Goal: Task Accomplishment & Management: Manage account settings

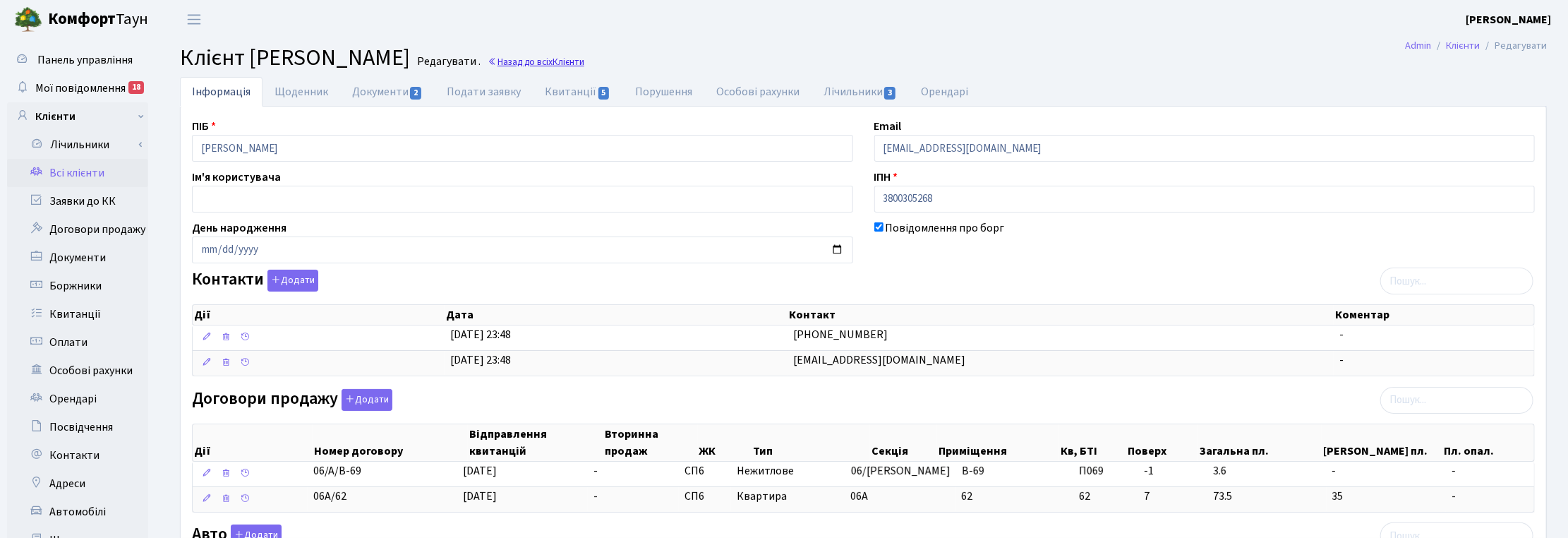
click at [584, 61] on link "Назад до всіх Клієнти" at bounding box center [536, 61] width 96 height 14
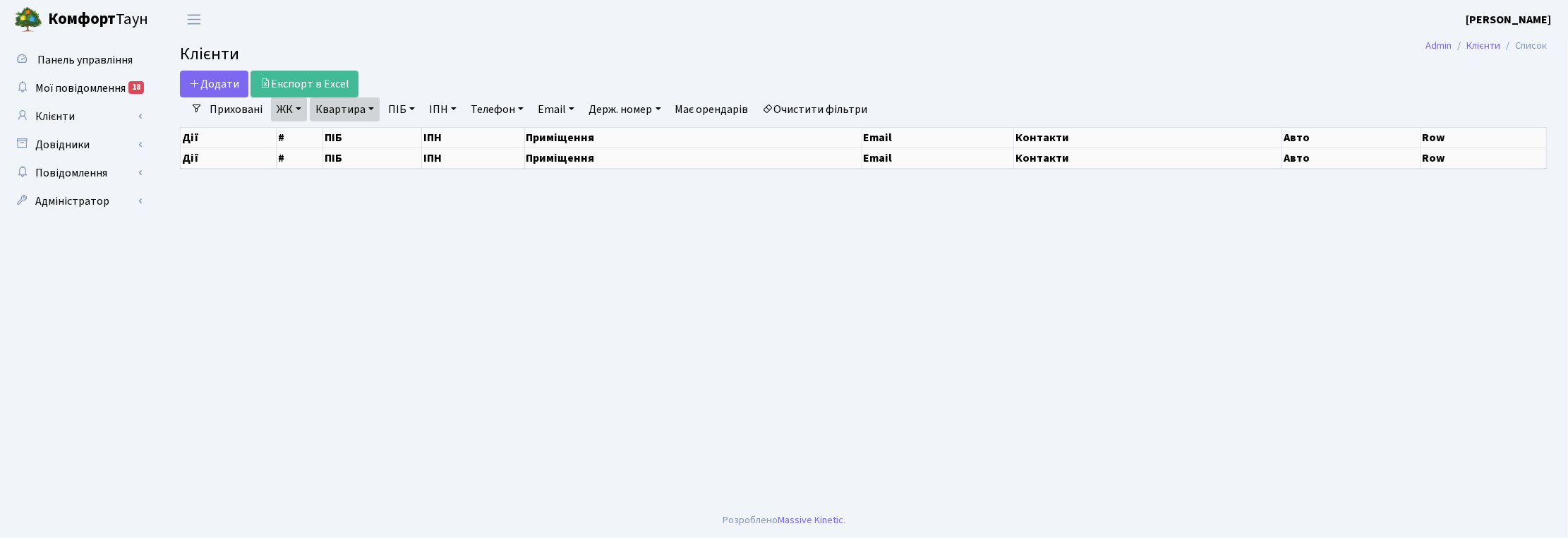
select select "25"
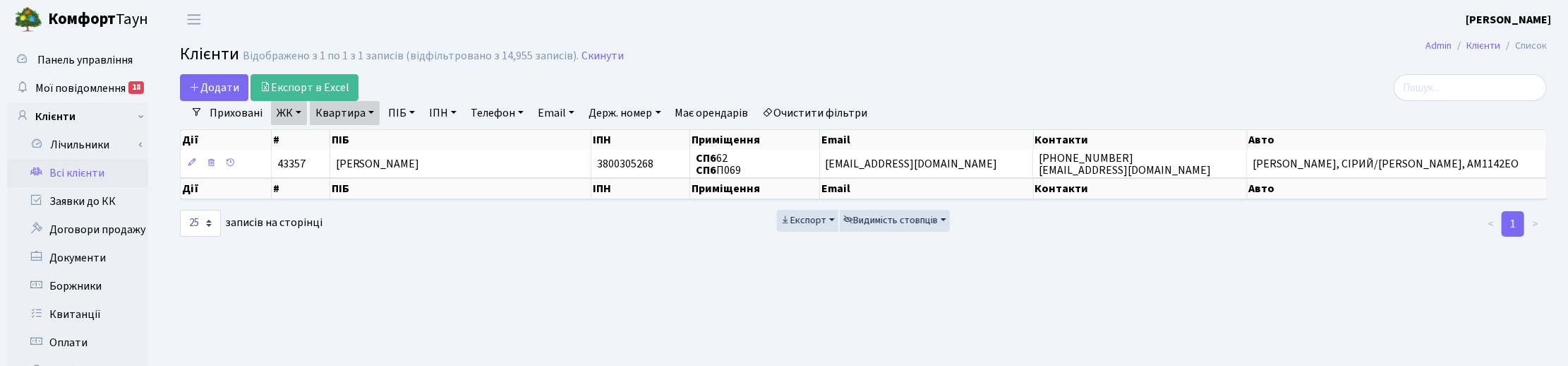
click at [364, 104] on link "Квартира" at bounding box center [345, 113] width 70 height 24
click at [602, 58] on link "Скинути" at bounding box center [602, 56] width 42 height 14
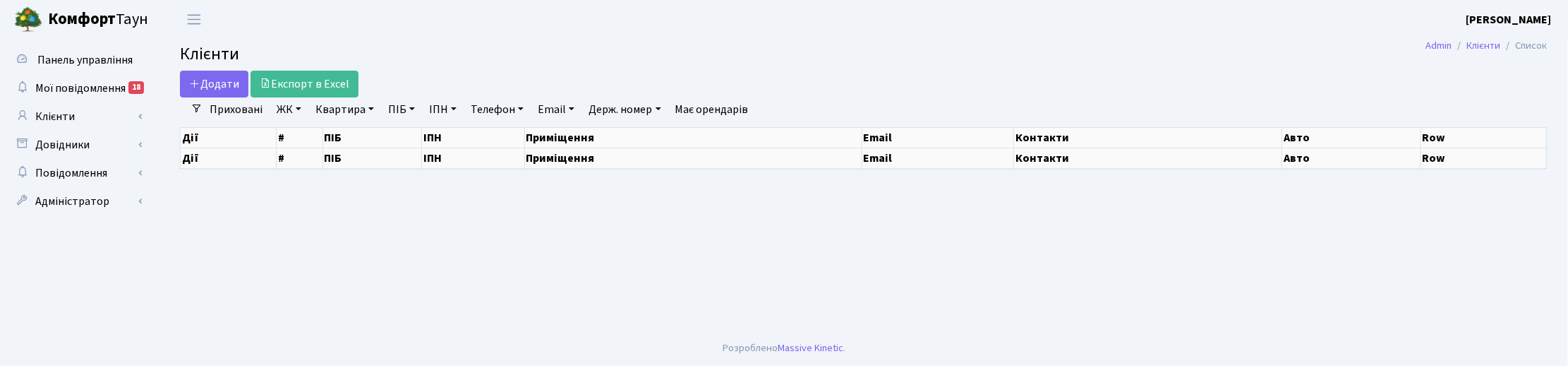
select select "25"
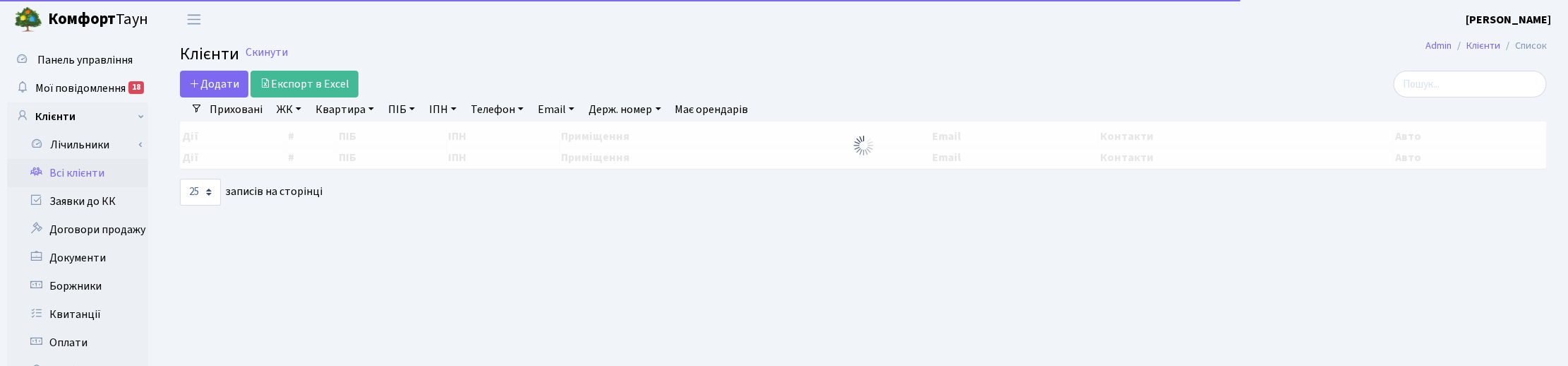
click at [362, 107] on link "Квартира" at bounding box center [345, 109] width 70 height 24
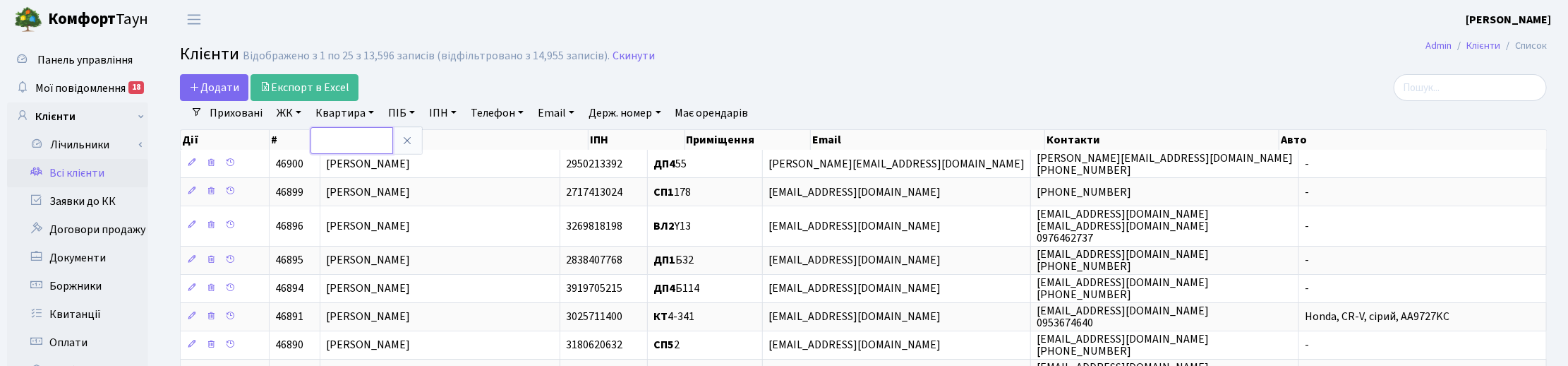
click at [348, 138] on input "text" at bounding box center [352, 141] width 83 height 27
type input "10-163"
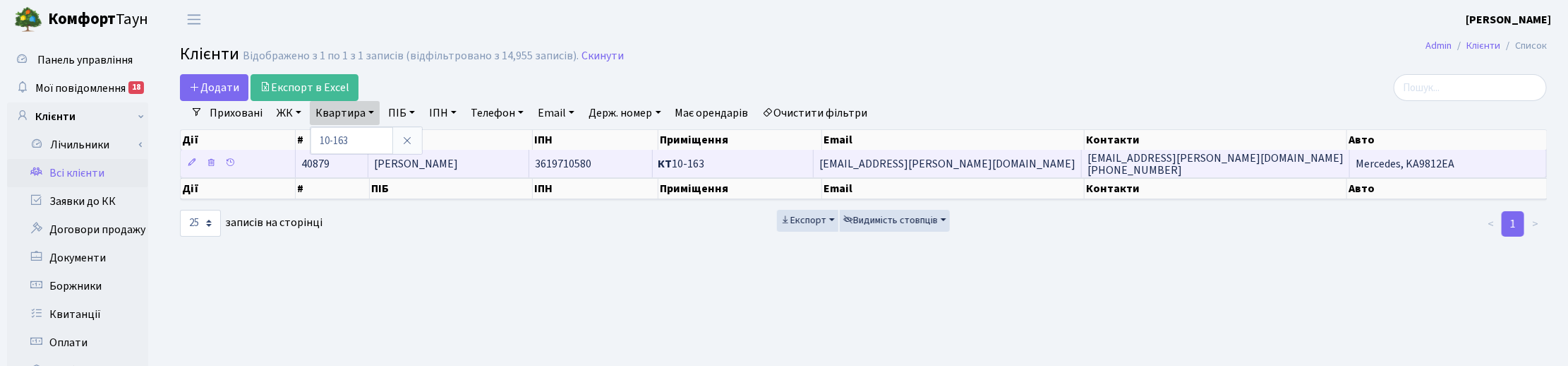
click at [418, 164] on span "[PERSON_NAME]" at bounding box center [416, 164] width 84 height 16
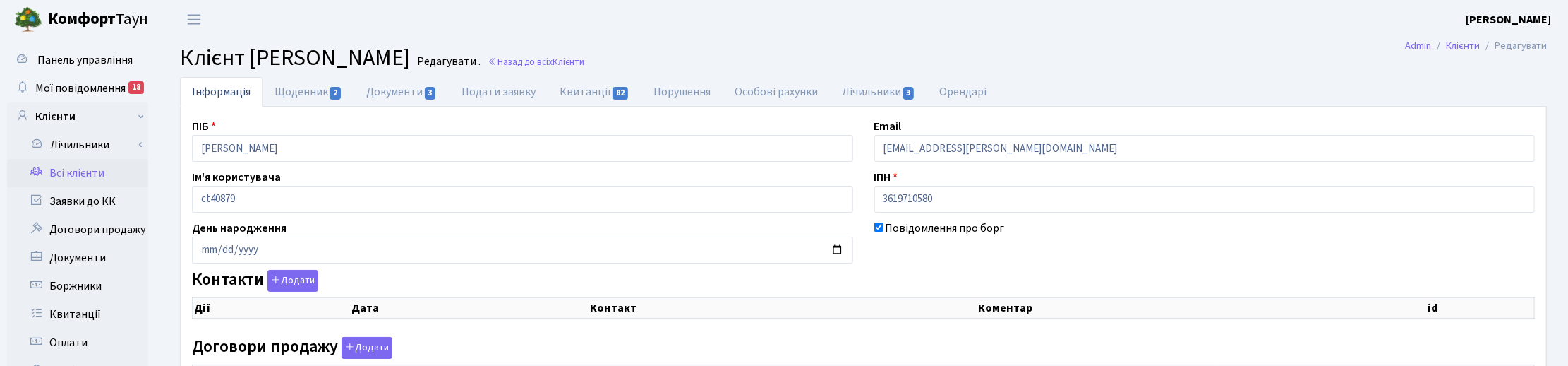
checkbox input "true"
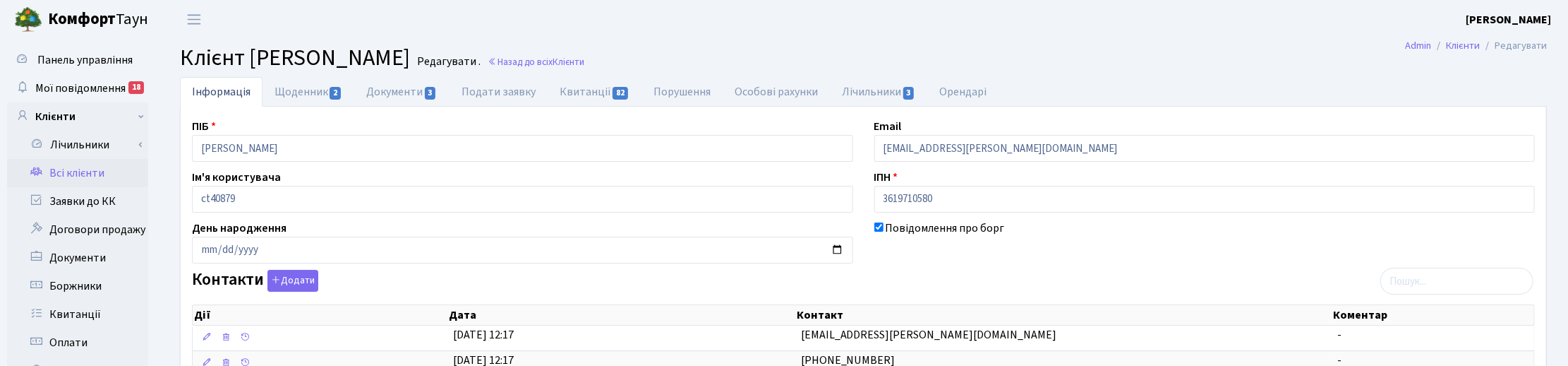
click at [989, 35] on header "Комфорт Таун Корчун І. С. Мій обліковий запис Вийти" at bounding box center [784, 19] width 1568 height 39
click at [293, 90] on link "Щоденник 2" at bounding box center [308, 92] width 91 height 29
select select "25"
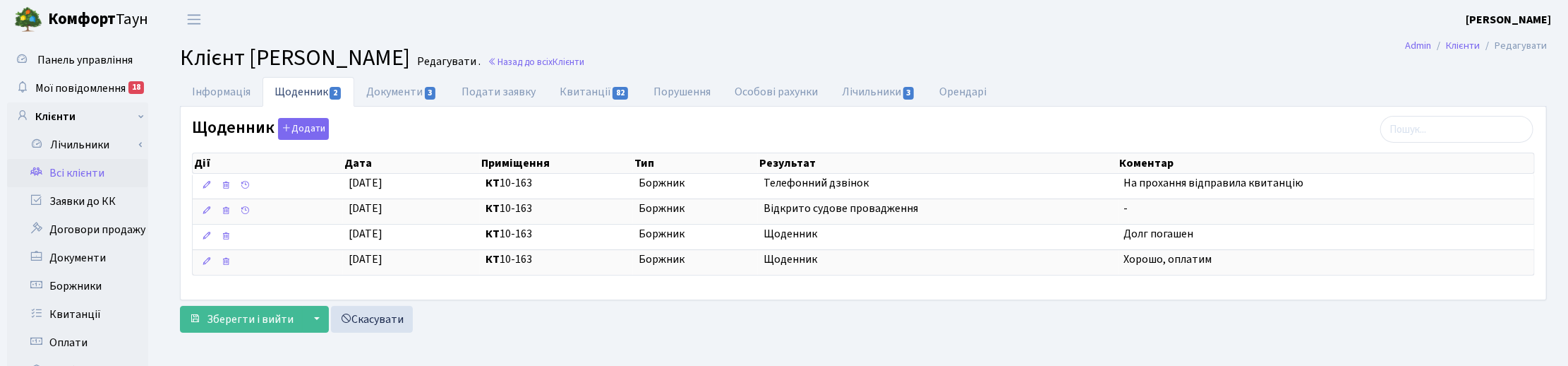
click at [1105, 57] on h2 "Клієнт Мишкова Марія Редагувати . Назад до всіх Клієнти" at bounding box center [863, 58] width 1367 height 27
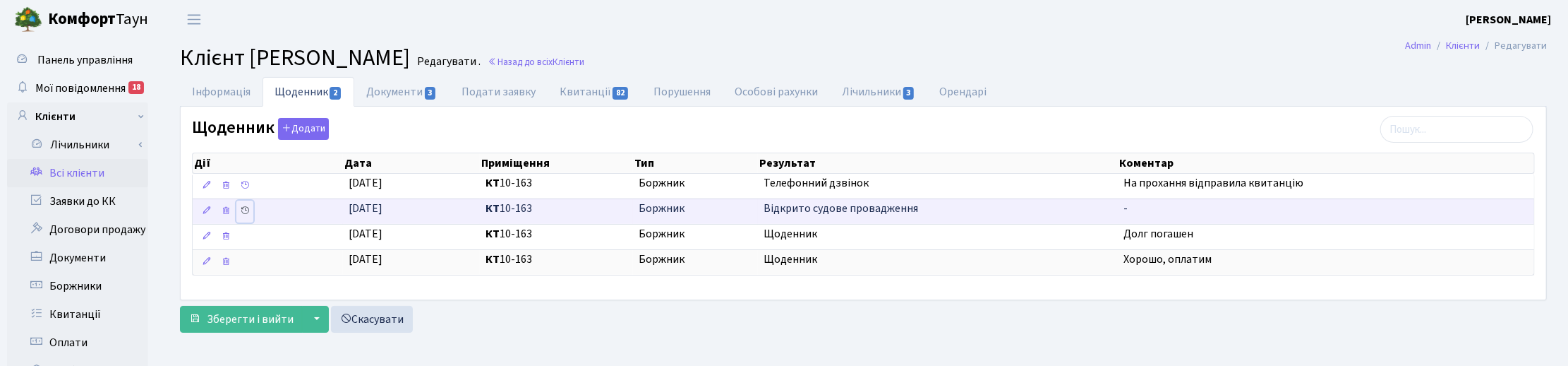
click at [245, 213] on icon at bounding box center [245, 211] width 10 height 10
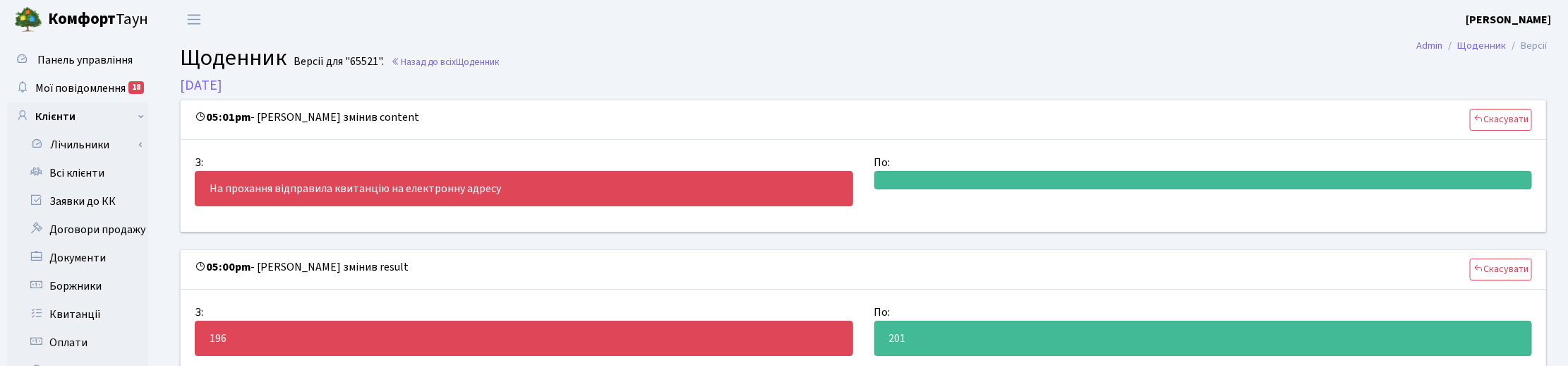
click at [900, 47] on h2 "Щоденник Версії для "65521". Назад до всіх Щоденник" at bounding box center [863, 58] width 1367 height 27
click at [618, 65] on h2 "Щоденник Версії для "65521". Назад до всіх Щоденник" at bounding box center [863, 58] width 1367 height 27
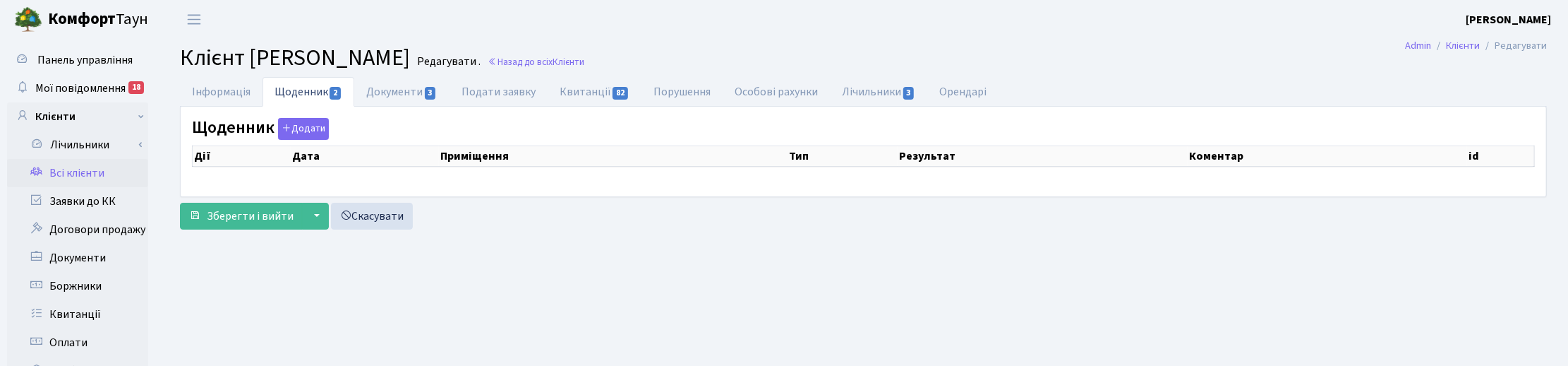
select select "25"
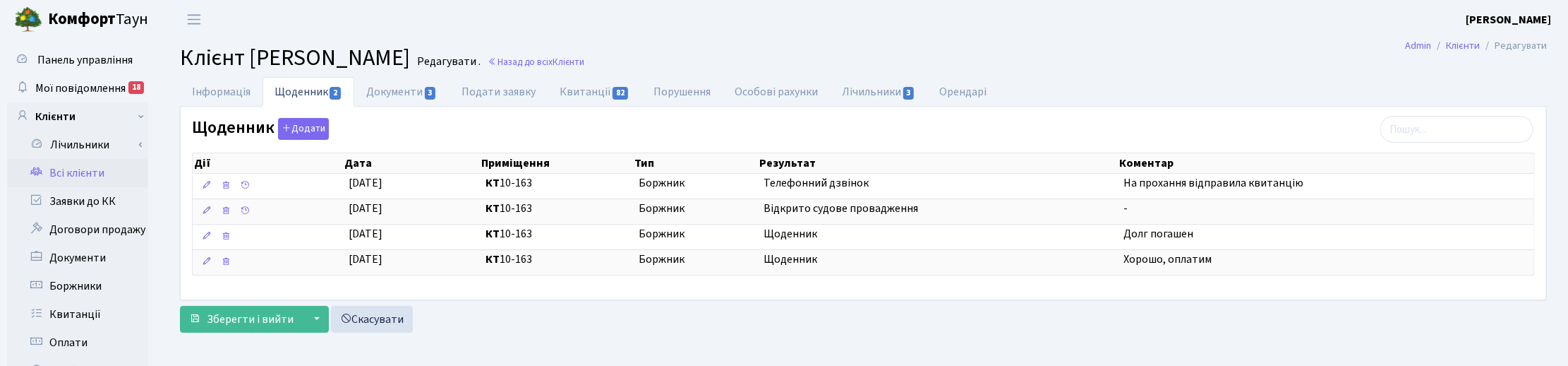
click at [914, 46] on h2 "Клієнт [PERSON_NAME] . Назад до всіх Клієнти" at bounding box center [863, 58] width 1367 height 27
click at [308, 137] on button "Додати" at bounding box center [303, 129] width 51 height 22
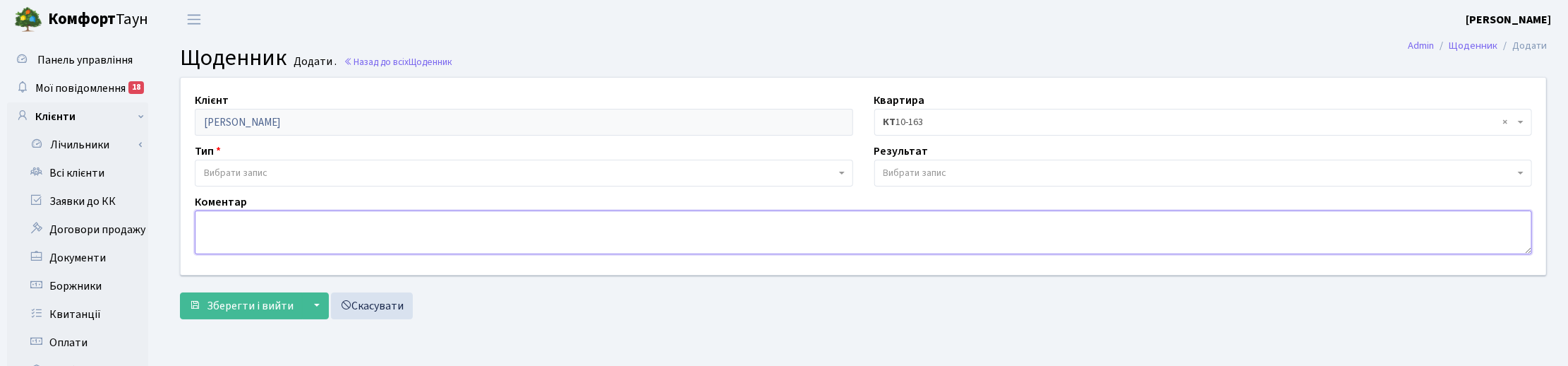
click at [247, 231] on textarea at bounding box center [863, 232] width 1337 height 44
type textarea "Сплатили всю суму боргу, обіцяють сплатити суд.витрати, чекаємо."
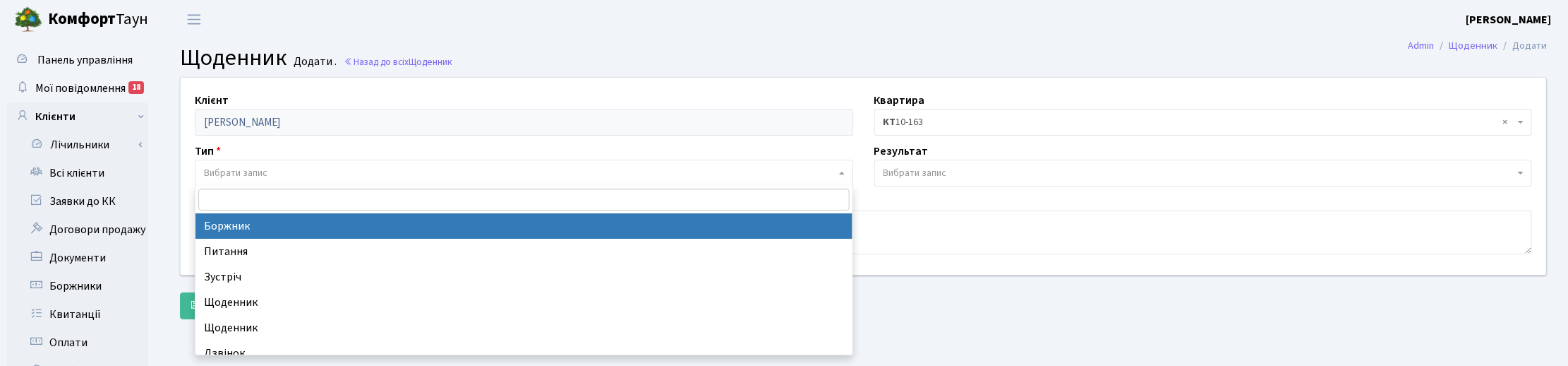
click at [217, 168] on span "Вибрати запис" at bounding box center [236, 173] width 64 height 14
select select "189"
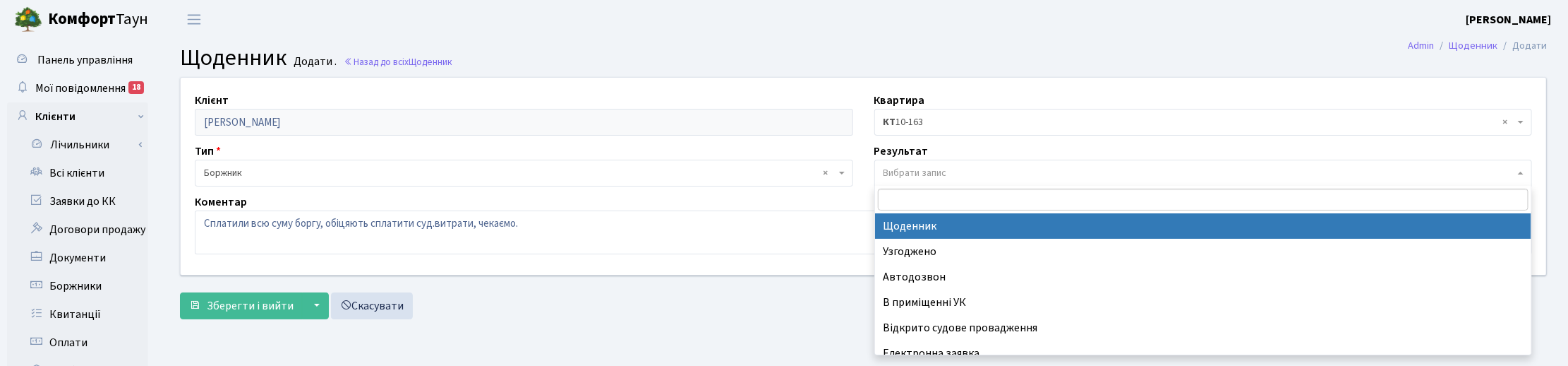
click at [908, 172] on span "Вибрати запис" at bounding box center [915, 173] width 64 height 14
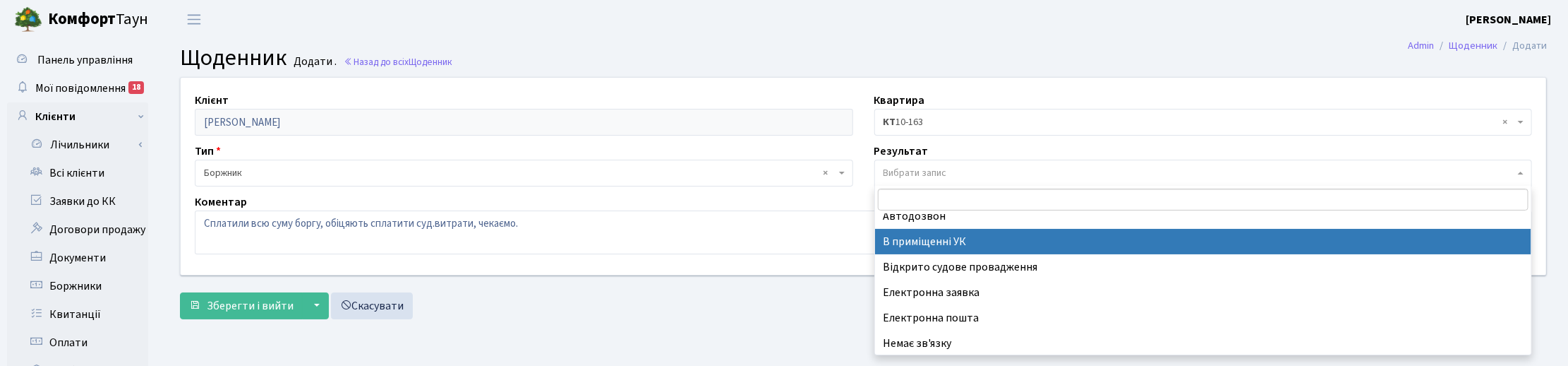
scroll to position [87, 0]
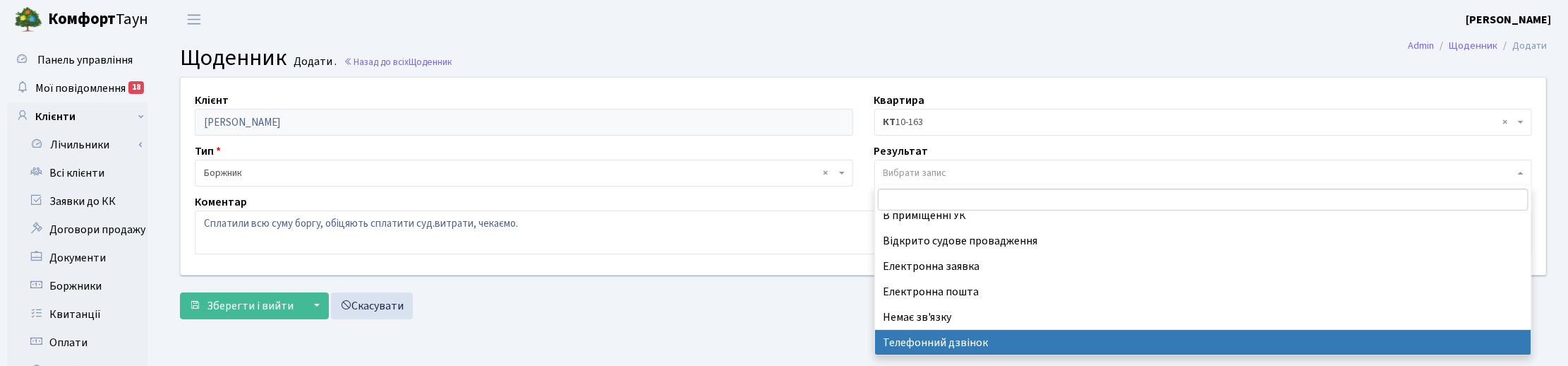
select select "196"
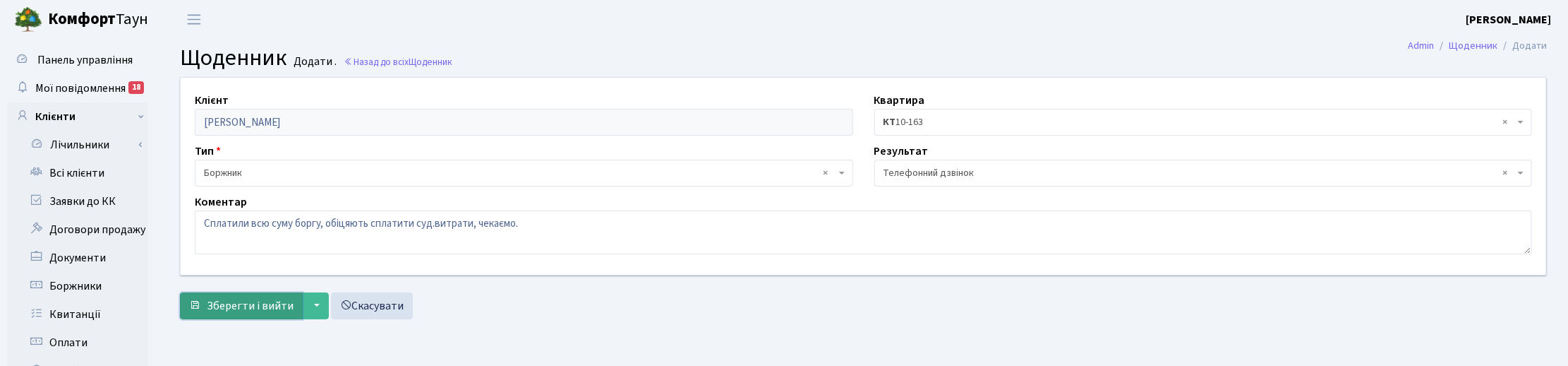
click at [234, 305] on span "Зберегти і вийти" at bounding box center [251, 306] width 87 height 16
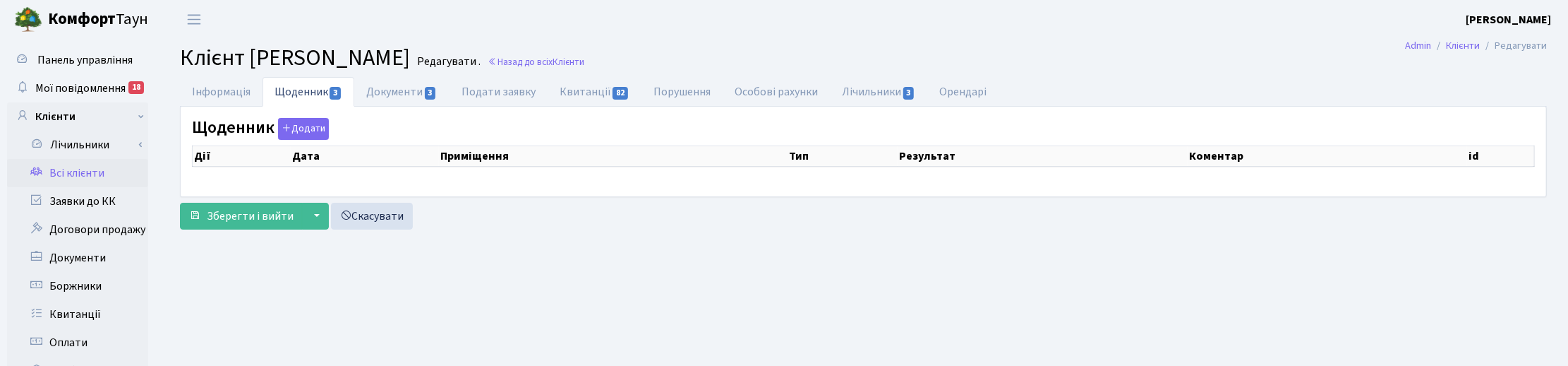
select select "25"
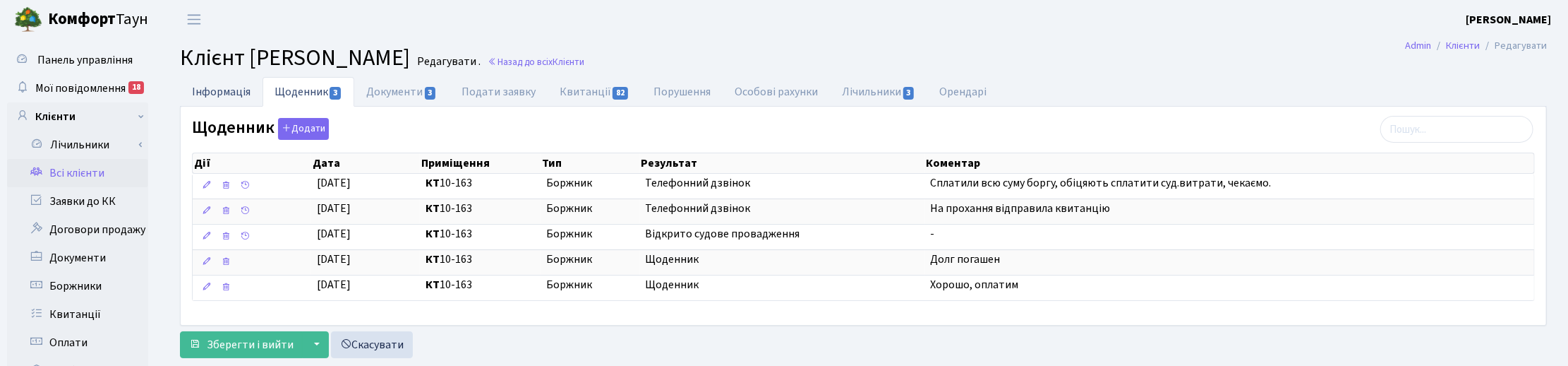
click at [226, 94] on link "Інформація" at bounding box center [221, 92] width 83 height 29
select select "25"
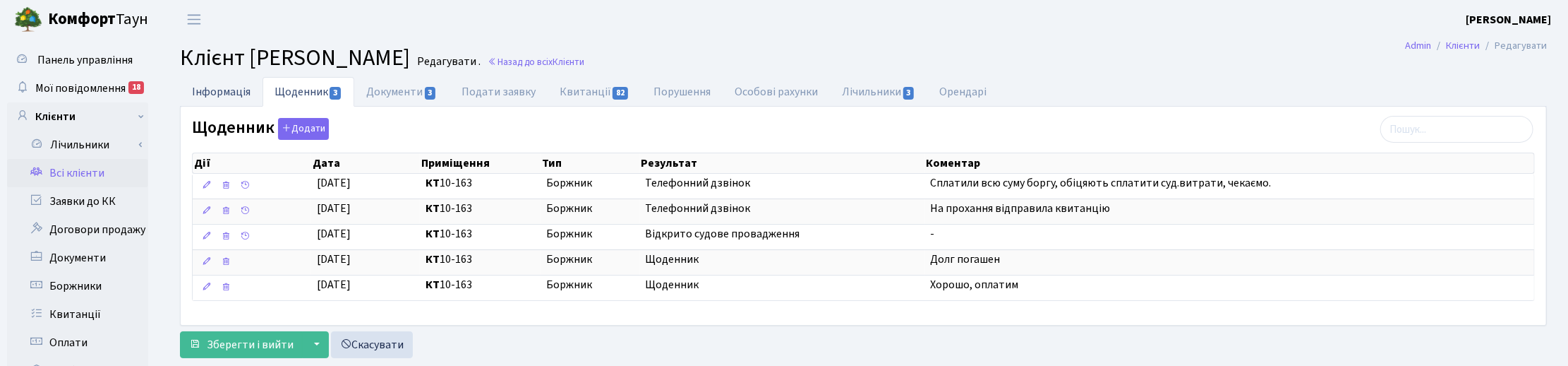
select select "25"
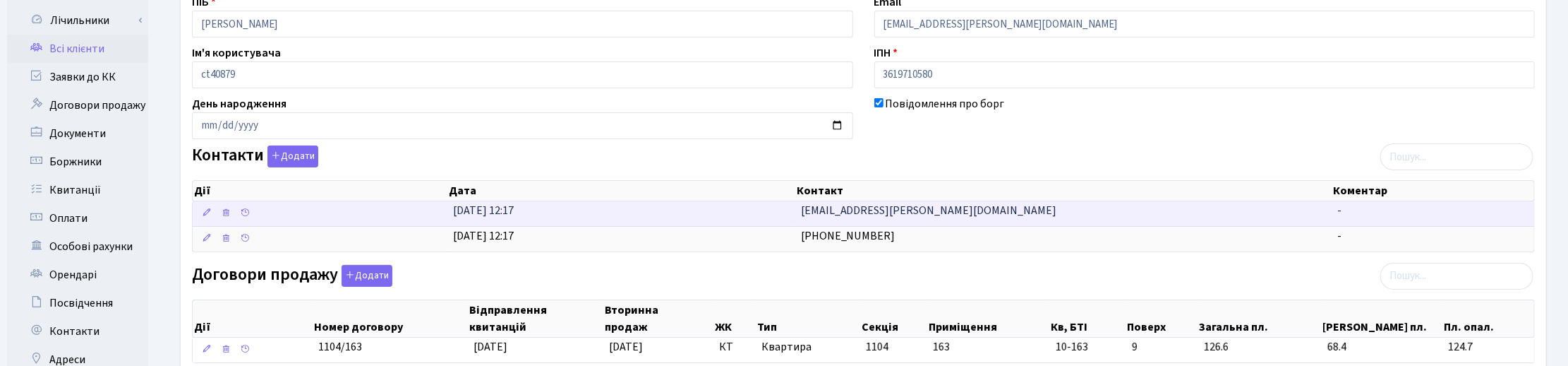
scroll to position [177, 0]
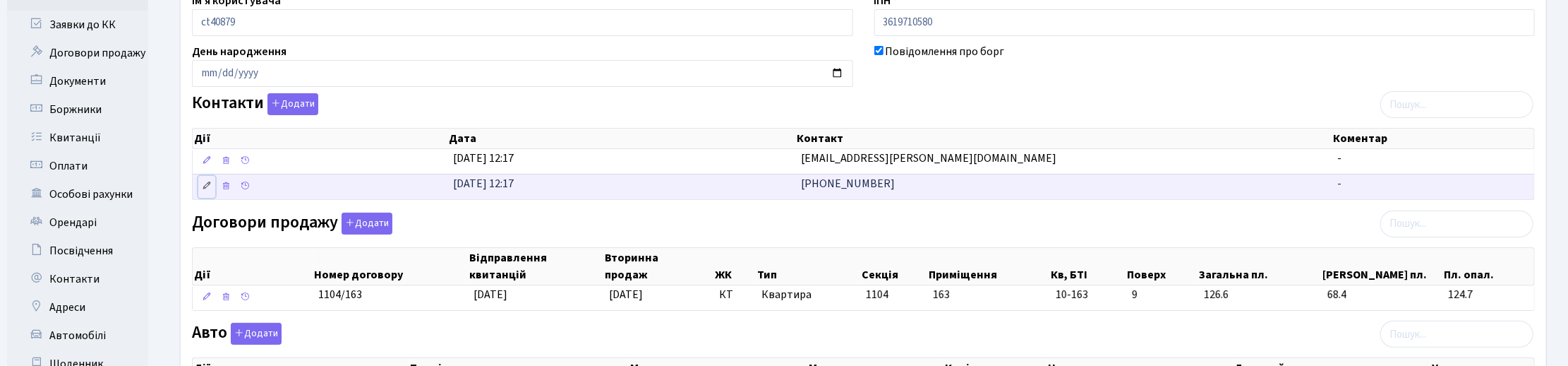
click at [206, 185] on icon at bounding box center [207, 186] width 10 height 10
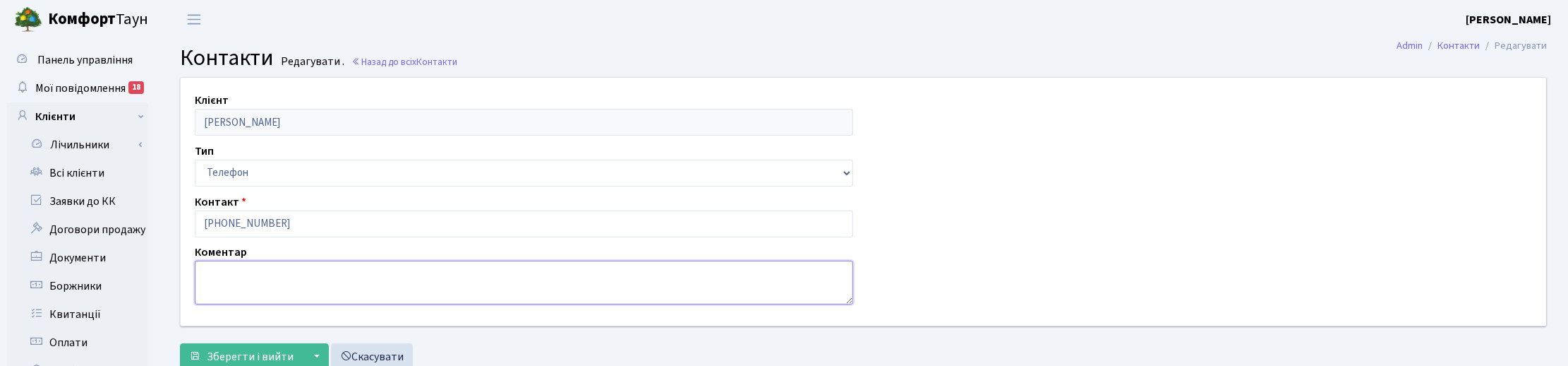
click at [251, 269] on textarea at bounding box center [524, 282] width 658 height 44
type textarea "мама"
click at [241, 357] on span "Зберегти і вийти" at bounding box center [251, 357] width 87 height 16
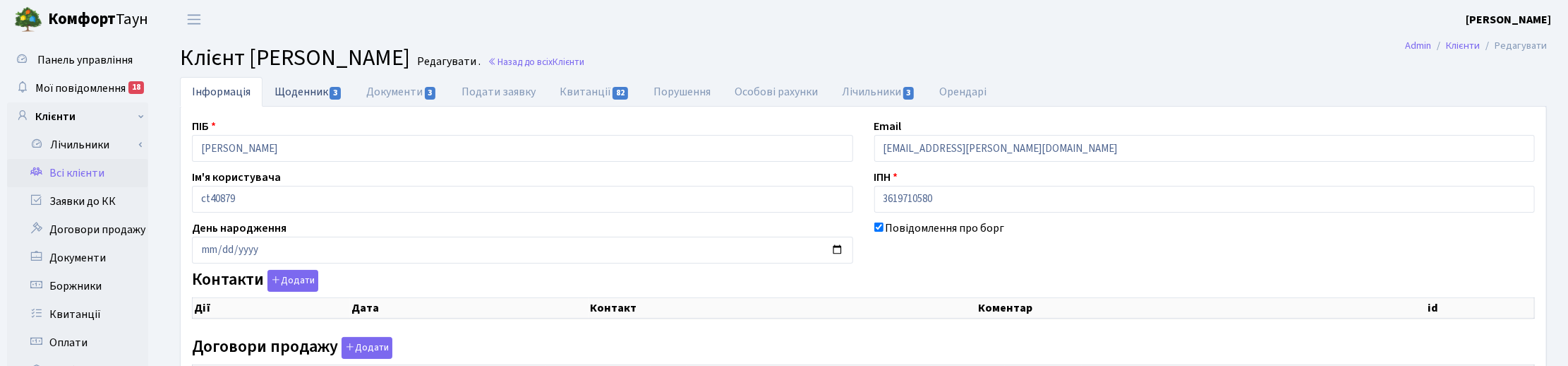
click at [293, 94] on link "Щоденник 3" at bounding box center [308, 92] width 91 height 29
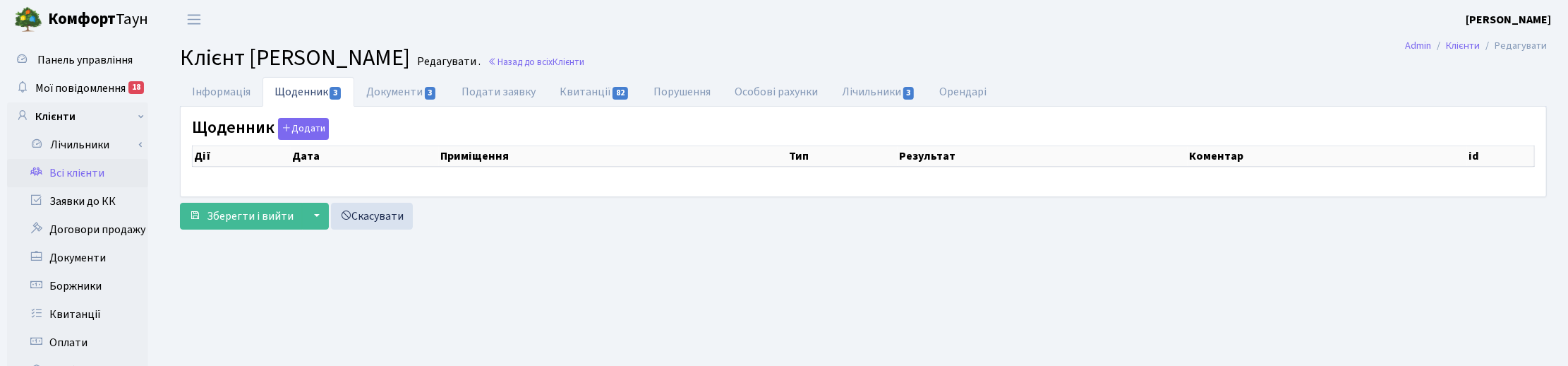
select select "25"
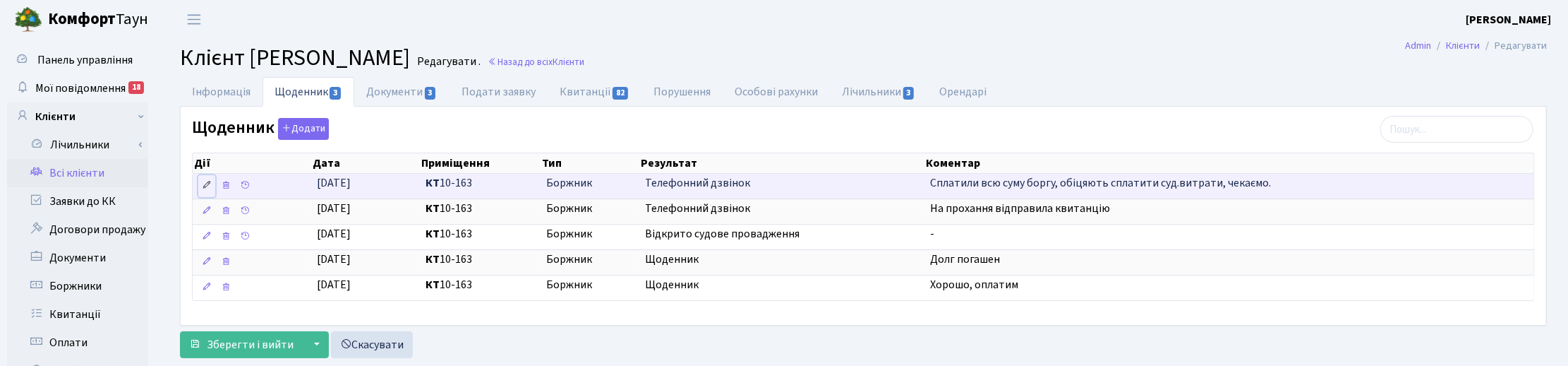
click at [202, 186] on icon at bounding box center [207, 185] width 10 height 10
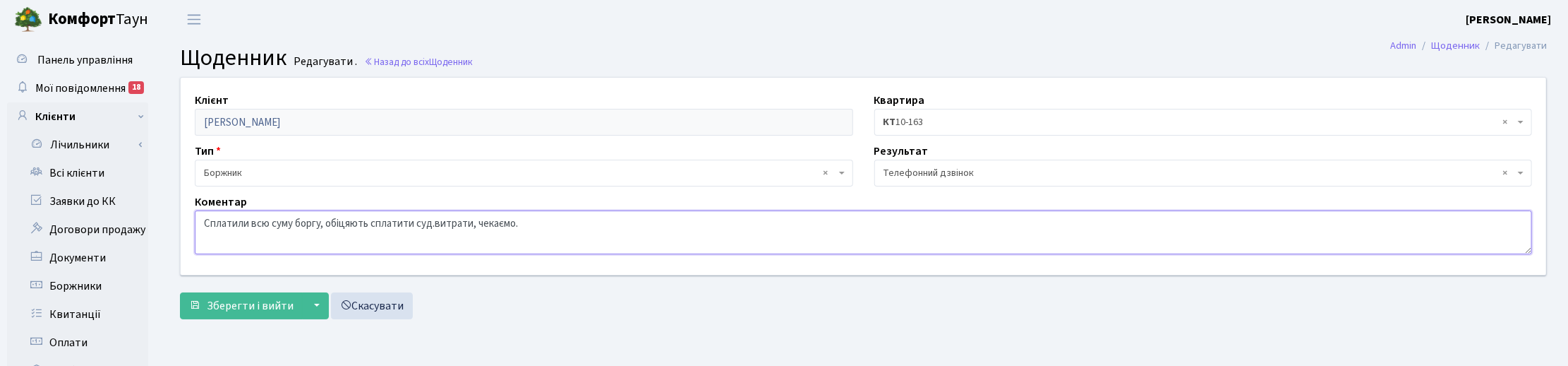
click at [205, 217] on textarea "Сплатили всю суму боргу, обіцяють сплатити суд.витрати, чекаємо." at bounding box center [863, 232] width 1337 height 44
click at [413, 224] on textarea "Сплатили всю суму боргу, обіцяють сплатити суд.витрати, чекаємо." at bounding box center [863, 232] width 1337 height 44
click at [372, 224] on textarea "Сплатили всю суму боргу, обіцяють сплатити суд.витрати, чекаємо." at bounding box center [863, 232] width 1337 height 44
click at [768, 221] on textarea "Сплатили всю суму боргу, обіцяють сплатити суд.витрати, чекаємо." at bounding box center [863, 232] width 1337 height 44
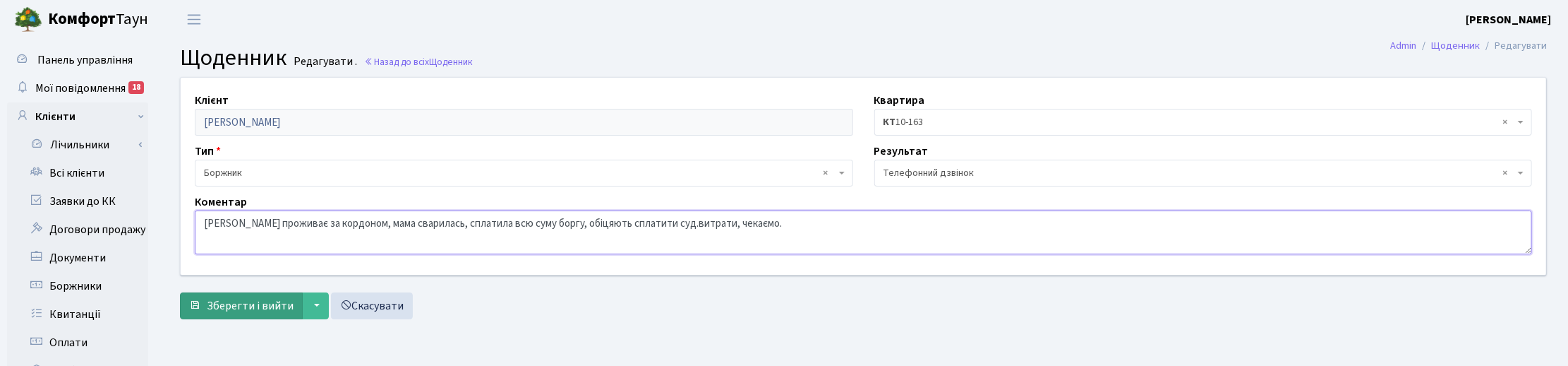
type textarea "[PERSON_NAME] проживає за кордоном, мама сварилась, сплатила всю суму боргу, об…"
click at [246, 308] on span "Зберегти і вийти" at bounding box center [251, 306] width 87 height 16
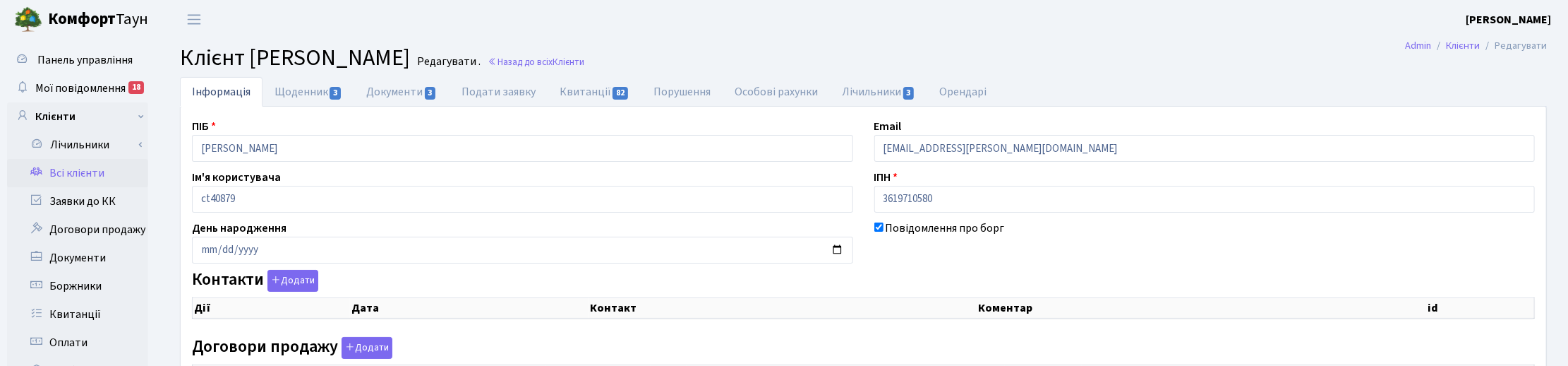
checkbox input "true"
select select "25"
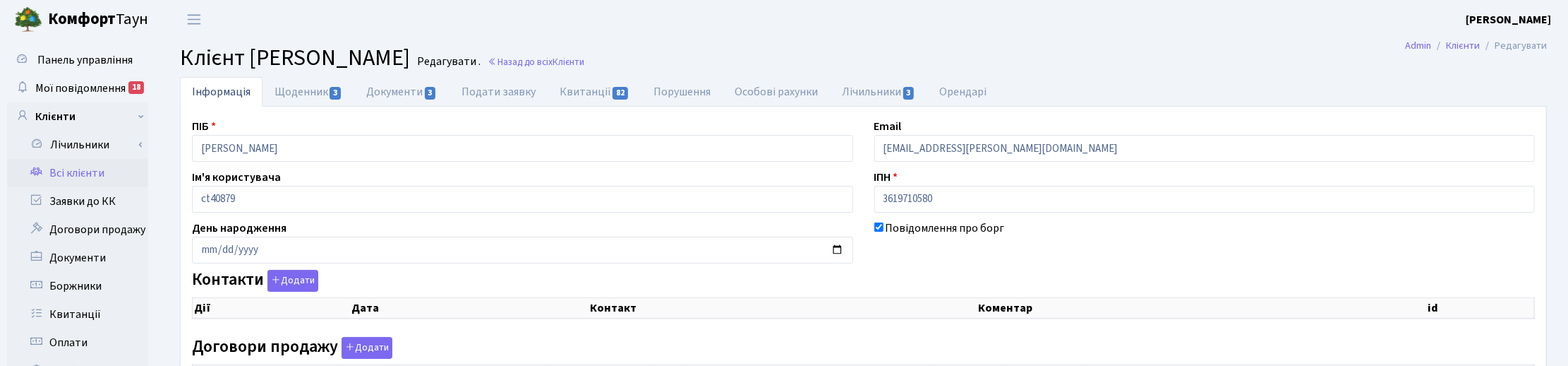
select select "25"
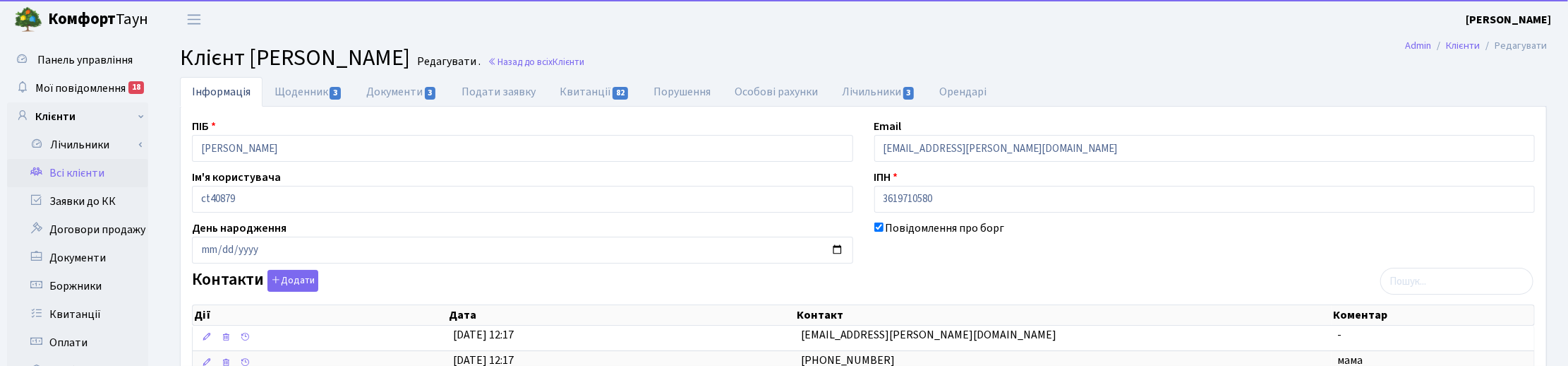
click at [992, 275] on div "Контакти Додати Дії Дата Контакт Коментар Дії Дата Контакт Коментар" at bounding box center [863, 325] width 1364 height 112
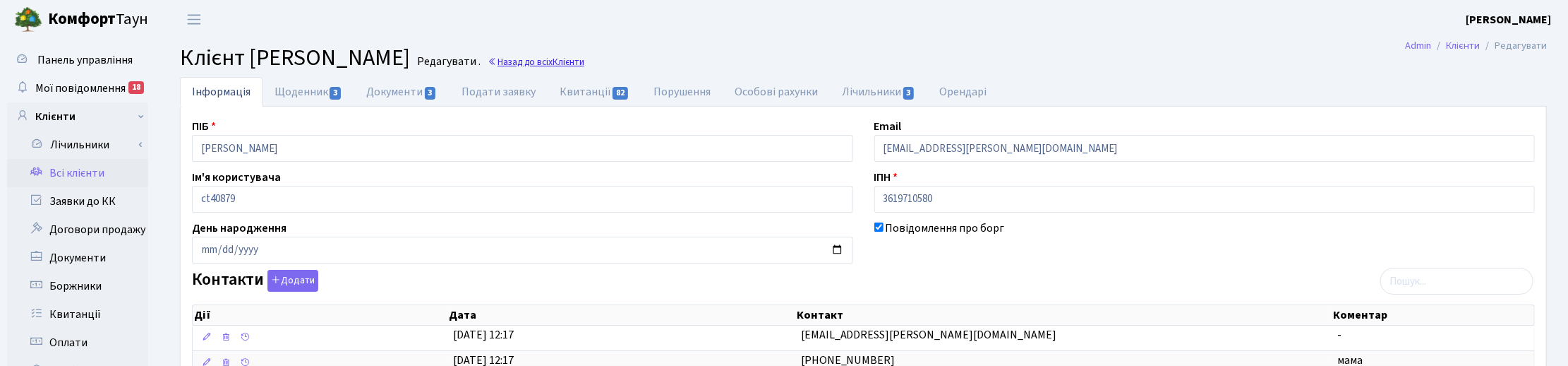
click at [556, 58] on span "Клієнти" at bounding box center [568, 61] width 31 height 14
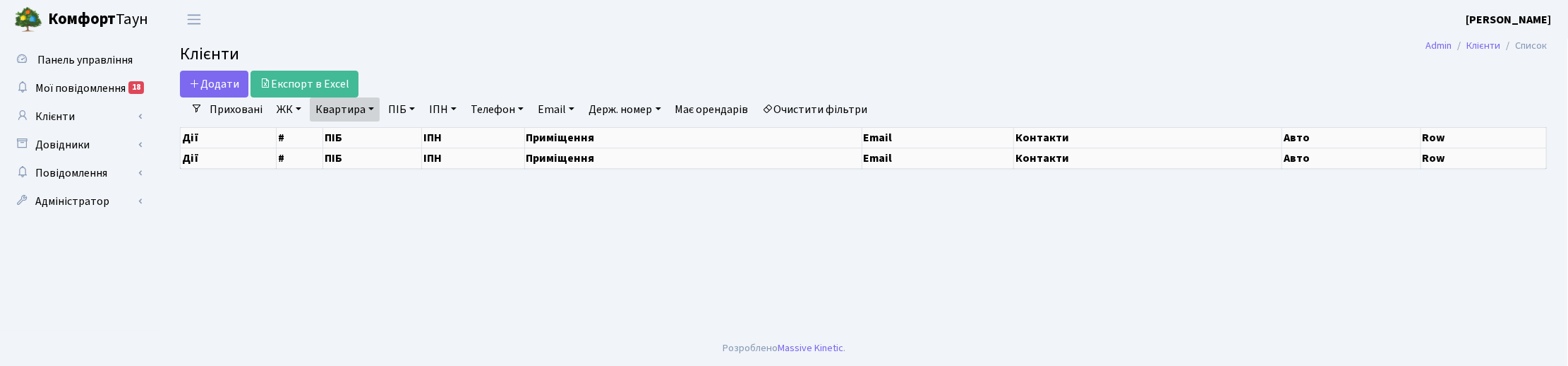
select select "25"
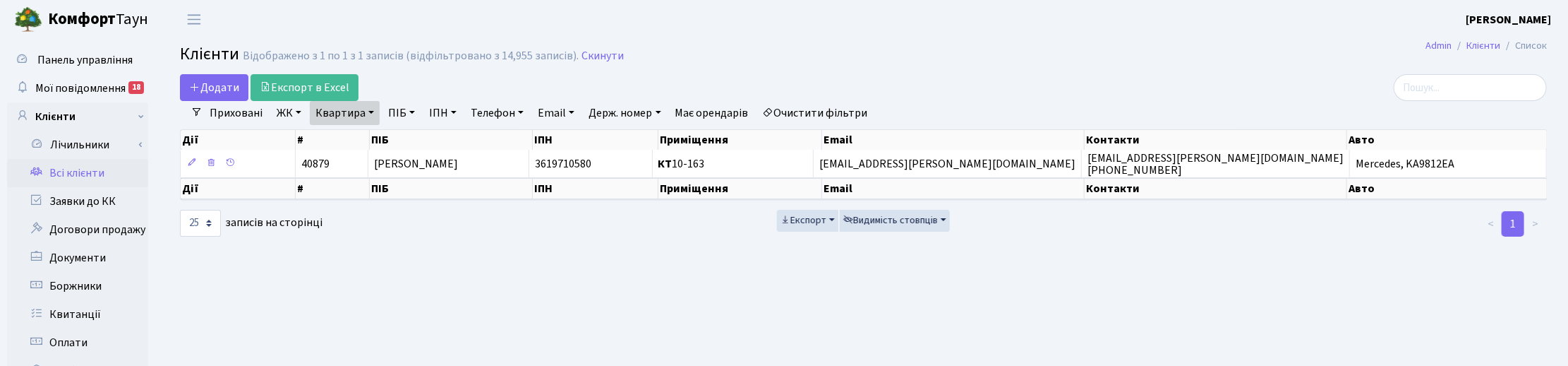
click at [665, 285] on main "Admin Клієнти Список Клієнти Відображено з 1 по 1 з 1 записів (відфільтровано з…" at bounding box center [863, 356] width 1409 height 635
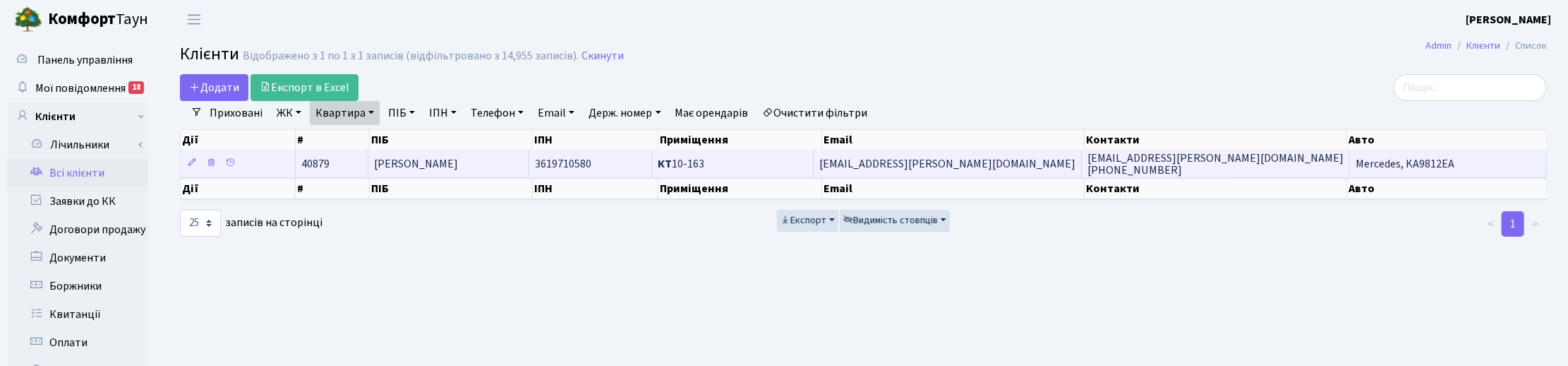
click at [466, 160] on td "[PERSON_NAME]" at bounding box center [448, 164] width 161 height 28
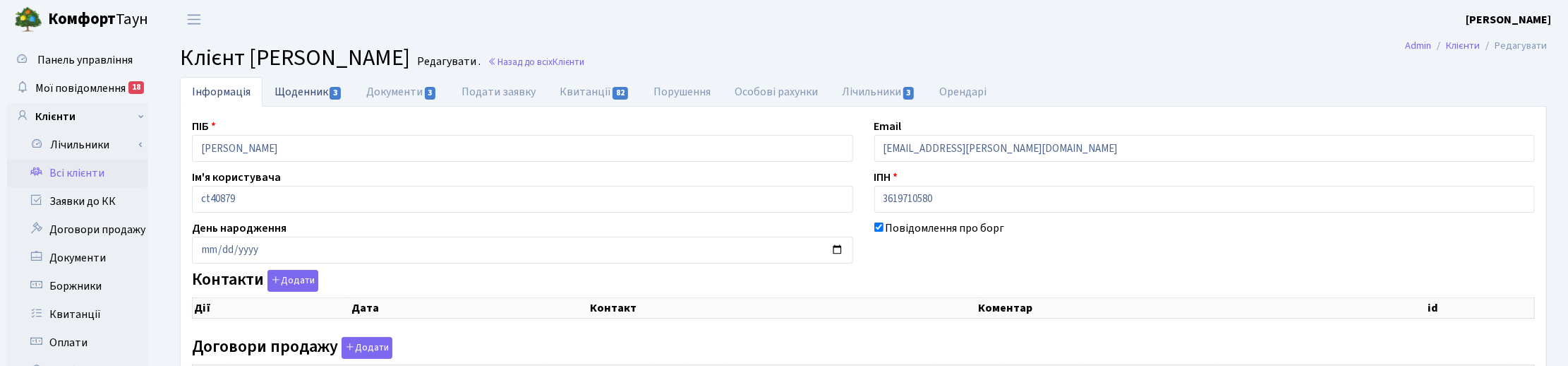
click at [298, 80] on link "Щоденник 3" at bounding box center [308, 92] width 91 height 29
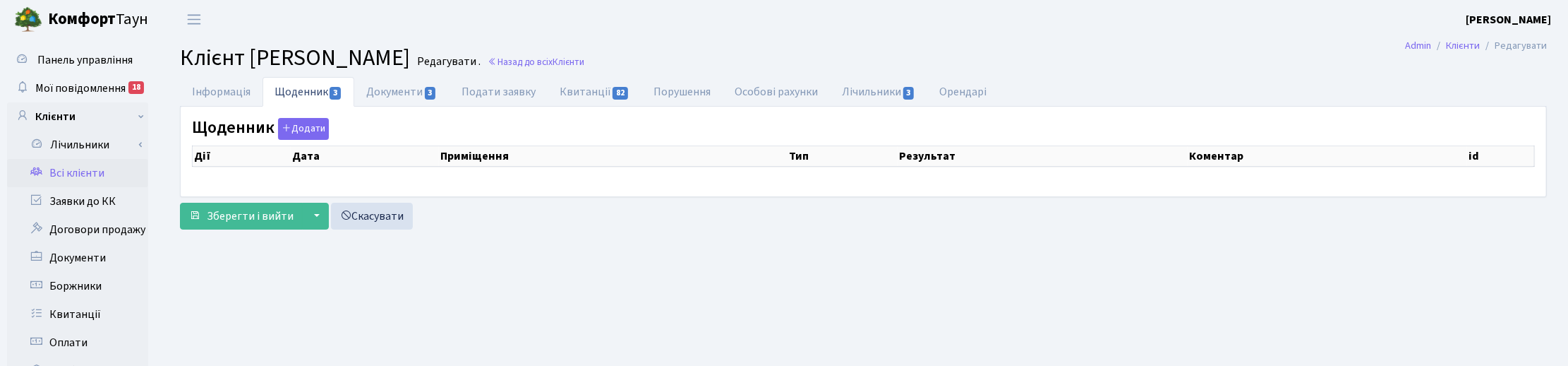
select select "25"
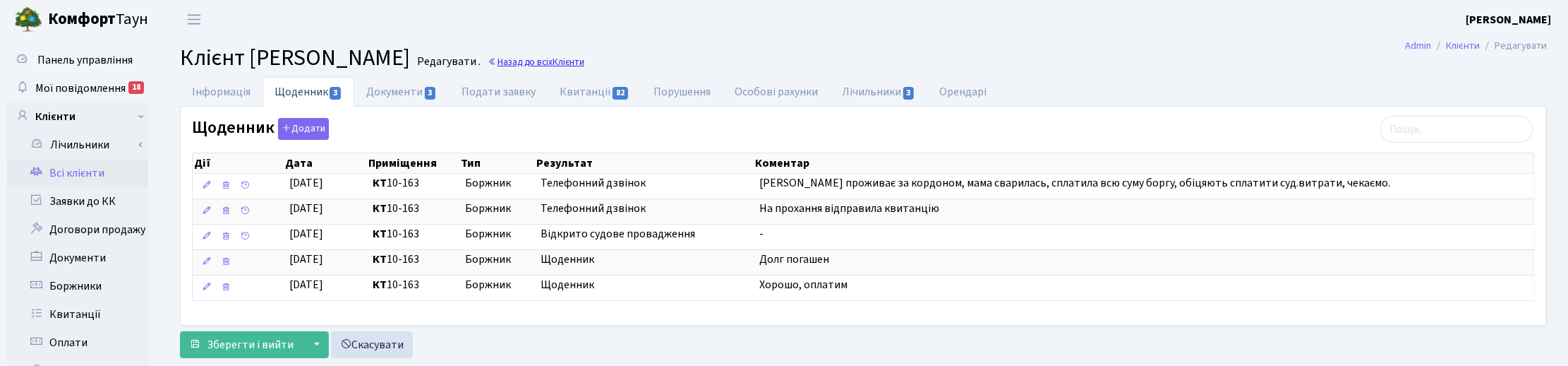
click at [526, 67] on link "Назад до всіх Клієнти" at bounding box center [536, 61] width 96 height 14
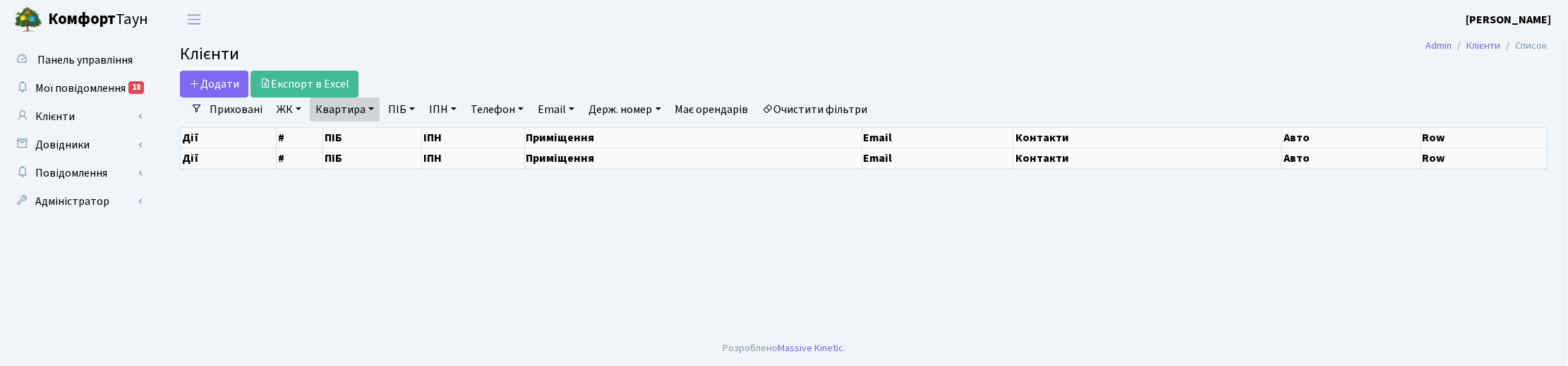
select select "25"
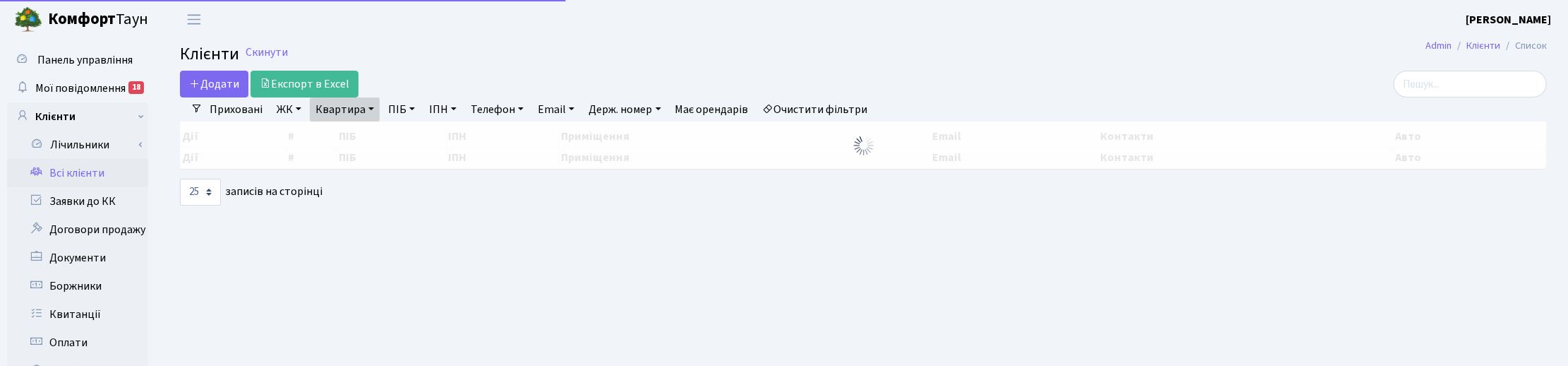
click at [372, 106] on link "Квартира" at bounding box center [345, 109] width 70 height 24
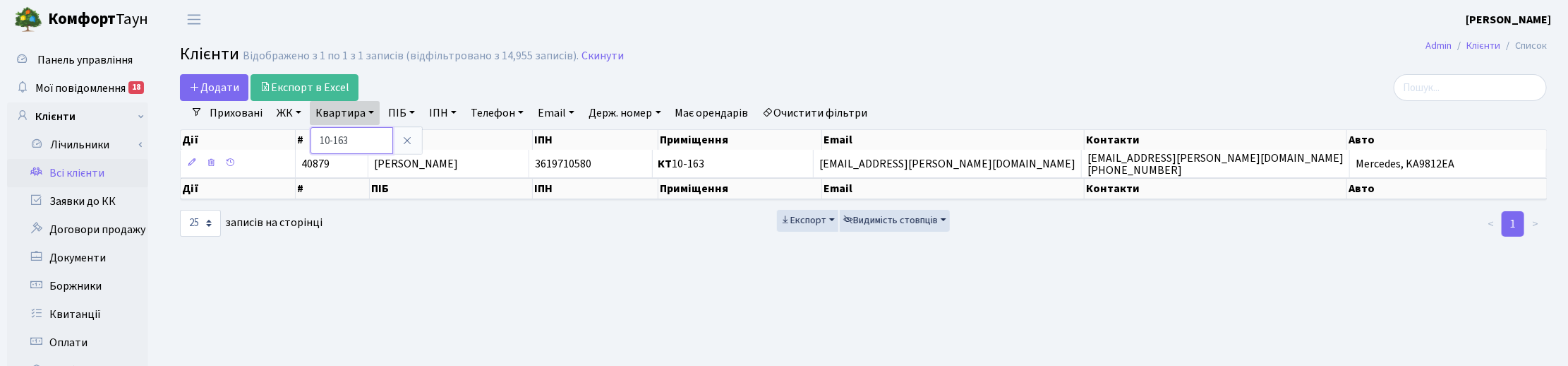
click at [367, 136] on input "10-163" at bounding box center [352, 141] width 83 height 27
type input "1"
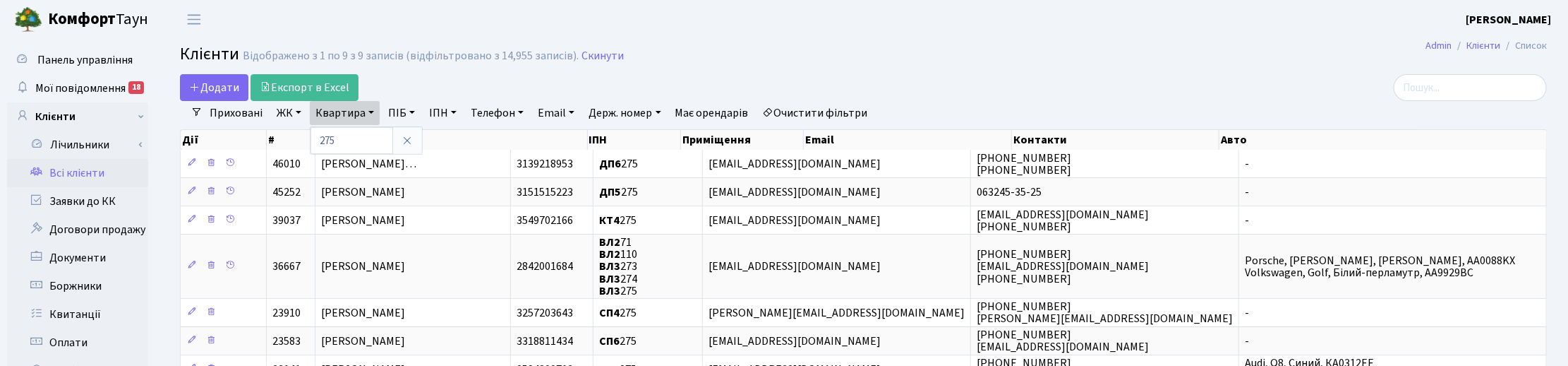
click at [716, 59] on h2 "Клієнти Відображено з 1 по 9 з 9 записів (відфільтровано з 14,955 записів). Ски…" at bounding box center [863, 56] width 1367 height 24
click at [364, 109] on link "Квартира" at bounding box center [345, 113] width 70 height 24
type input "273"
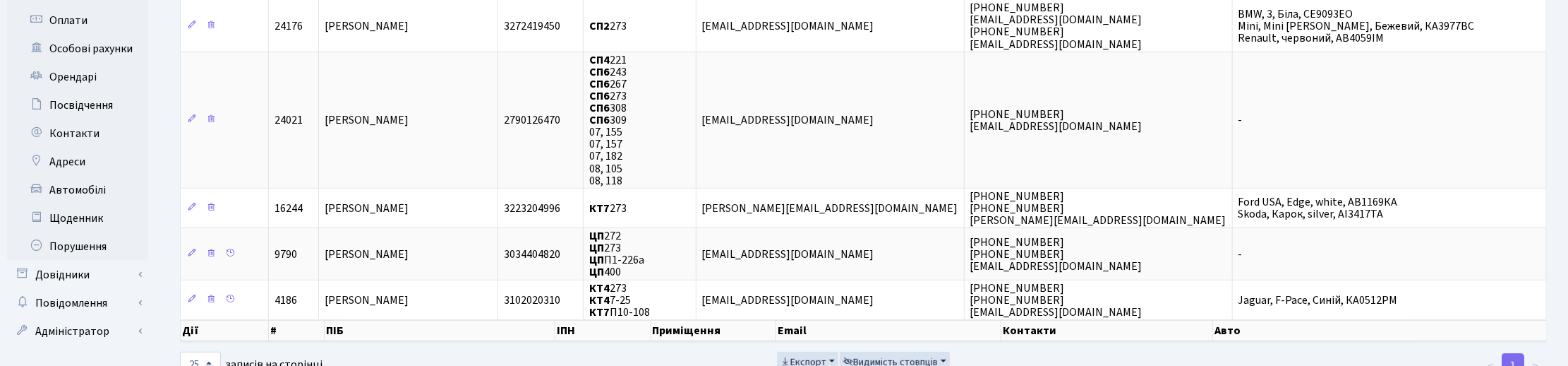
scroll to position [353, 0]
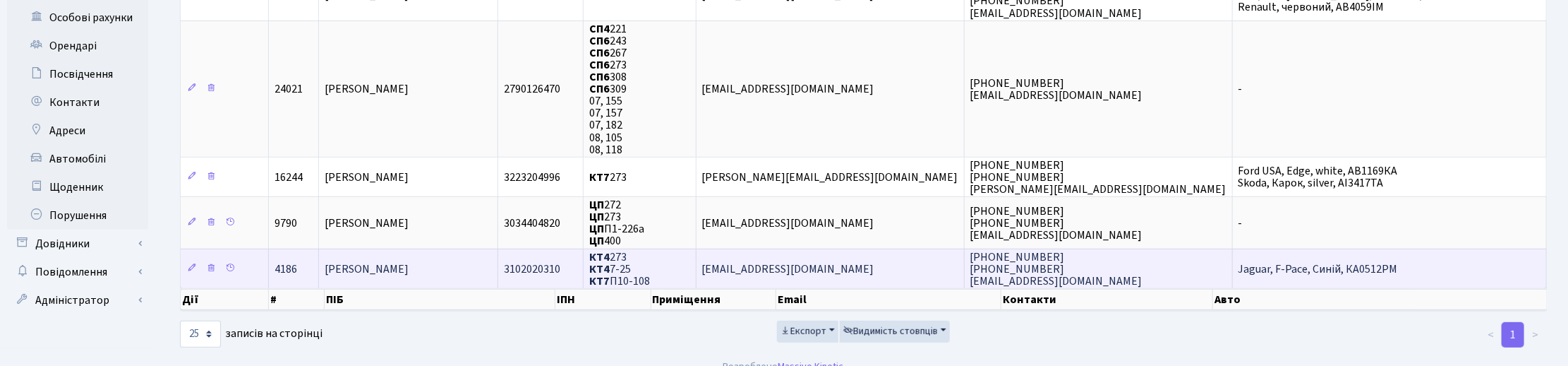
click at [408, 262] on span "[PERSON_NAME]" at bounding box center [367, 269] width 84 height 16
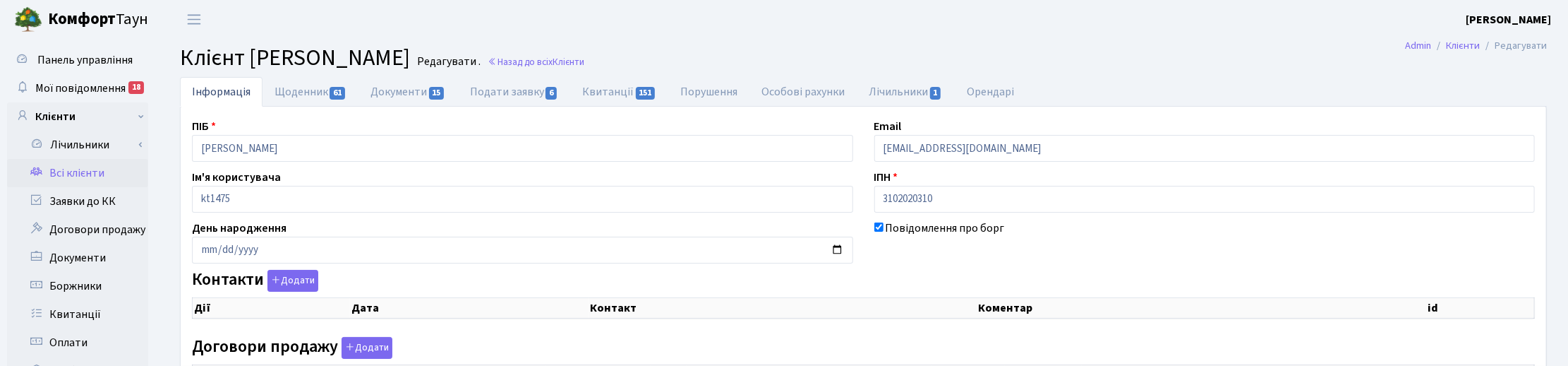
checkbox input "true"
select select "25"
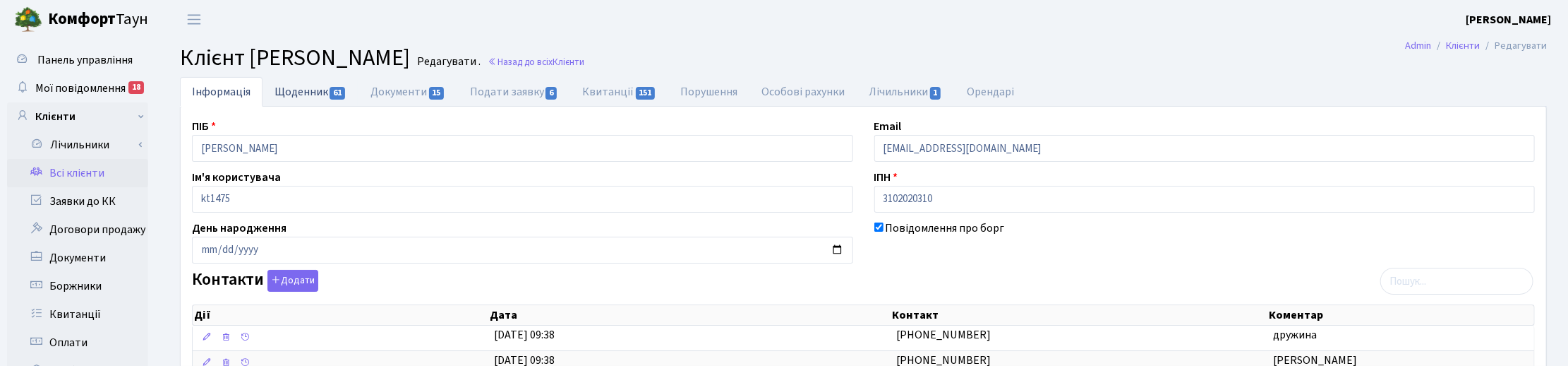
click at [316, 82] on link "Щоденник 61" at bounding box center [311, 92] width 96 height 29
select select "25"
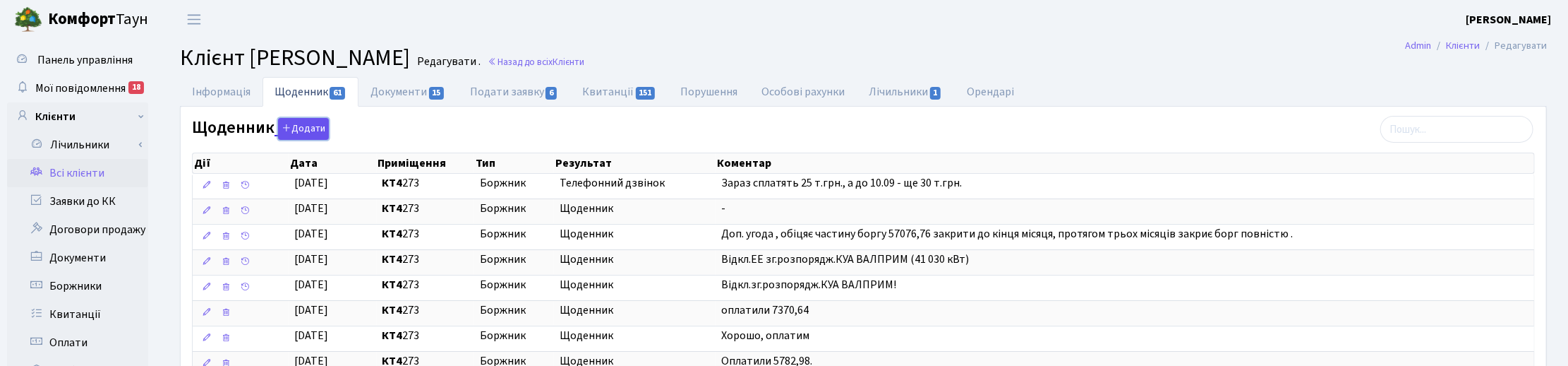
click at [296, 124] on button "Додати" at bounding box center [303, 129] width 51 height 22
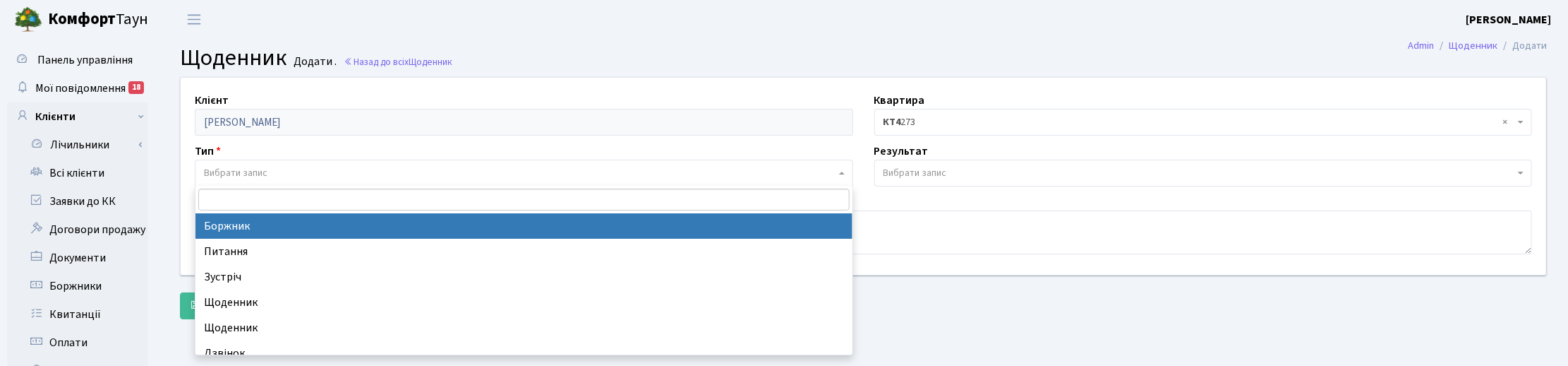
click at [255, 171] on span "Вибрати запис" at bounding box center [236, 173] width 64 height 14
select select "189"
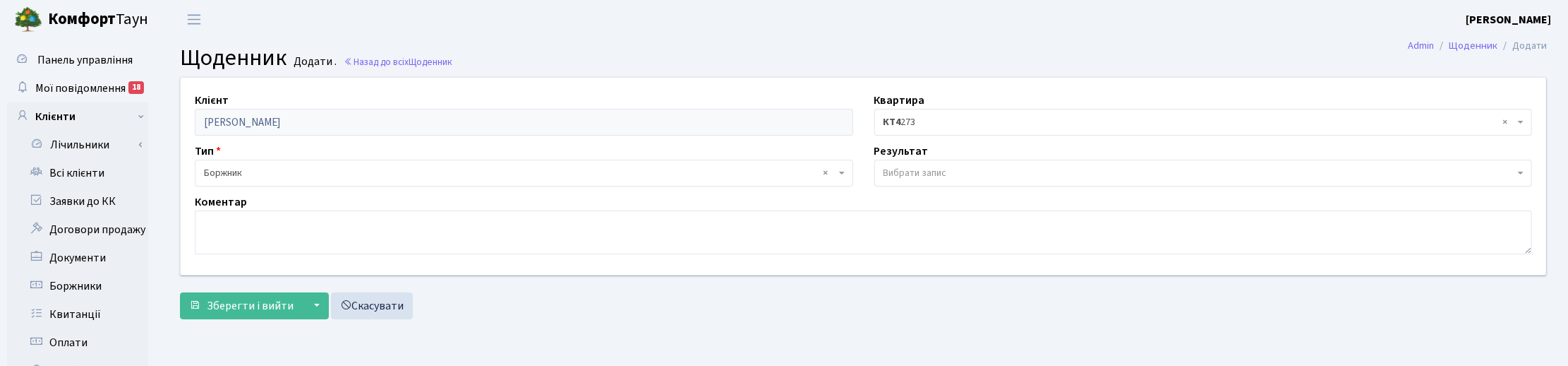
click at [908, 174] on span "Вибрати запис" at bounding box center [915, 173] width 64 height 14
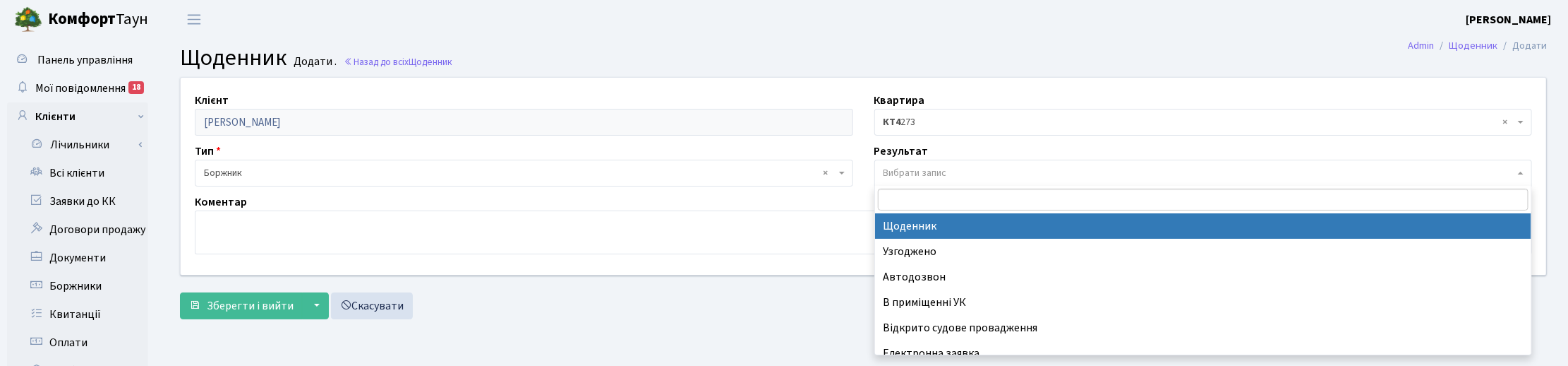
select select "14"
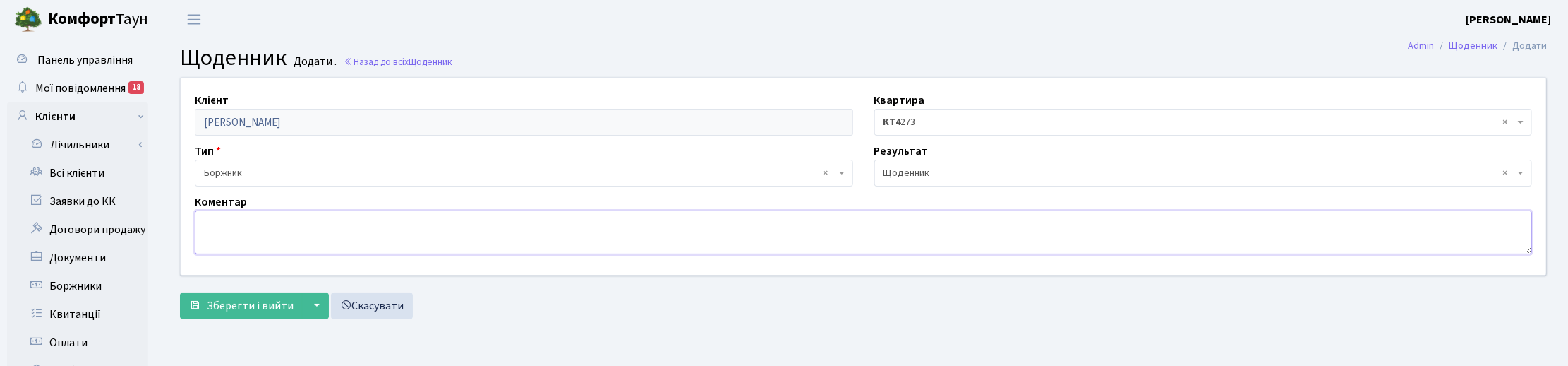
click at [272, 234] on textarea at bounding box center [863, 232] width 1337 height 44
type textarea "Надійшла оплата 25т.грн."
click at [254, 310] on span "Зберегти і вийти" at bounding box center [251, 306] width 87 height 16
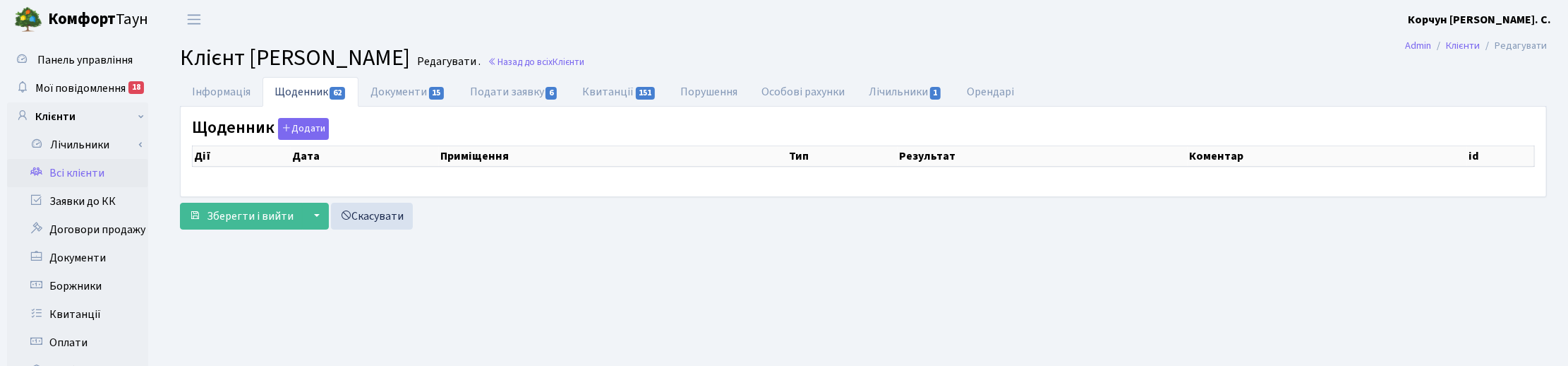
select select "25"
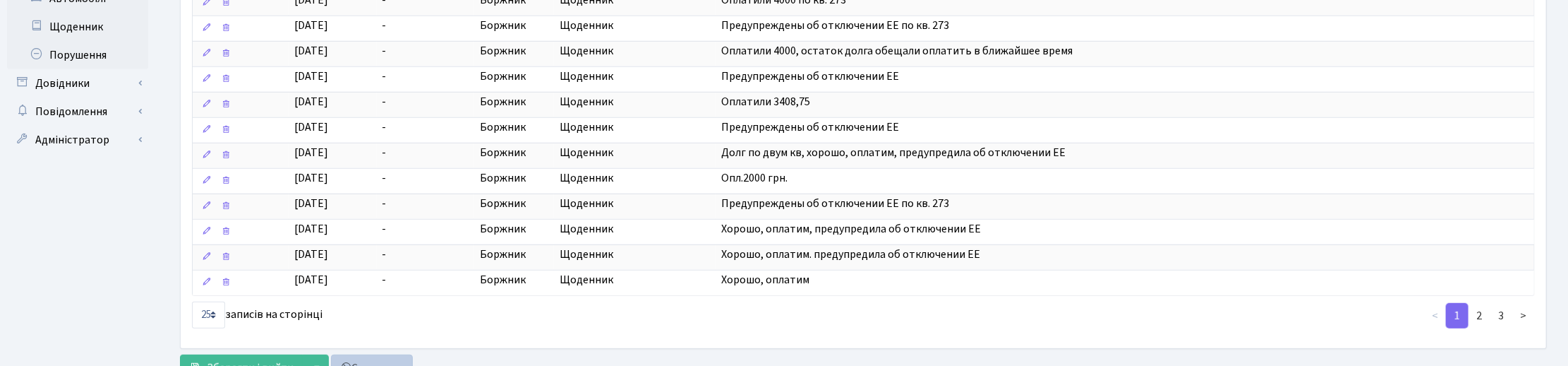
scroll to position [584, 0]
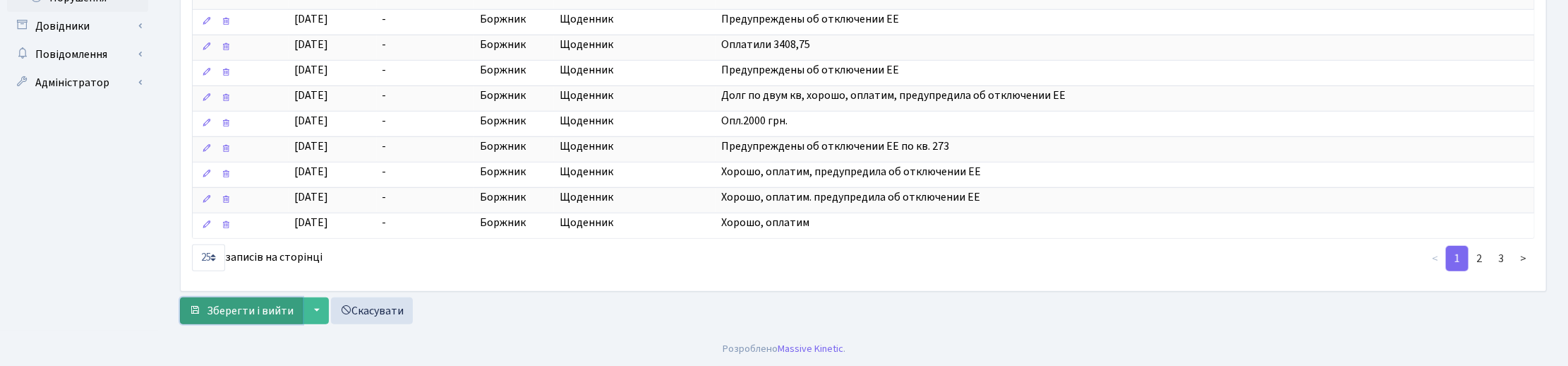
click at [263, 301] on button "Зберегти і вийти" at bounding box center [241, 311] width 123 height 27
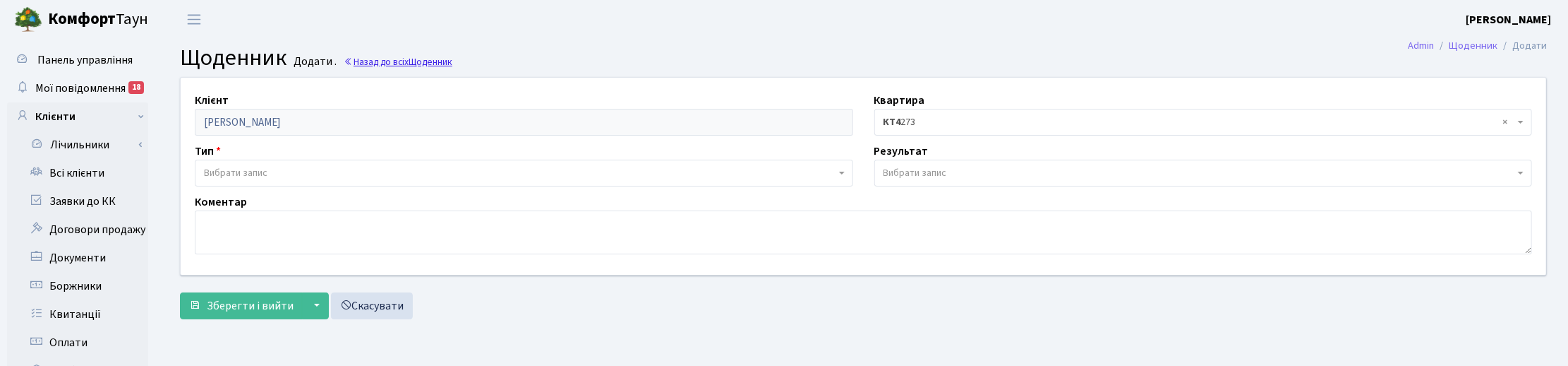
click at [418, 61] on span "Щоденник" at bounding box center [430, 61] width 44 height 14
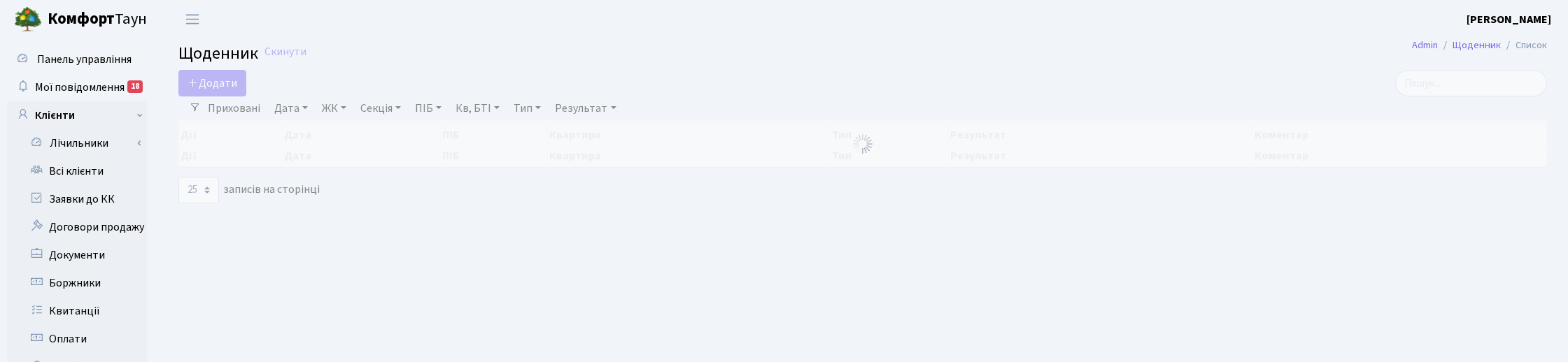
select select "25"
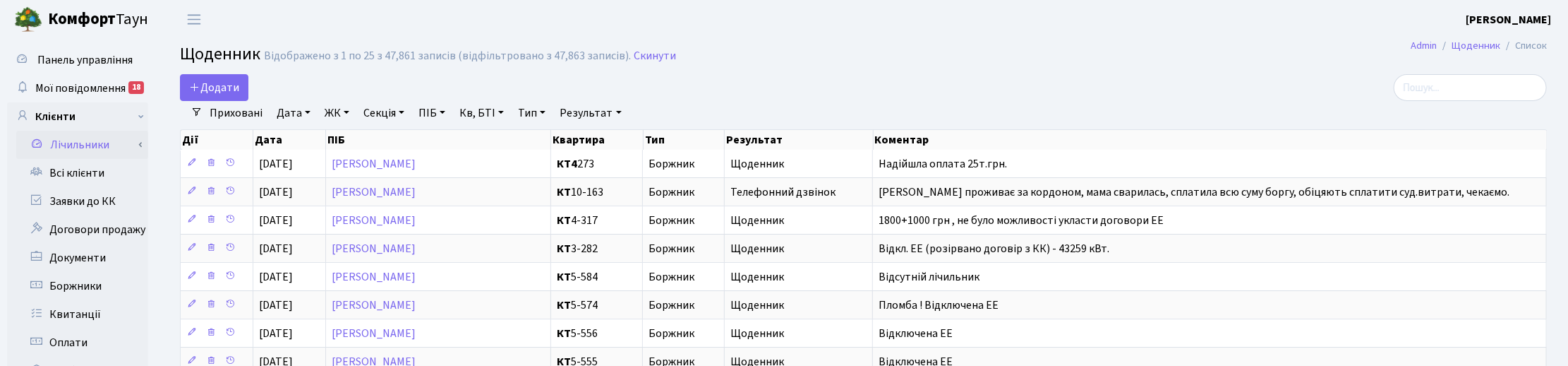
click at [64, 157] on link "Лічильники" at bounding box center [82, 145] width 132 height 29
click at [83, 224] on link "Всі клієнти" at bounding box center [78, 229] width 141 height 29
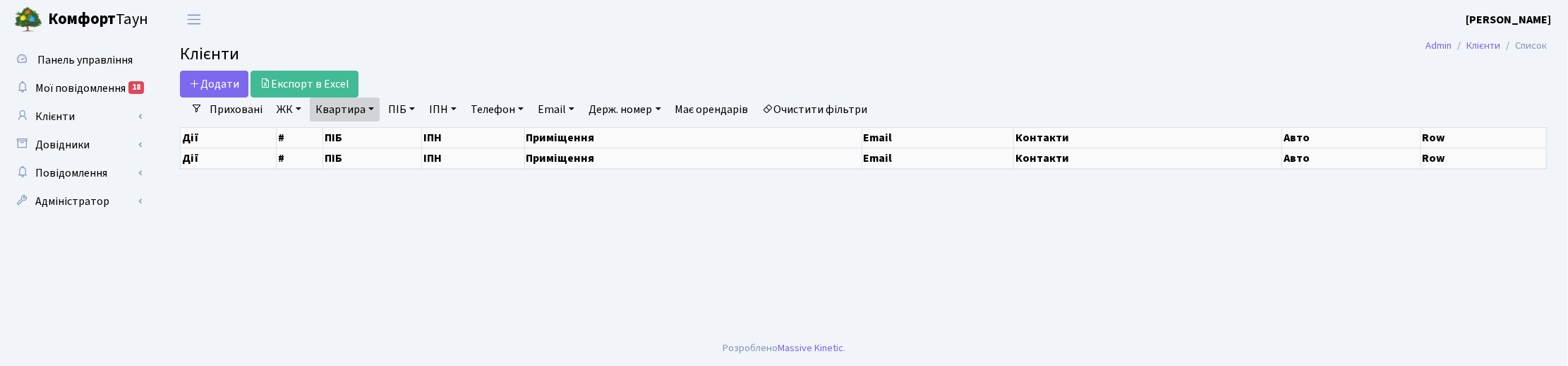
select select "25"
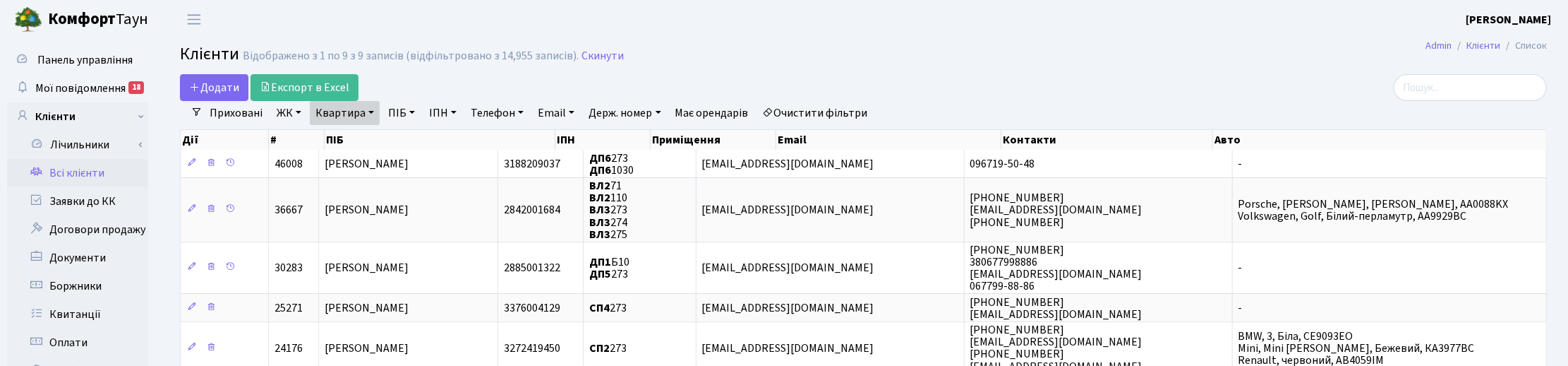
click at [753, 54] on h2 "Клієнти Відображено з 1 по 9 з 9 записів (відфільтровано з 14,955 записів). Ски…" at bounding box center [863, 56] width 1367 height 24
click at [371, 108] on link "Квартира" at bounding box center [345, 113] width 70 height 24
click at [361, 134] on input "273" at bounding box center [352, 141] width 83 height 27
type input "2"
type input "3-400"
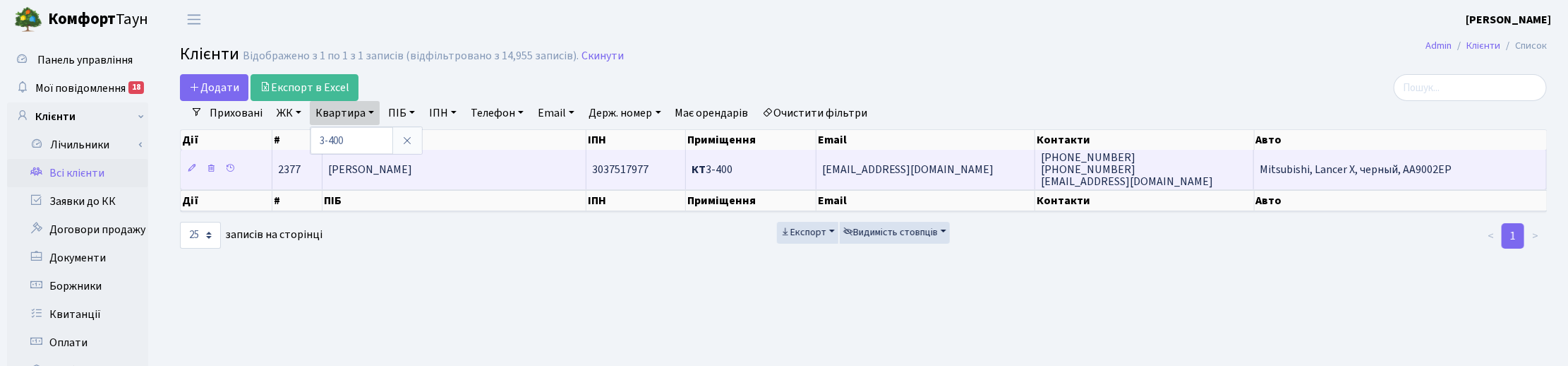
click at [512, 178] on td "[PERSON_NAME]" at bounding box center [454, 169] width 263 height 39
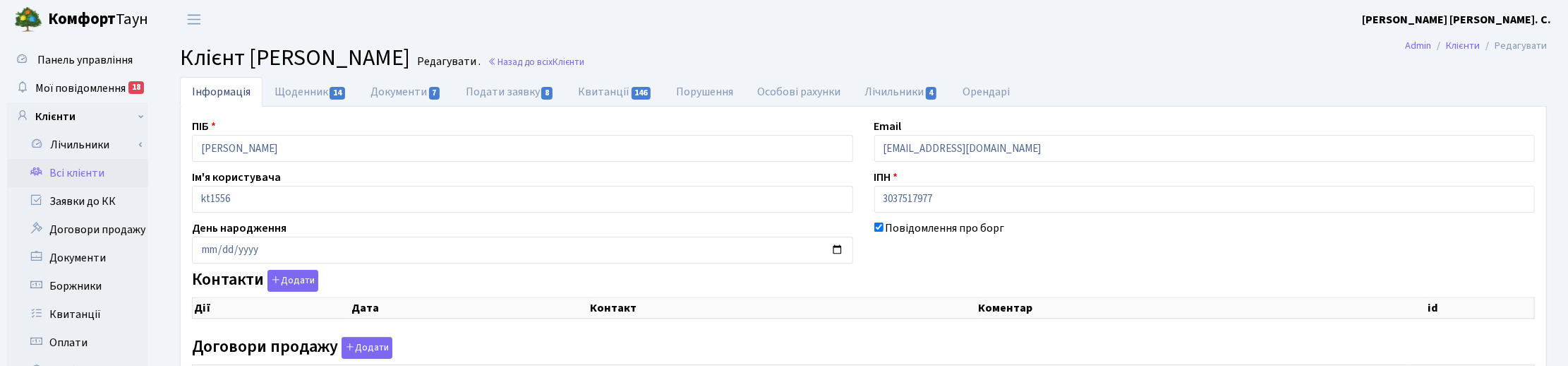
checkbox input "true"
select select "25"
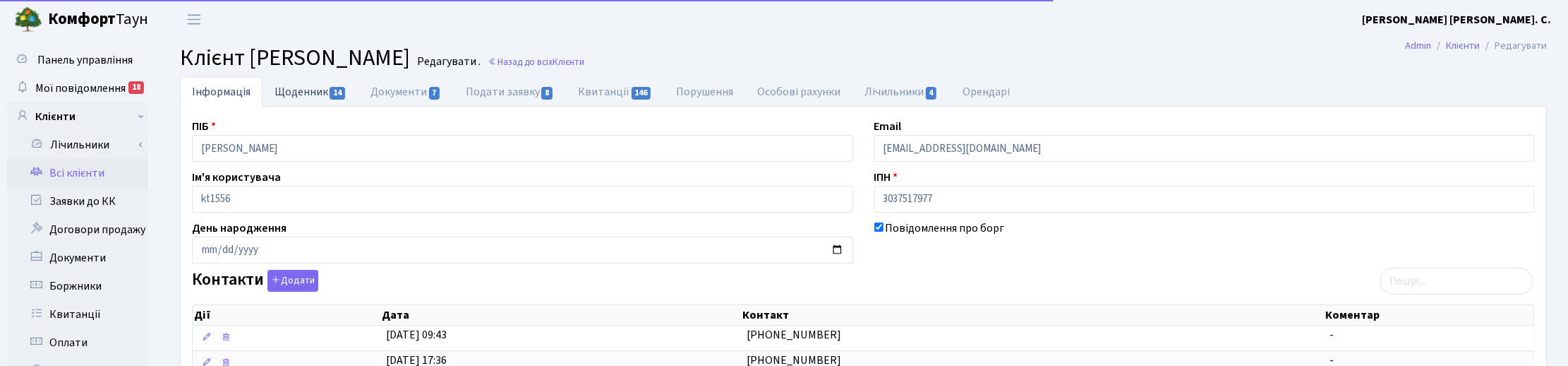
click at [306, 92] on link "Щоденник 14" at bounding box center [311, 92] width 96 height 29
select select "25"
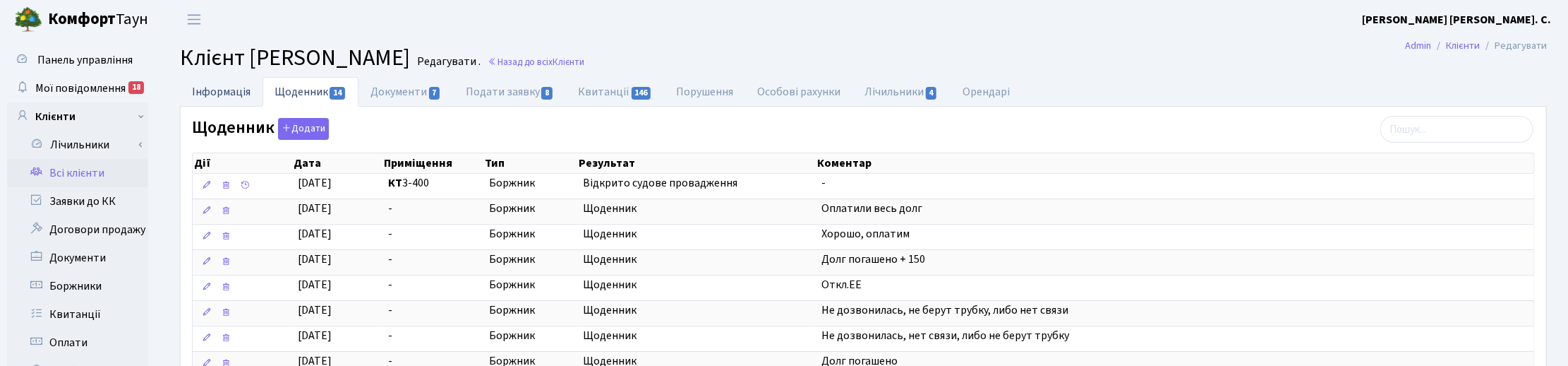
click at [236, 92] on link "Інформація" at bounding box center [221, 92] width 83 height 29
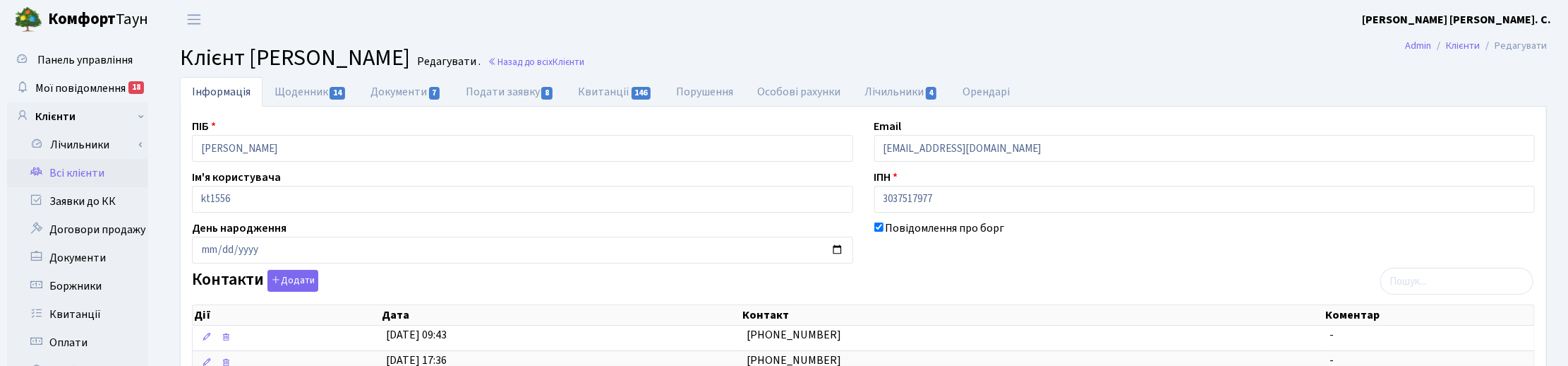
click at [1120, 36] on header "[PERSON_NAME] І. С. Мій обліковий запис Вийти" at bounding box center [784, 19] width 1568 height 39
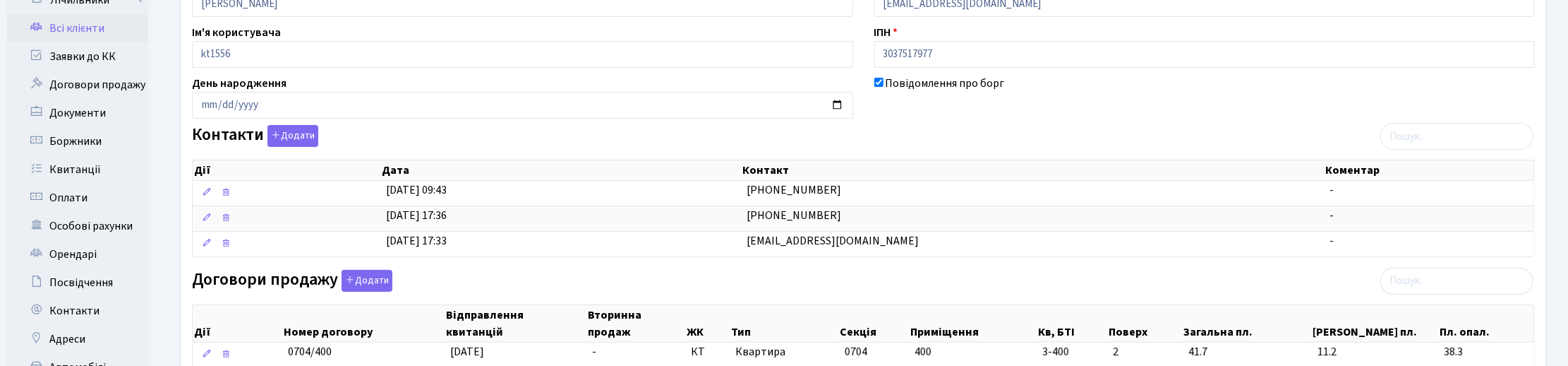
scroll to position [177, 0]
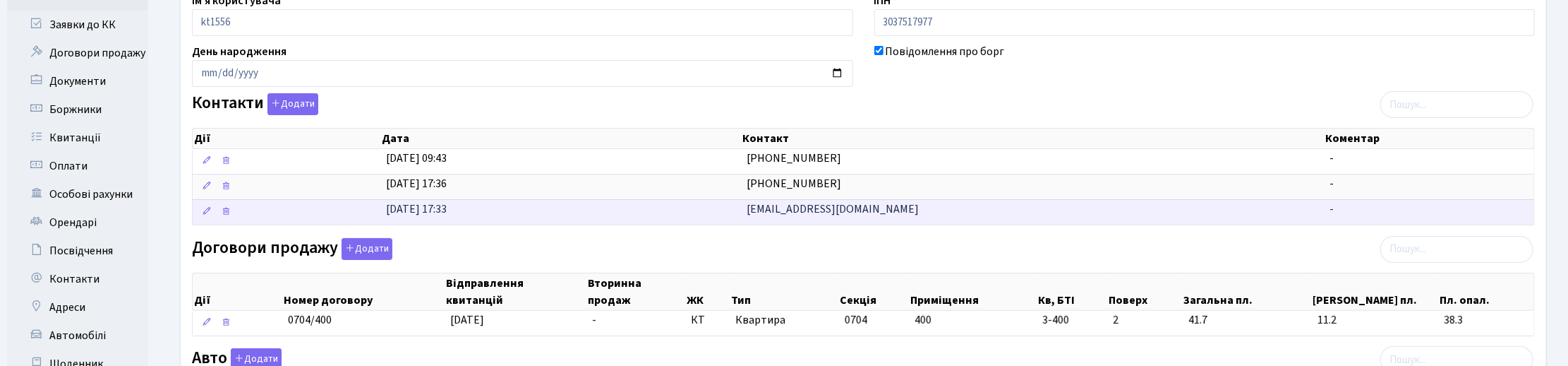
click at [901, 214] on td "[EMAIL_ADDRESS][DOMAIN_NAME]" at bounding box center [1032, 212] width 583 height 26
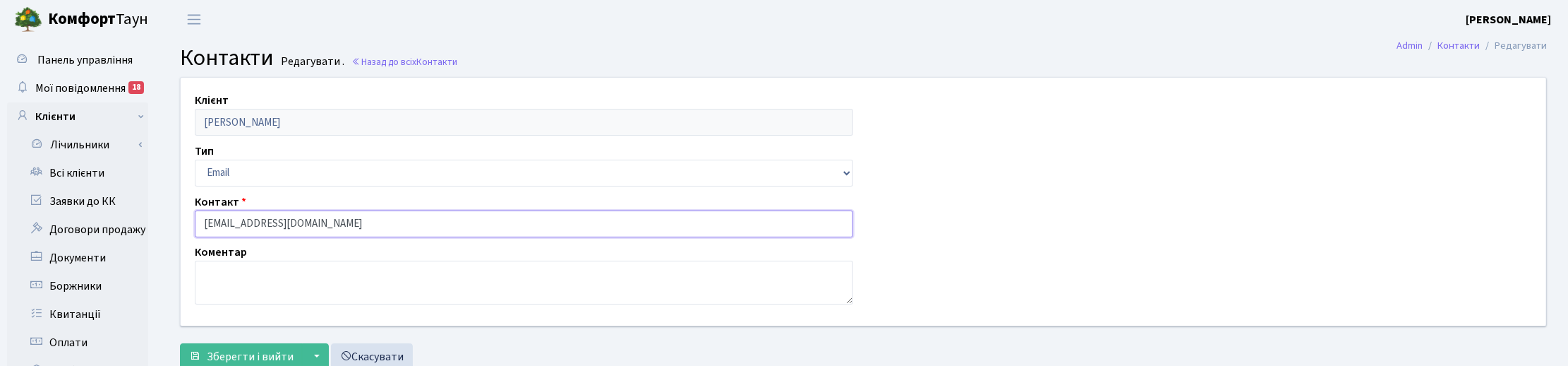
drag, startPoint x: 354, startPoint y: 219, endPoint x: 171, endPoint y: 216, distance: 183.0
click at [181, 220] on div "Клієнт Хоролець Дмитро Олександрович Тип Email Телефон Контакт dmitriykhorolets…" at bounding box center [863, 202] width 1387 height 247
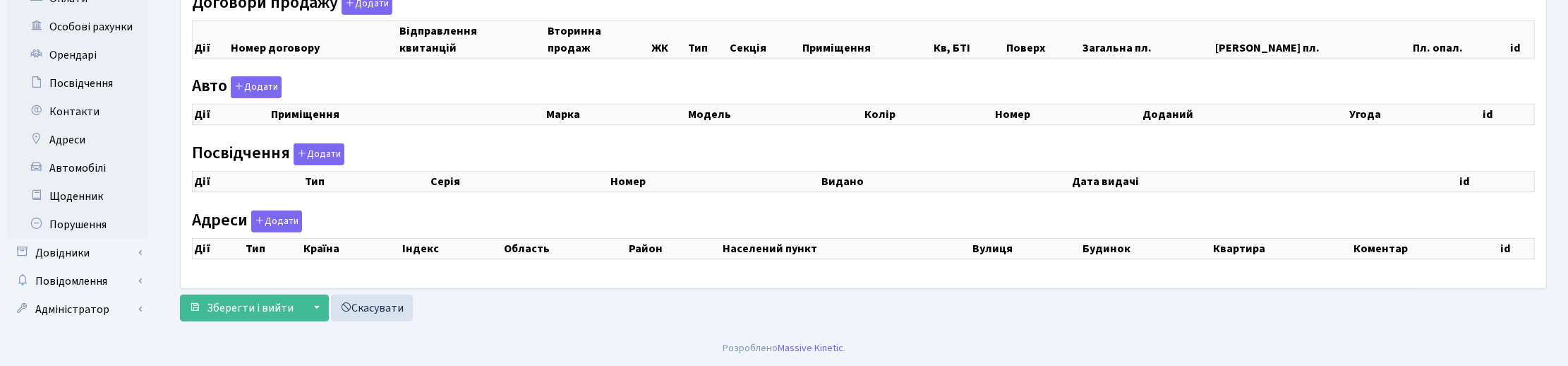
scroll to position [177, 0]
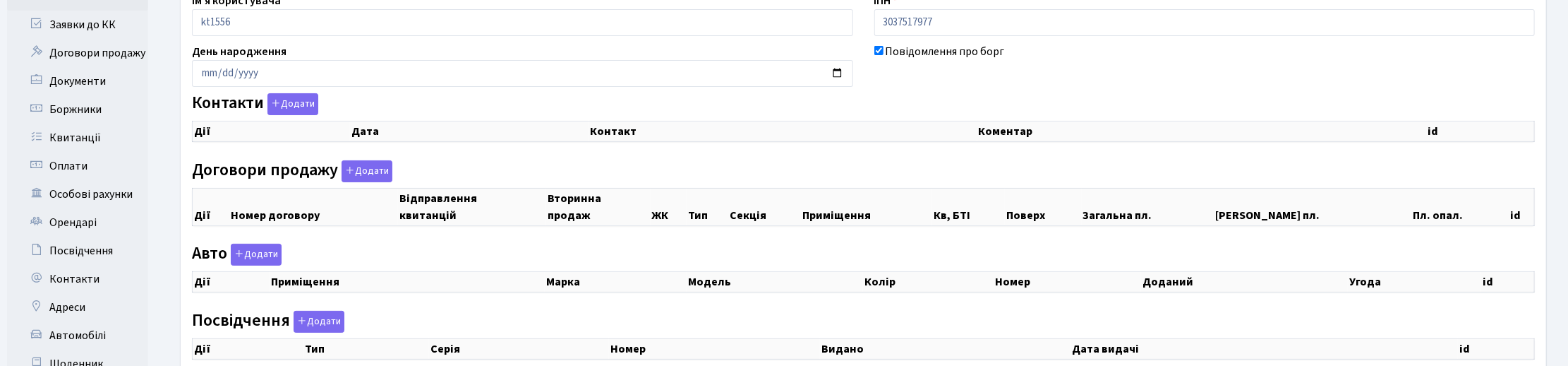
checkbox input "true"
select select "25"
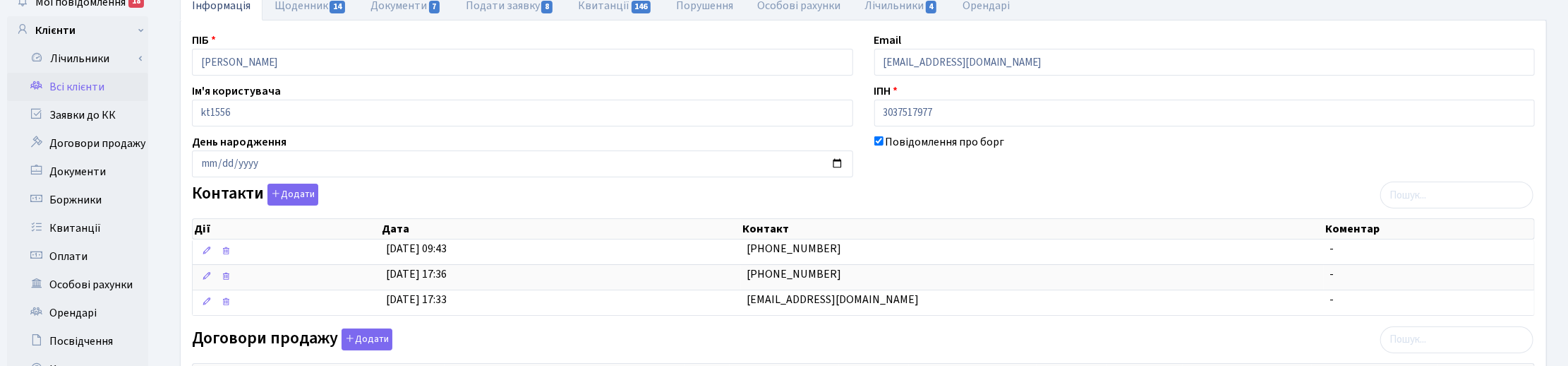
scroll to position [0, 0]
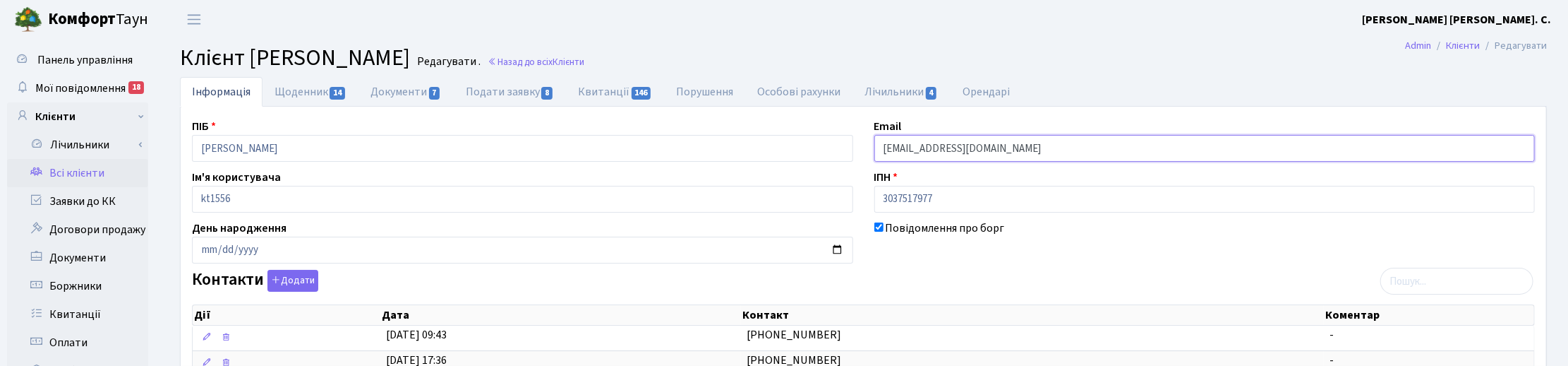
drag, startPoint x: 947, startPoint y: 156, endPoint x: 813, endPoint y: 154, distance: 134.0
click at [308, 86] on link "Щоденник 14" at bounding box center [311, 92] width 96 height 29
select select "25"
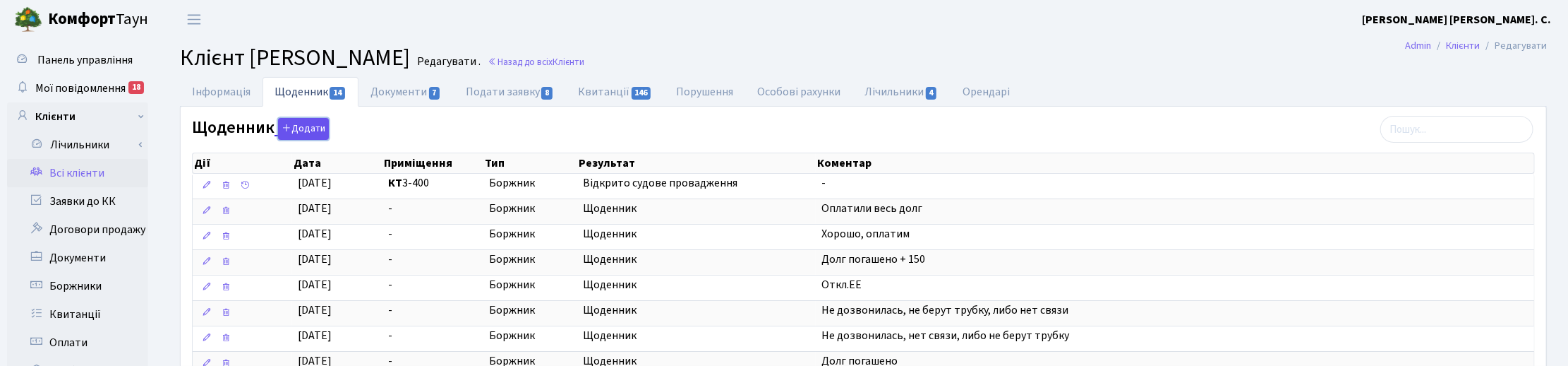
click at [294, 126] on button "Додати" at bounding box center [303, 129] width 51 height 22
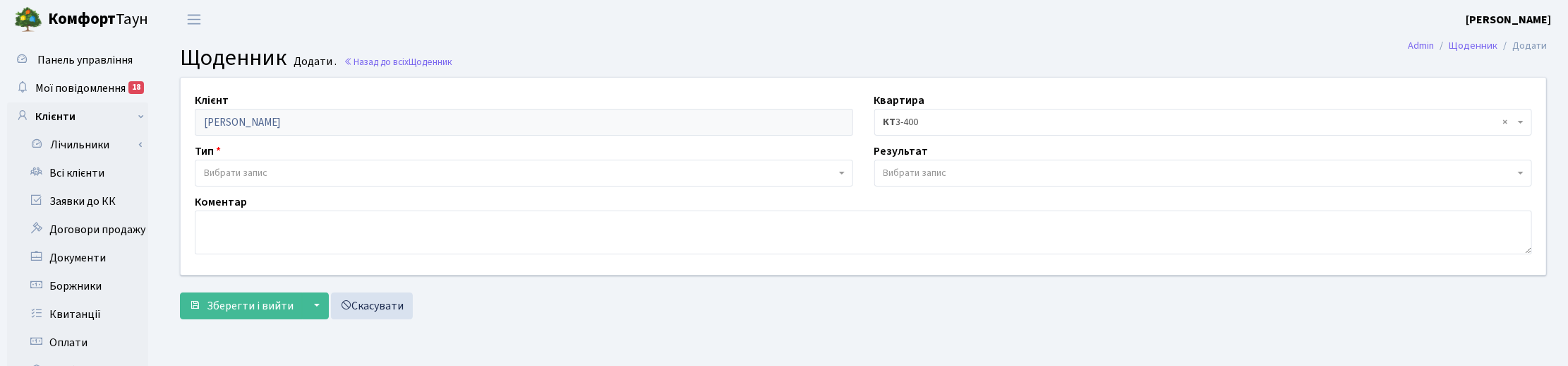
click at [252, 174] on span "Вибрати запис" at bounding box center [236, 173] width 64 height 14
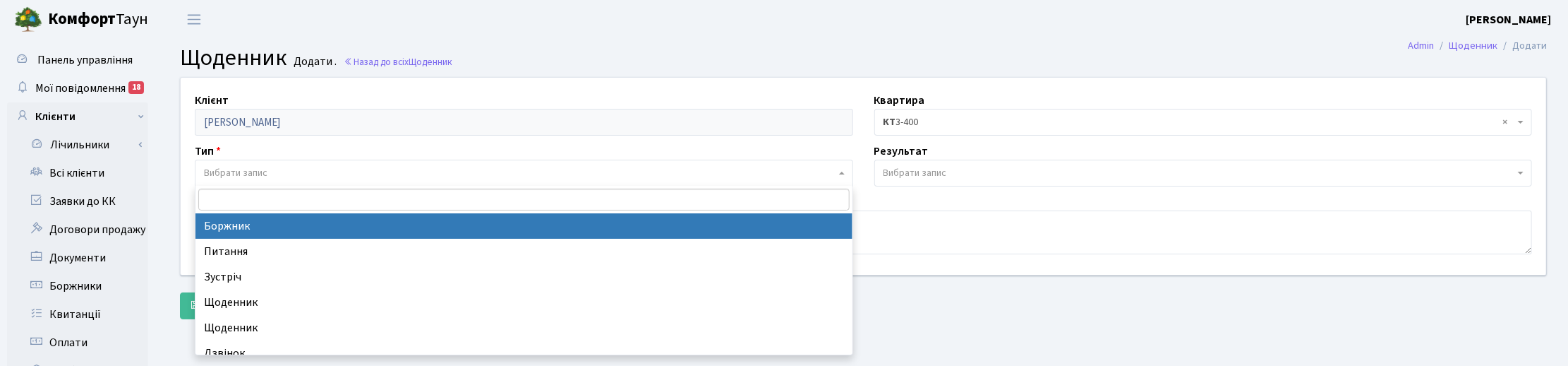
select select "189"
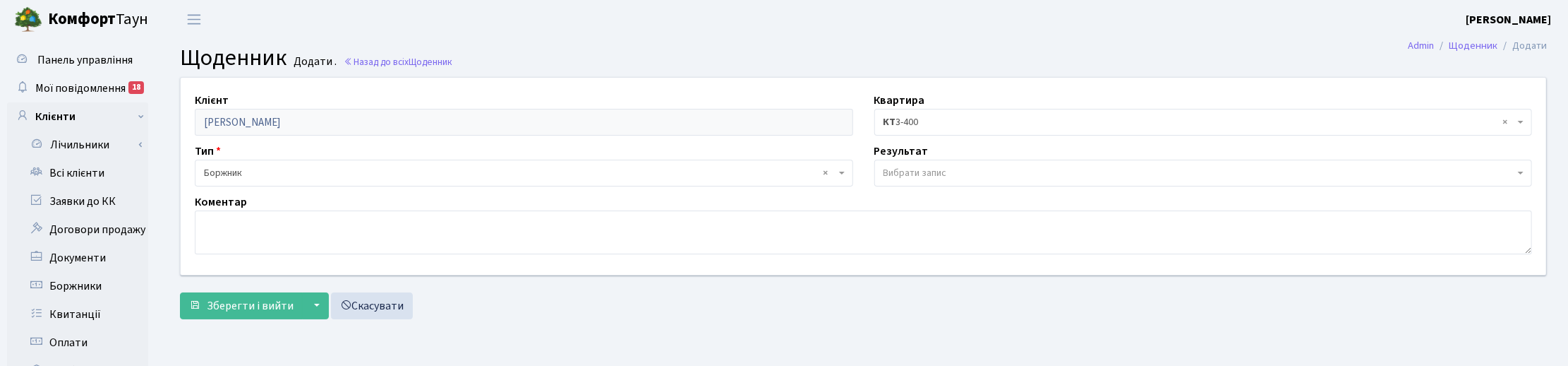
click at [898, 175] on span "Вибрати запис" at bounding box center [915, 173] width 64 height 14
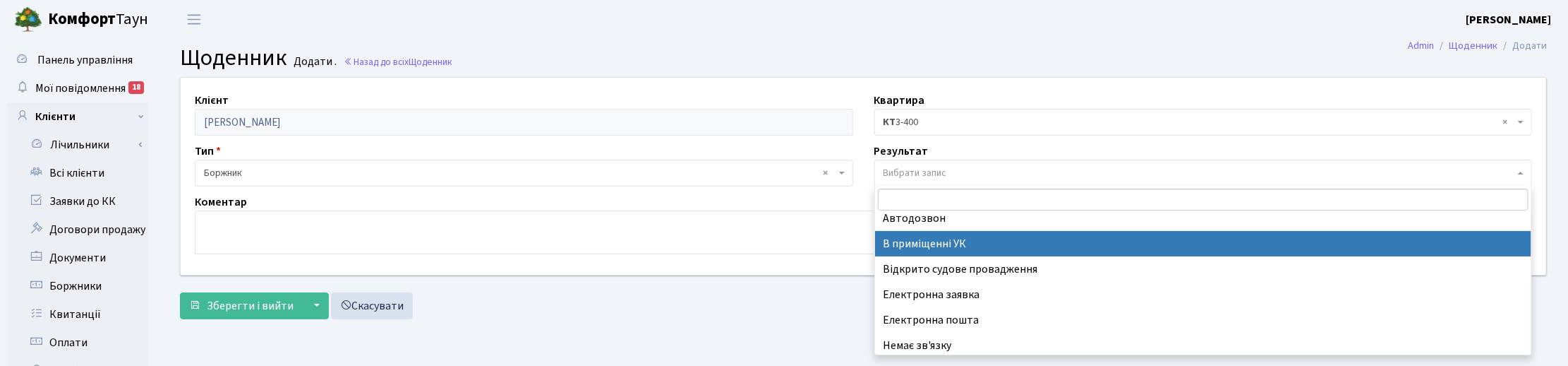
scroll to position [87, 0]
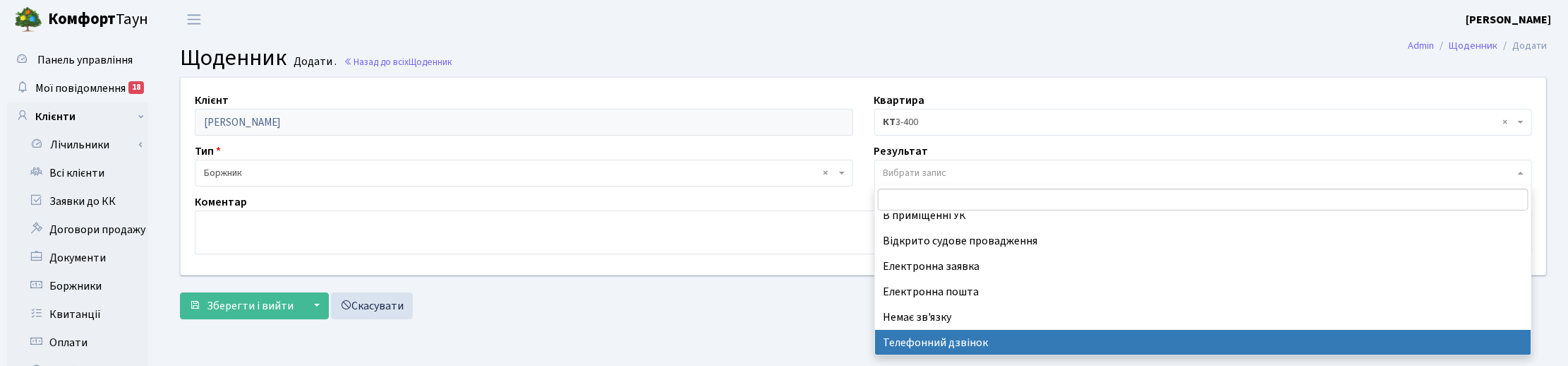
select select "196"
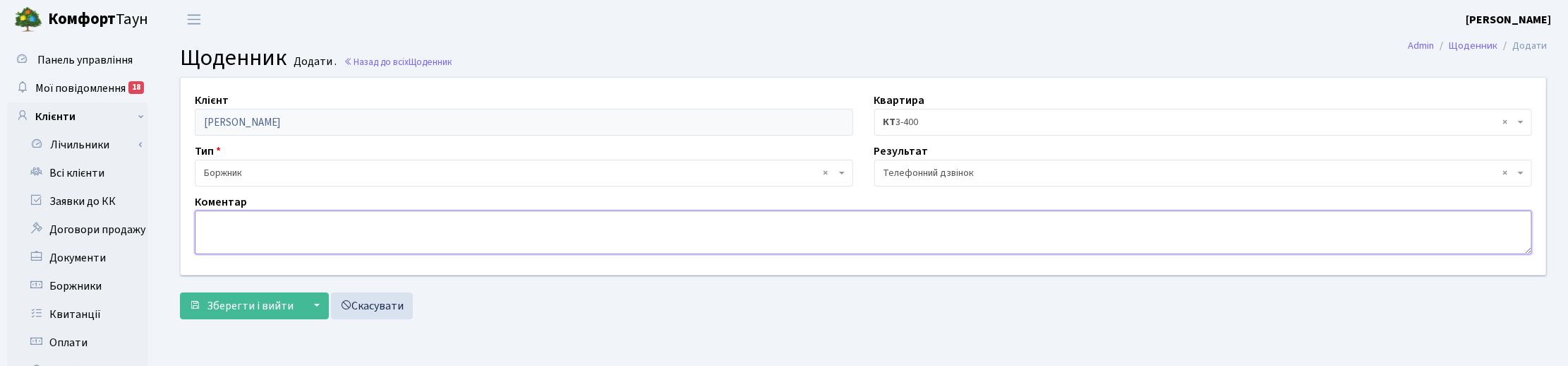
click at [255, 217] on textarea at bounding box center [863, 232] width 1337 height 44
click at [464, 220] on textarea "Сплачено борг, направлена квитанція на сплату суд.витрат" at bounding box center [863, 232] width 1337 height 44
click at [482, 226] on textarea "Сплачено борг, направлена квитанція на сплату суд.витрат" at bounding box center [863, 232] width 1337 height 44
click at [463, 224] on textarea "Сплачено борг, направлена квитанція на сплату суд.витрат" at bounding box center [863, 232] width 1337 height 44
click at [483, 224] on textarea "Сплачено борг, направлена квитанція на сплату суд.витрат" at bounding box center [863, 232] width 1337 height 44
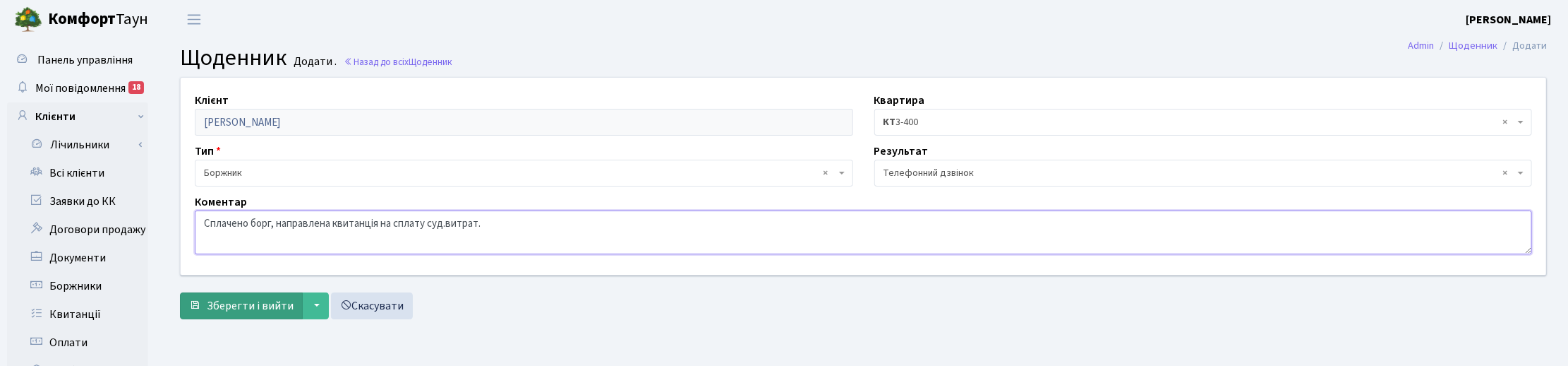
type textarea "Сплачено борг, направлена квитанція на сплату суд.витрат."
click at [246, 305] on span "Зберегти і вийти" at bounding box center [251, 306] width 87 height 16
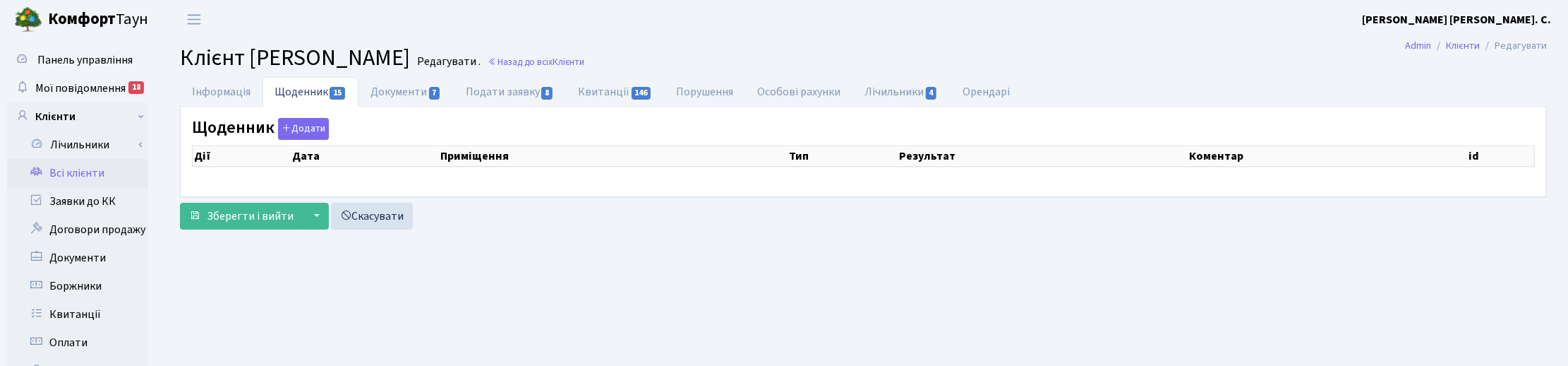
select select "25"
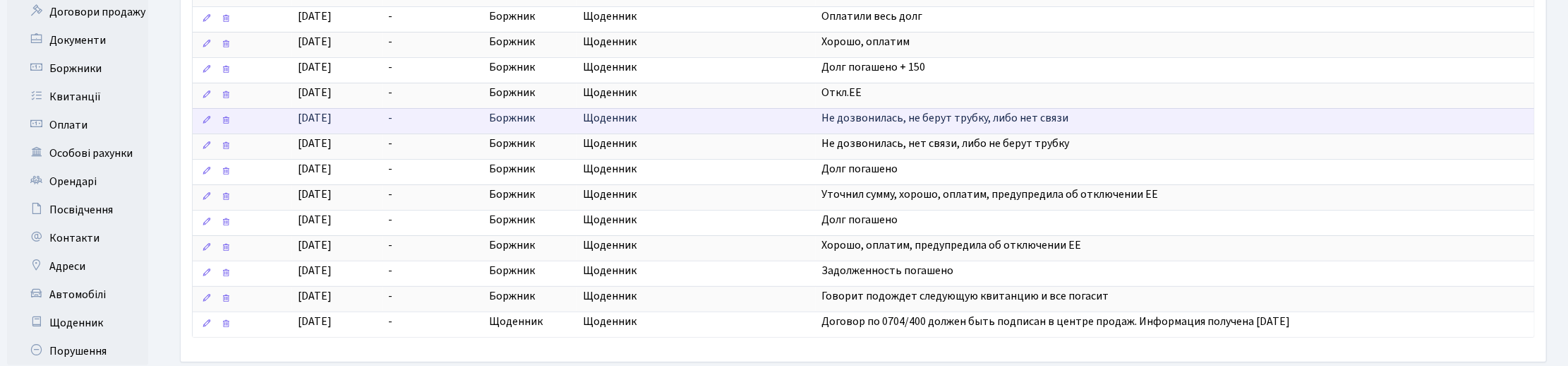
scroll to position [342, 0]
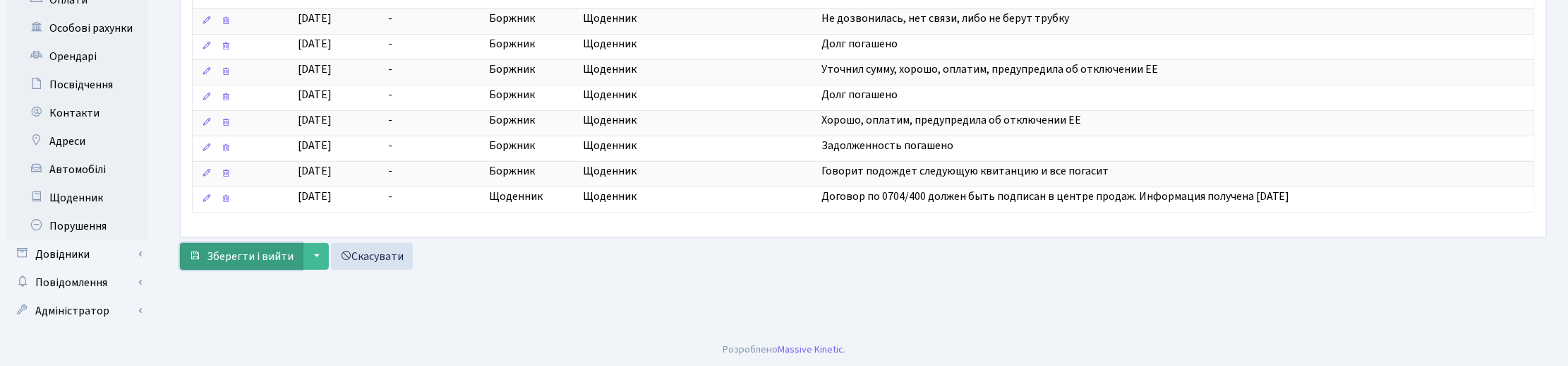
click at [251, 260] on span "Зберегти і вийти" at bounding box center [251, 257] width 87 height 16
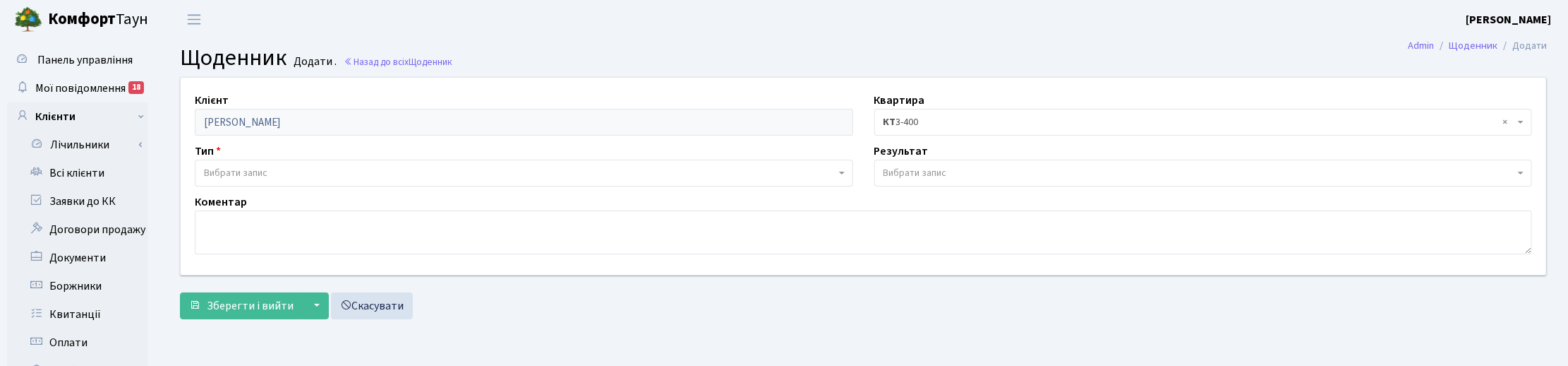
click at [888, 29] on header "[PERSON_NAME] [PERSON_NAME] Мій обліковий запис Вийти" at bounding box center [784, 19] width 1568 height 39
click at [597, 36] on header "[PERSON_NAME] [PERSON_NAME] Мій обліковий запис Вийти" at bounding box center [784, 19] width 1568 height 39
click at [396, 58] on link "Назад до всіх Щоденник" at bounding box center [398, 61] width 109 height 14
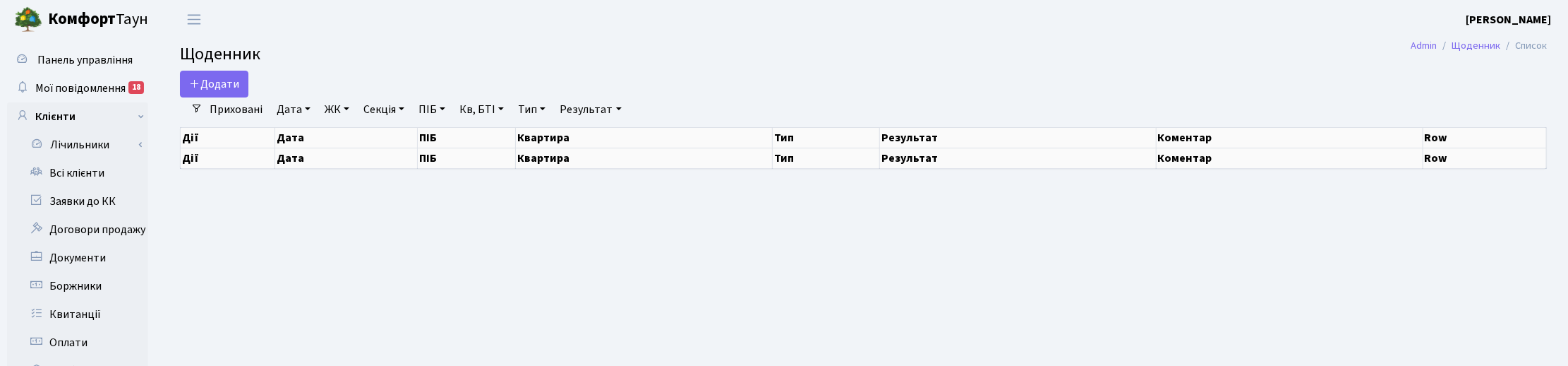
select select "25"
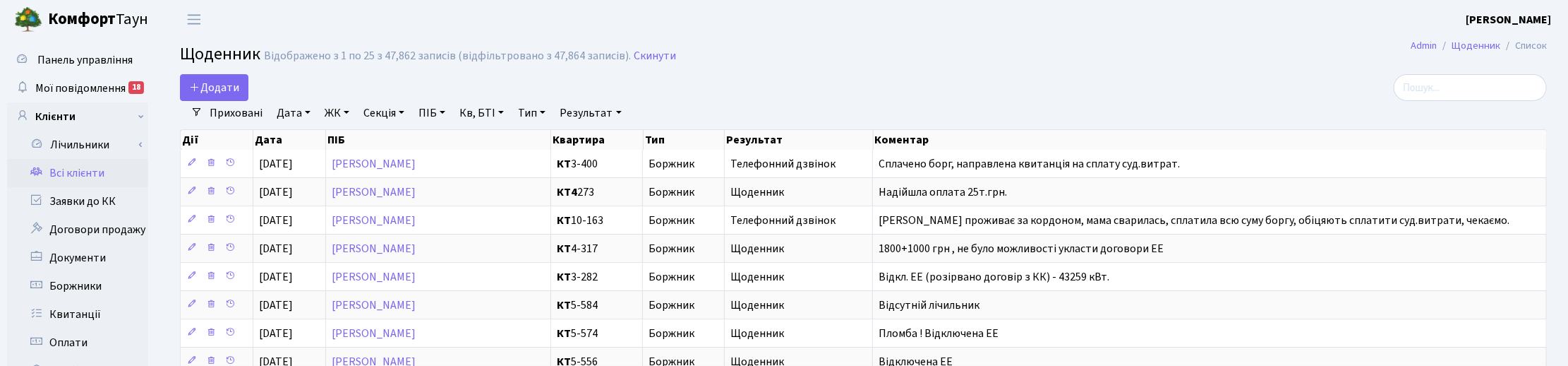
click at [84, 172] on link "Всі клієнти" at bounding box center [78, 173] width 141 height 29
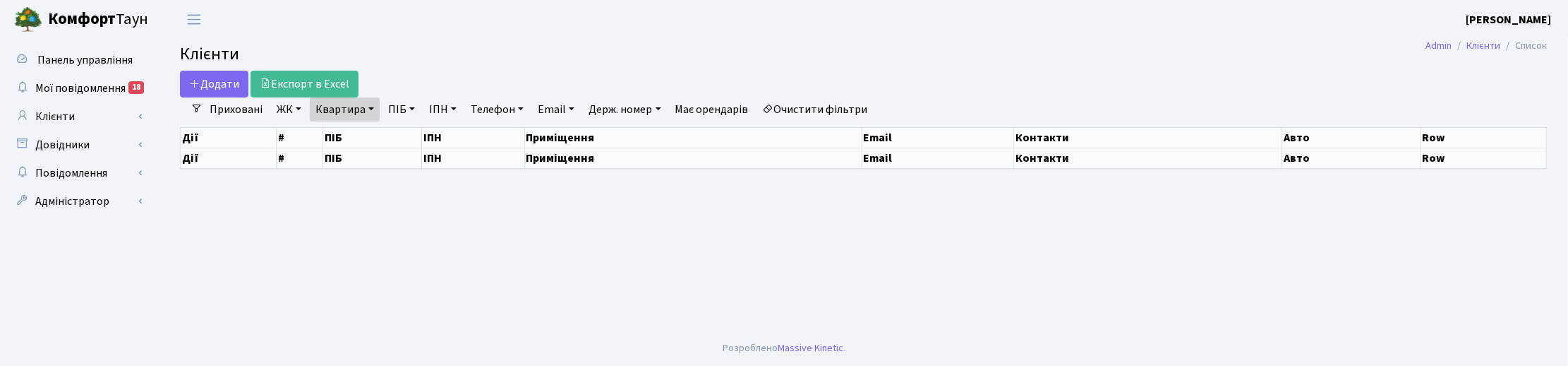
select select "25"
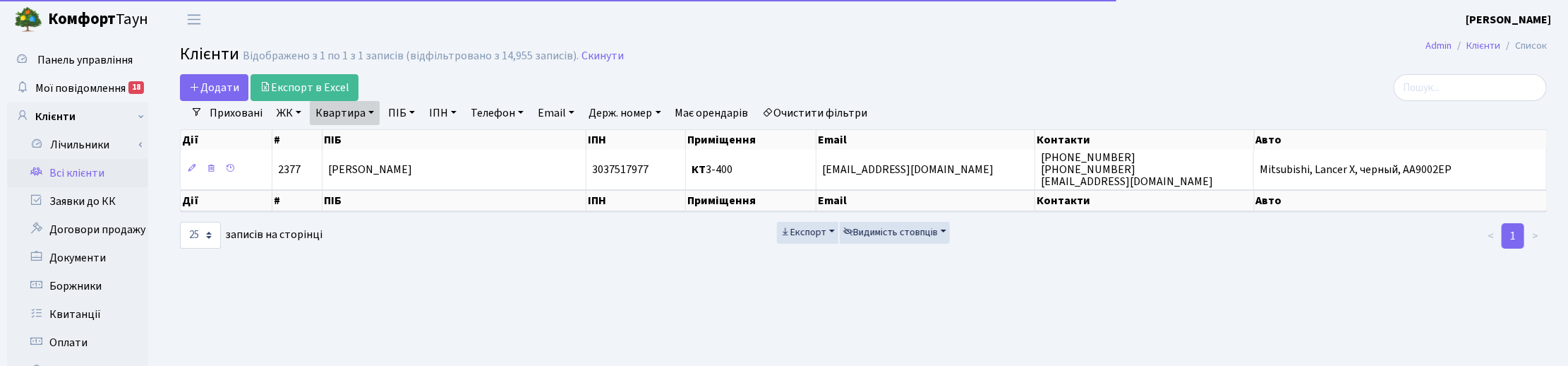
click at [371, 109] on link "Квартира" at bounding box center [345, 113] width 70 height 24
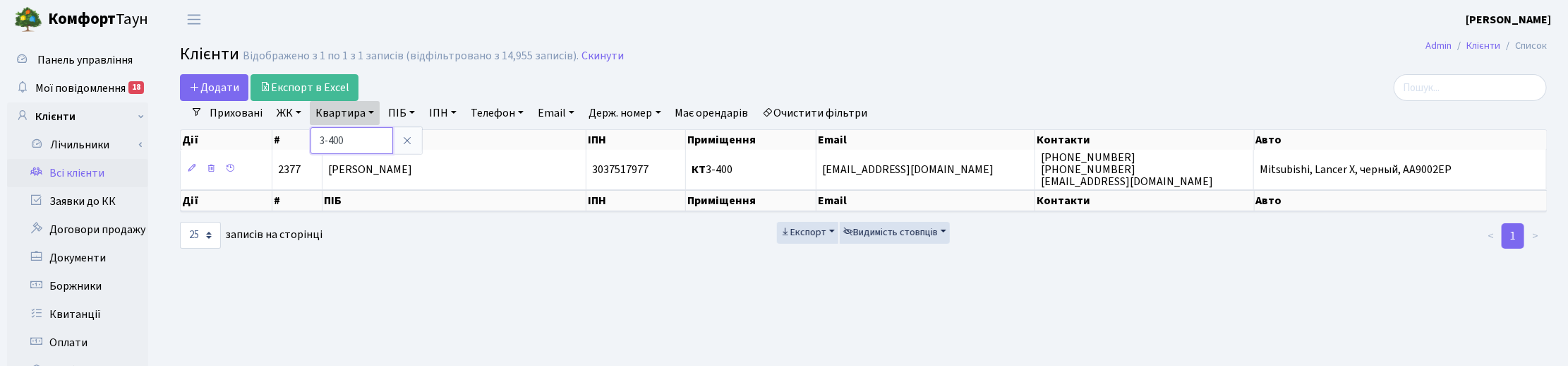
drag, startPoint x: 361, startPoint y: 139, endPoint x: 314, endPoint y: 137, distance: 47.0
click at [314, 137] on input "3-400" at bounding box center [352, 141] width 83 height 27
type input "14-215"
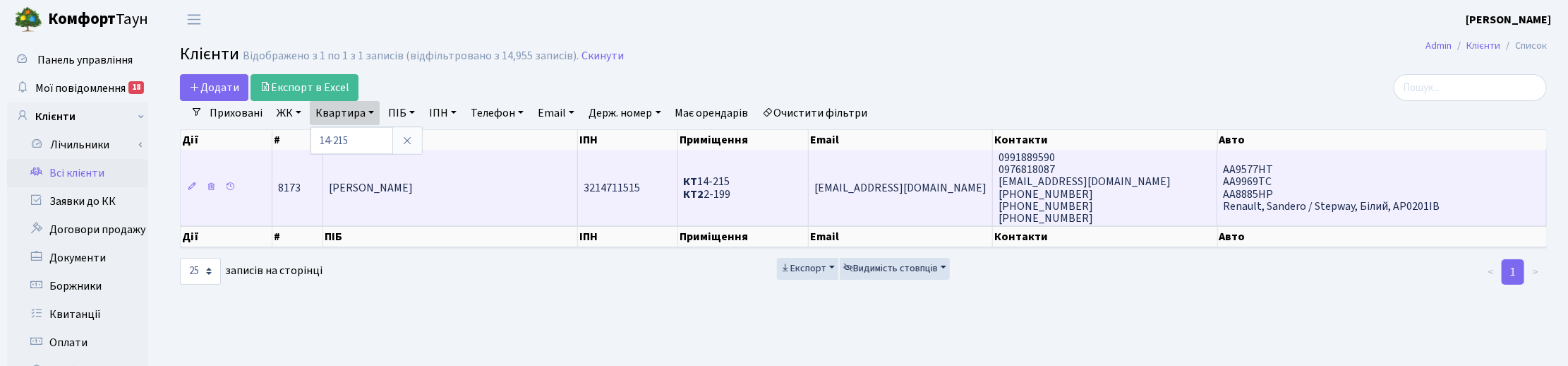
click at [467, 209] on td "[PERSON_NAME]" at bounding box center [451, 188] width 255 height 76
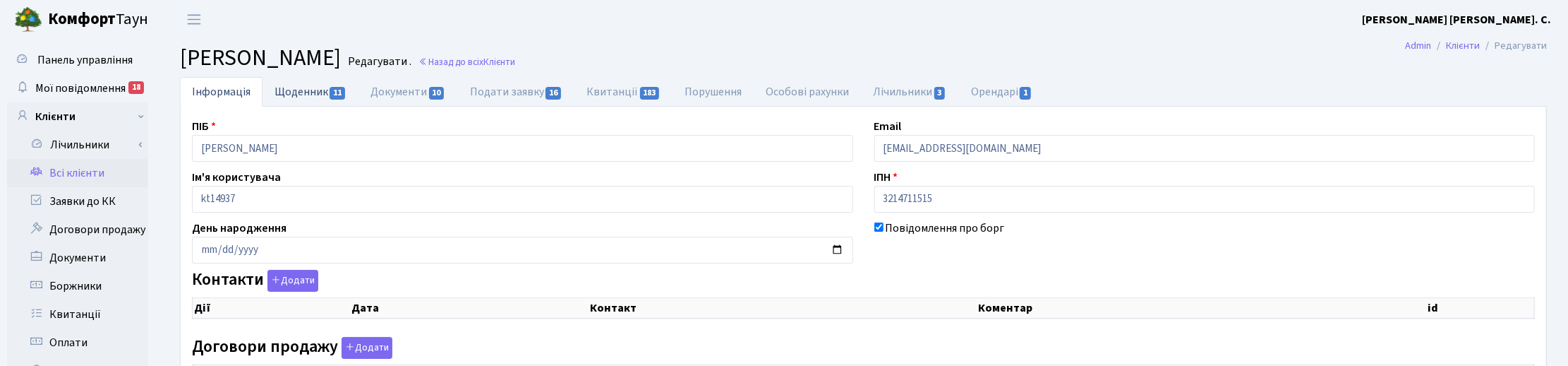
select select "25"
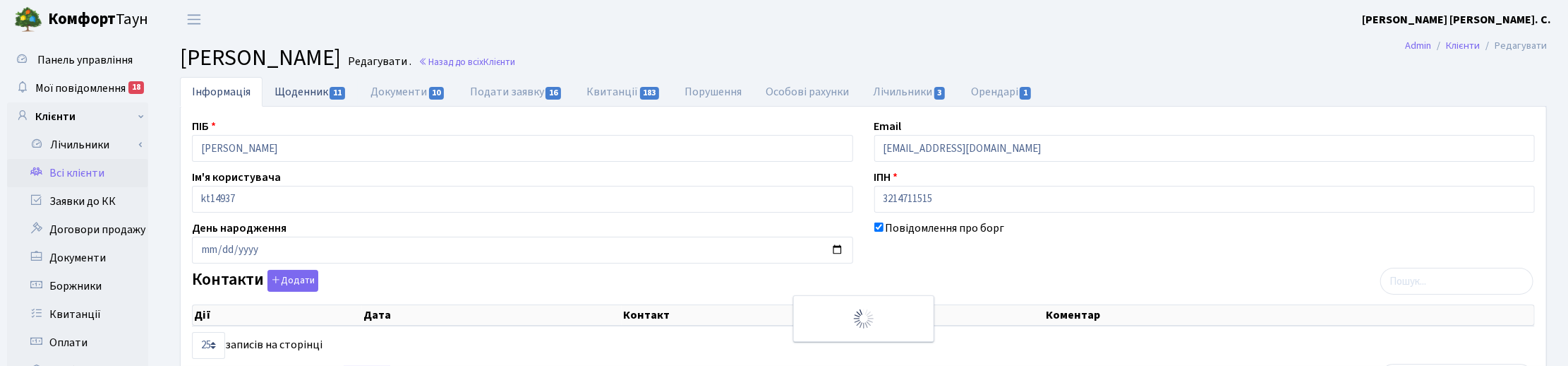
checkbox input "true"
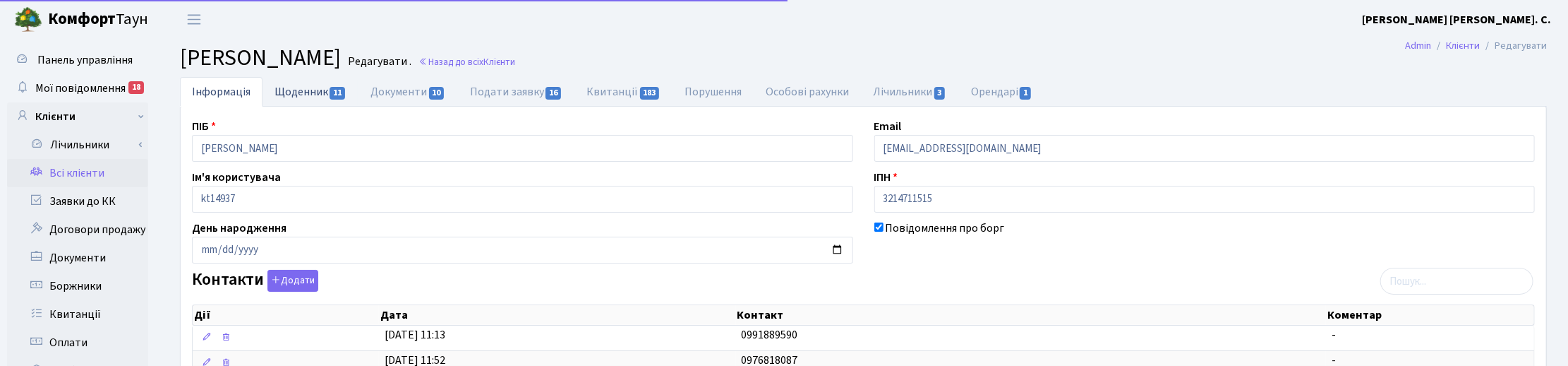
click at [316, 89] on link "Щоденник 11" at bounding box center [311, 92] width 96 height 29
select select "25"
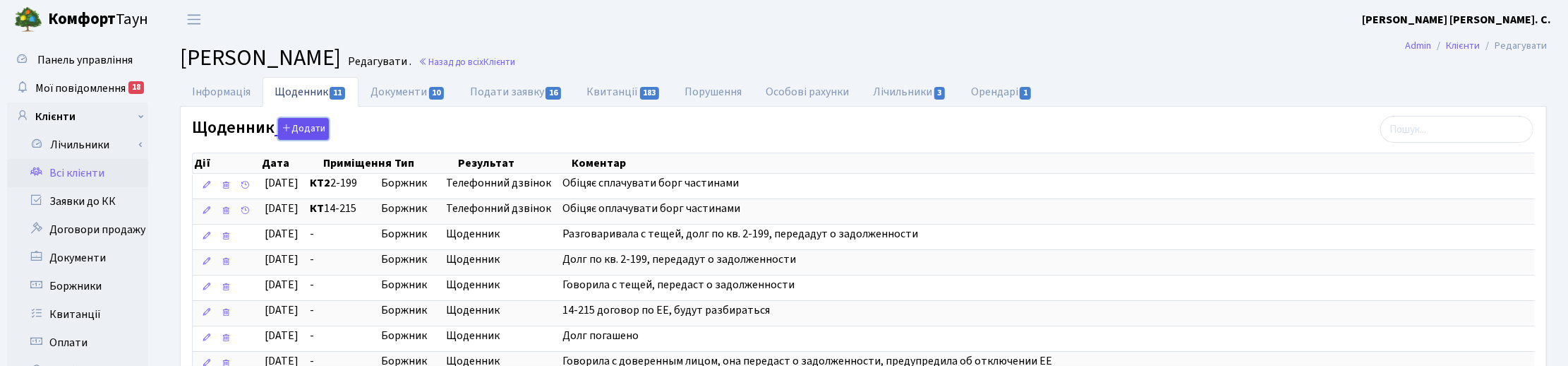
click at [306, 133] on button "Додати" at bounding box center [303, 129] width 51 height 22
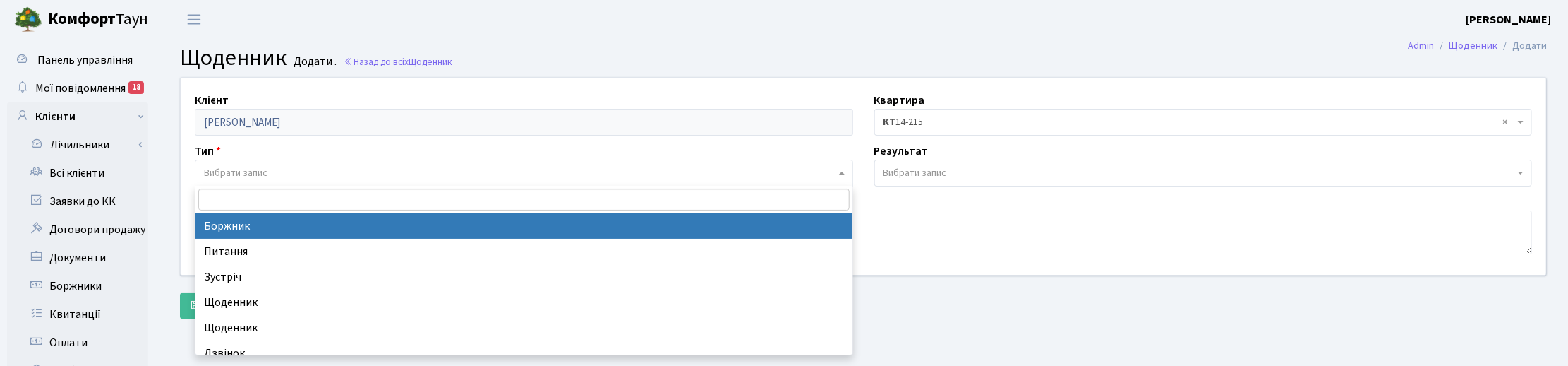
click at [233, 167] on span "Вибрати запис" at bounding box center [236, 173] width 64 height 14
select select "189"
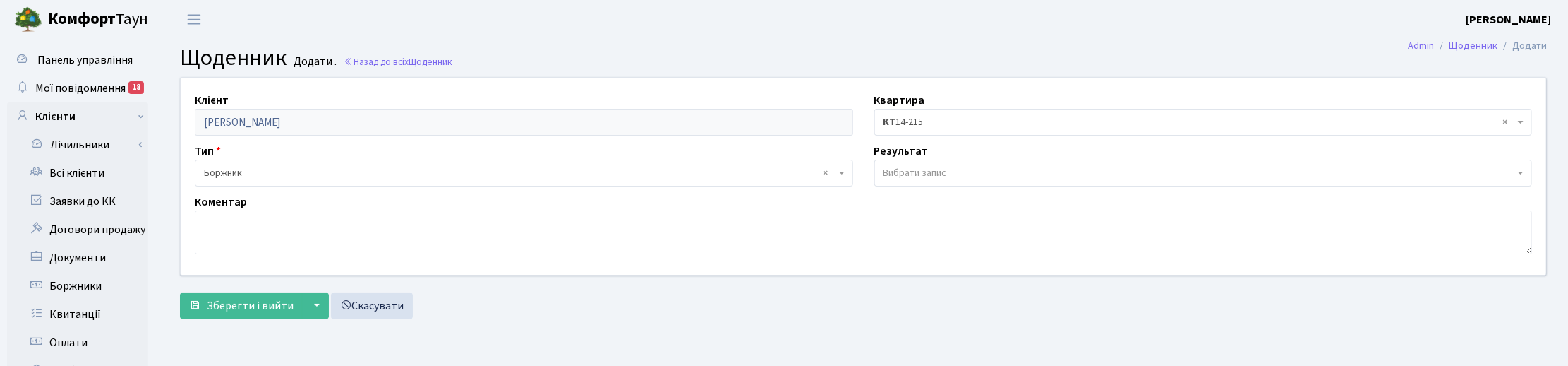
click at [895, 173] on span "Вибрати запис" at bounding box center [915, 173] width 64 height 14
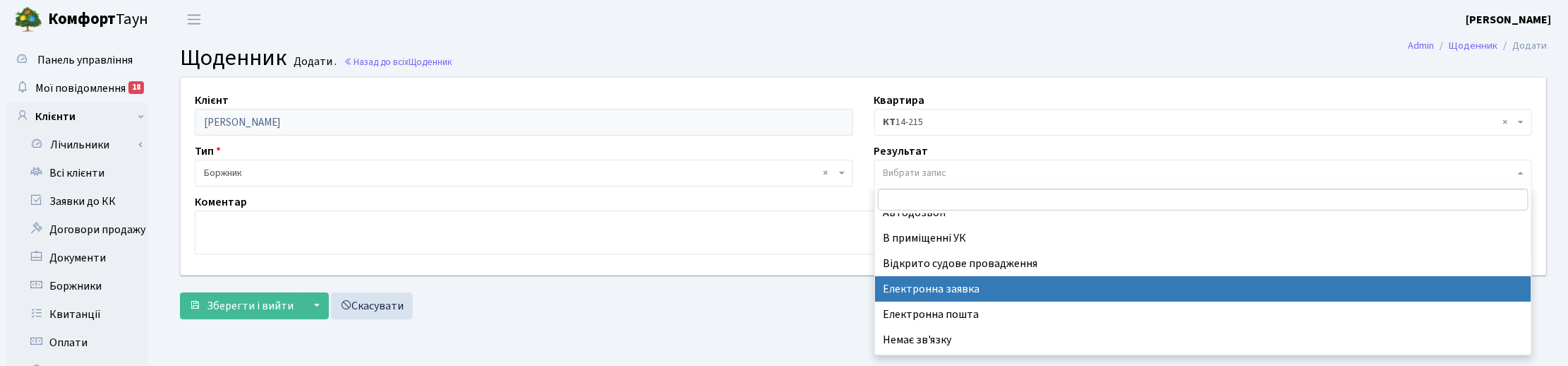
scroll to position [87, 0]
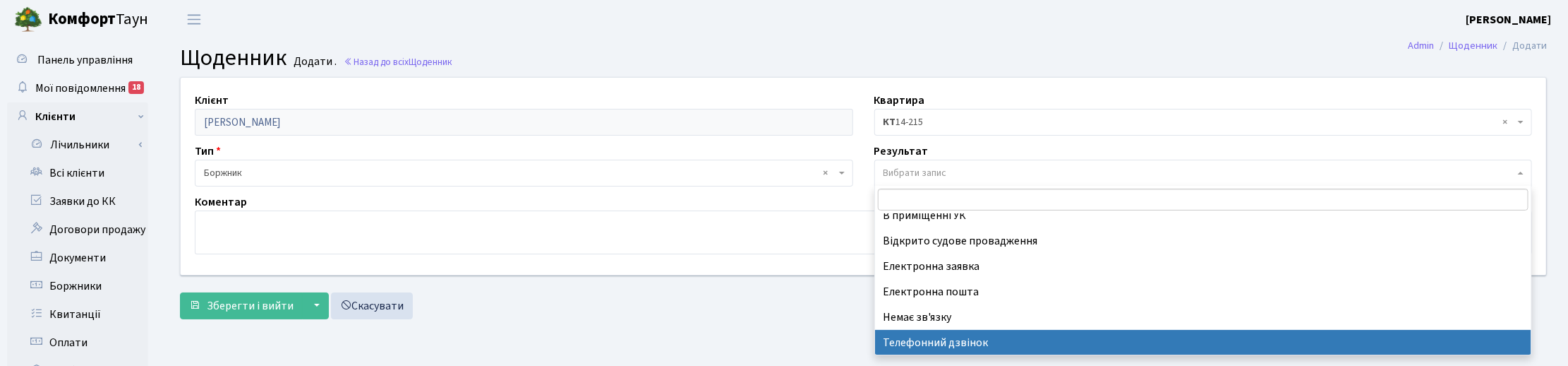
drag, startPoint x: 909, startPoint y: 227, endPoint x: 935, endPoint y: 339, distance: 115.0
select select "196"
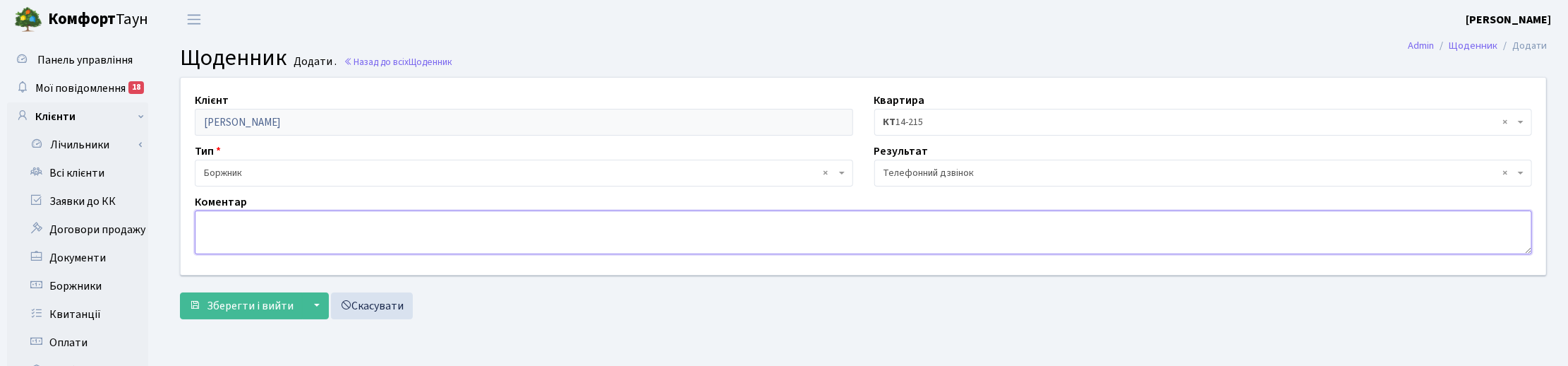
click at [255, 232] on textarea at bounding box center [863, 232] width 1337 height 44
click at [411, 64] on span "Щоденник" at bounding box center [430, 61] width 44 height 14
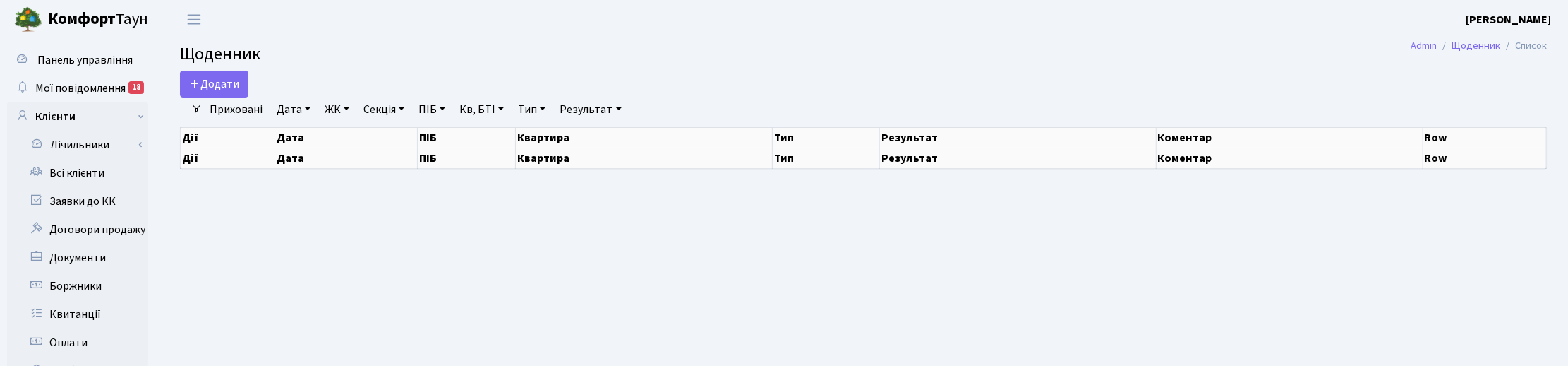
select select "25"
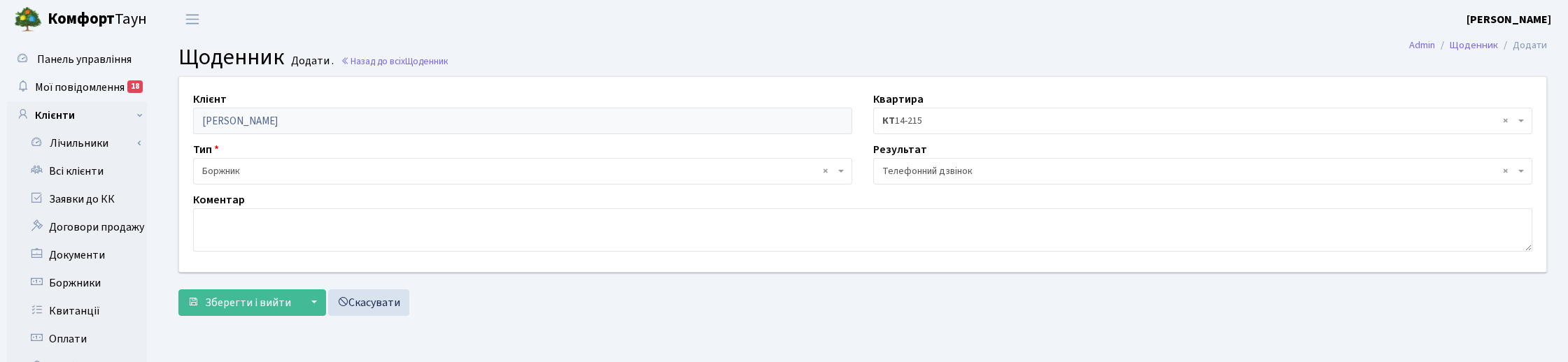
select select "189"
select select "196"
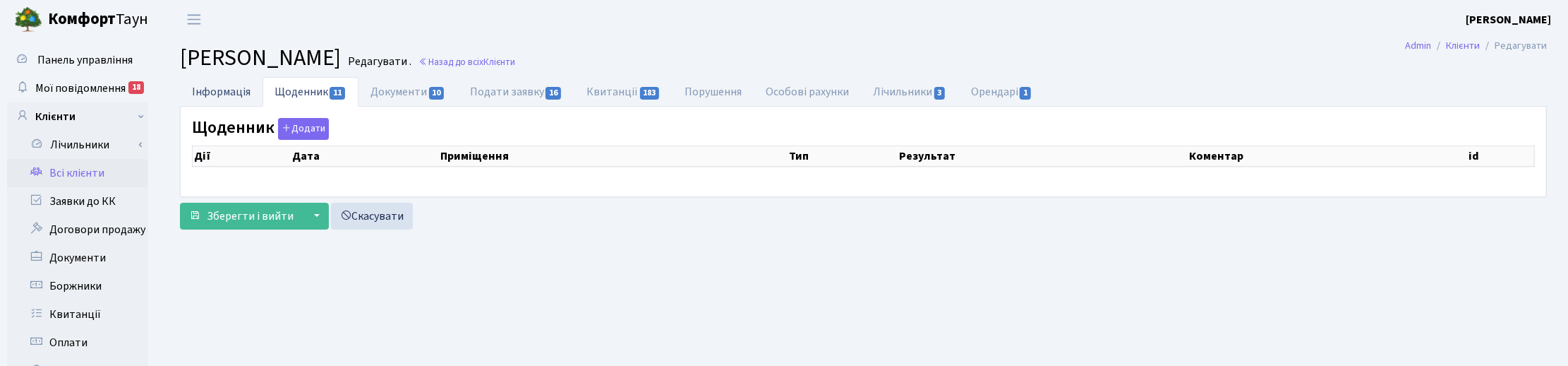
checkbox input "true"
click at [235, 86] on link "Інформація" at bounding box center [221, 92] width 83 height 29
select select "25"
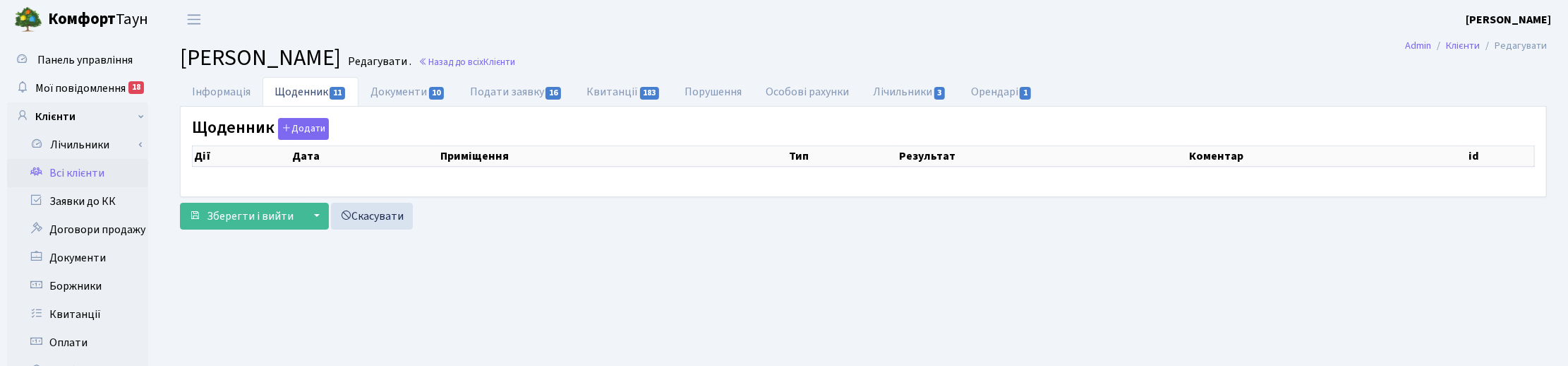
select select "25"
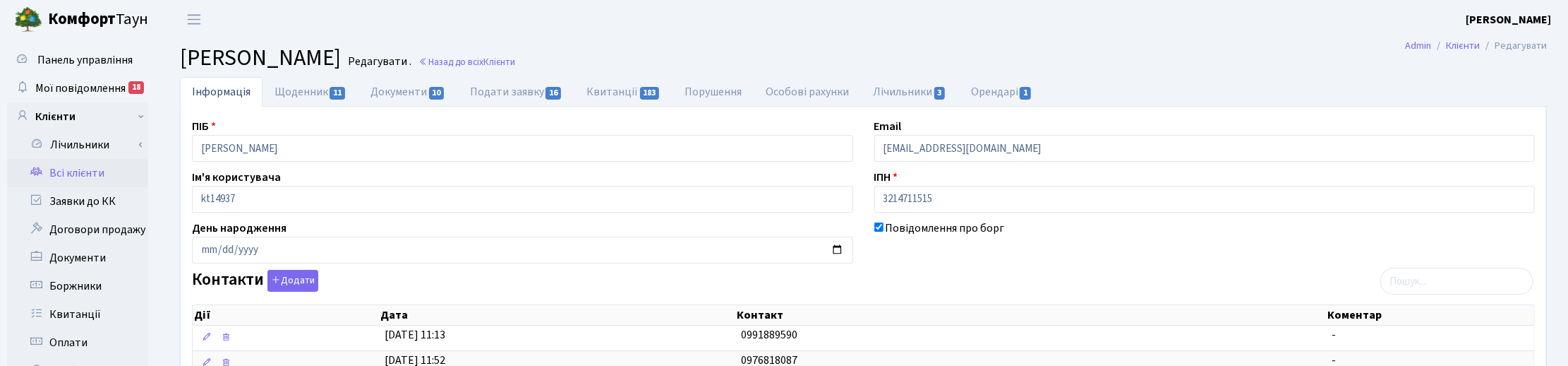
click at [887, 44] on h2 "Клієнт Зайчук Олександр Миколайович Редагувати . Назад до всіх Клієнти" at bounding box center [863, 58] width 1367 height 27
click at [294, 93] on link "Щоденник 11" at bounding box center [311, 92] width 96 height 29
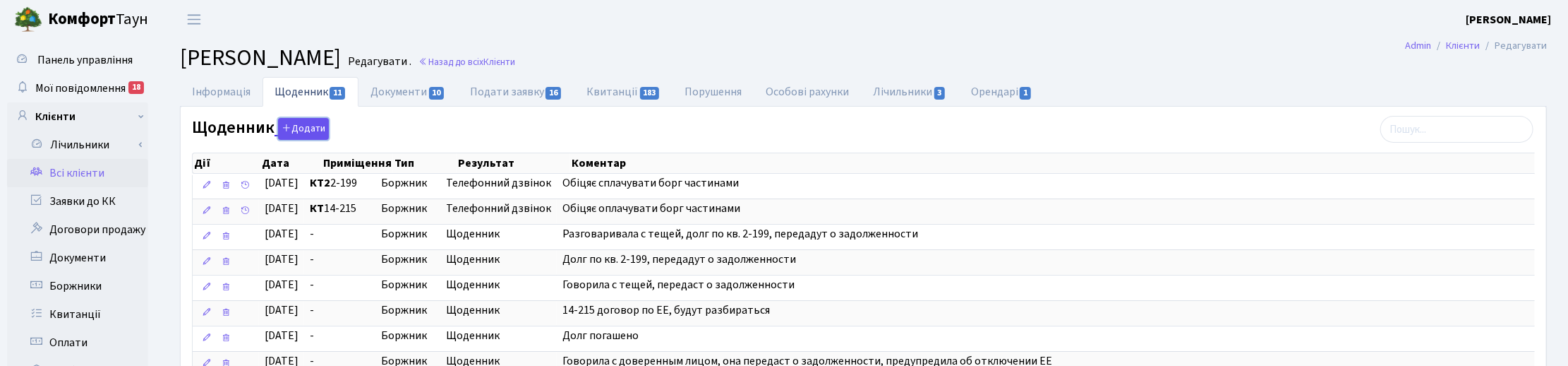
click at [291, 126] on button "Додати" at bounding box center [303, 129] width 51 height 22
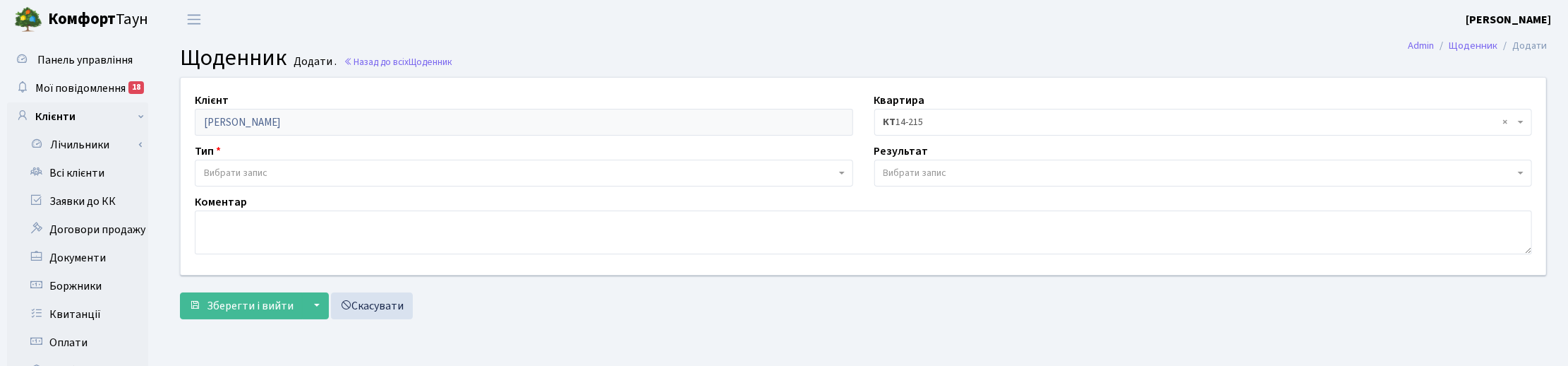
click at [247, 164] on span "Вибрати запис" at bounding box center [524, 173] width 658 height 27
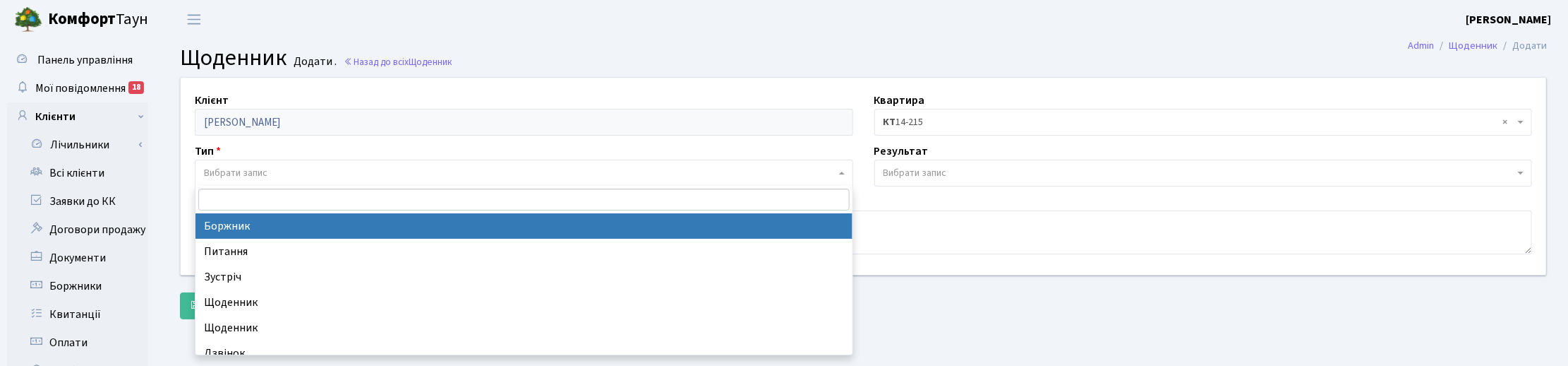
select select "189"
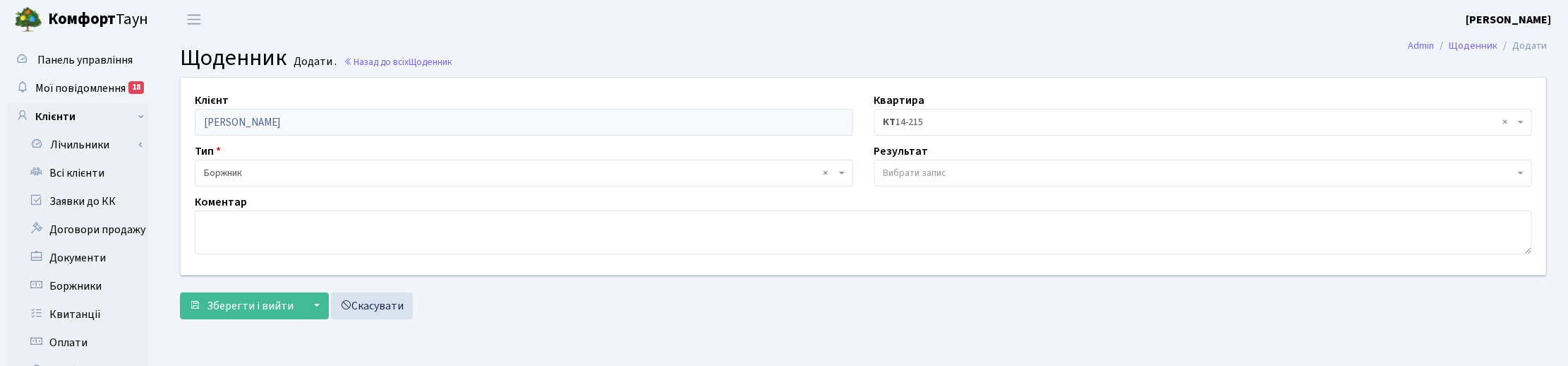
click at [898, 167] on span "Вибрати запис" at bounding box center [915, 173] width 64 height 14
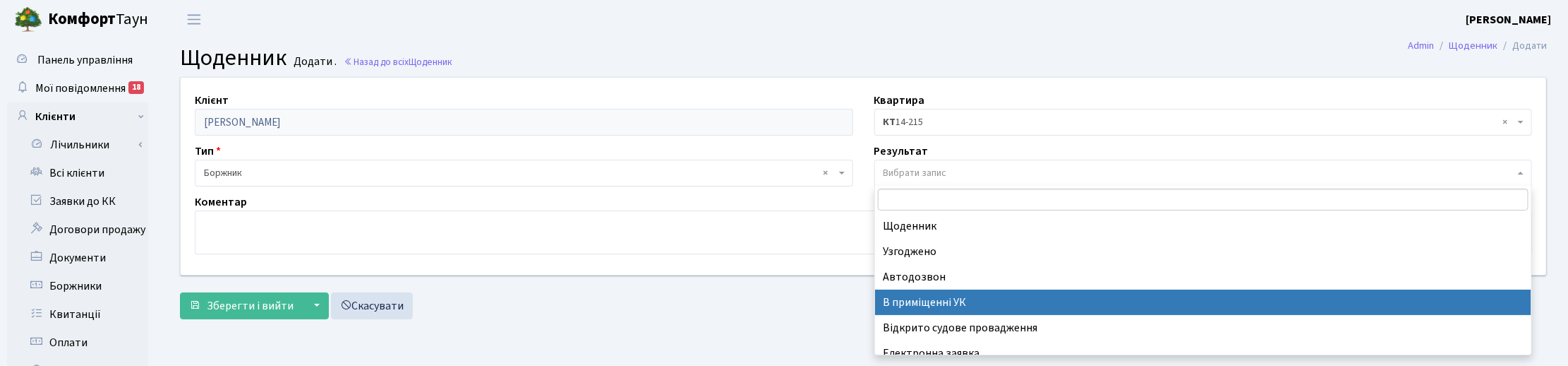
scroll to position [87, 0]
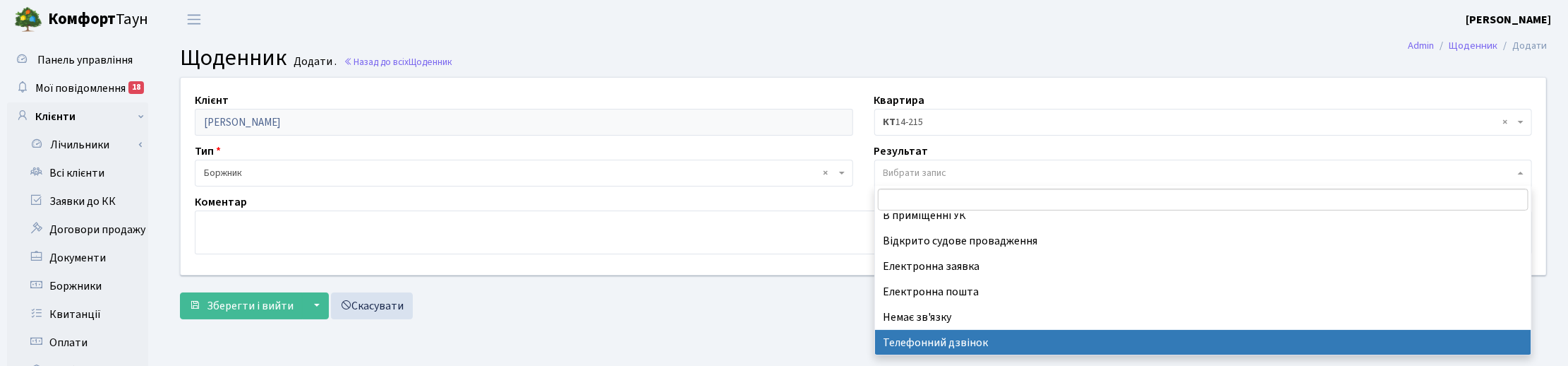
select select "196"
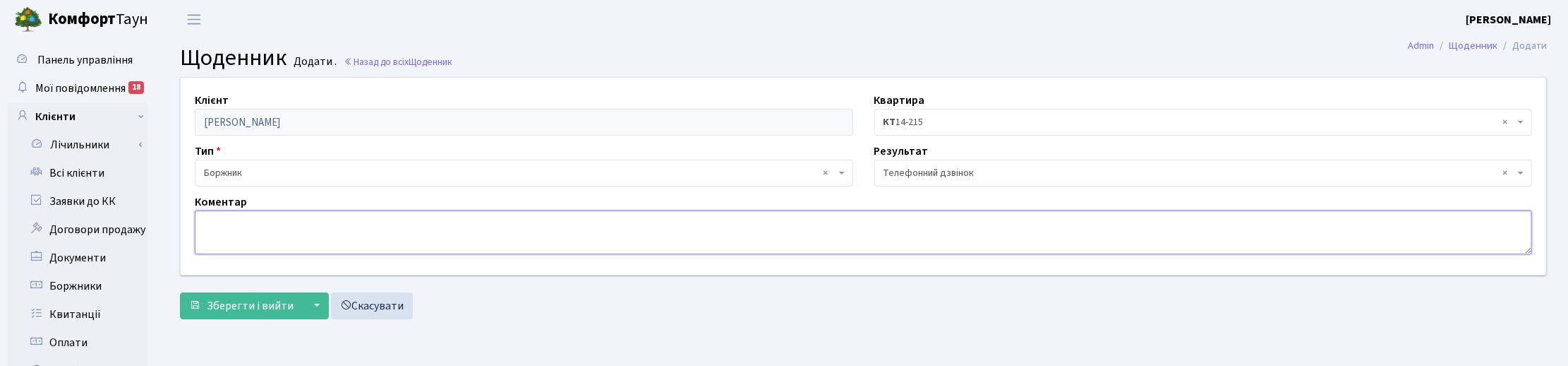
click at [340, 228] on textarea at bounding box center [863, 232] width 1337 height 44
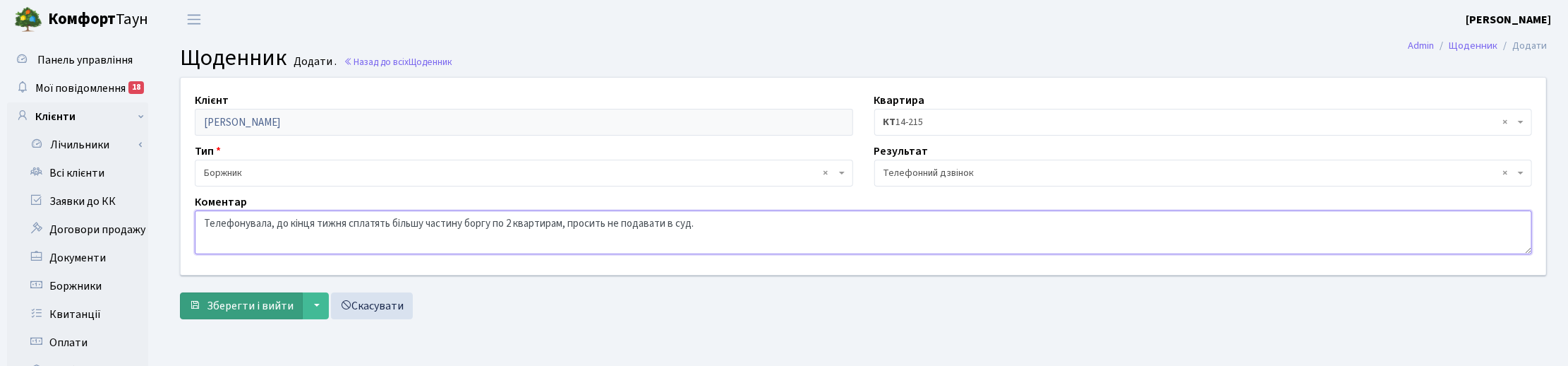
type textarea "Телефонувала, до кінця тижня сплатять більшу частину боргу по 2 квартирам, прос…"
click at [230, 306] on span "Зберегти і вийти" at bounding box center [251, 306] width 87 height 16
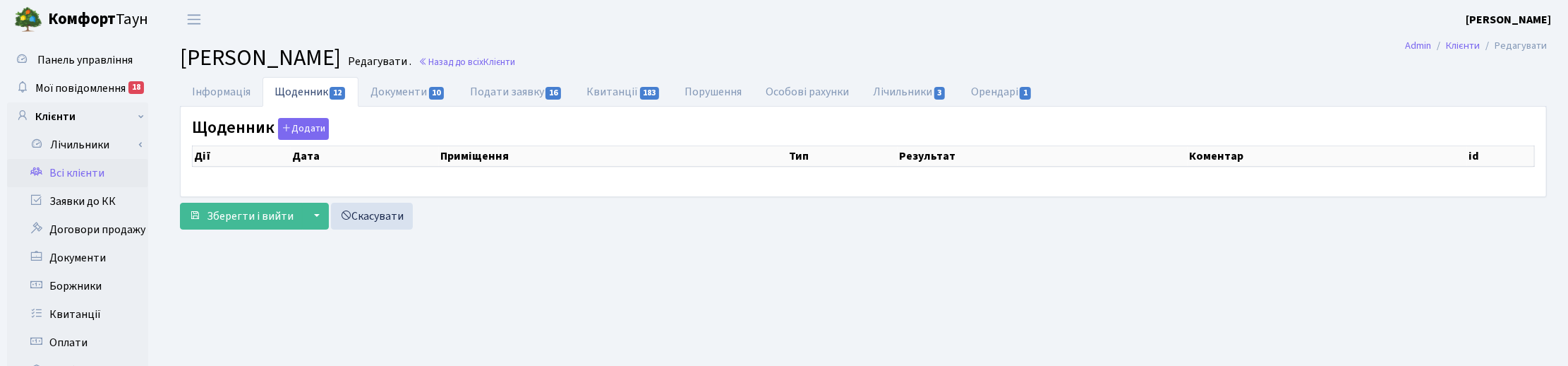
select select "25"
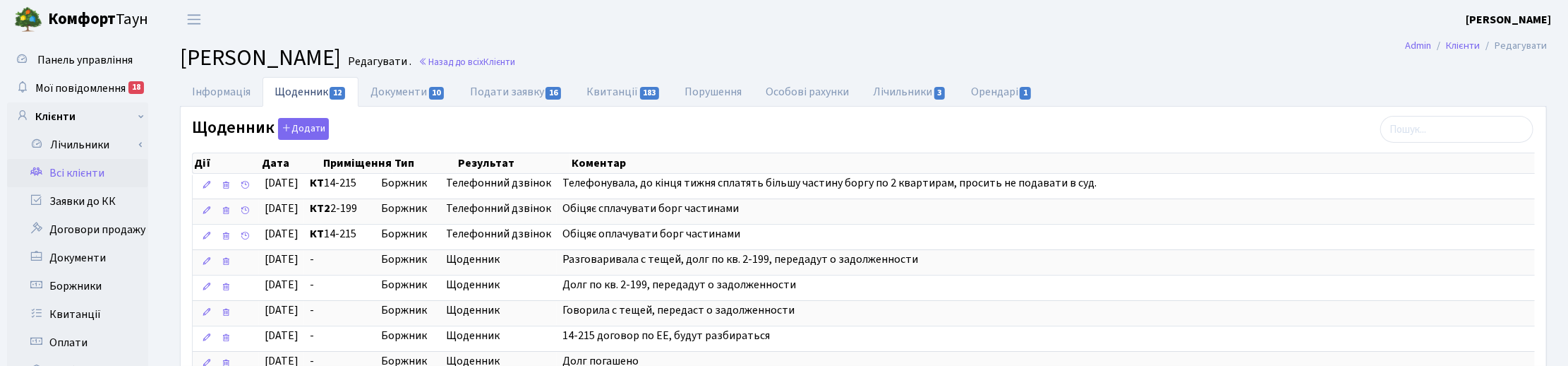
click at [932, 16] on header "Комфорт Таун Корчун І. С. Мій обліковий запис Вийти" at bounding box center [784, 19] width 1568 height 39
click at [515, 62] on link "Назад до всіх Клієнти" at bounding box center [466, 61] width 96 height 14
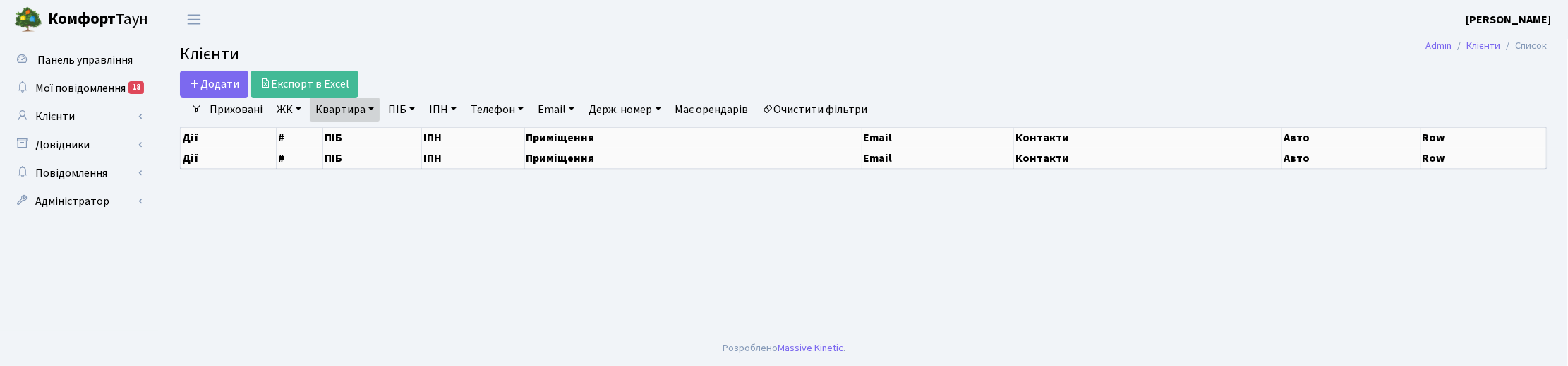
select select "25"
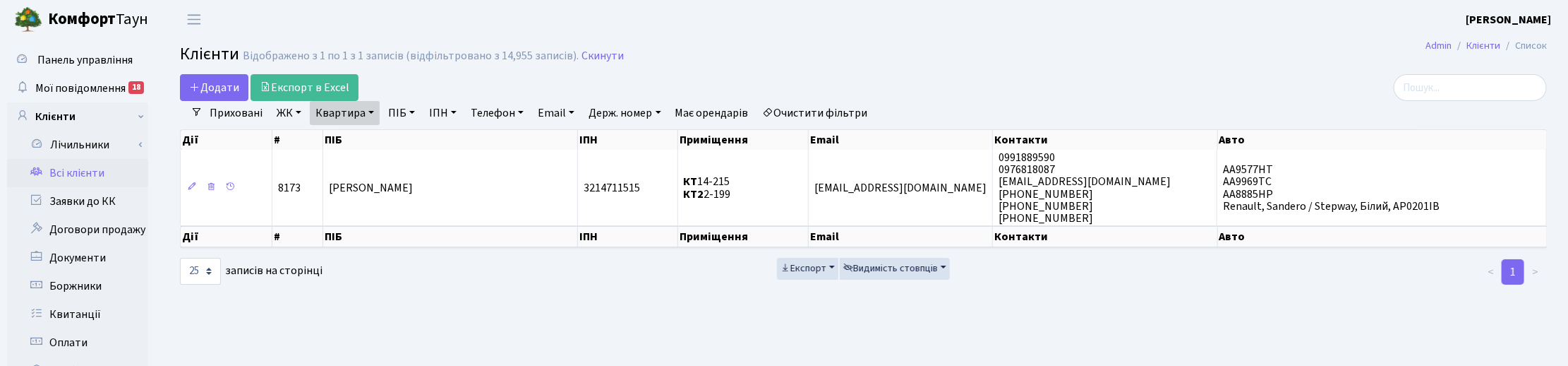
click at [371, 114] on link "Квартира" at bounding box center [345, 113] width 70 height 24
drag, startPoint x: 362, startPoint y: 143, endPoint x: 300, endPoint y: 122, distance: 65.5
click at [300, 122] on ul "Приховані ЖК ТХ, вул. Ділова, 1/2 КТ, вул. Регенераторна, 4 КТ2, просп. Соборно…" at bounding box center [539, 113] width 673 height 24
click at [362, 117] on link "Квартира" at bounding box center [345, 113] width 70 height 24
type input "7-137"
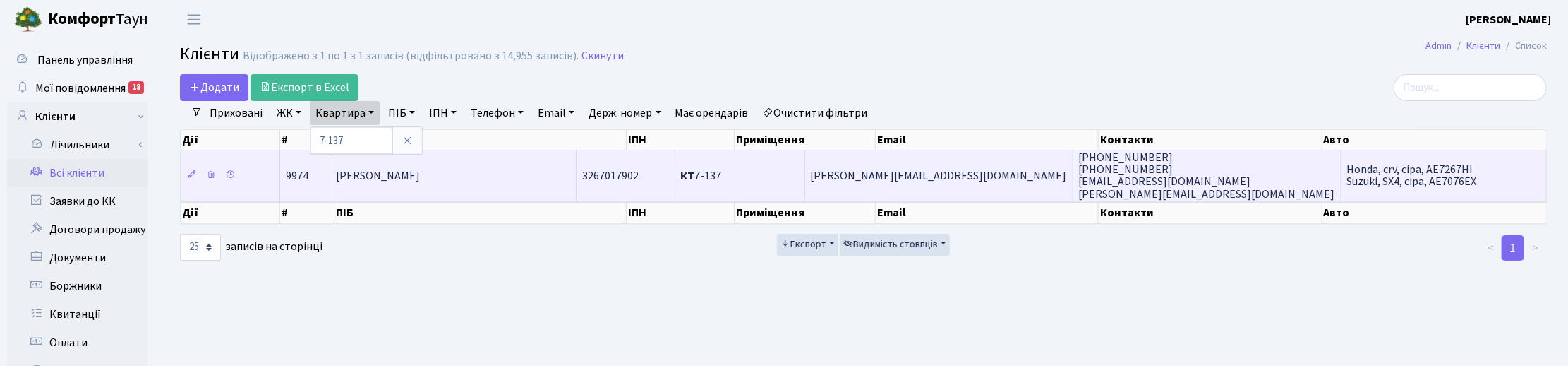
click at [420, 182] on span "Переверзєва Олена Костянтинівна" at bounding box center [378, 176] width 84 height 16
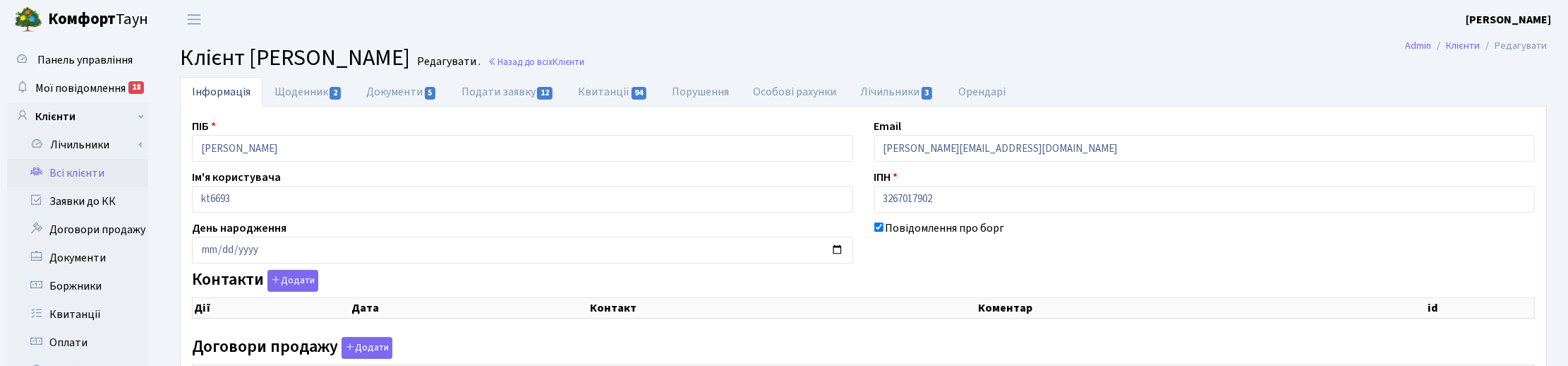
checkbox input "true"
select select "25"
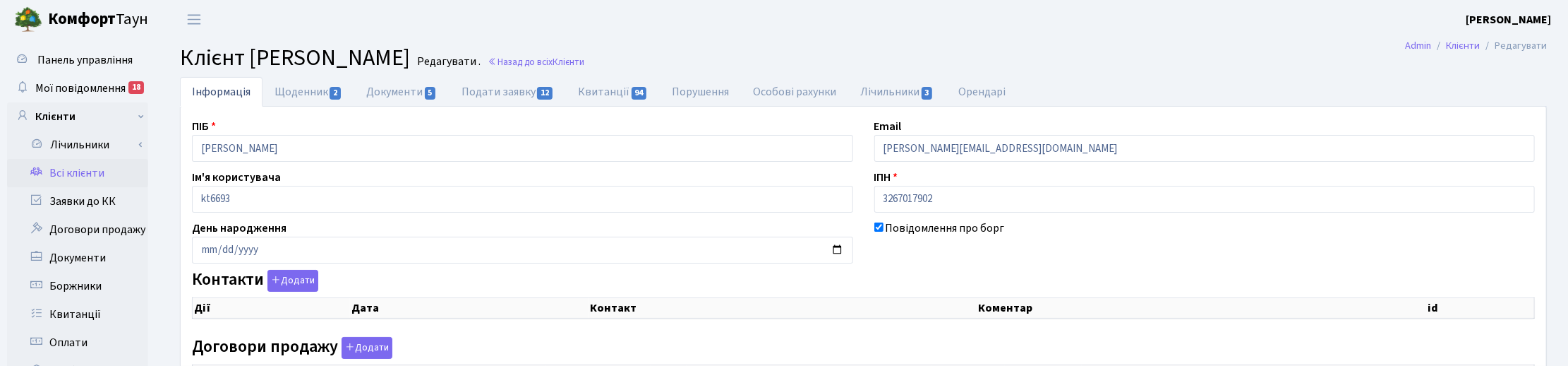
select select "25"
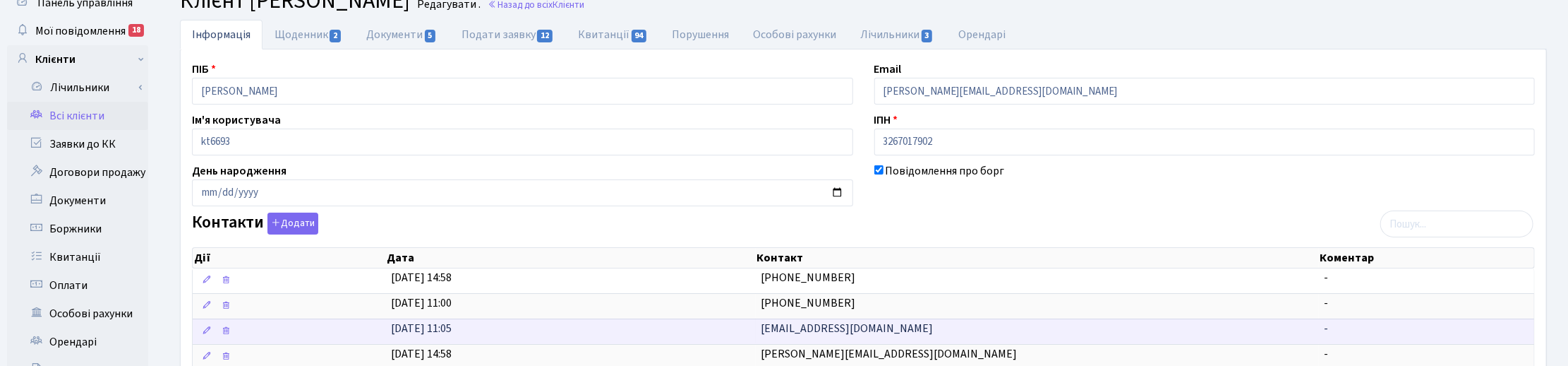
scroll to position [89, 0]
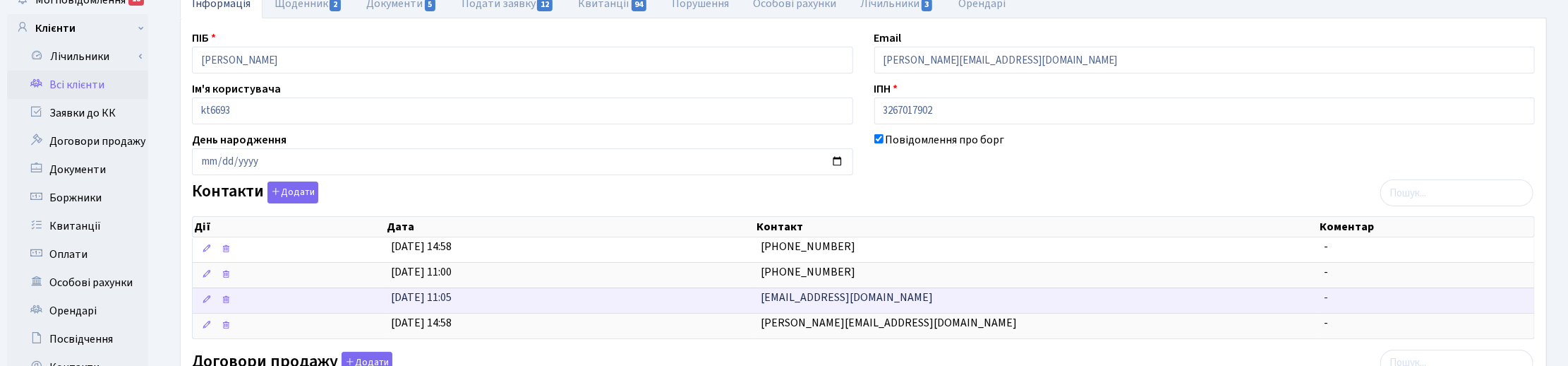
click at [841, 304] on span "[EMAIL_ADDRESS][DOMAIN_NAME]" at bounding box center [847, 297] width 172 height 16
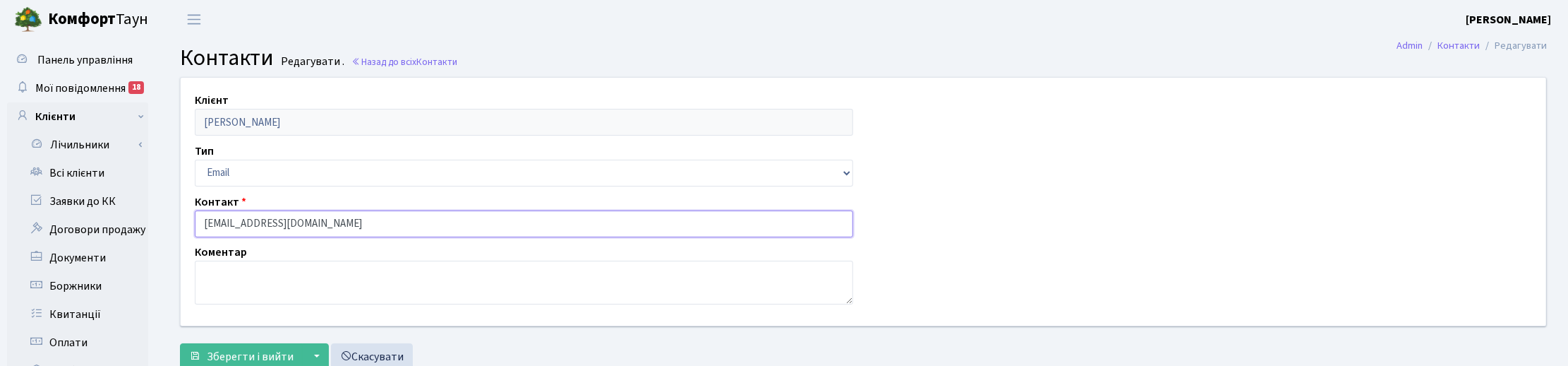
click at [311, 227] on input "[EMAIL_ADDRESS][DOMAIN_NAME]" at bounding box center [524, 224] width 658 height 27
drag, startPoint x: 237, startPoint y: 223, endPoint x: 166, endPoint y: 217, distance: 71.3
click at [166, 217] on div "Клієнт Переверзєва Олена Костянтинівна Тип Email Телефон Контакт sippapu@gmail.…" at bounding box center [863, 227] width 1409 height 300
click at [1183, 177] on div "Клієнт Переверзєва Олена Костянтинівна Тип Email Телефон Контакт sippapu@gmail.…" at bounding box center [863, 202] width 1387 height 247
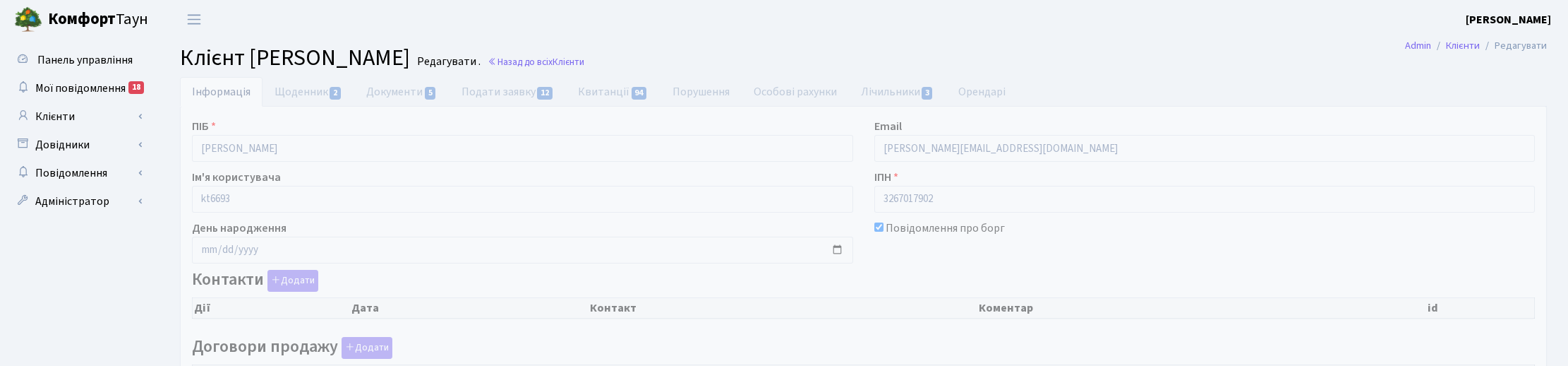
scroll to position [89, 0]
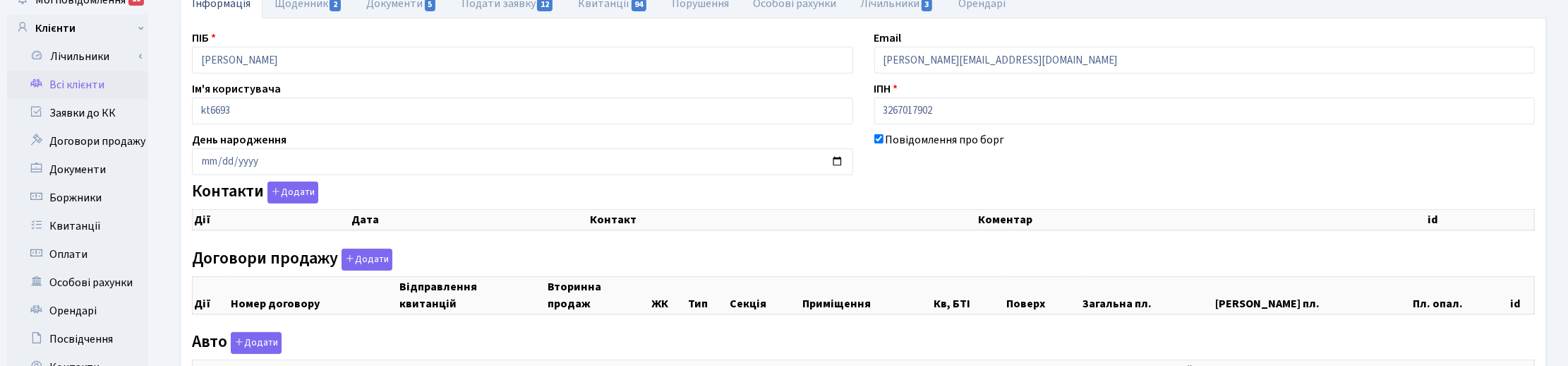
checkbox input "true"
select select "25"
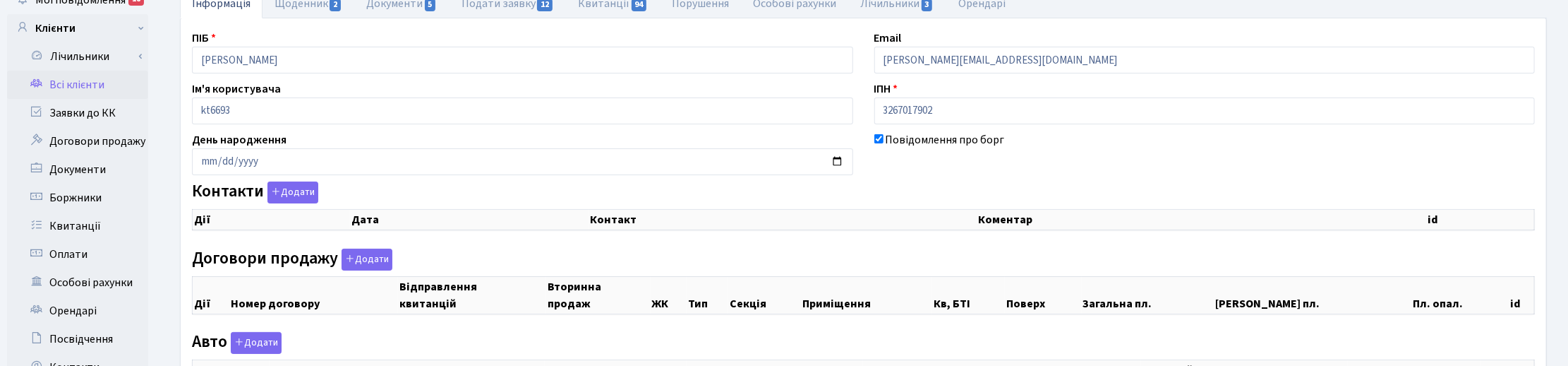
select select "25"
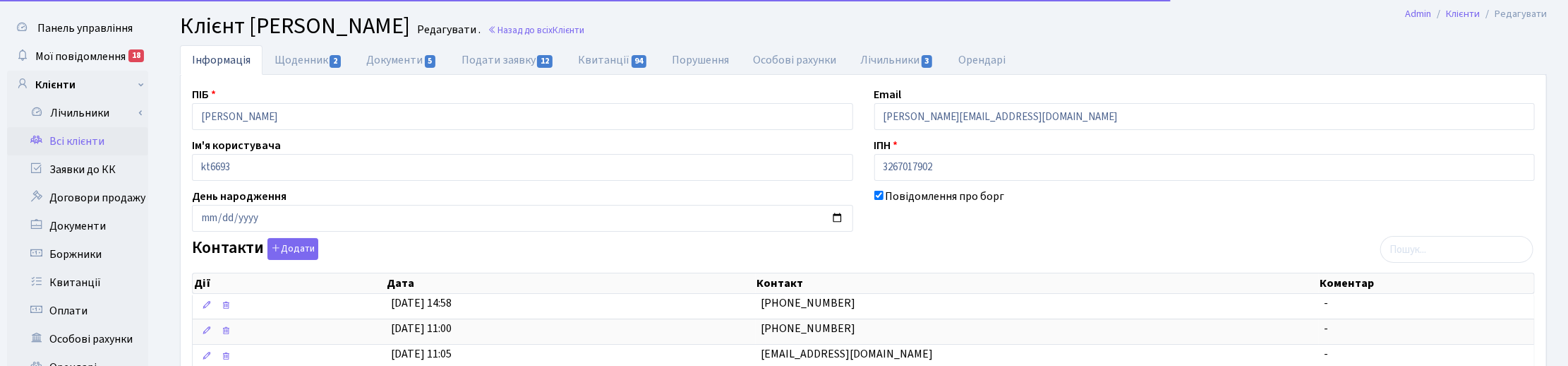
scroll to position [0, 0]
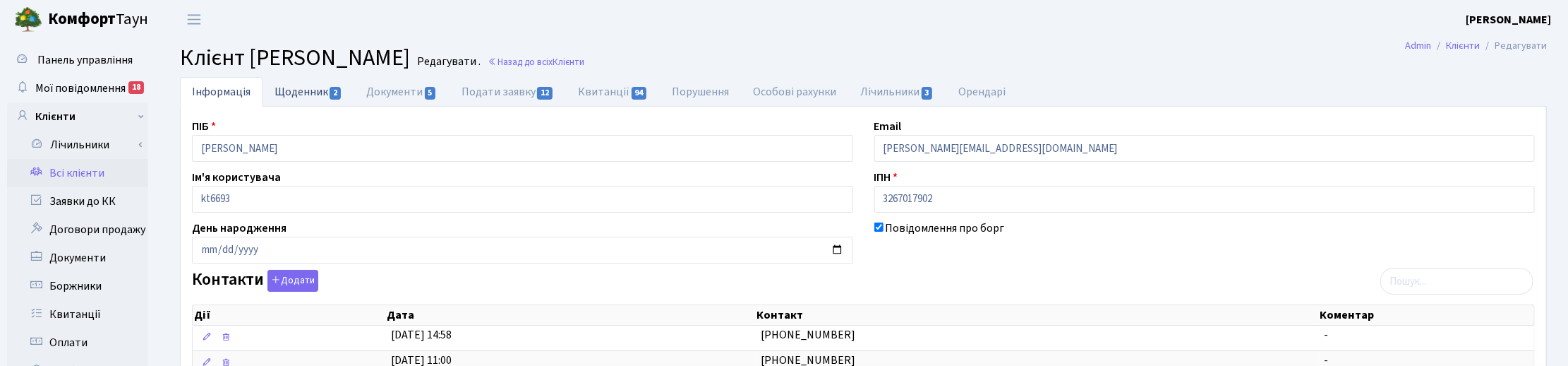
click at [295, 89] on link "Щоденник 2" at bounding box center [308, 92] width 91 height 29
select select "25"
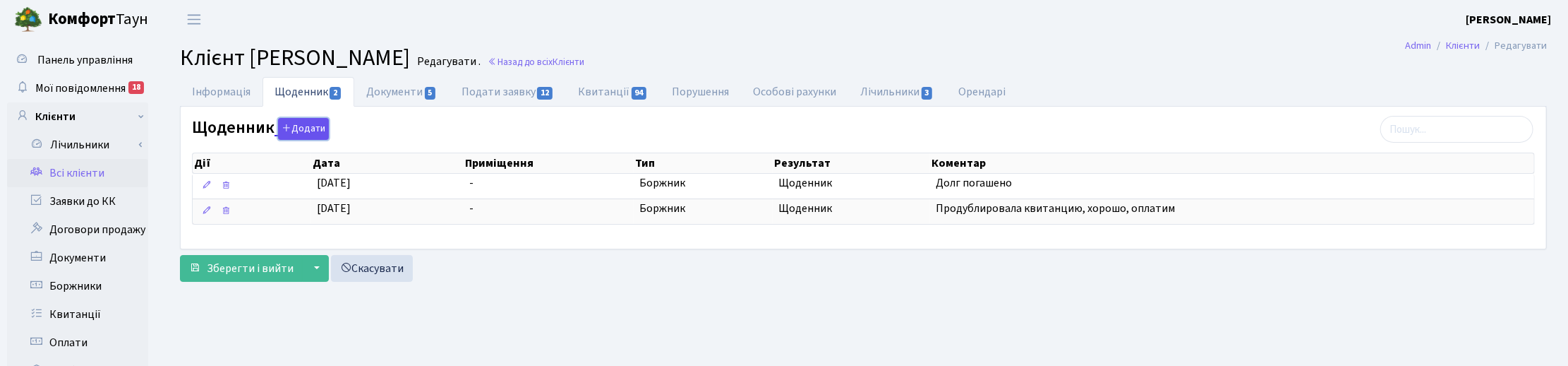
click at [298, 132] on button "Додати" at bounding box center [303, 129] width 51 height 22
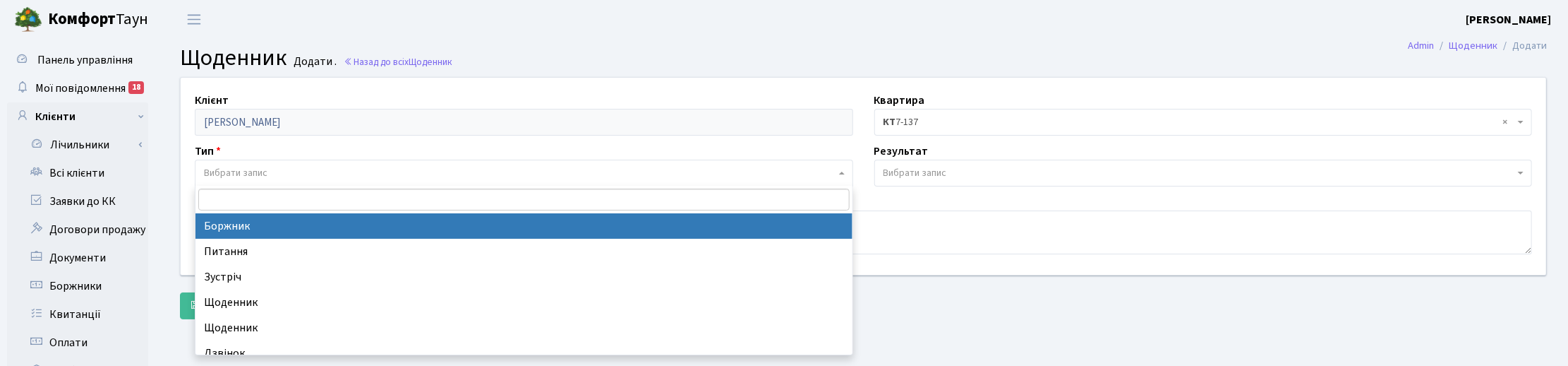
click at [247, 173] on span "Вибрати запис" at bounding box center [236, 173] width 64 height 14
select select "189"
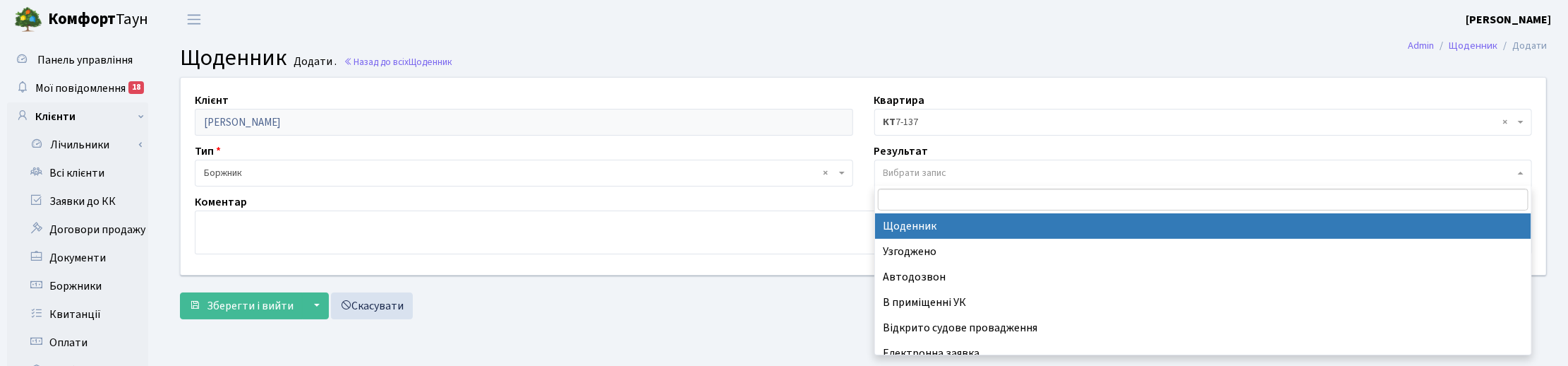
click at [908, 161] on span "Вибрати запис" at bounding box center [1203, 173] width 658 height 27
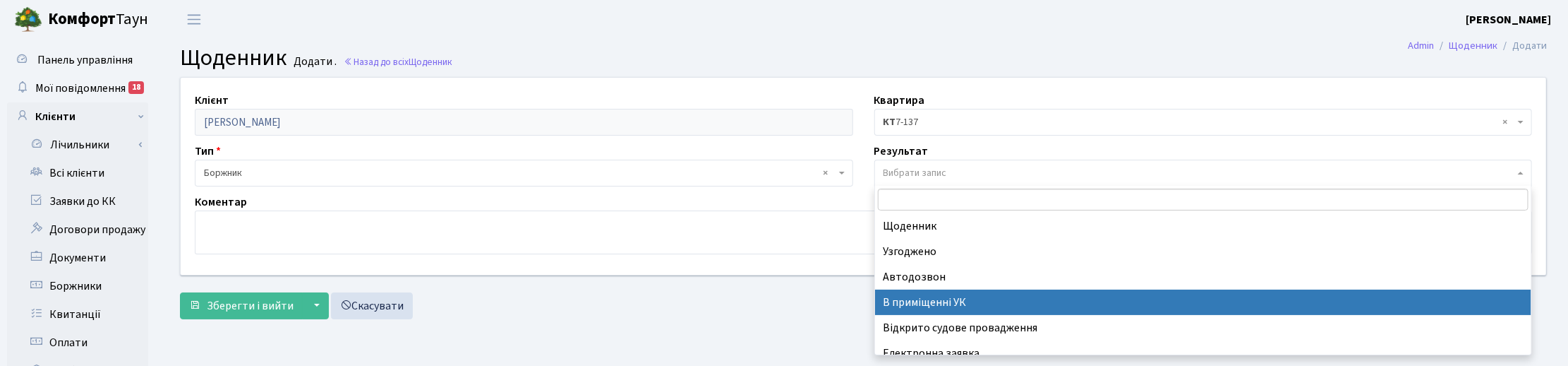
scroll to position [87, 0]
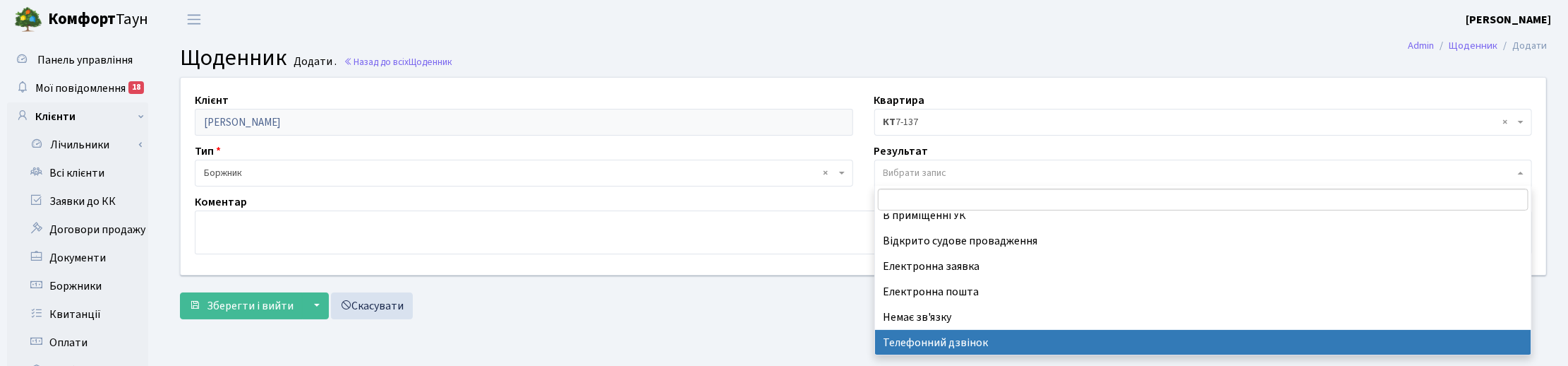
select select "196"
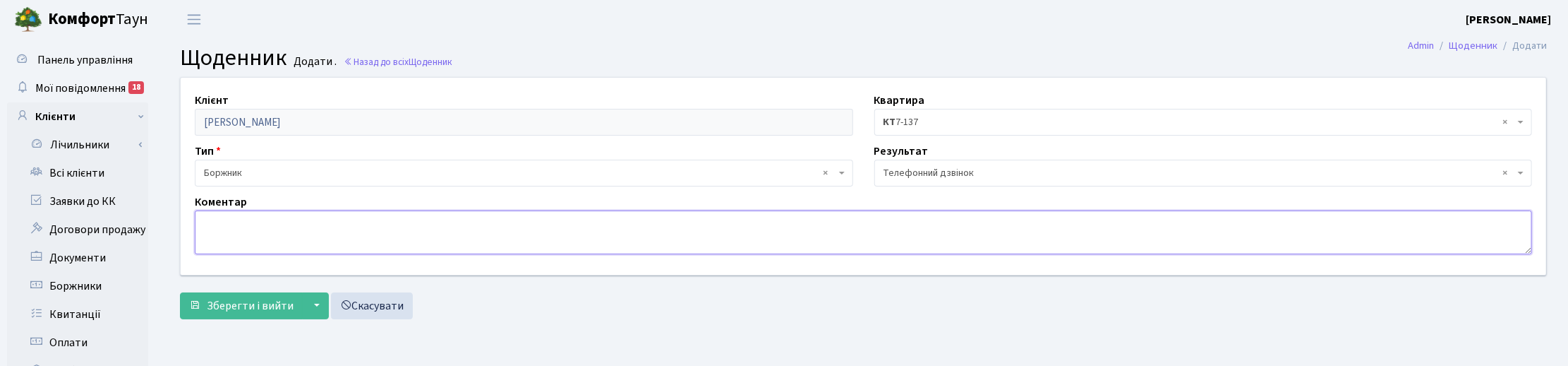
click at [244, 231] on textarea at bounding box center [863, 232] width 1337 height 44
click at [288, 224] on textarea "Не проживає в кватрирі" at bounding box center [863, 232] width 1337 height 44
click at [316, 224] on textarea "Не проживає в квартирі" at bounding box center [863, 232] width 1337 height 44
click at [542, 221] on textarea "Не проживає в квартирі, навіщо нараховувати утримання.... Відправила витанції" at bounding box center [863, 232] width 1337 height 44
click at [597, 220] on textarea "Не проживає в квартирі, навіщо нараховувати утримання.... Відправила квитанції" at bounding box center [863, 232] width 1337 height 44
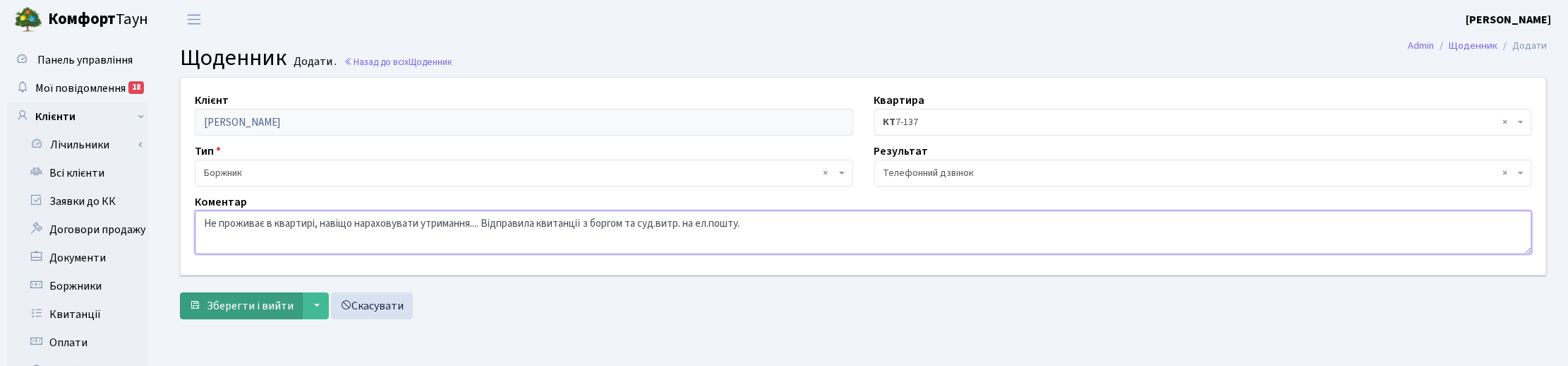
type textarea "Не проживає в квартирі, навіщо нараховувати утримання.... Відправила квитанції …"
click at [280, 305] on span "Зберегти і вийти" at bounding box center [251, 306] width 87 height 16
drag, startPoint x: 732, startPoint y: 223, endPoint x: 186, endPoint y: 228, distance: 546.0
click at [186, 228] on div "Коментар Не проживає в квартирі, навіщо нараховувати утримання.... Відправила к…" at bounding box center [863, 224] width 1358 height 61
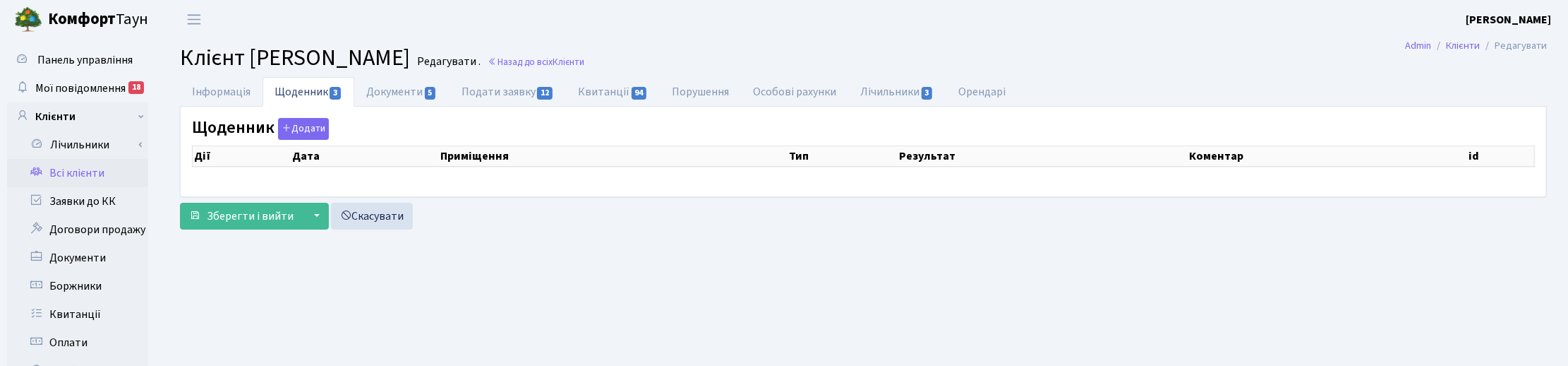
select select "25"
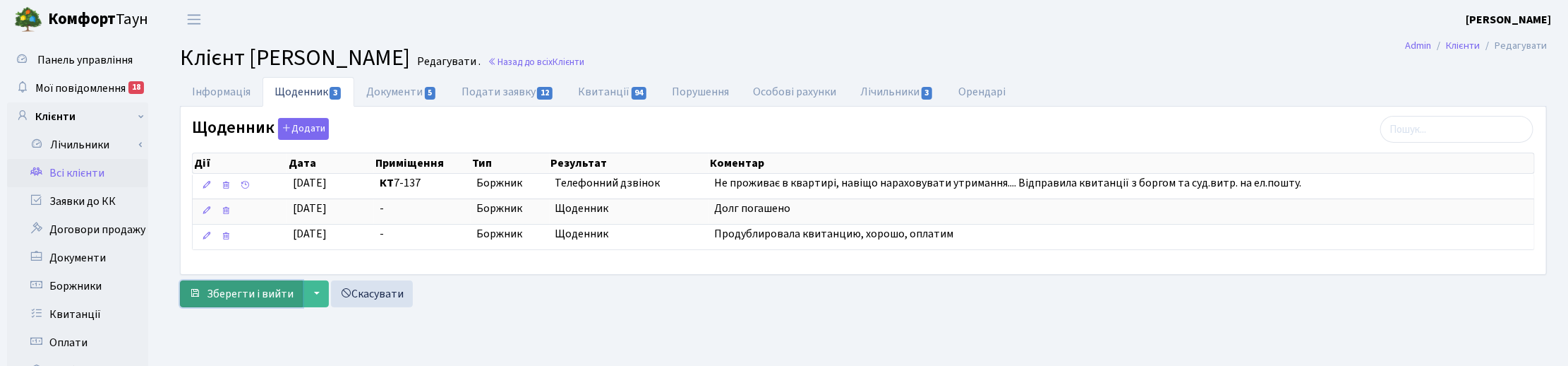
click at [248, 297] on span "Зберегти і вийти" at bounding box center [251, 294] width 87 height 16
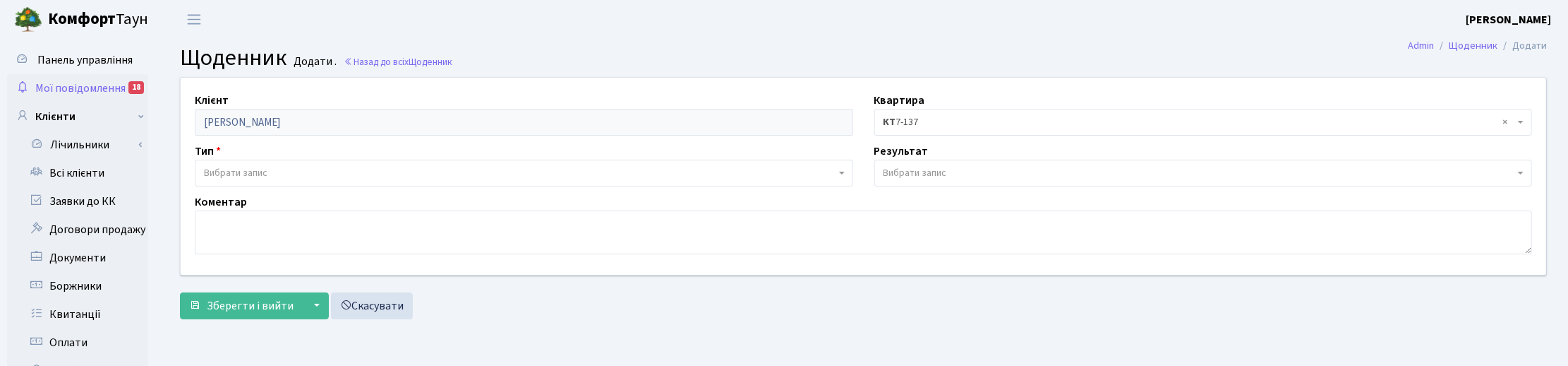
click at [71, 83] on span "Мої повідомлення" at bounding box center [80, 89] width 90 height 16
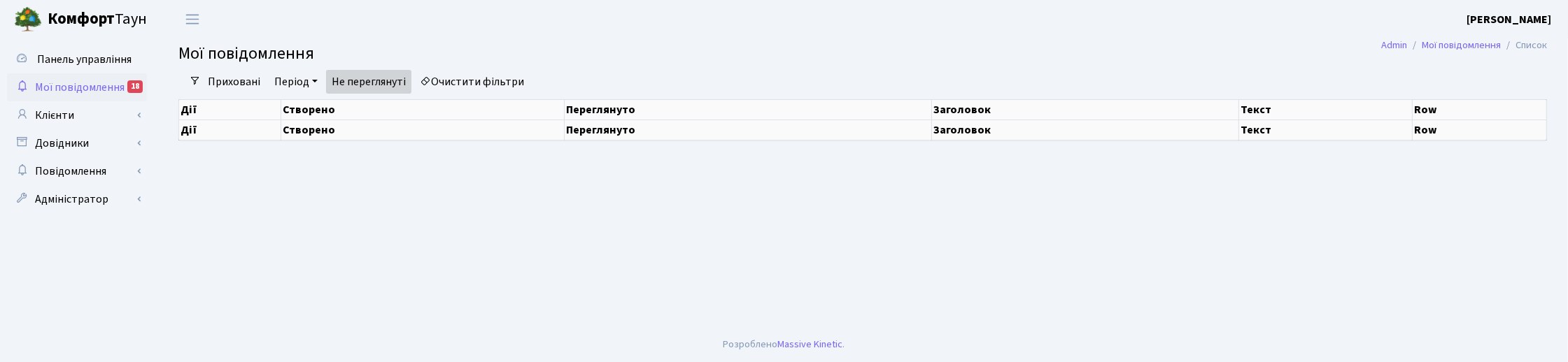
select select "25"
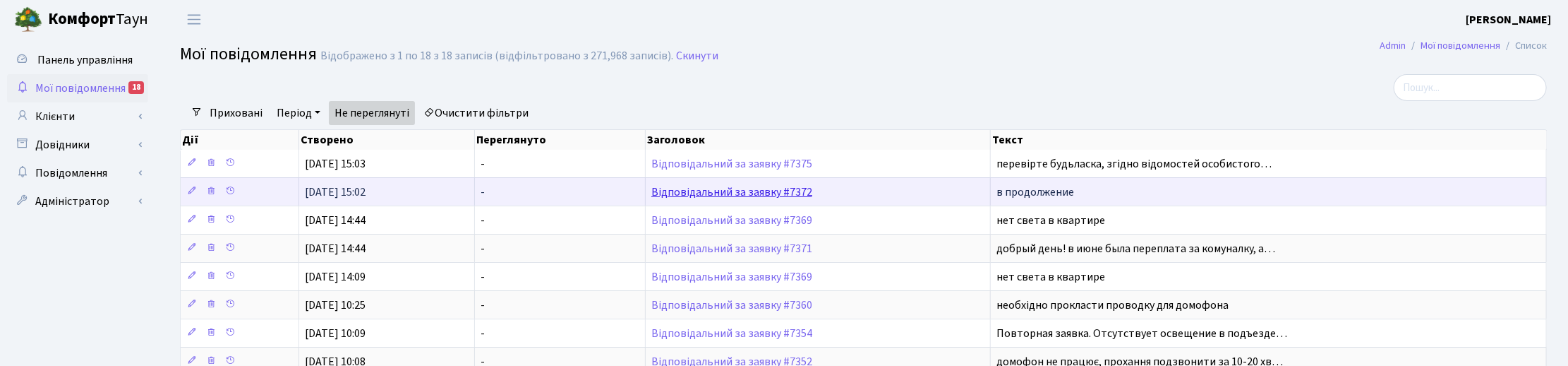
click at [770, 193] on link "Відповідальний за заявку #7372" at bounding box center [731, 192] width 161 height 16
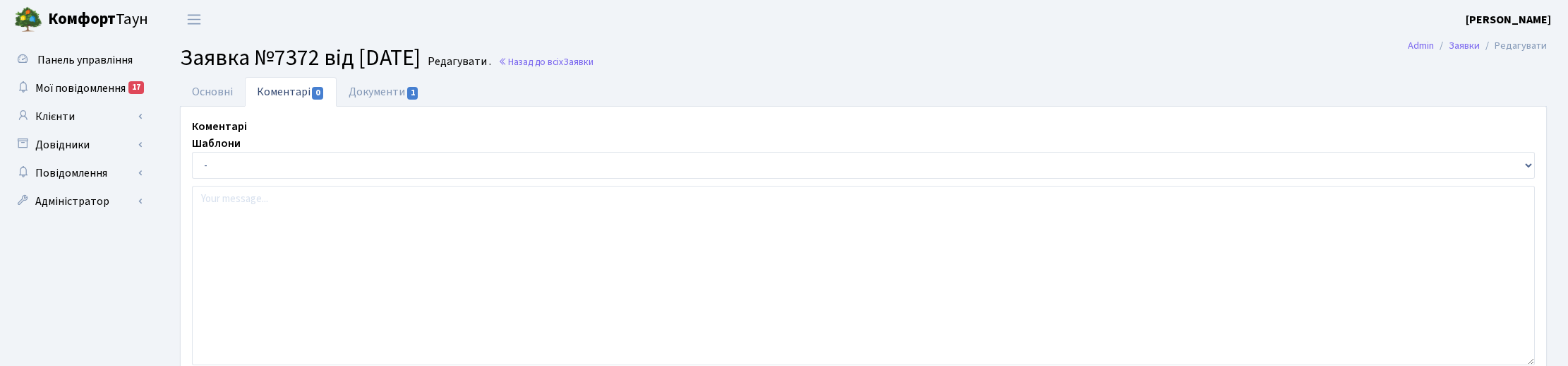
select select "20033"
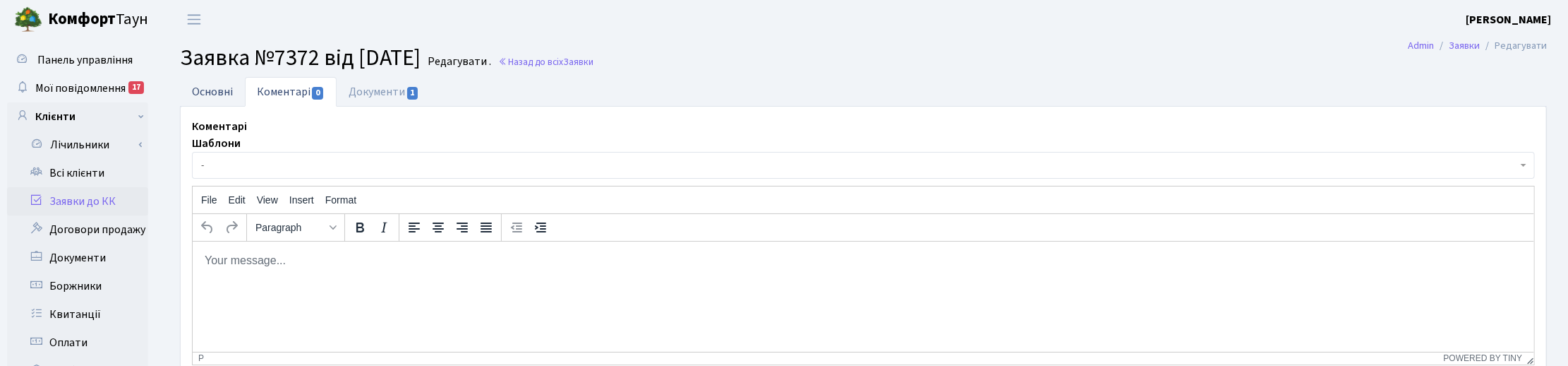
click at [209, 89] on link "Основні" at bounding box center [212, 92] width 65 height 29
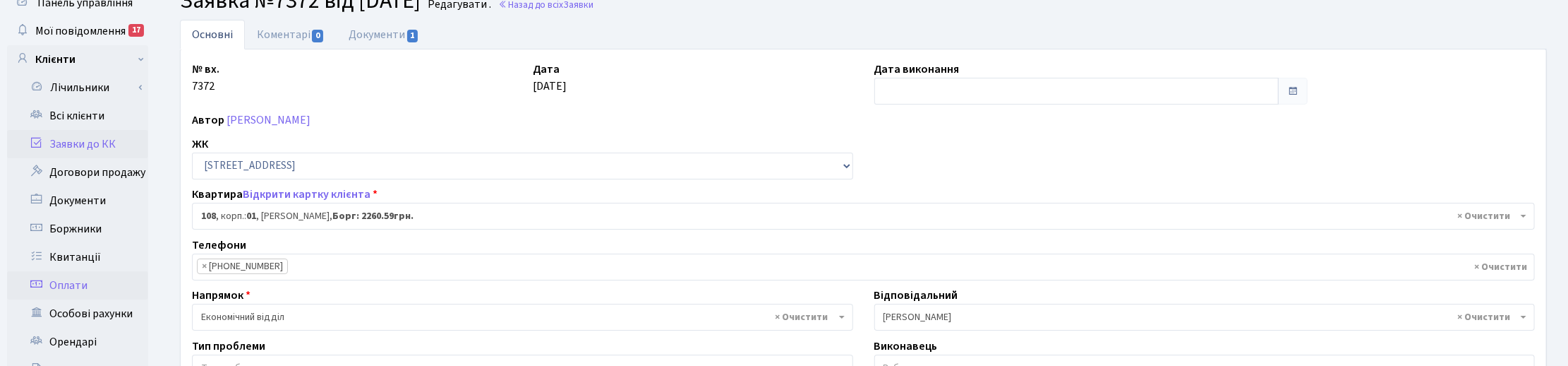
scroll to position [89, 0]
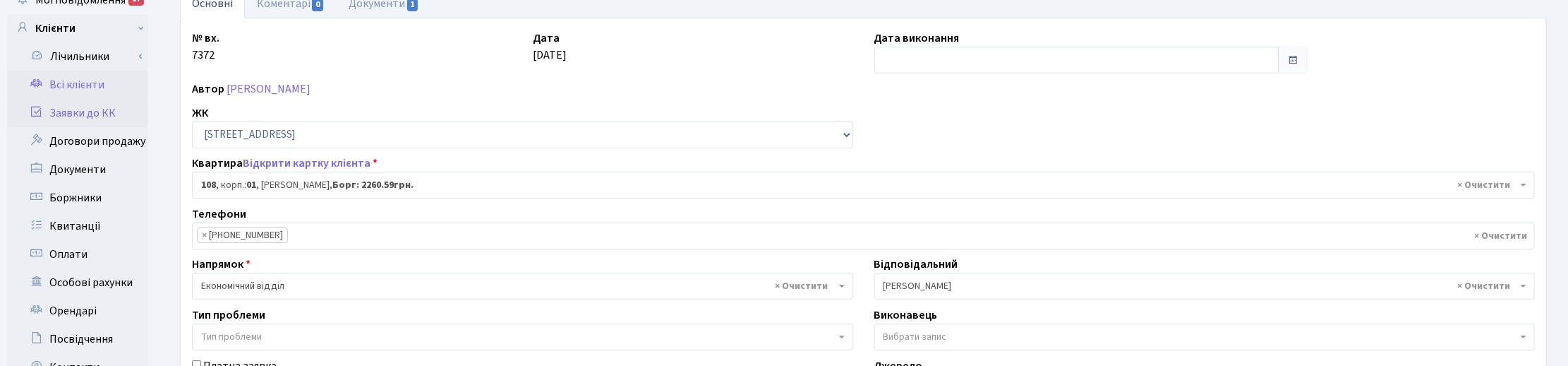
click at [75, 71] on link "Всі клієнти" at bounding box center [78, 85] width 141 height 29
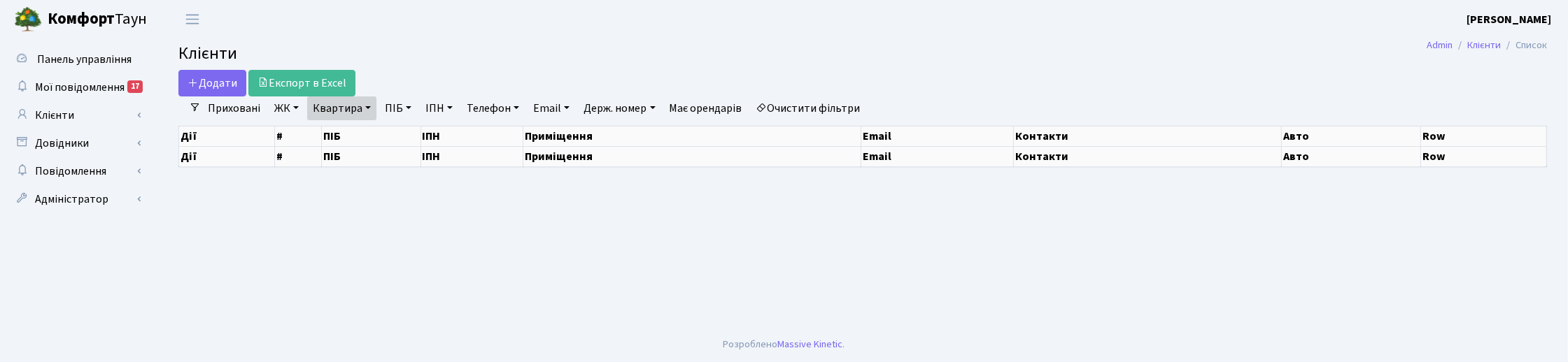
select select "25"
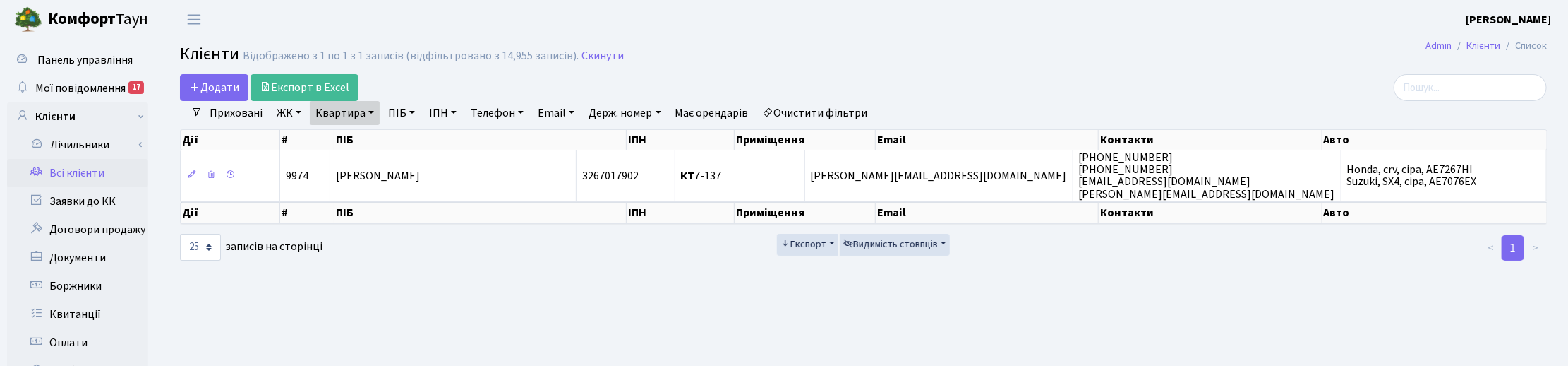
click at [367, 113] on link "Квартира" at bounding box center [345, 113] width 70 height 24
click at [355, 139] on input "7-137" at bounding box center [352, 141] width 83 height 27
type input "7"
type input "14-215"
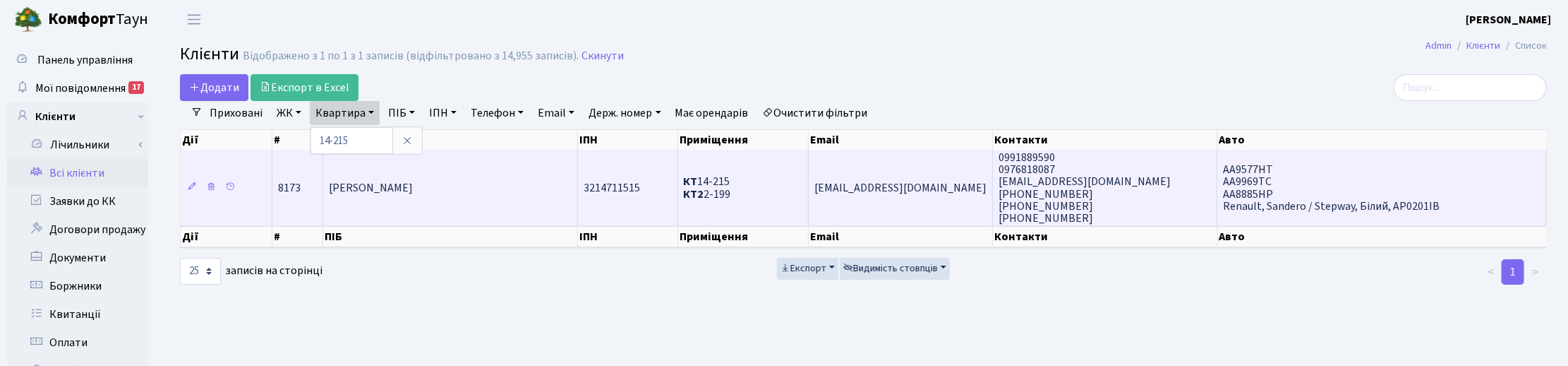
click at [395, 192] on span "Зайчук Олександр Миколайович" at bounding box center [371, 188] width 84 height 16
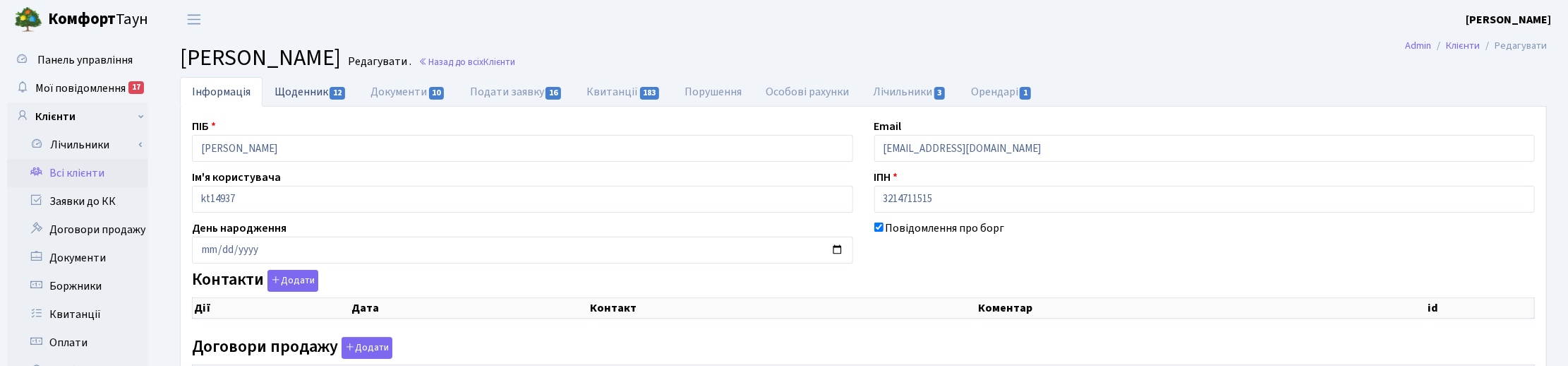
click at [305, 90] on link "Щоденник 12" at bounding box center [311, 92] width 96 height 29
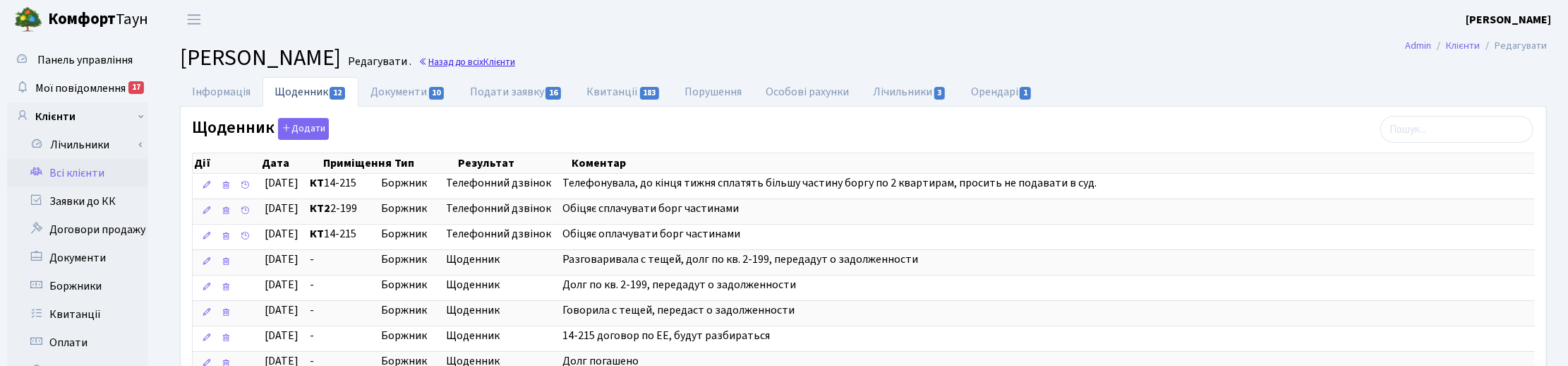
click at [515, 61] on link "Назад до всіх Клієнти" at bounding box center [466, 61] width 96 height 14
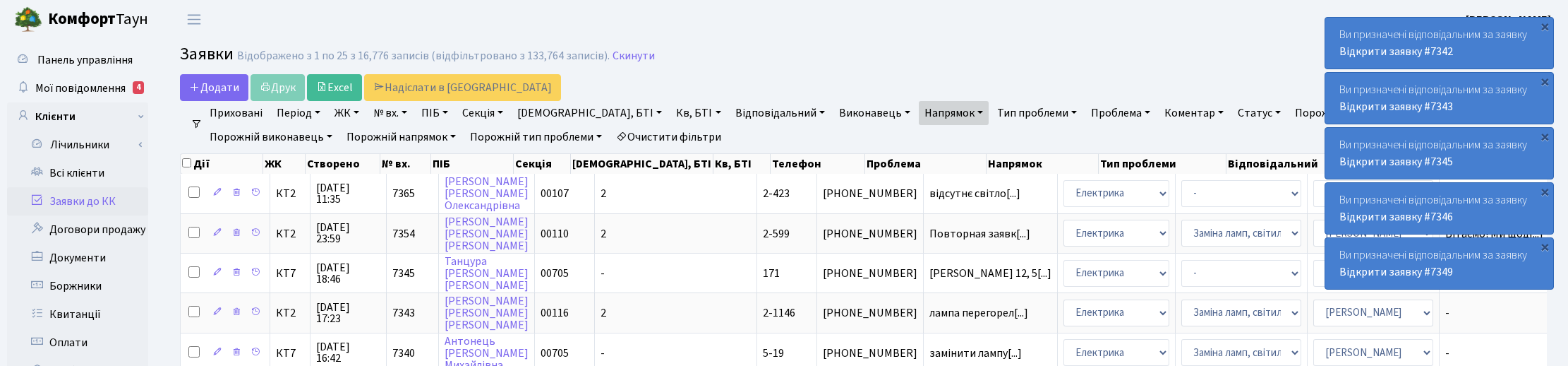
select select "25"
click at [635, 55] on link "Скинути" at bounding box center [633, 56] width 42 height 14
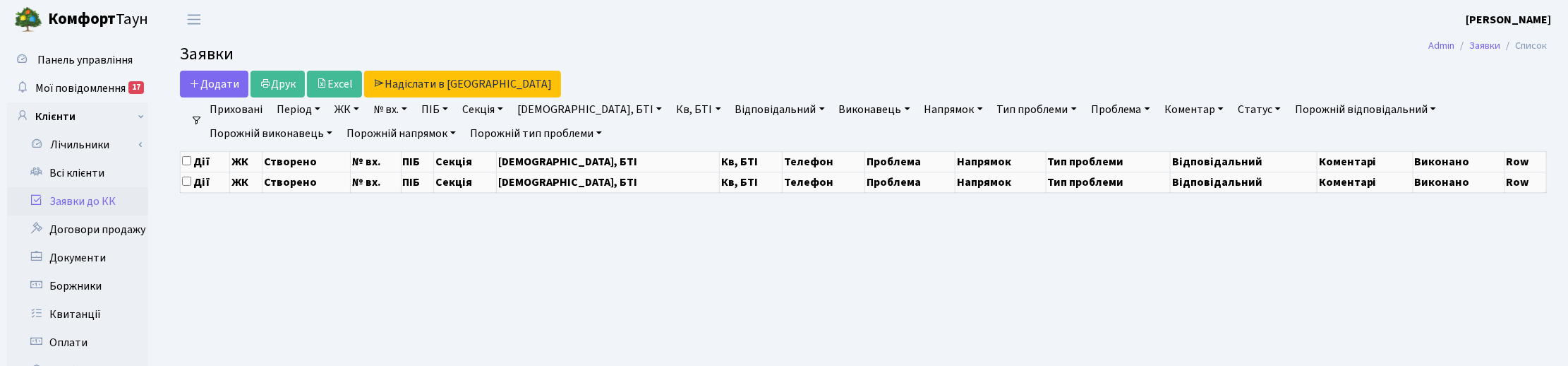
select select "25"
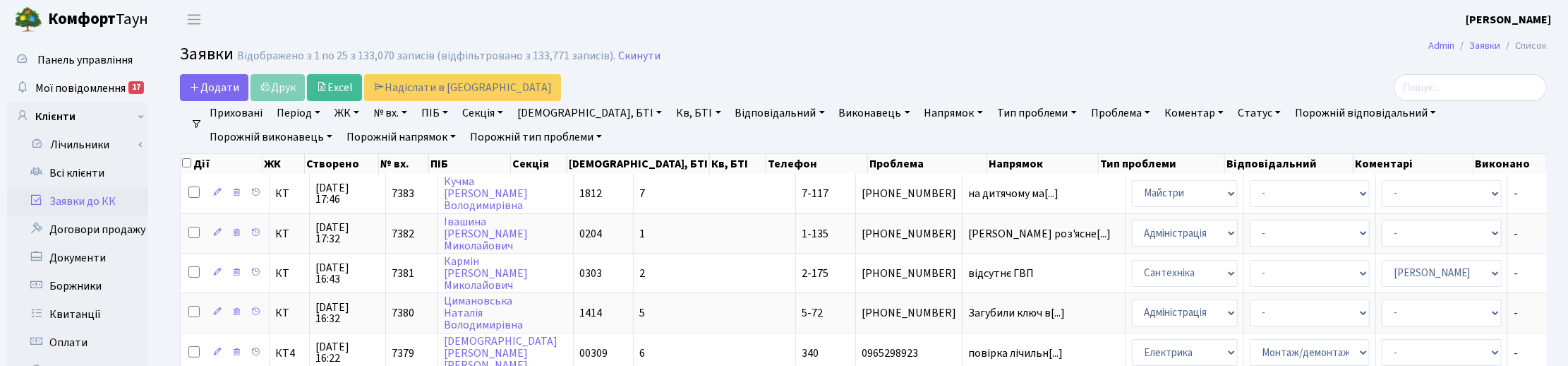
click at [1085, 109] on link "Проблема" at bounding box center [1120, 113] width 71 height 24
click at [919, 117] on link "Напрямок" at bounding box center [954, 113] width 70 height 24
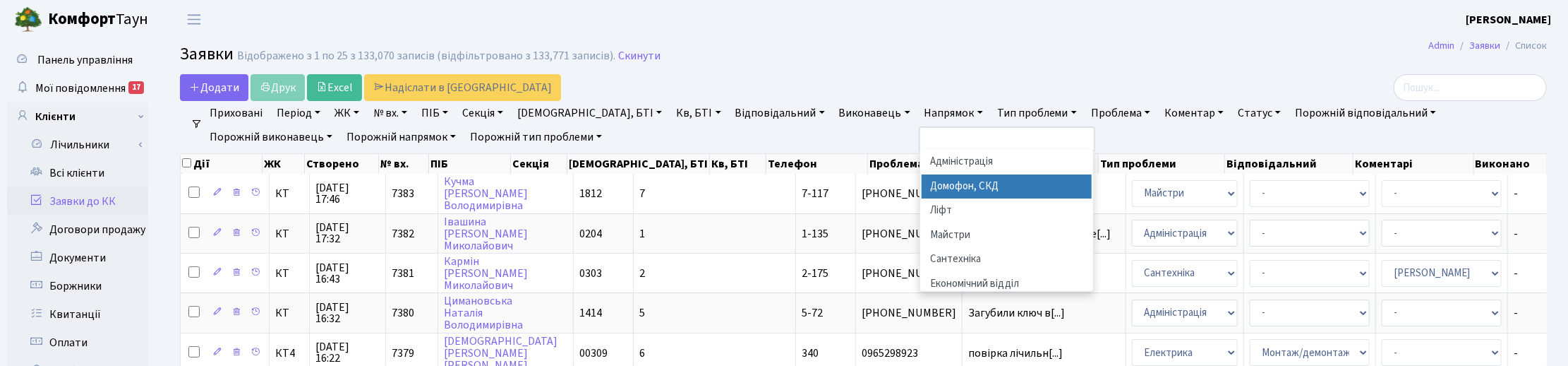
click at [922, 184] on li "Домофон, СКД" at bounding box center [1007, 187] width 171 height 25
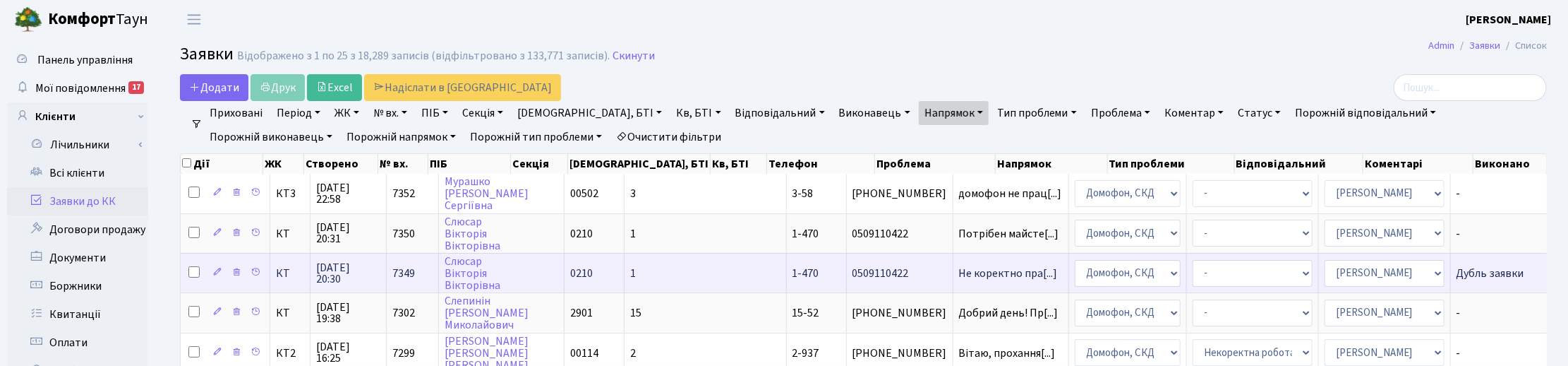
click at [326, 279] on span "26.08.2025 20:30" at bounding box center [348, 274] width 64 height 23
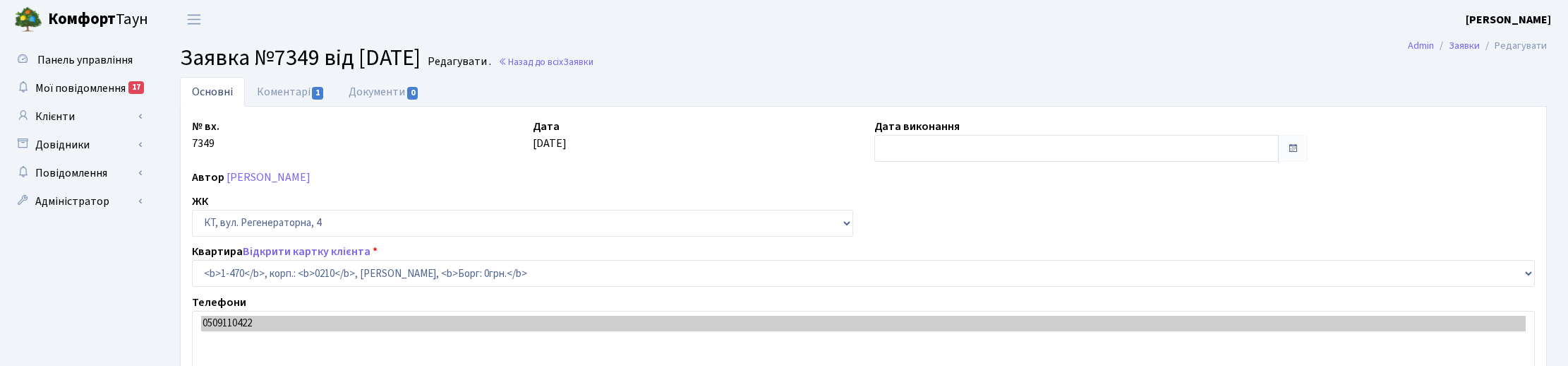
select select "389"
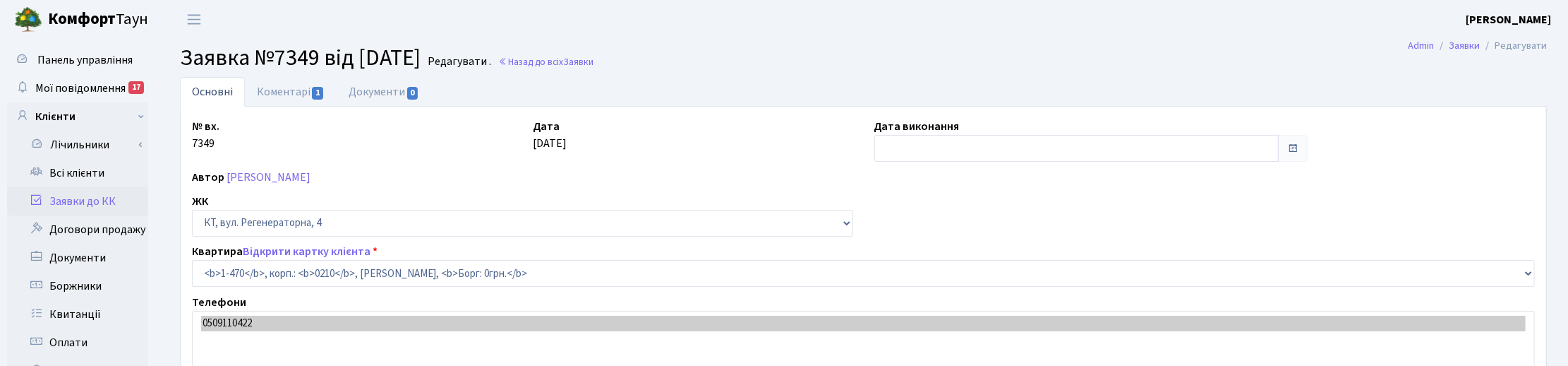
type input "[DATE]"
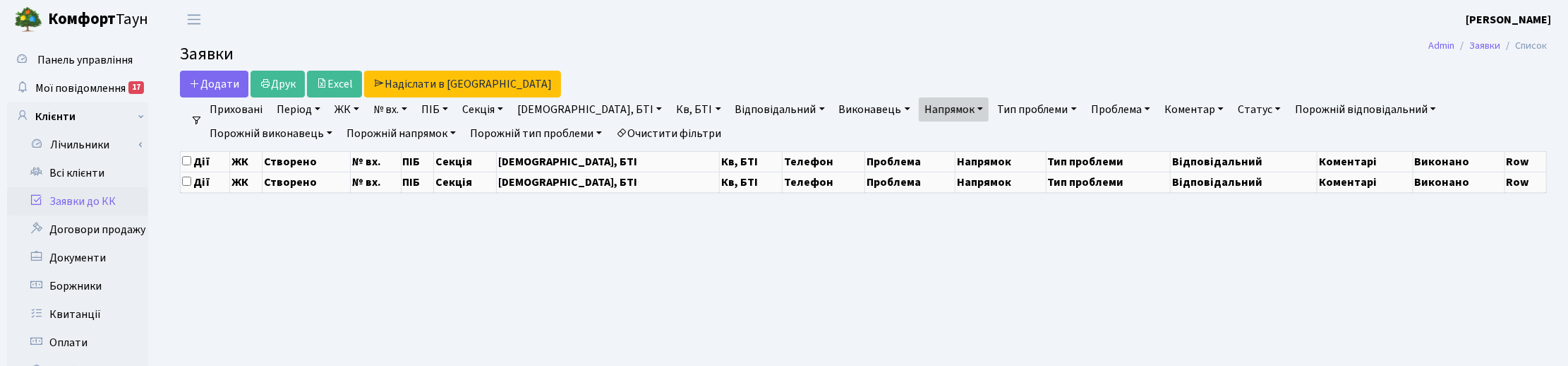
select select "25"
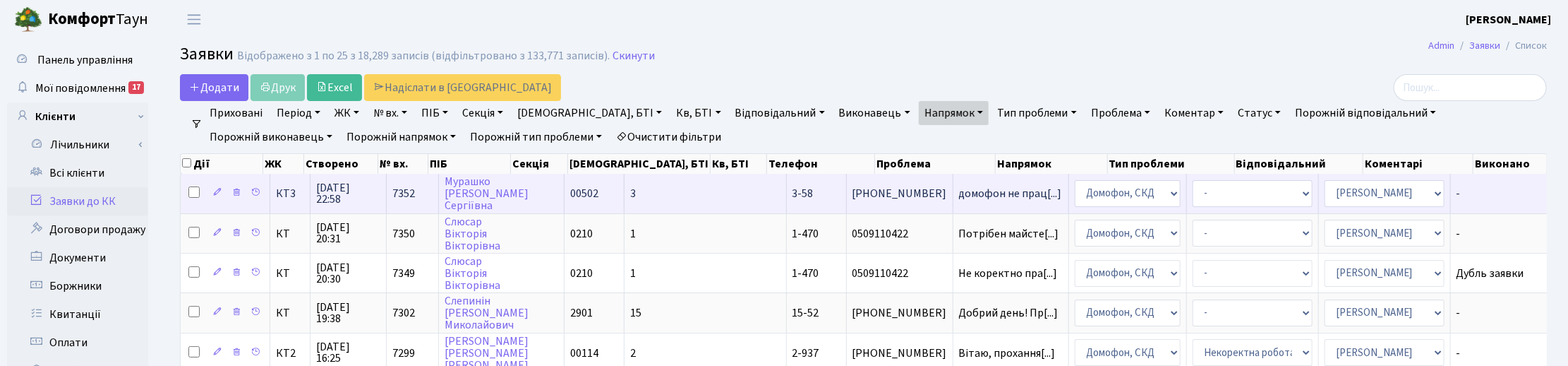
click at [346, 192] on span "26.08.2025 22:58" at bounding box center [348, 194] width 64 height 23
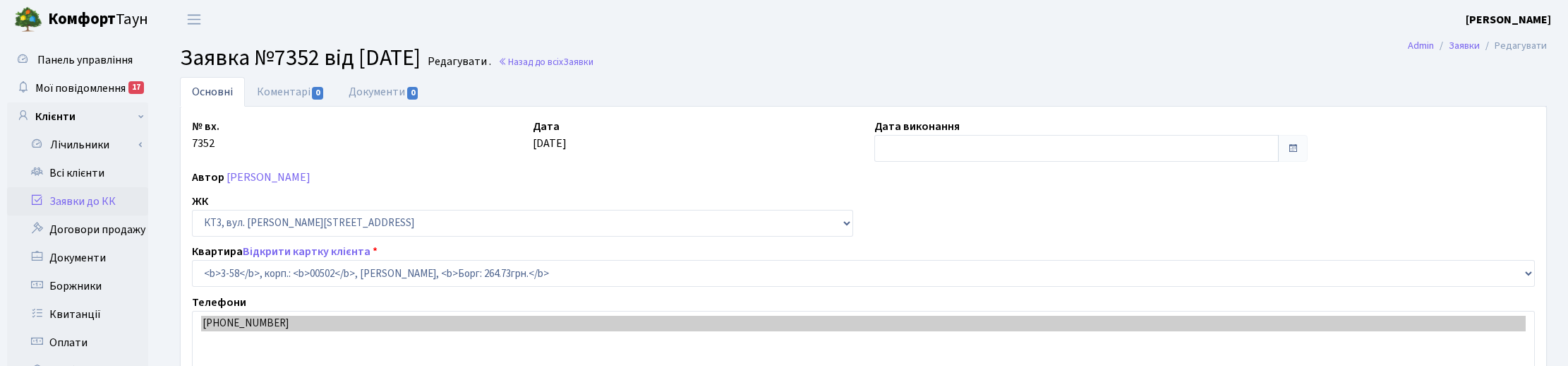
select select "16367"
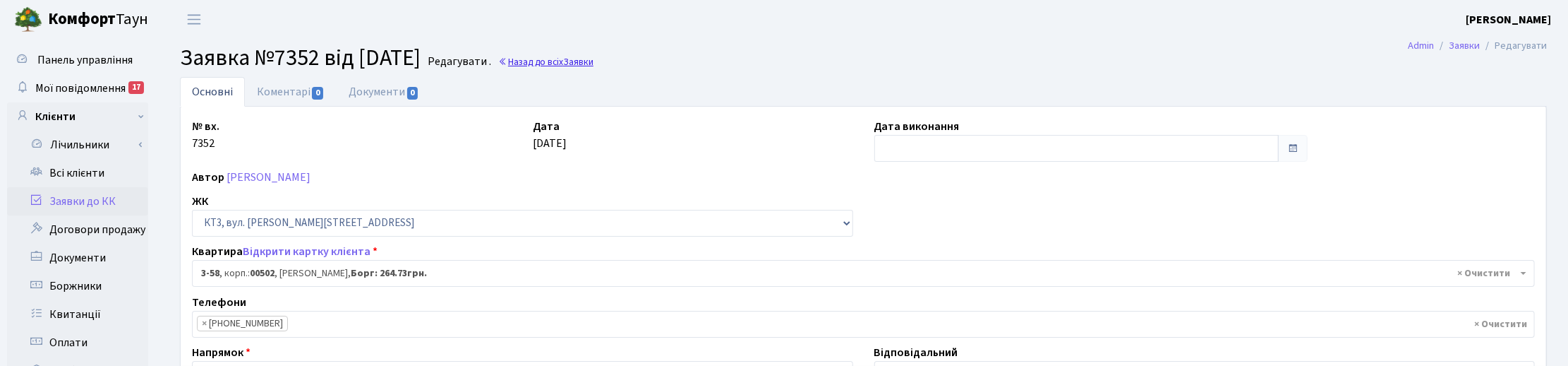
click at [577, 64] on link "Назад до всіх Заявки" at bounding box center [546, 61] width 95 height 14
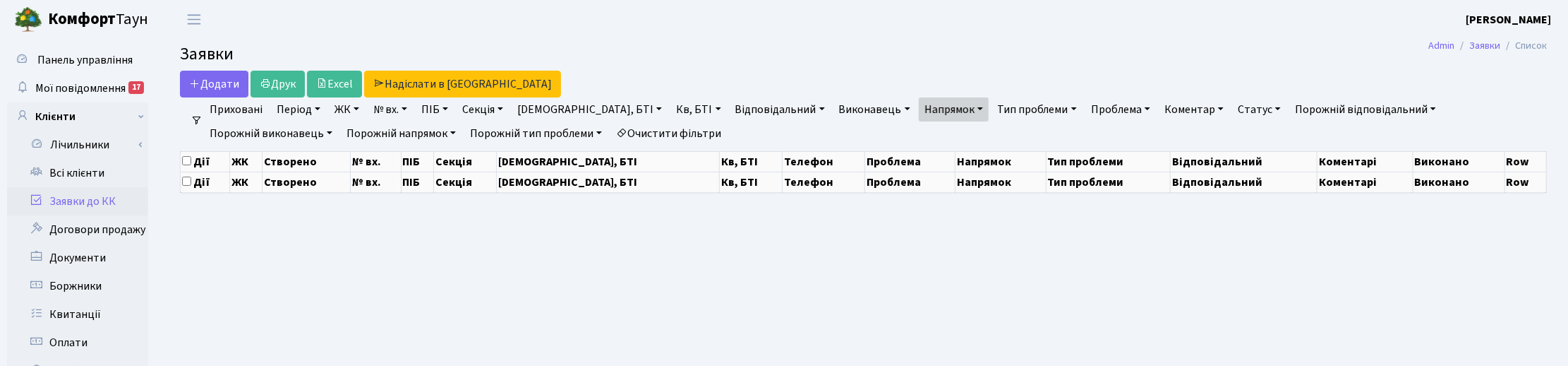
select select "25"
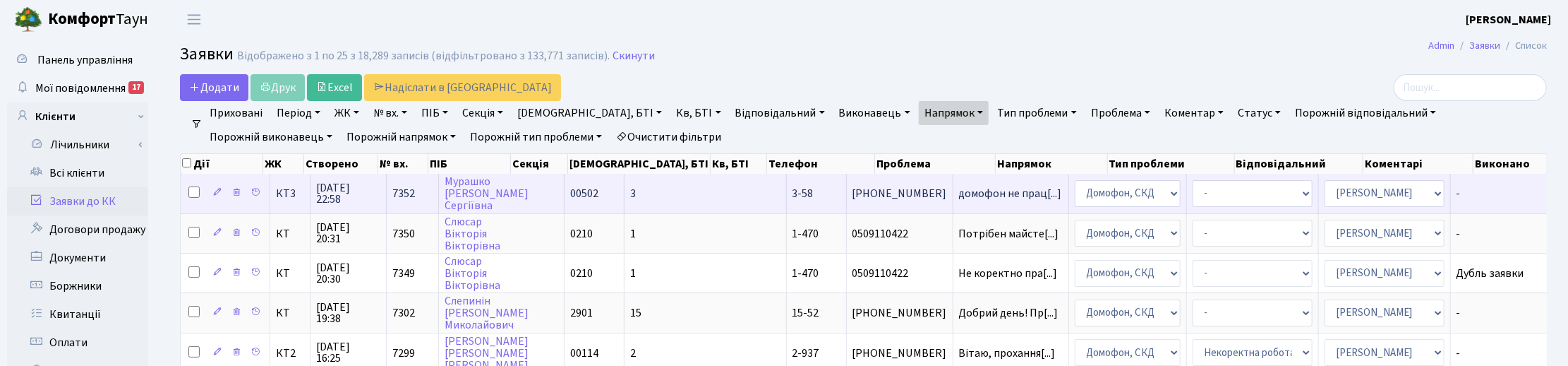
click at [196, 192] on input "checkbox" at bounding box center [194, 192] width 11 height 11
checkbox input "true"
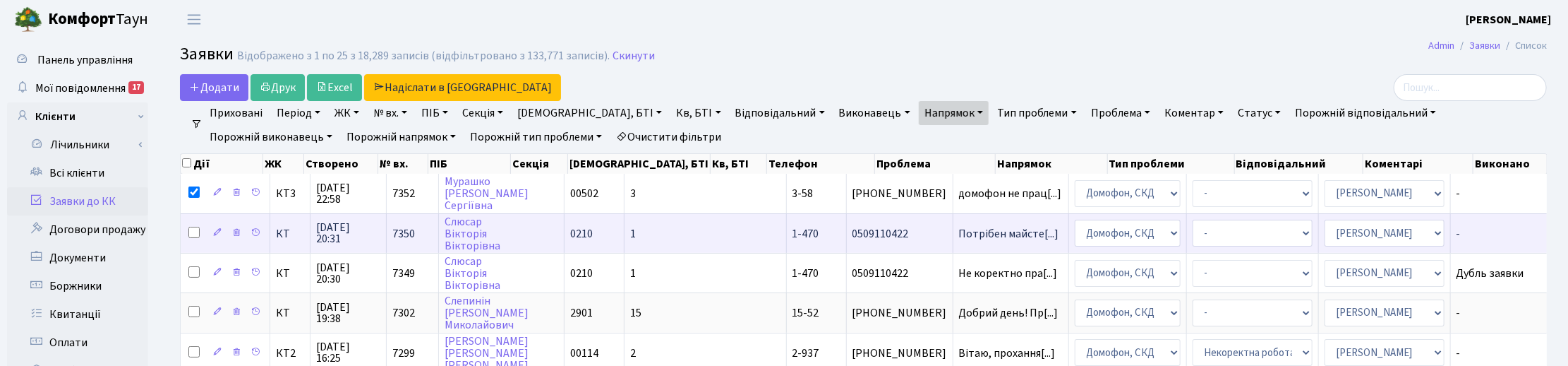
click at [195, 234] on input "checkbox" at bounding box center [194, 232] width 11 height 11
checkbox input "true"
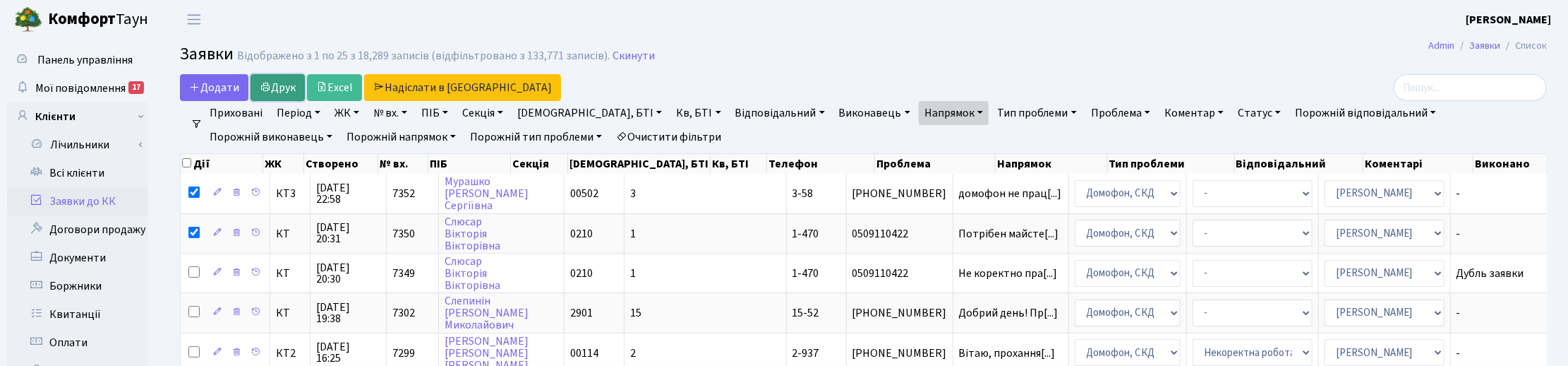
click at [287, 82] on link "Друк" at bounding box center [278, 88] width 54 height 27
click at [184, 163] on input "checkbox" at bounding box center [186, 162] width 9 height 9
checkbox input "true"
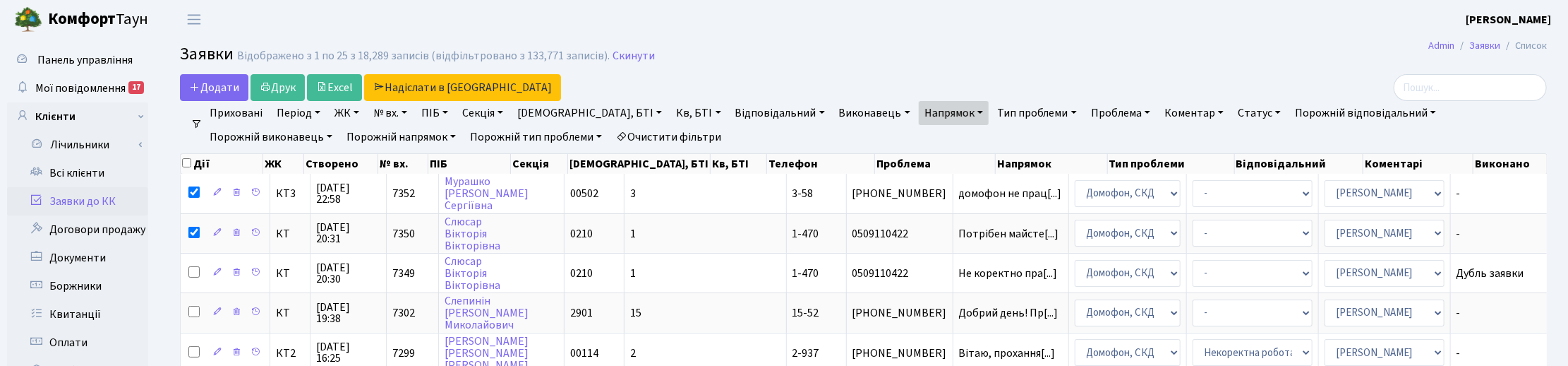
checkbox input "true"
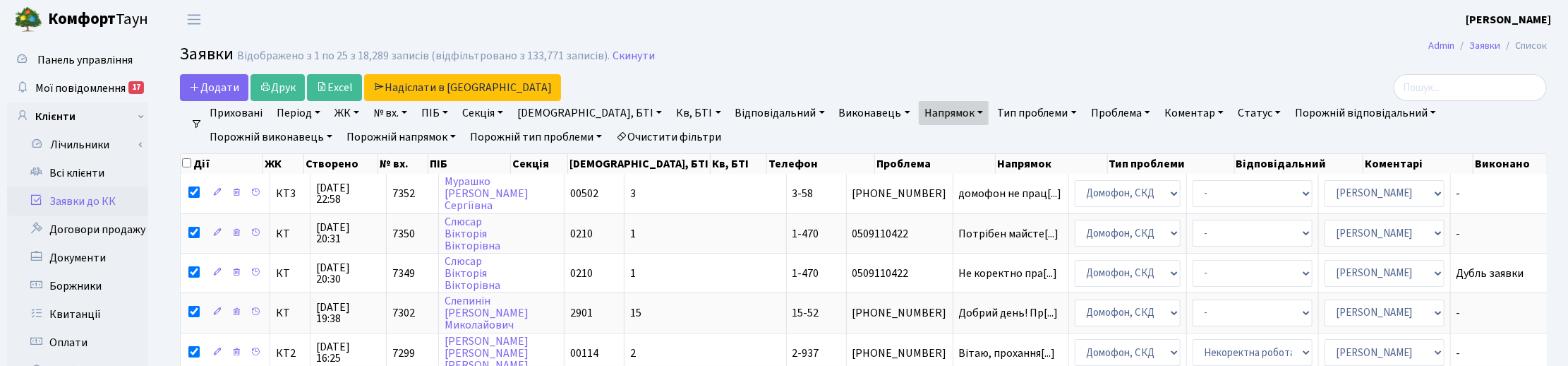
checkbox input "true"
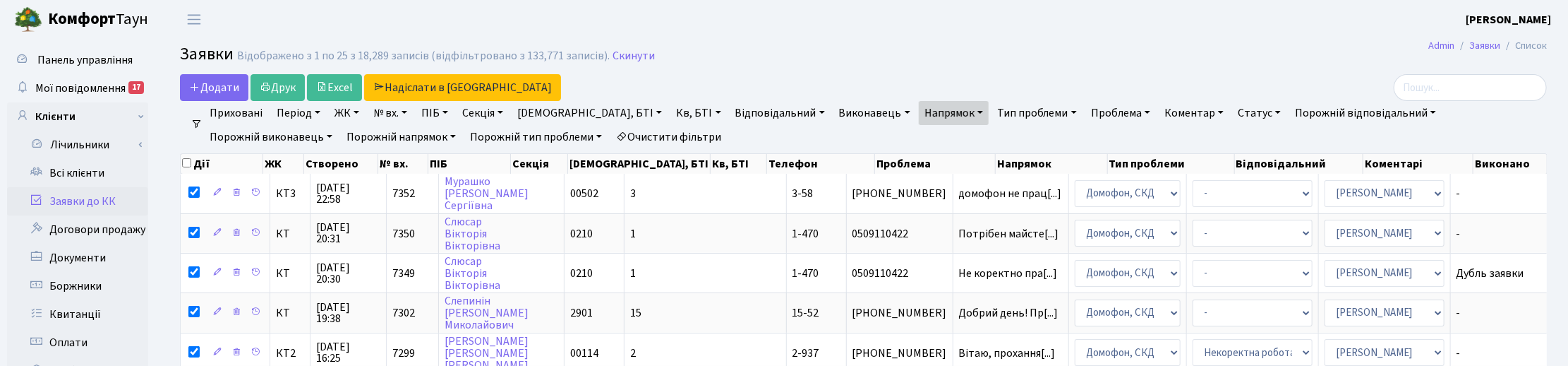
checkbox input "true"
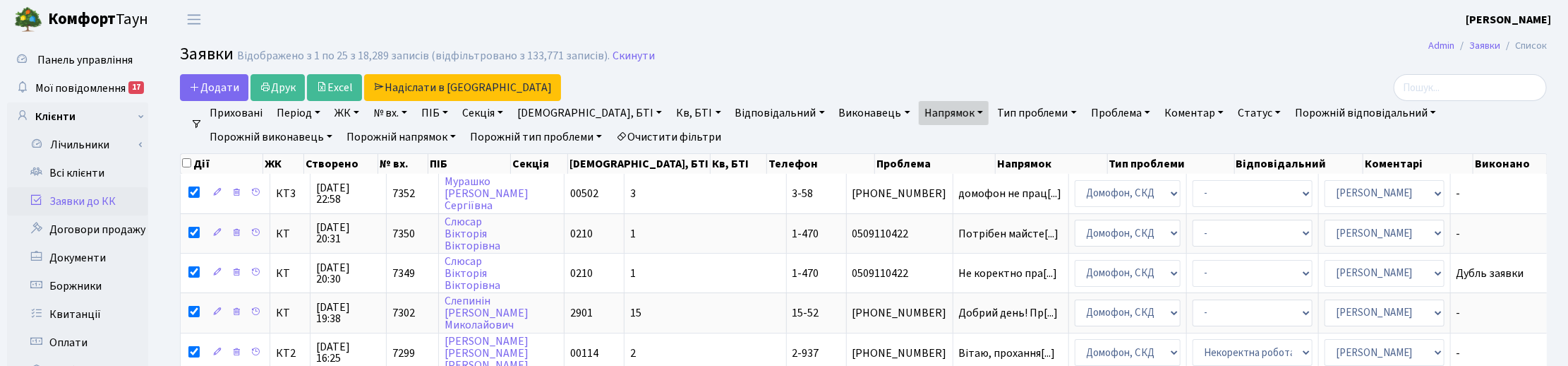
checkbox input "true"
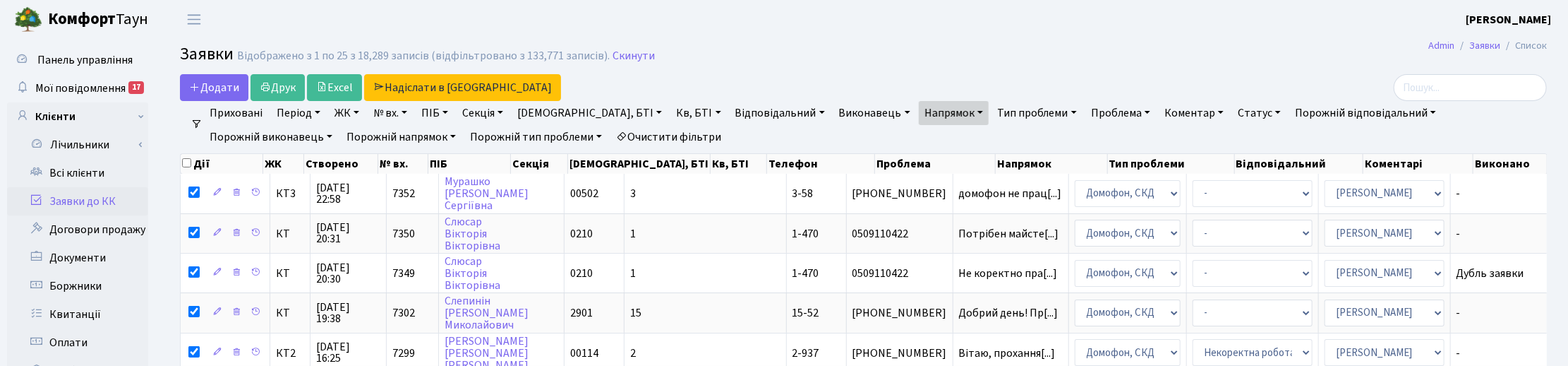
checkbox input "true"
click at [184, 163] on input "checkbox" at bounding box center [186, 162] width 9 height 9
checkbox input "false"
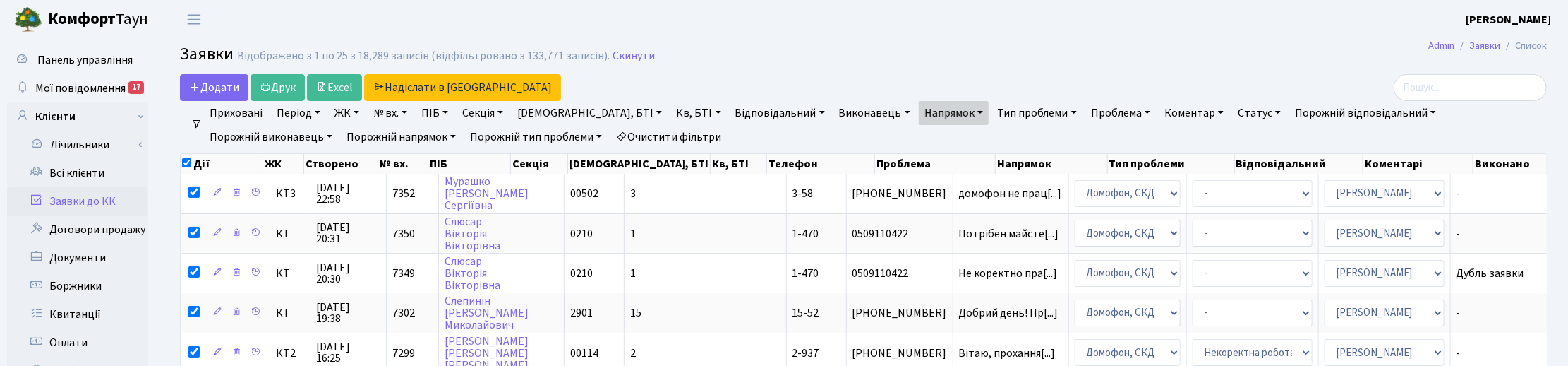
checkbox input "false"
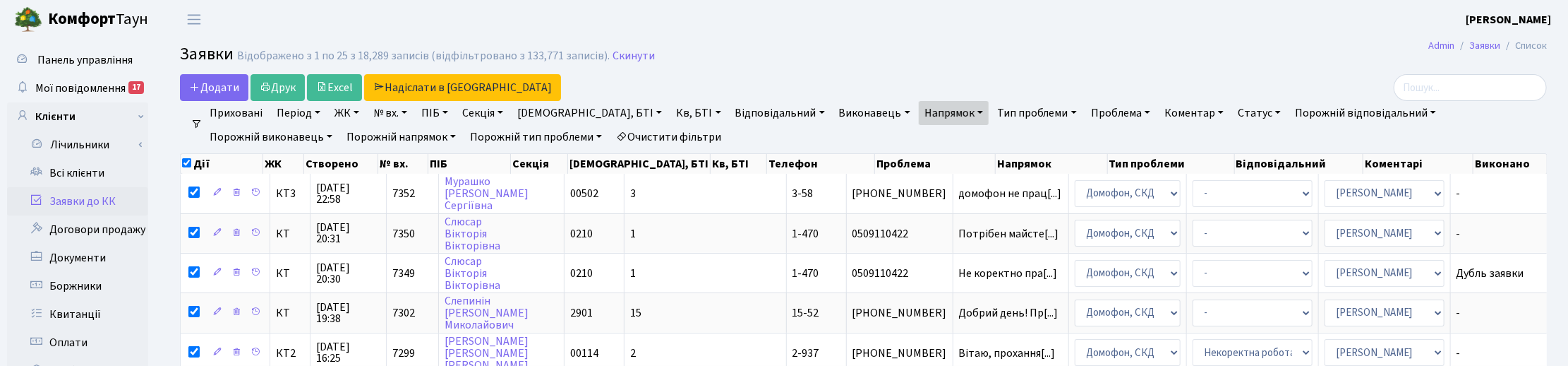
checkbox input "false"
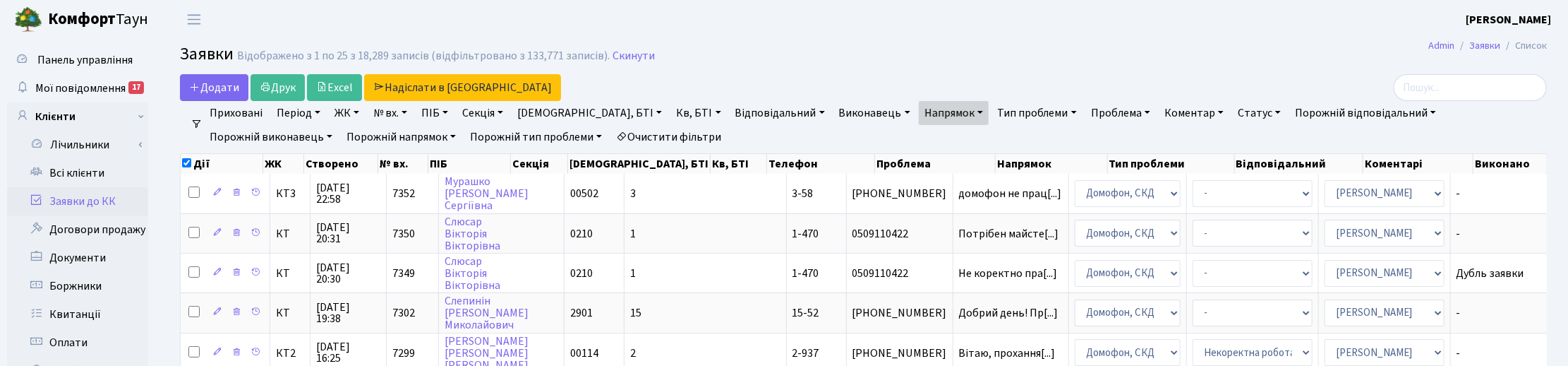
checkbox input "false"
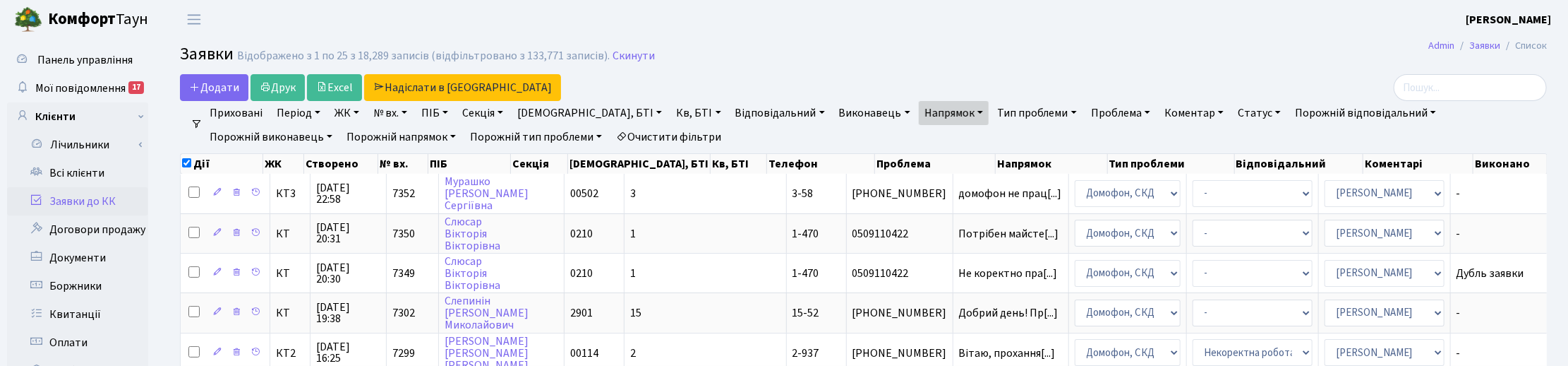
checkbox input "false"
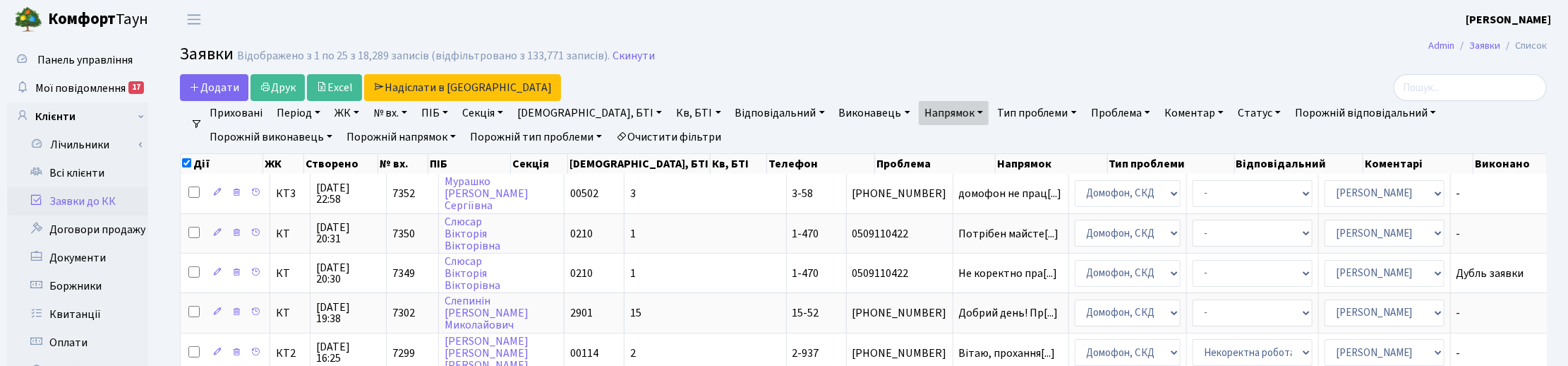
checkbox input "false"
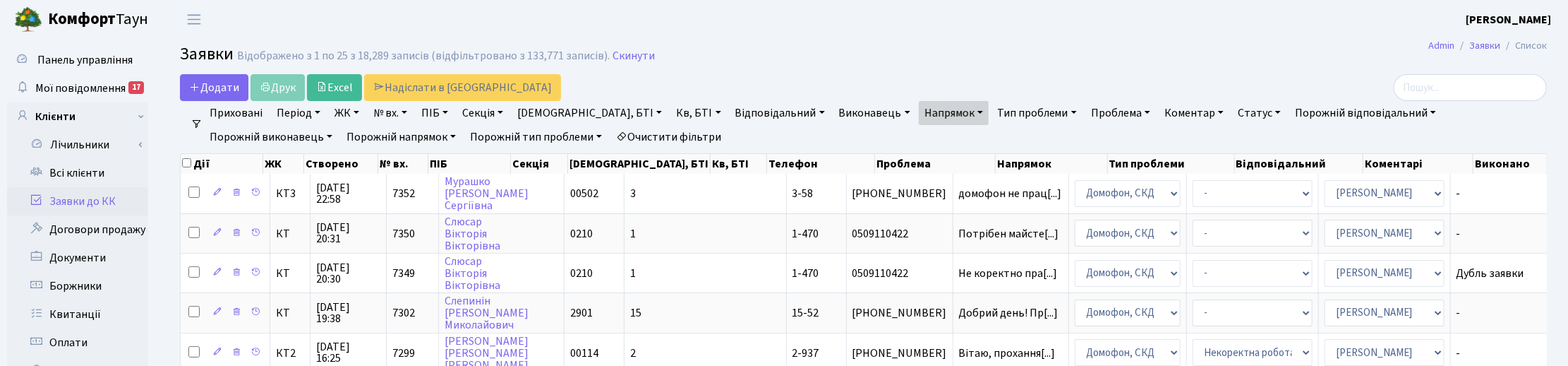
click at [919, 112] on link "Напрямок" at bounding box center [954, 113] width 70 height 24
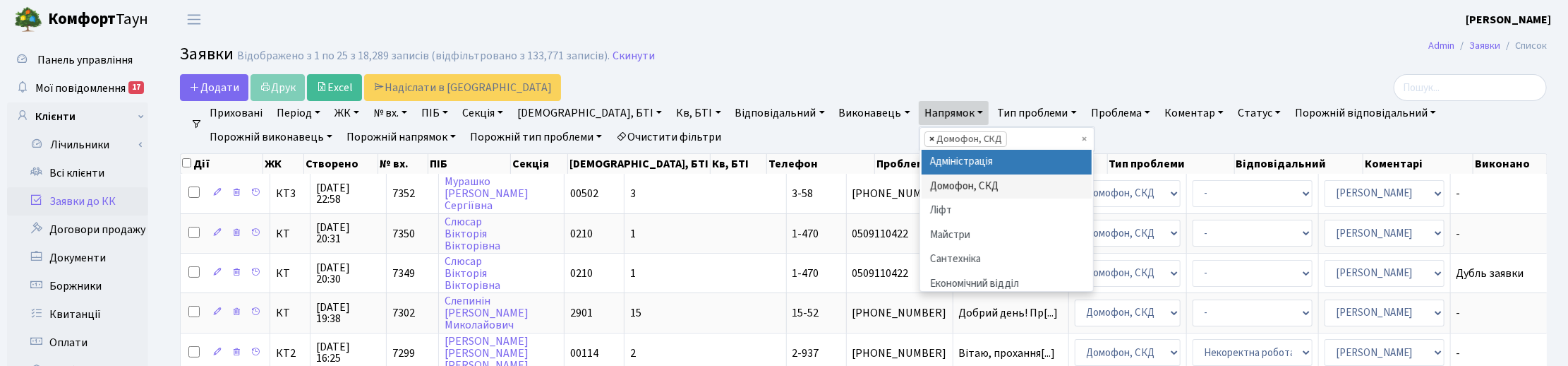
click at [929, 139] on span "×" at bounding box center [931, 139] width 5 height 14
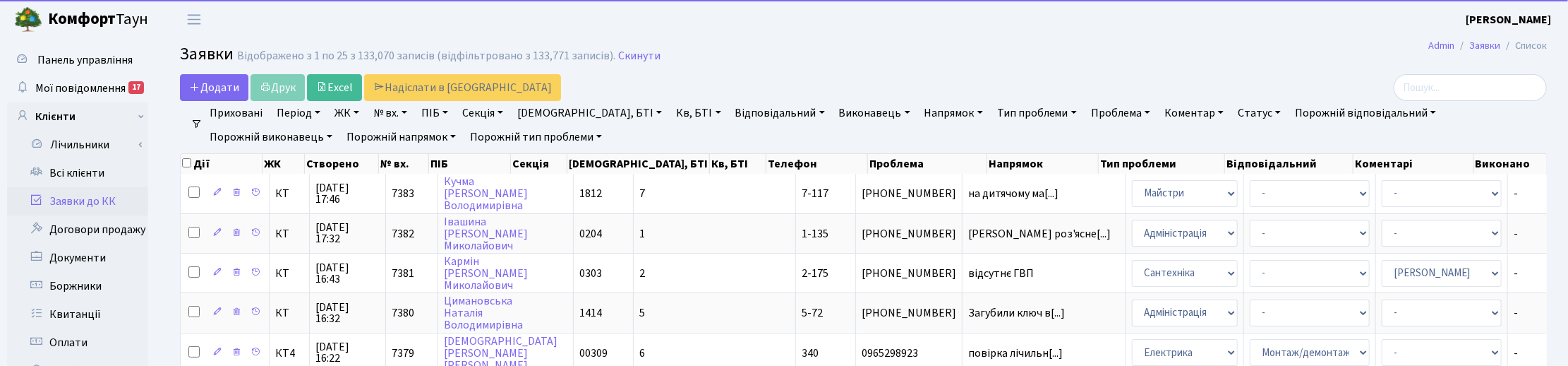
click at [919, 115] on link "Напрямок" at bounding box center [954, 113] width 70 height 24
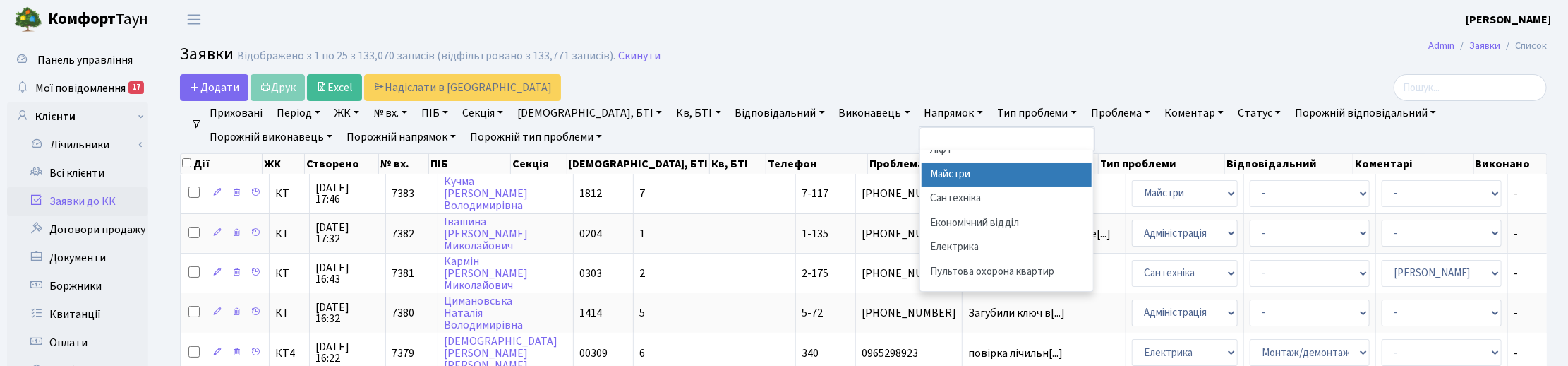
scroll to position [89, 0]
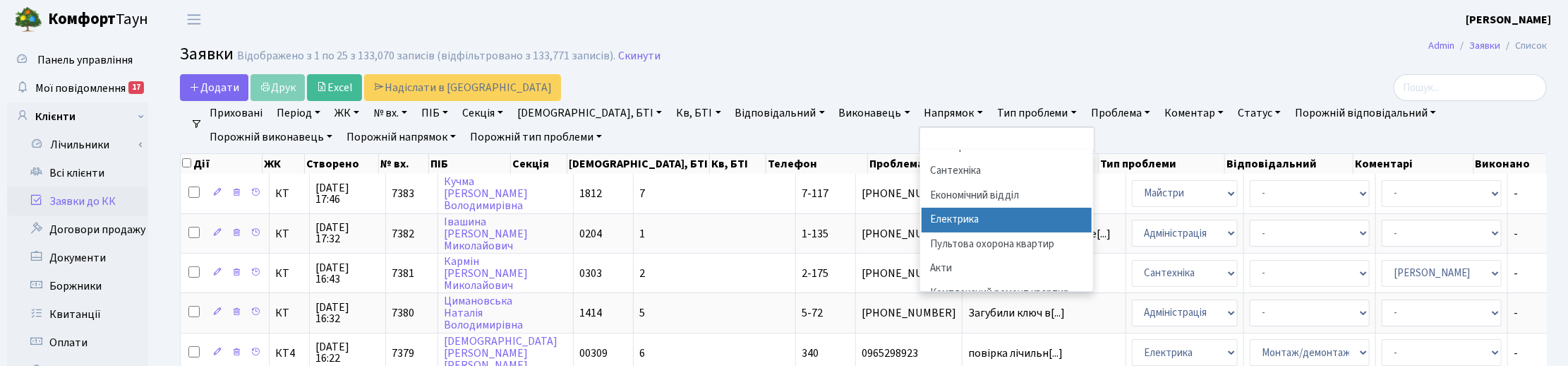
click at [922, 219] on li "Електрика" at bounding box center [1007, 220] width 171 height 25
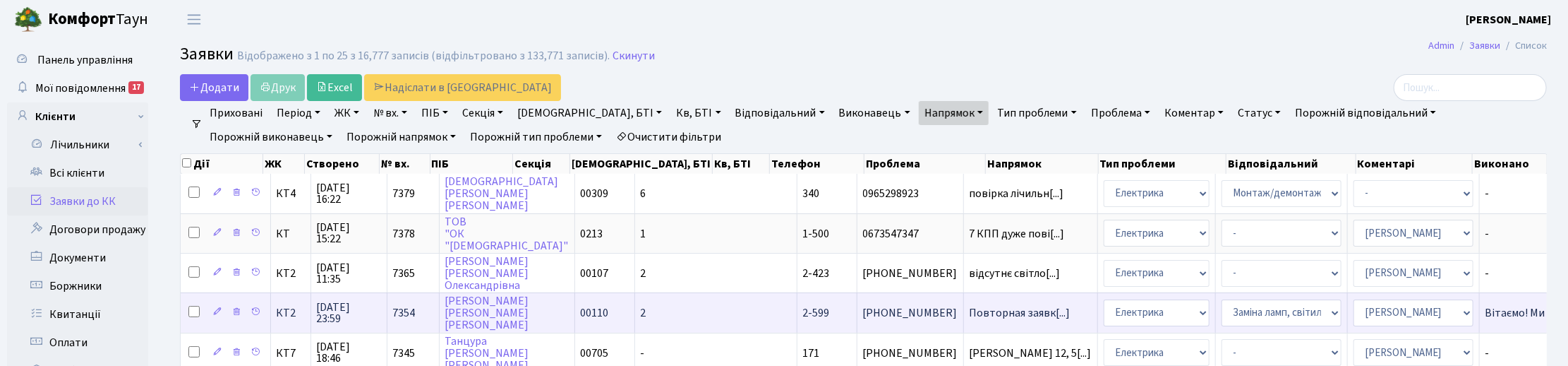
click at [349, 306] on span "26.08.2025 23:59" at bounding box center [349, 313] width 64 height 23
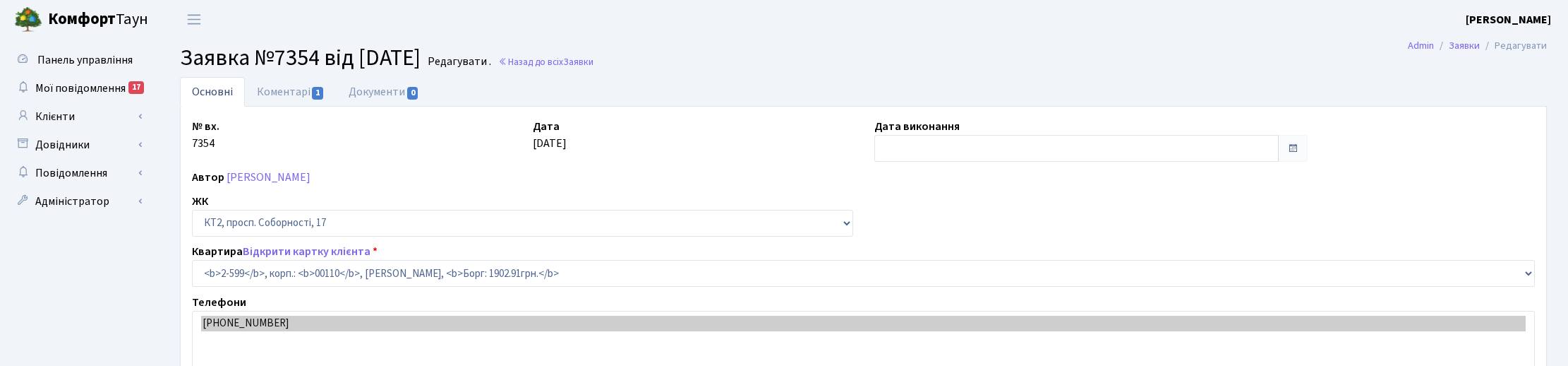
select select "15654"
select select "40"
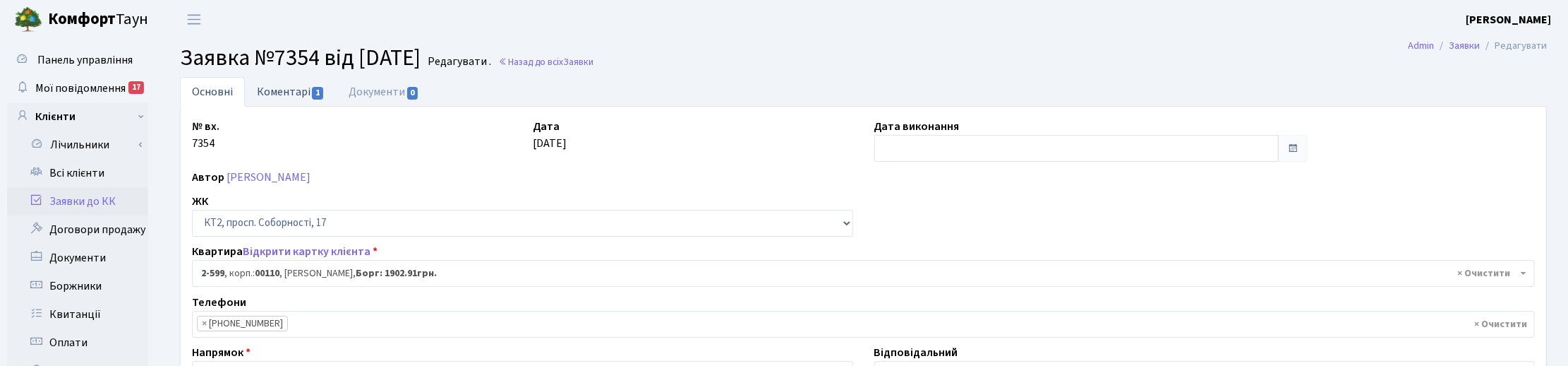
click at [269, 90] on link "Коментарі 1" at bounding box center [291, 92] width 91 height 29
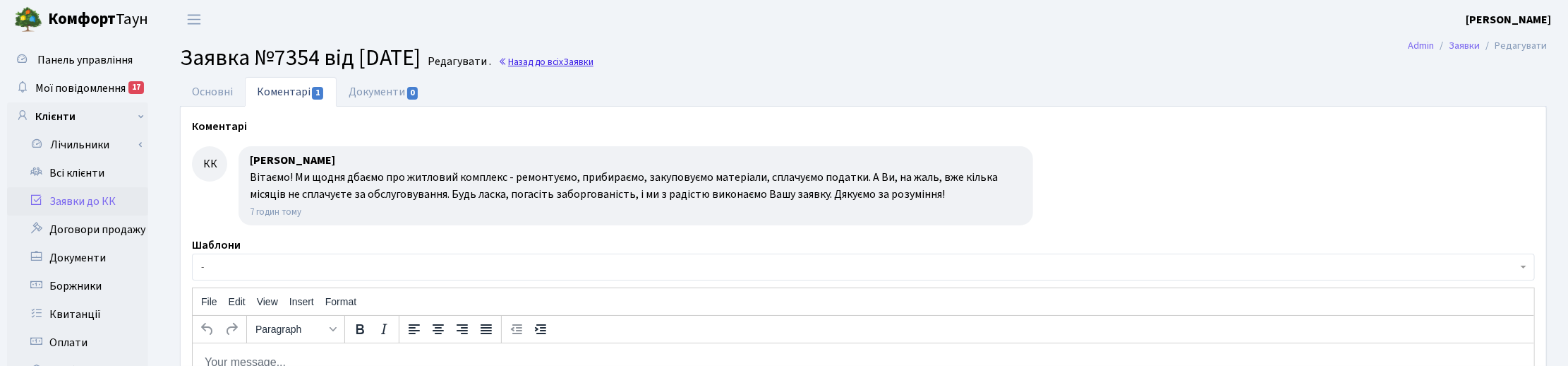
click at [593, 55] on span "Заявки" at bounding box center [578, 61] width 30 height 14
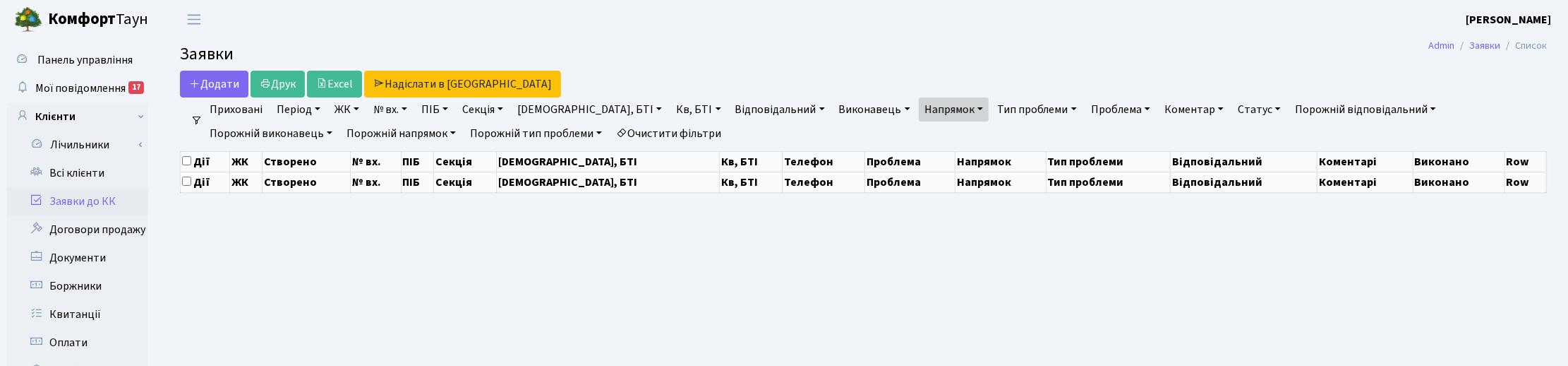
select select "25"
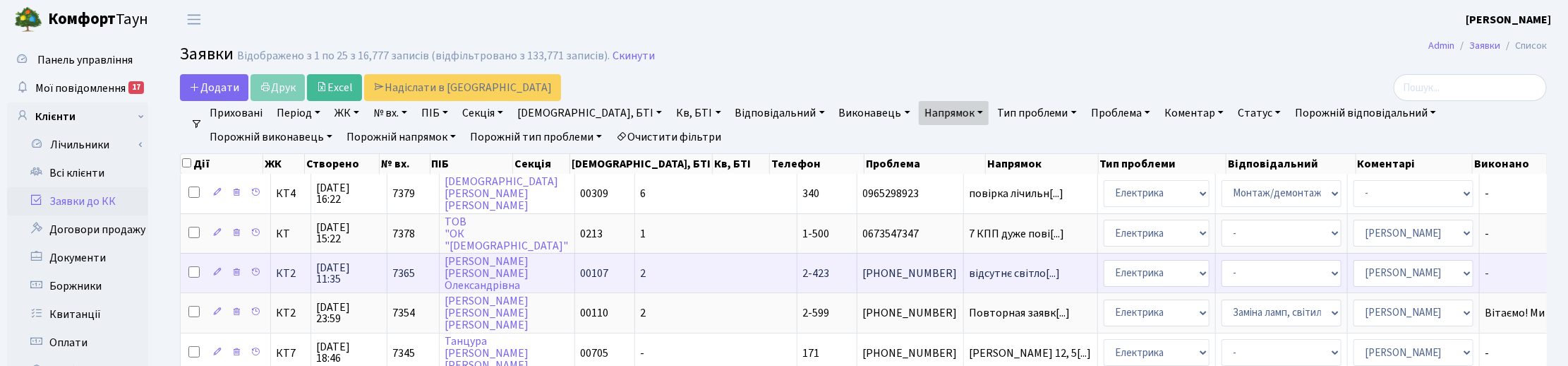
click at [189, 272] on input "checkbox" at bounding box center [194, 272] width 11 height 11
checkbox input "true"
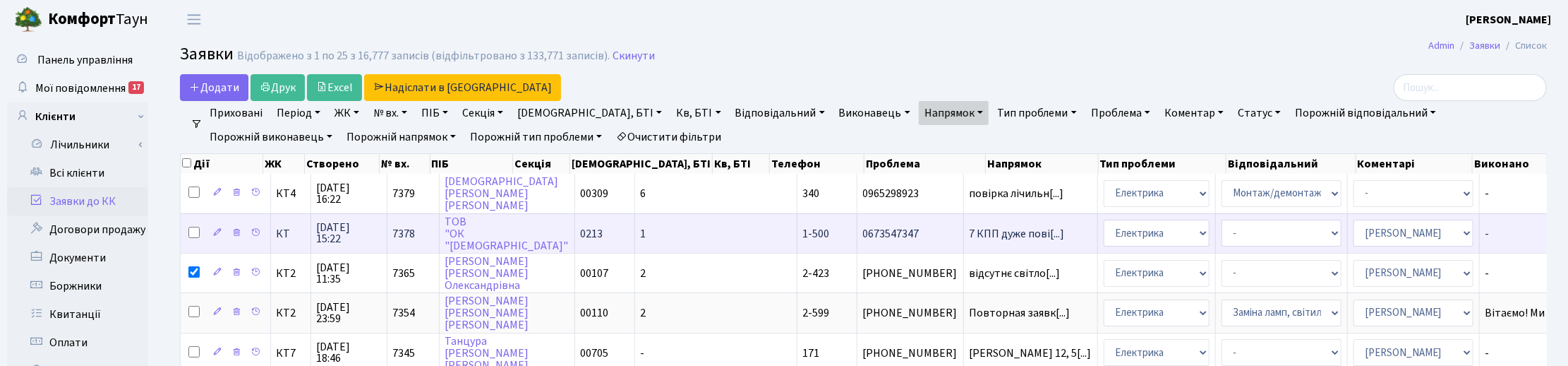
click at [192, 232] on input "checkbox" at bounding box center [194, 232] width 11 height 11
checkbox input "true"
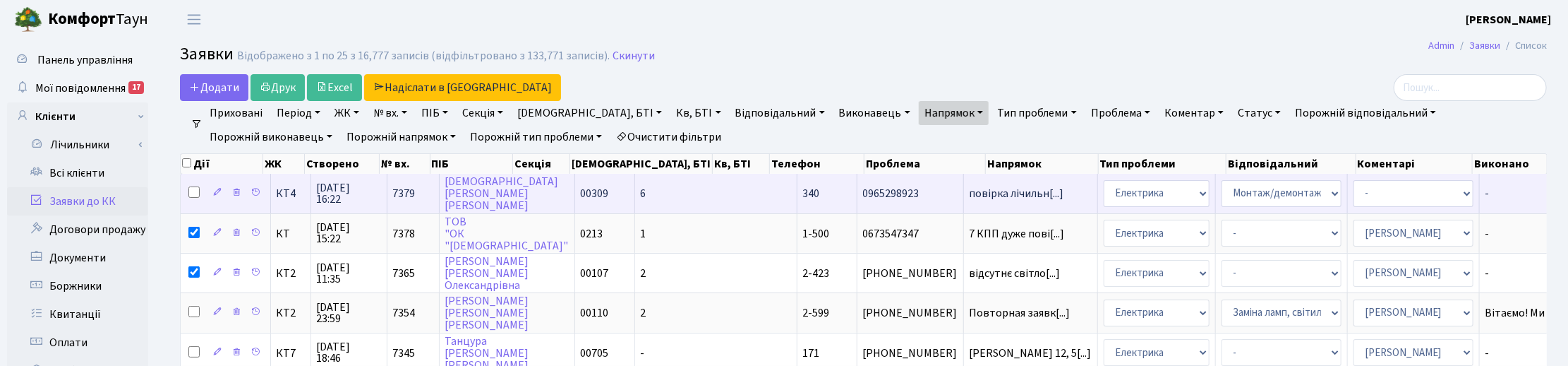
click at [194, 192] on input "checkbox" at bounding box center [194, 192] width 11 height 11
checkbox input "true"
click at [339, 191] on span "[DATE] 16:22" at bounding box center [349, 194] width 64 height 23
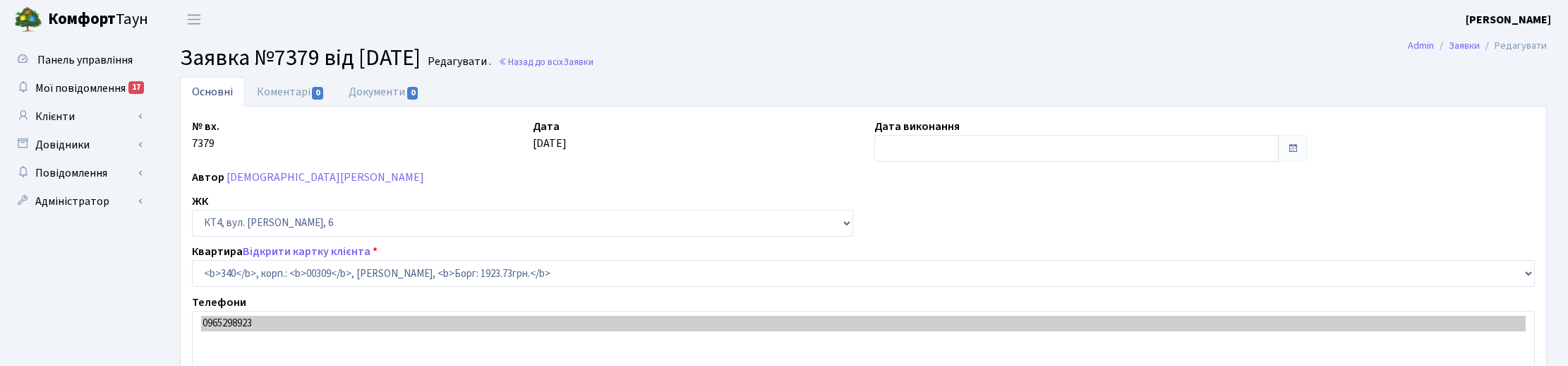
select select "17047"
select select "11"
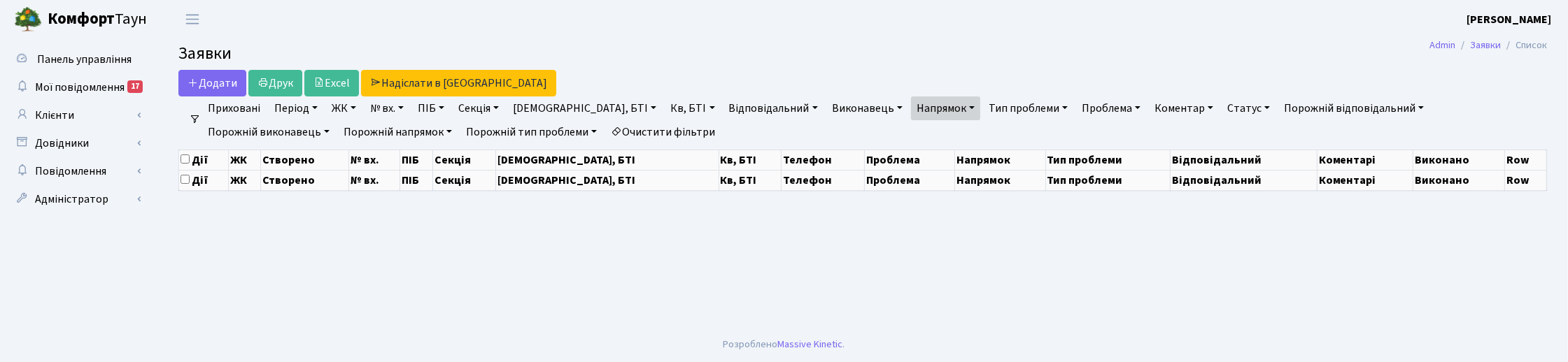
select select "25"
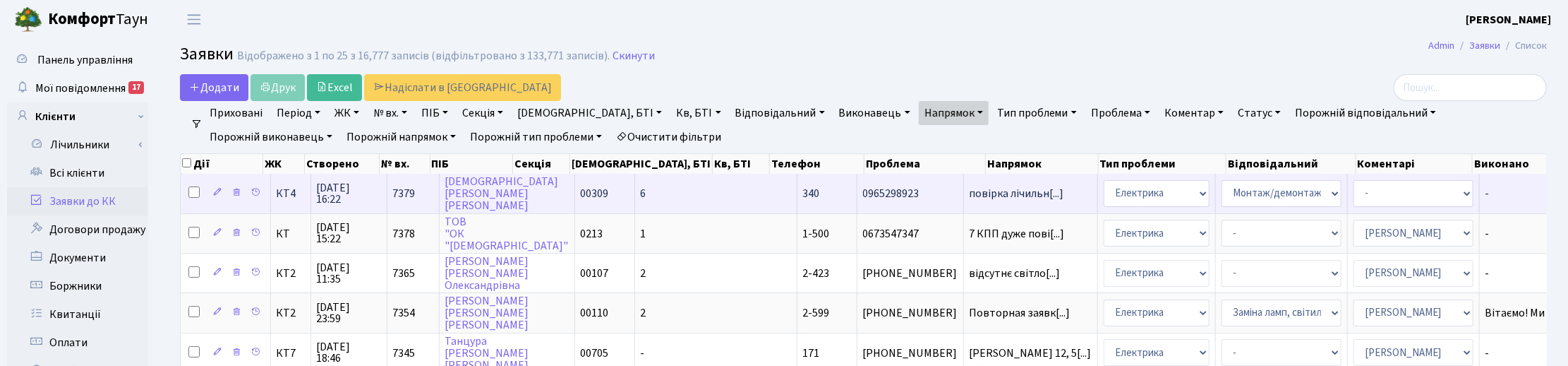
click at [196, 197] on input "checkbox" at bounding box center [194, 192] width 11 height 11
checkbox input "true"
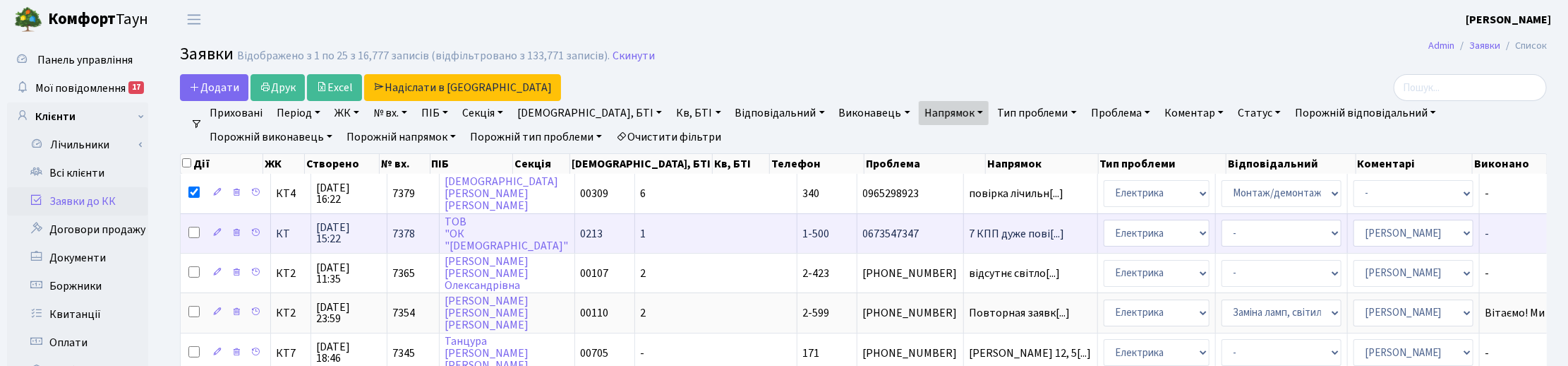
click at [193, 231] on input "checkbox" at bounding box center [194, 232] width 11 height 11
checkbox input "true"
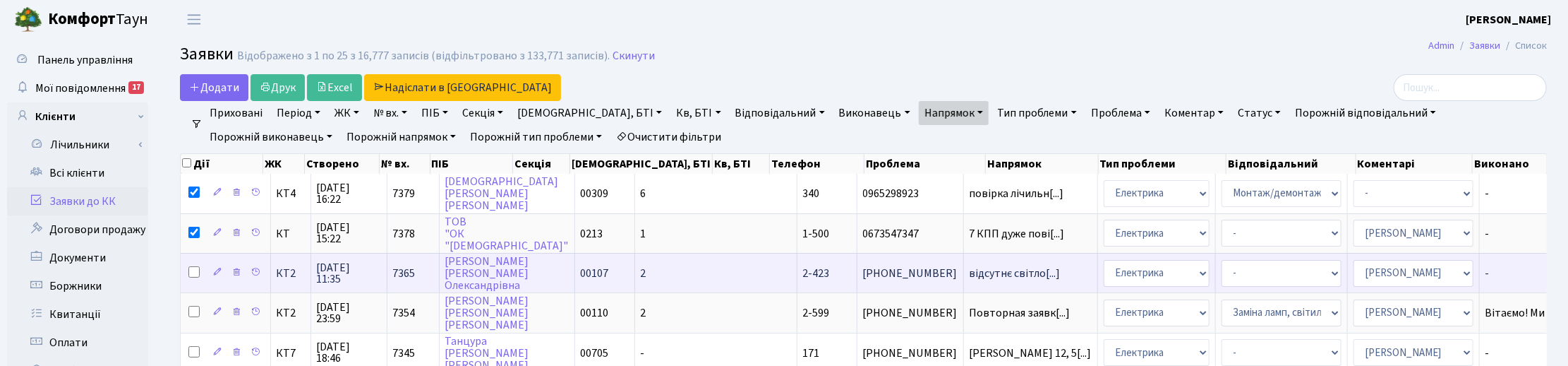
click at [193, 267] on input "checkbox" at bounding box center [194, 272] width 11 height 11
checkbox input "true"
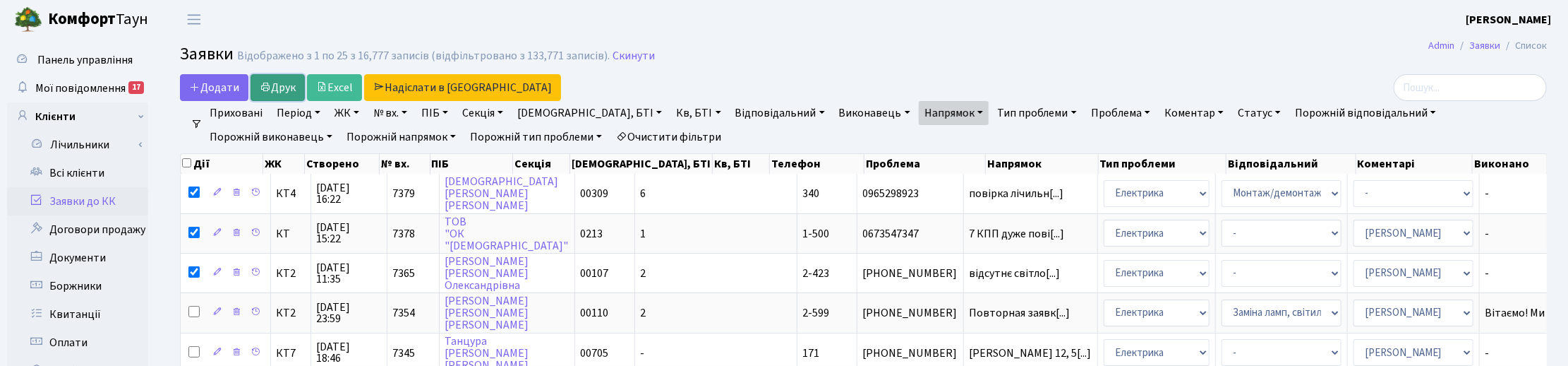
click at [282, 89] on link "Друк" at bounding box center [278, 88] width 54 height 27
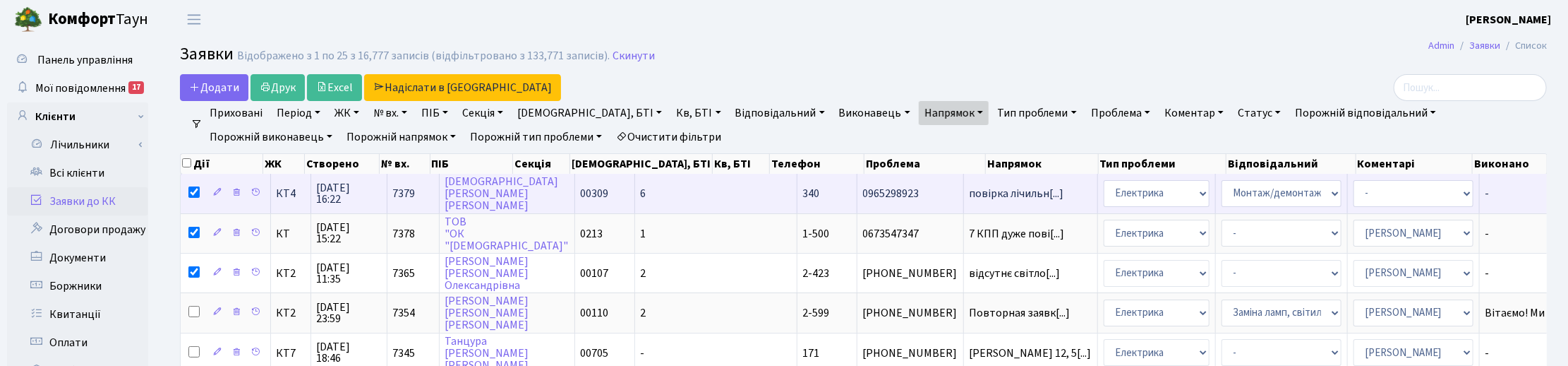
click at [333, 184] on span "27.08.2025 16:22" at bounding box center [349, 194] width 64 height 23
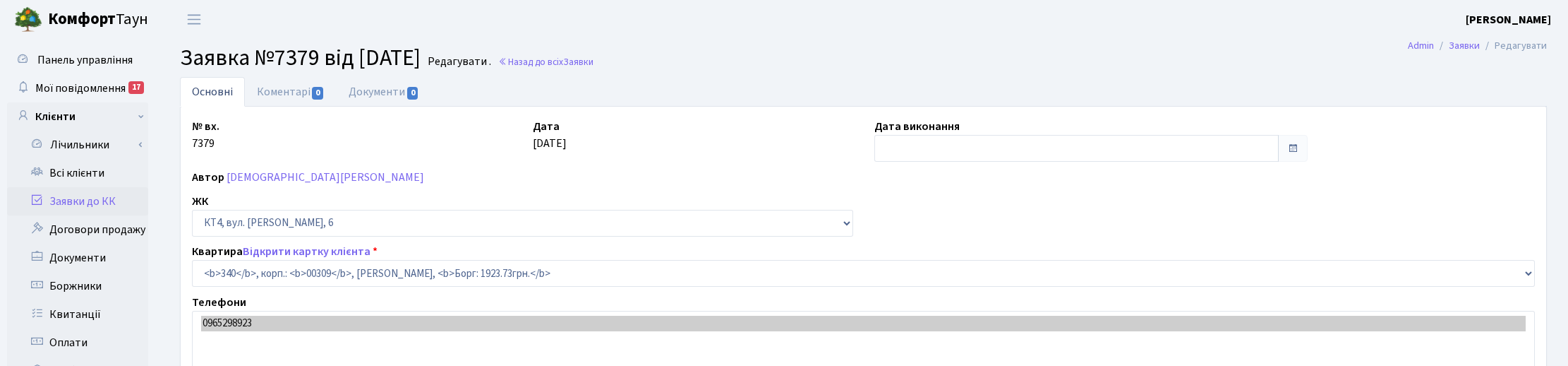
select select "17047"
select select "11"
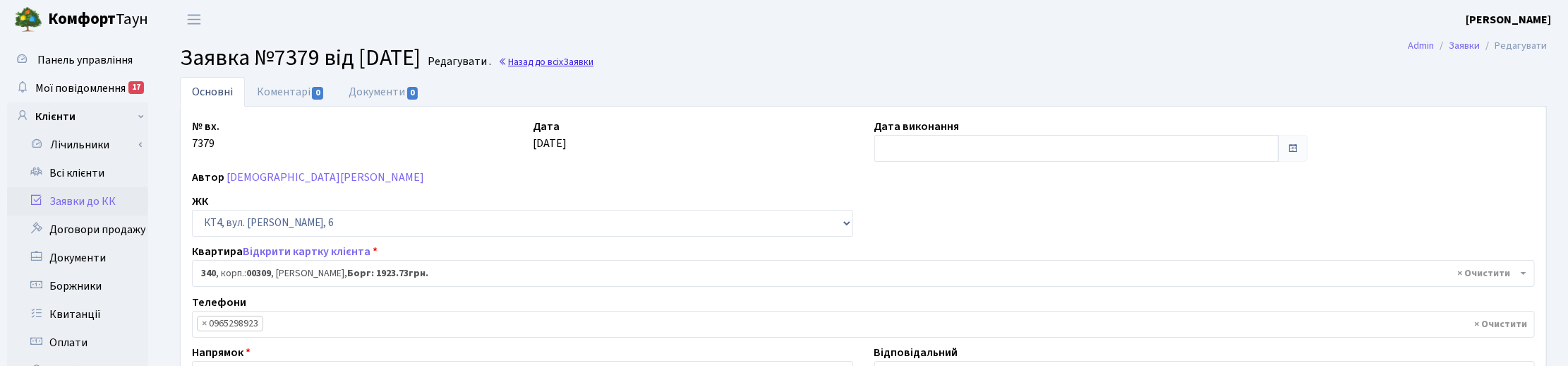
click at [578, 59] on link "Назад до всіх Заявки" at bounding box center [546, 61] width 95 height 14
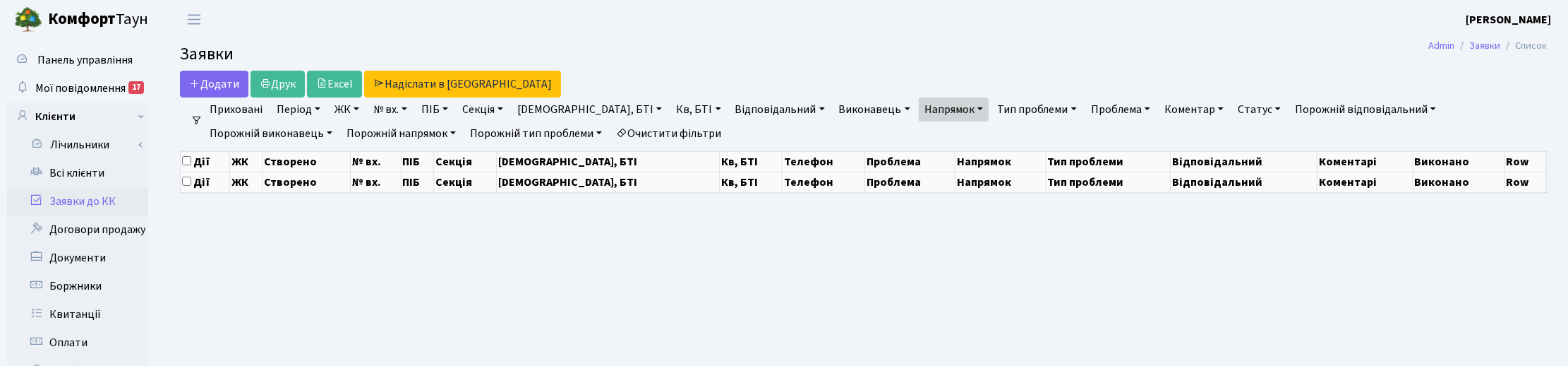
select select "25"
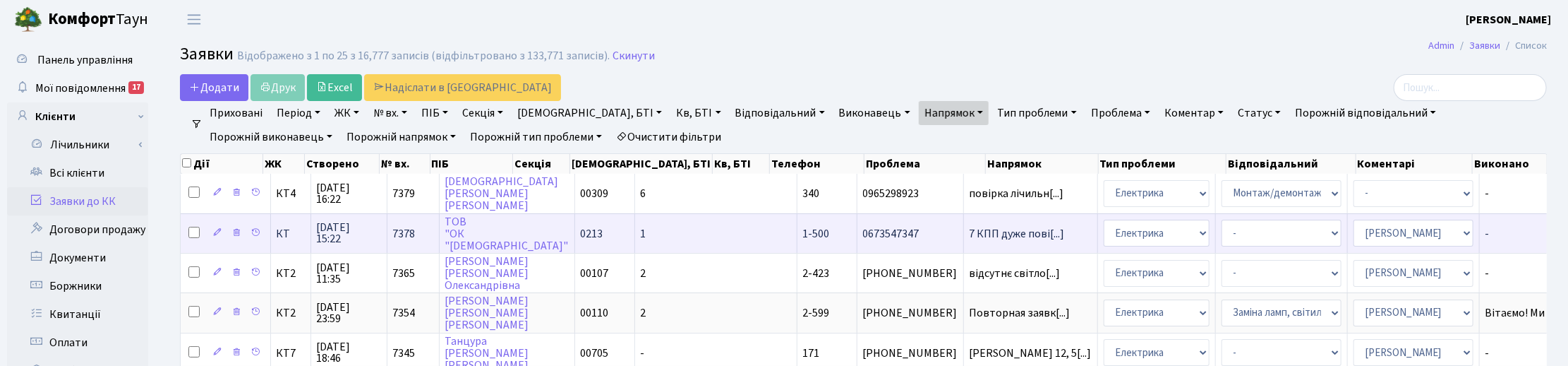
click at [191, 229] on input "checkbox" at bounding box center [194, 232] width 11 height 11
checkbox input "true"
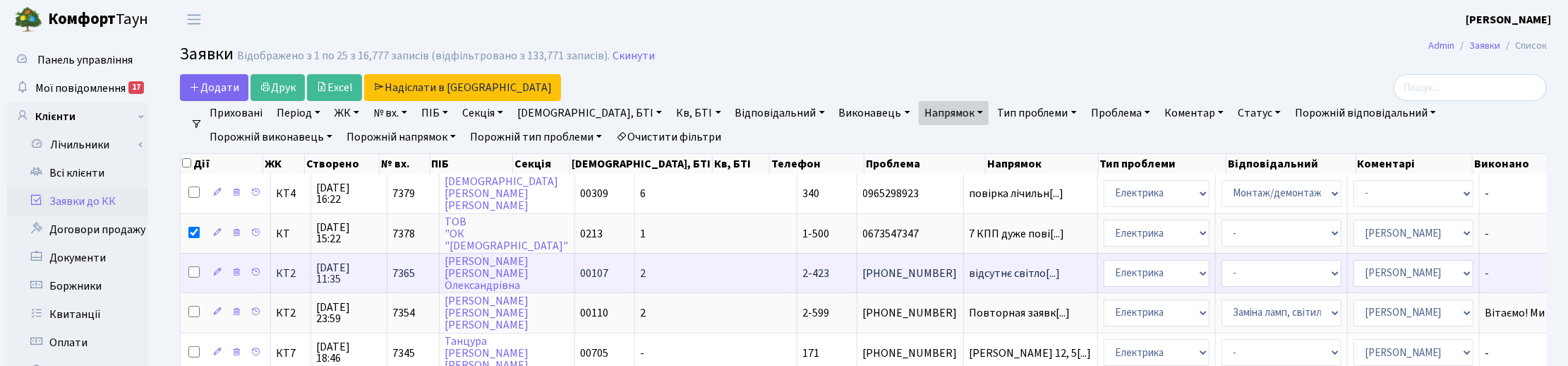
click at [194, 269] on input "checkbox" at bounding box center [194, 272] width 11 height 11
checkbox input "true"
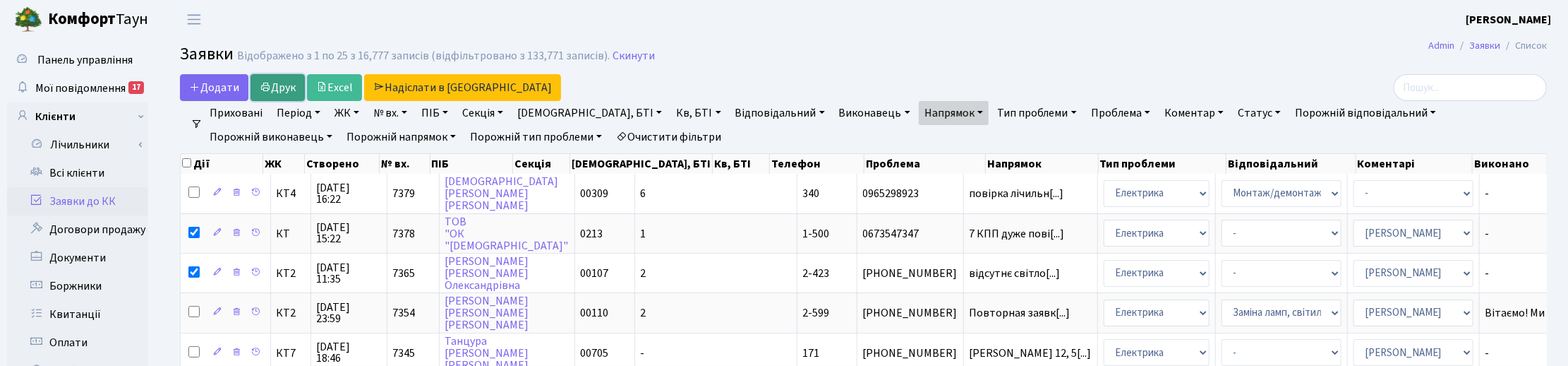
click at [286, 84] on link "Друк" at bounding box center [278, 88] width 54 height 27
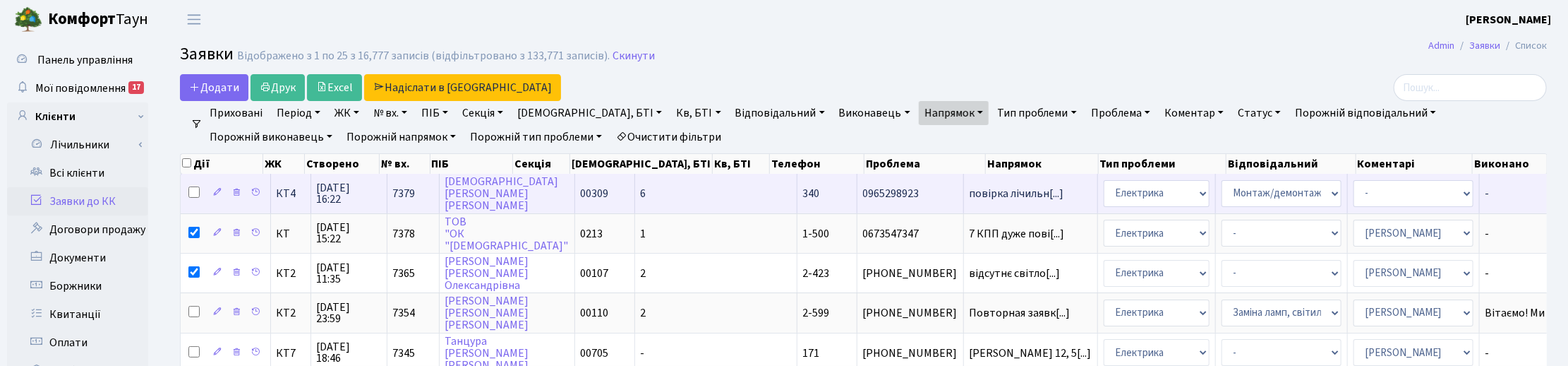
click at [198, 193] on input "checkbox" at bounding box center [194, 192] width 11 height 11
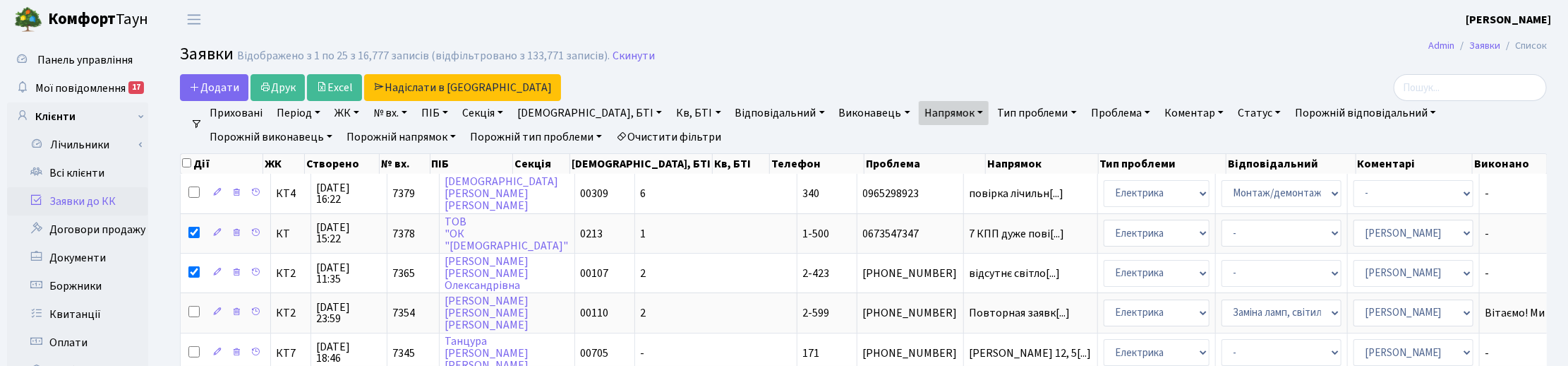
click at [188, 164] on input "checkbox" at bounding box center [186, 162] width 9 height 9
checkbox input "true"
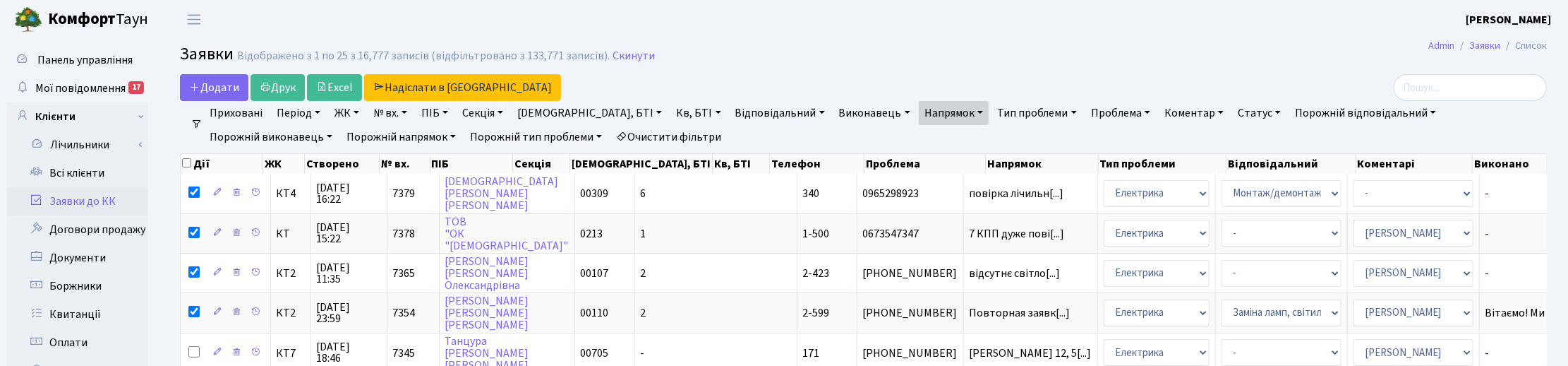
checkbox input "true"
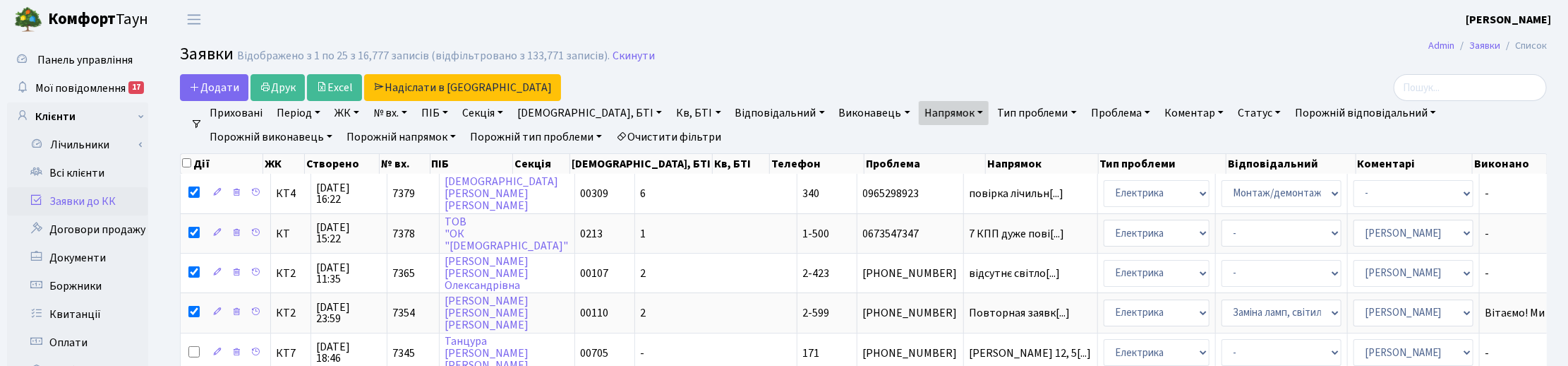
checkbox input "true"
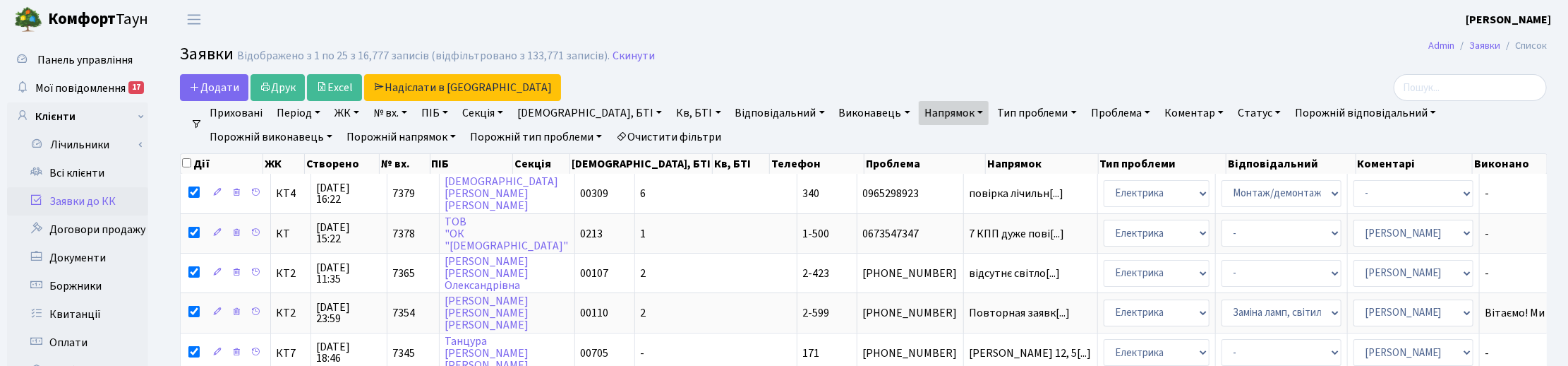
checkbox input "true"
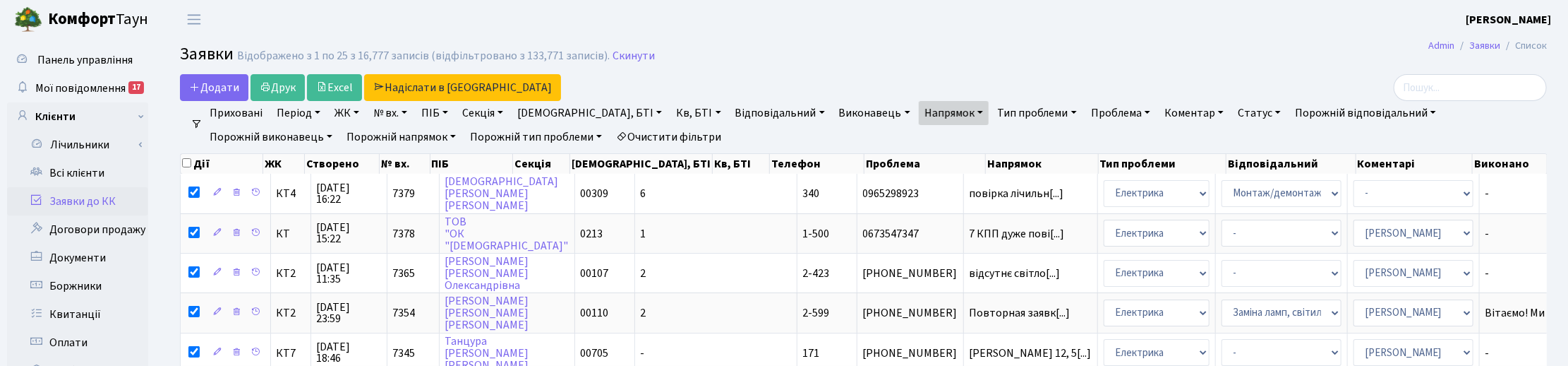
checkbox input "true"
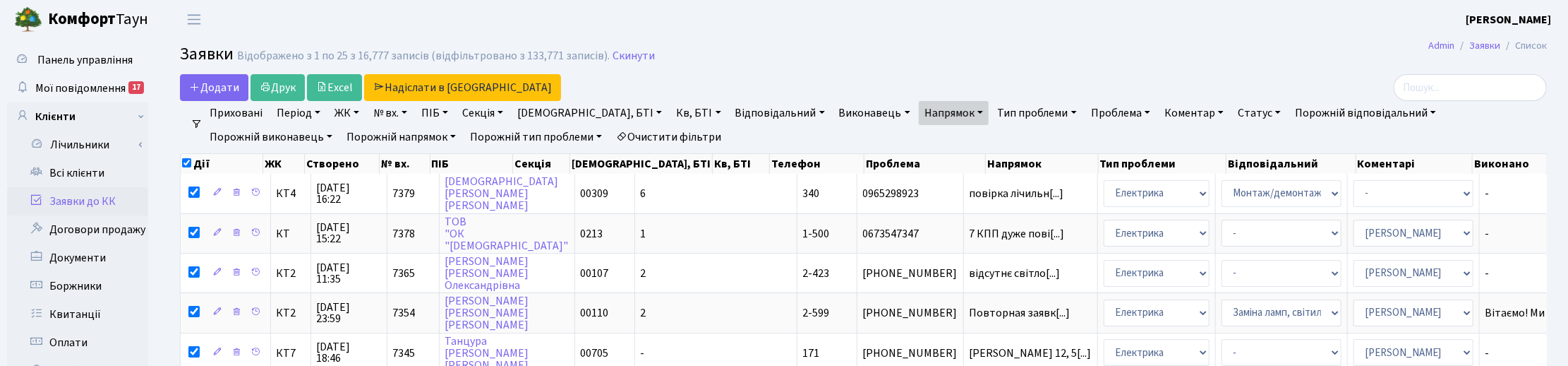
checkbox input "true"
click at [188, 164] on input "checkbox" at bounding box center [186, 162] width 9 height 9
checkbox input "false"
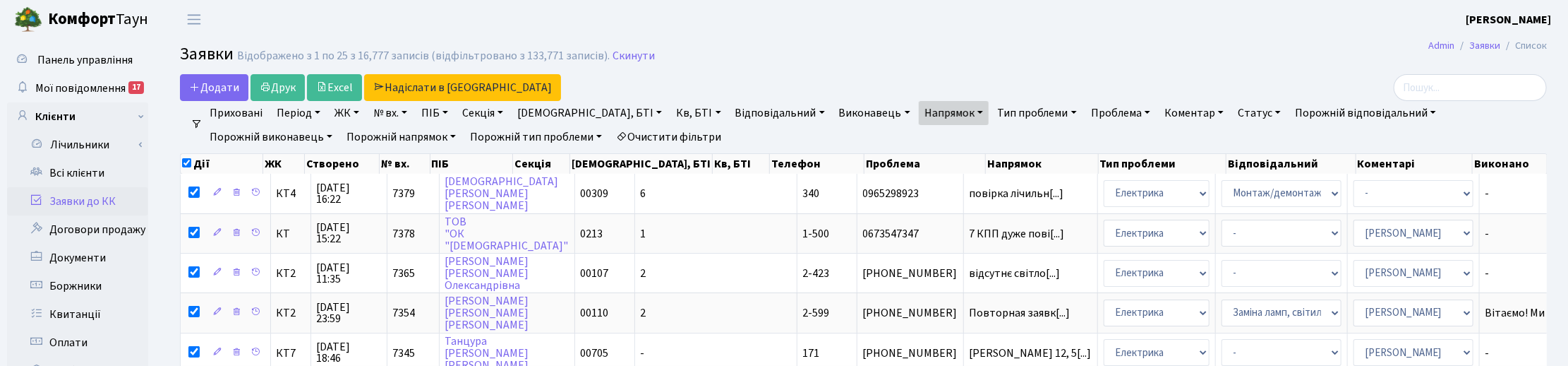
checkbox input "false"
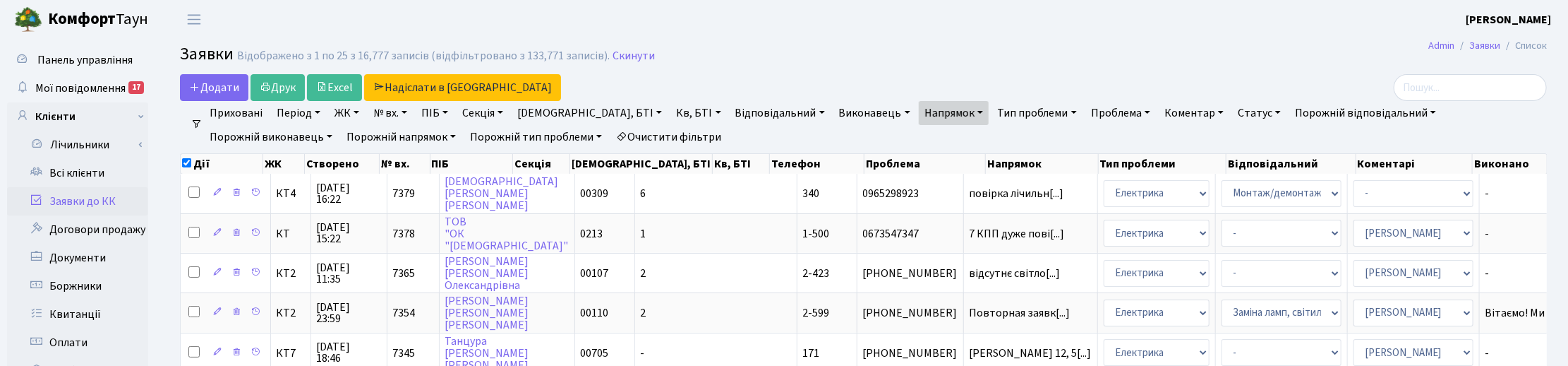
checkbox input "false"
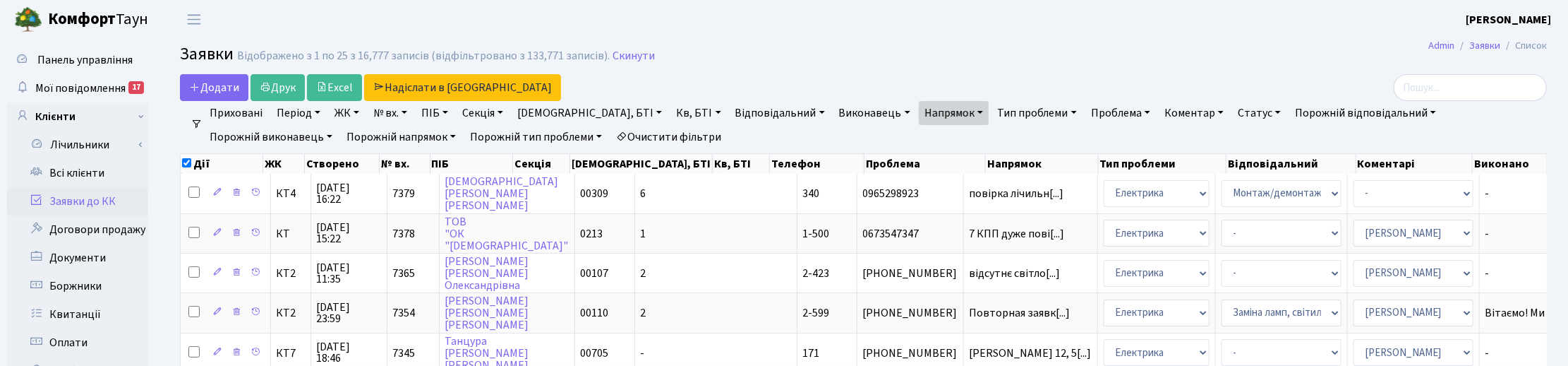
checkbox input "false"
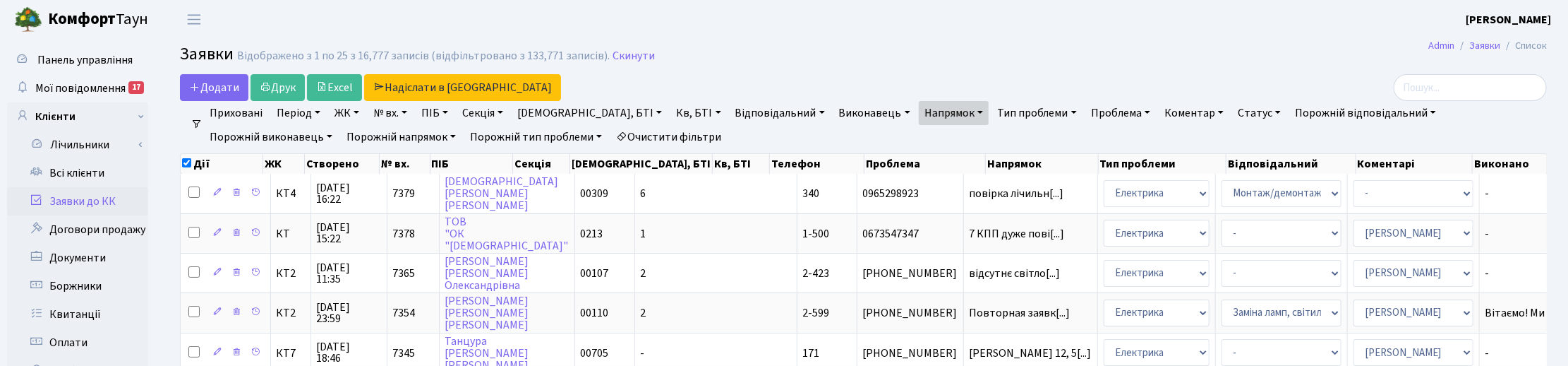
checkbox input "false"
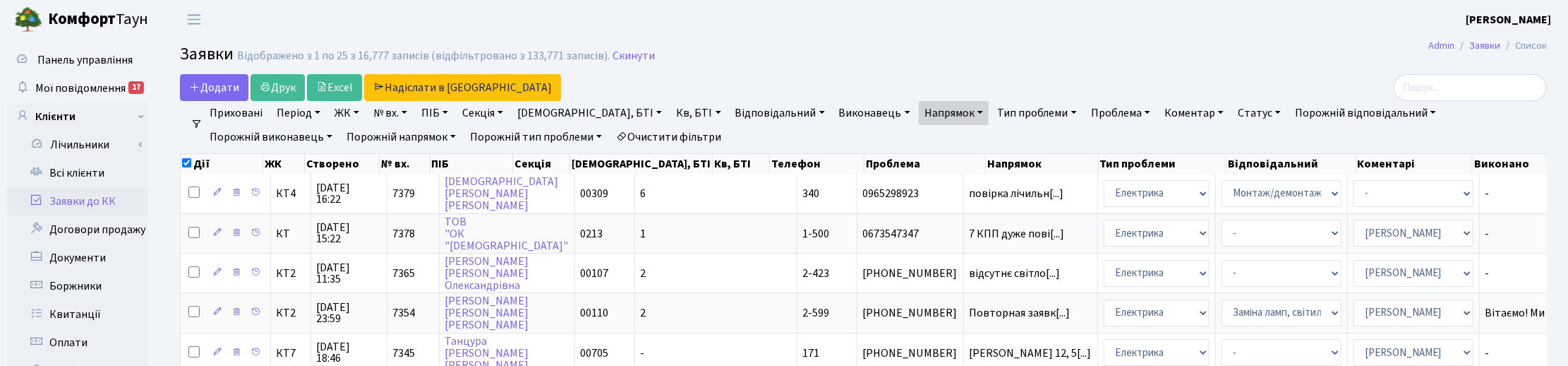
checkbox input "false"
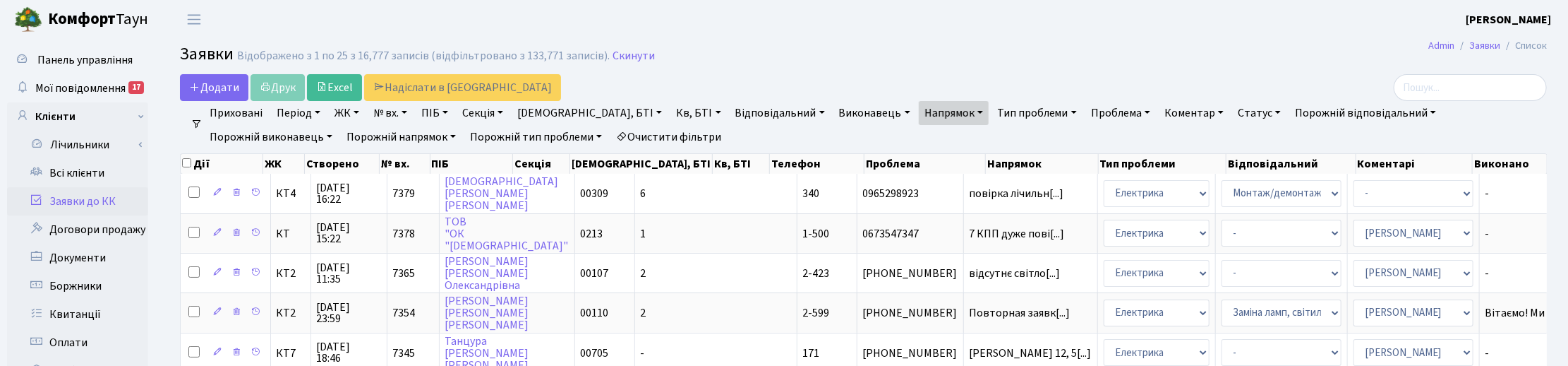
click at [188, 164] on input "checkbox" at bounding box center [186, 162] width 9 height 9
checkbox input "true"
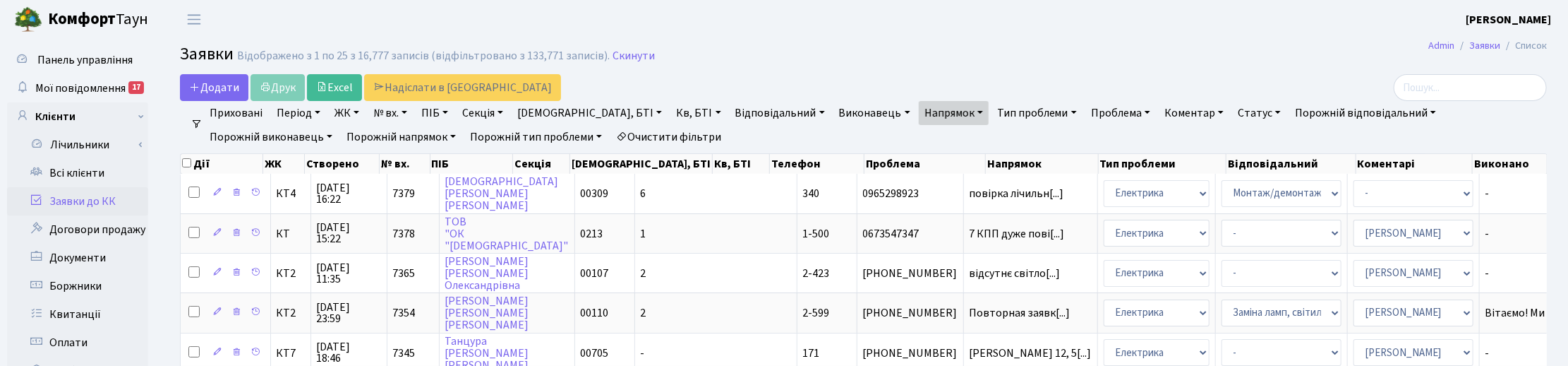
checkbox input "true"
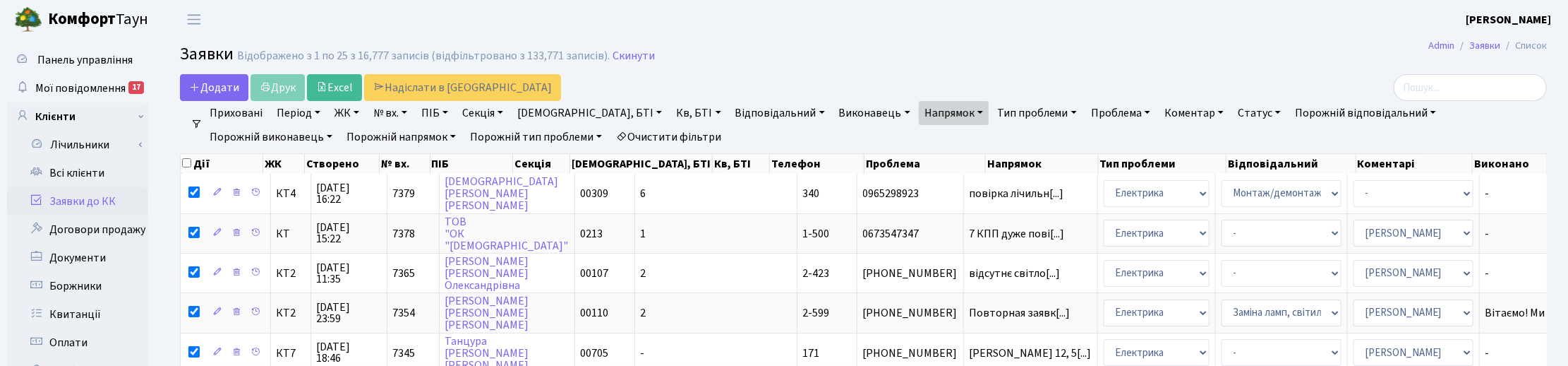
checkbox input "true"
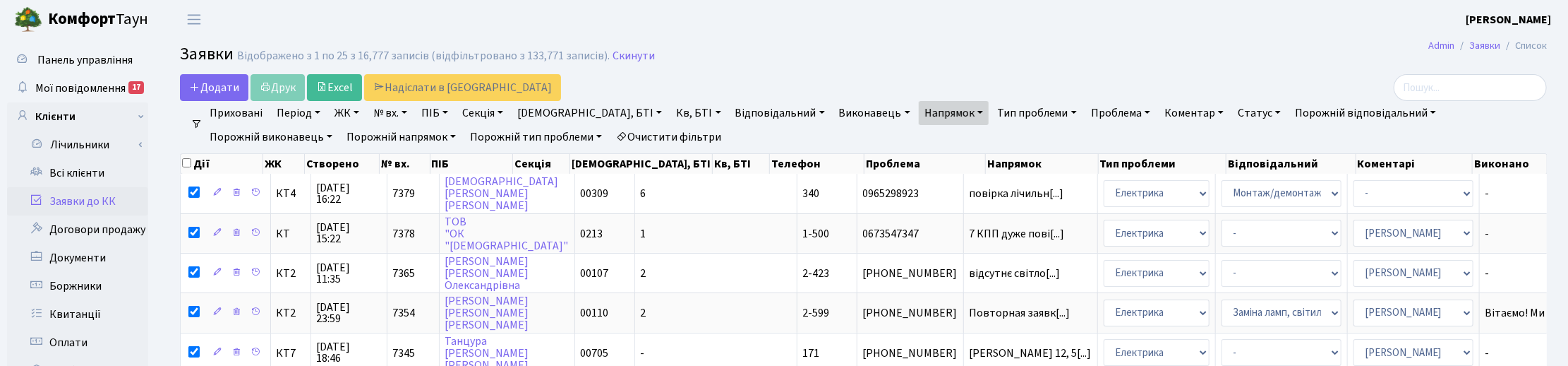
checkbox input "true"
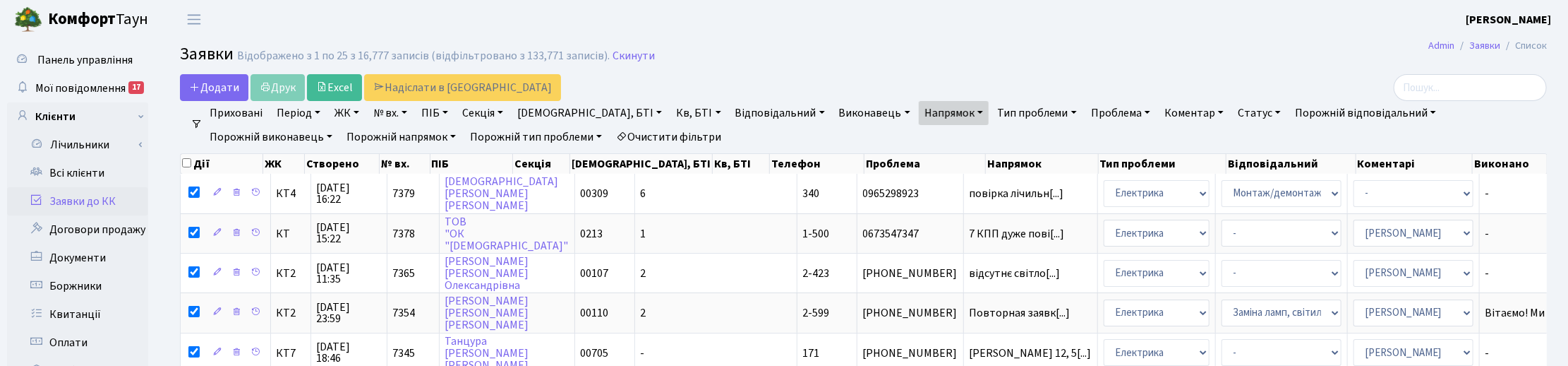
checkbox input "true"
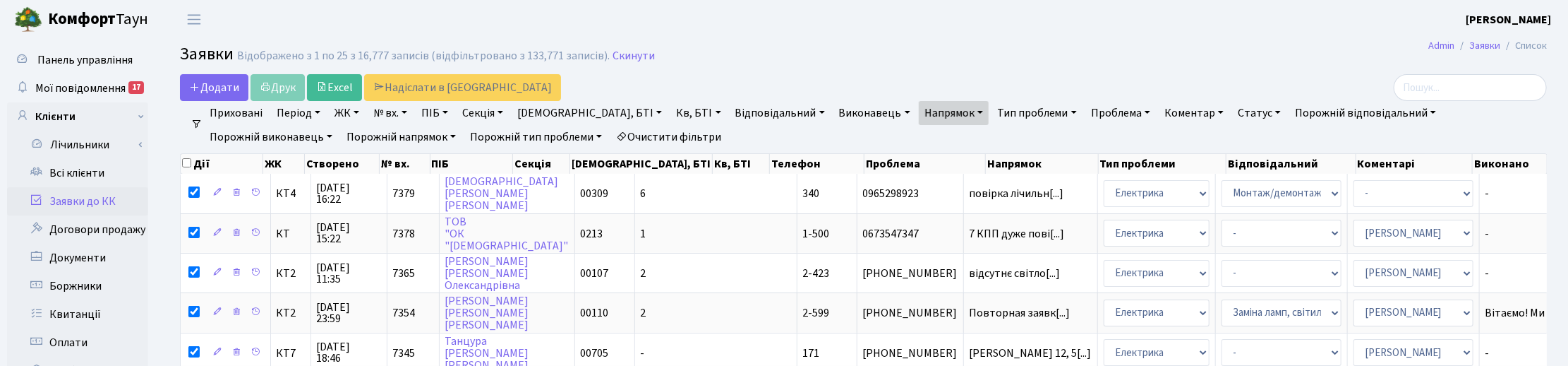
checkbox input "true"
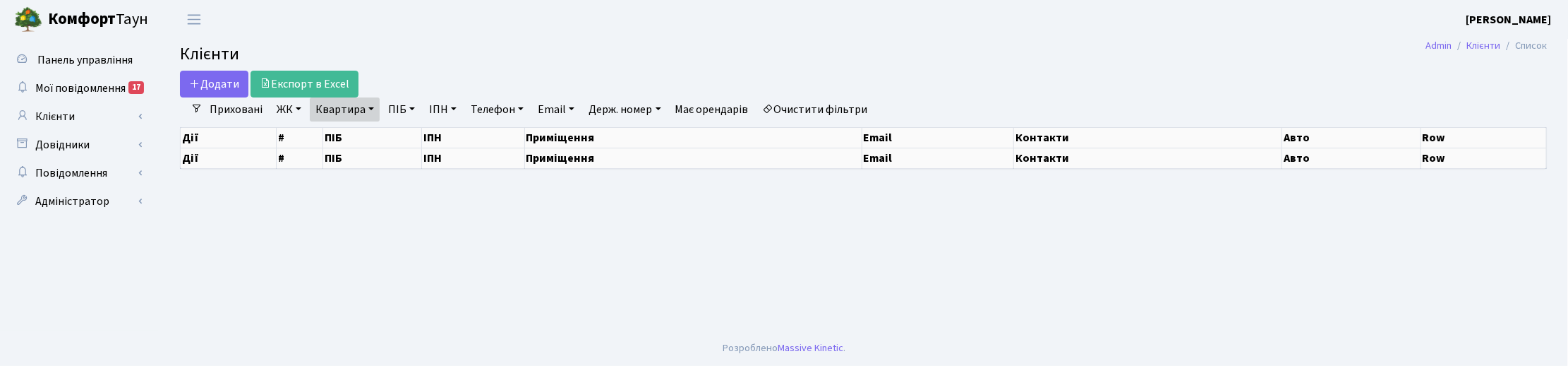
select select "25"
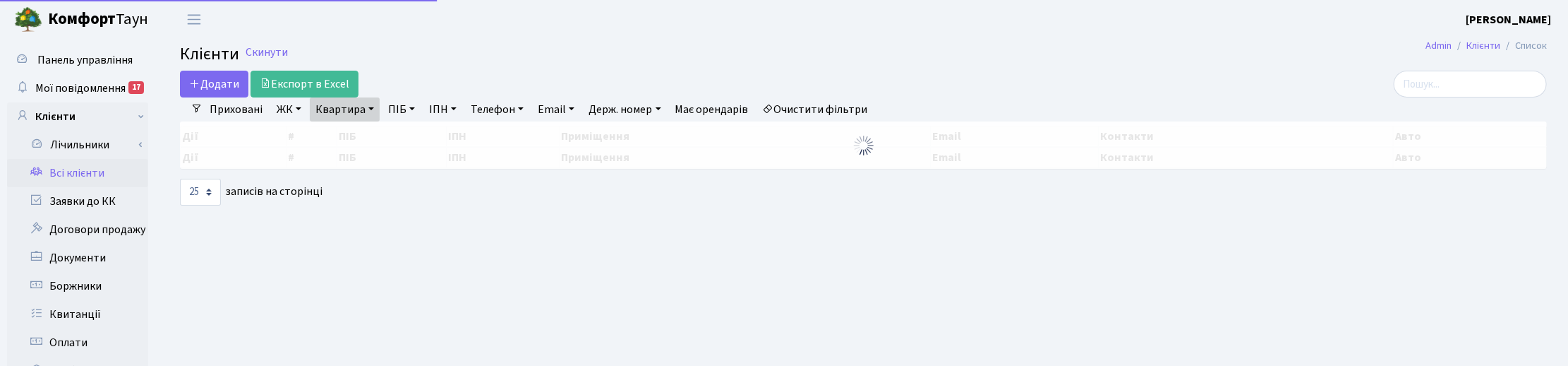
drag, startPoint x: 371, startPoint y: 112, endPoint x: 383, endPoint y: 120, distance: 14.4
click at [371, 112] on link "Квартира" at bounding box center [345, 109] width 70 height 24
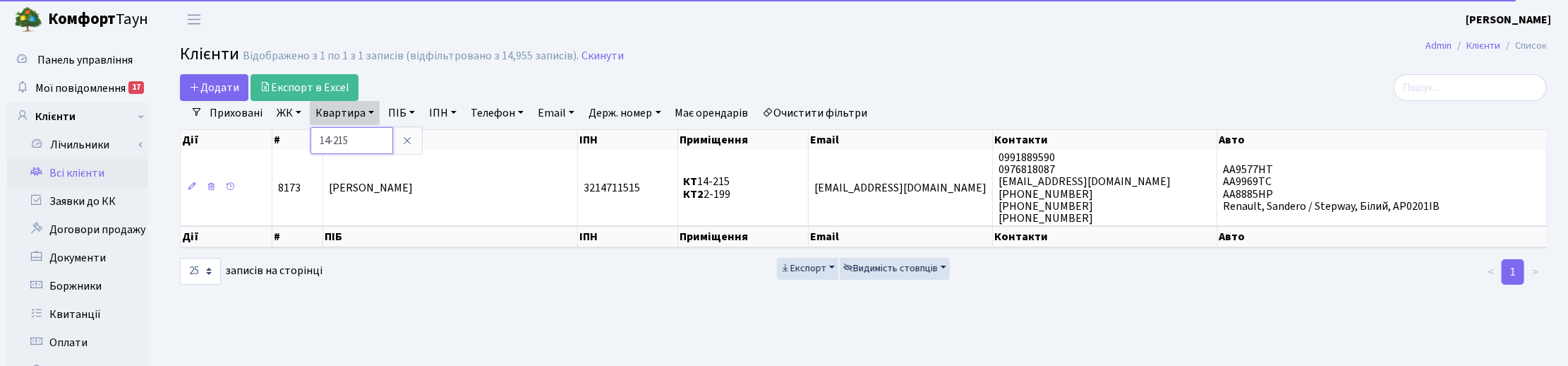
click at [358, 144] on input "14-215" at bounding box center [352, 141] width 83 height 27
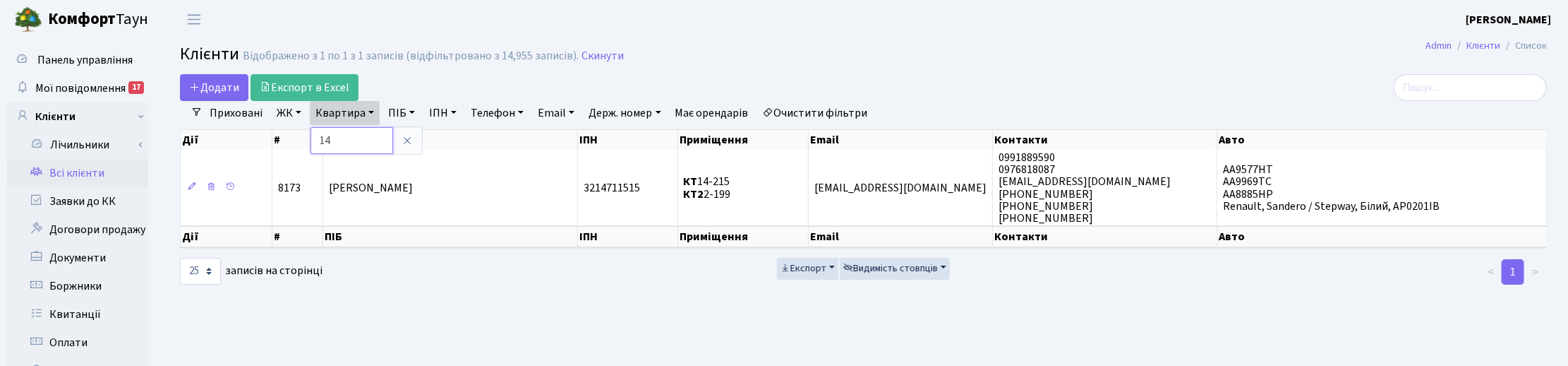
type input "1"
type input "4-162"
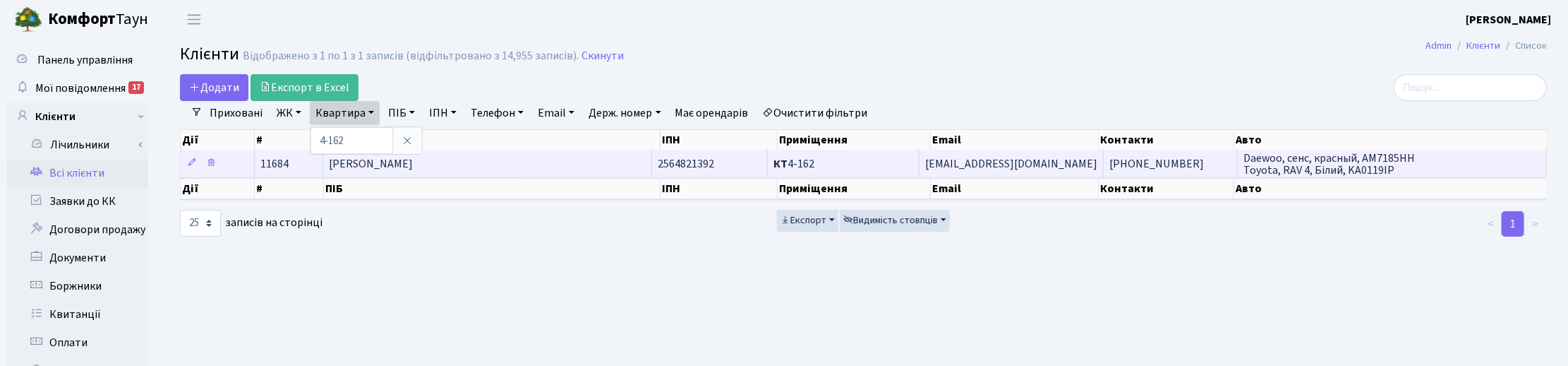
click at [413, 156] on span "[PERSON_NAME]" at bounding box center [371, 164] width 84 height 16
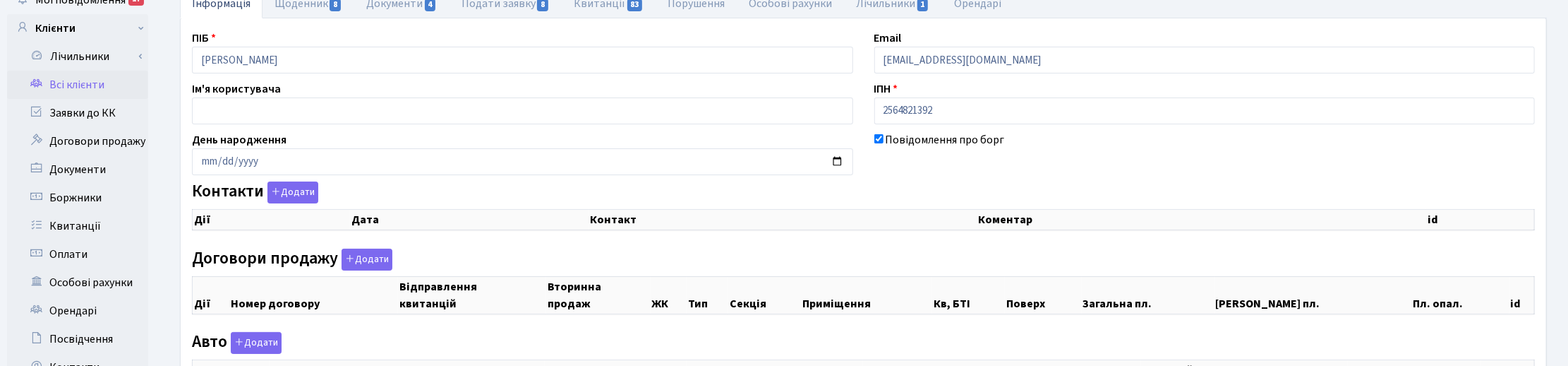
select select "25"
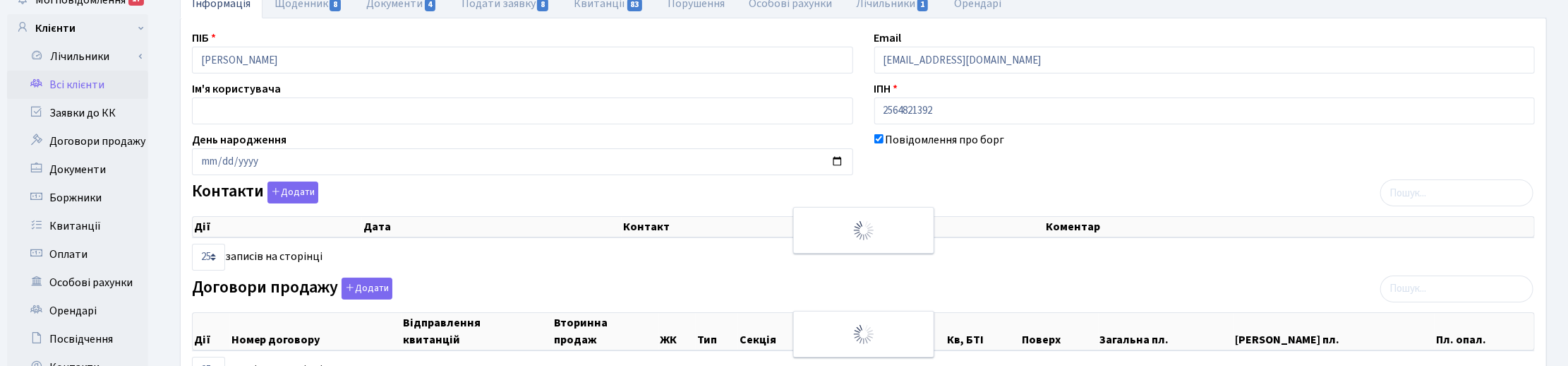
checkbox input "true"
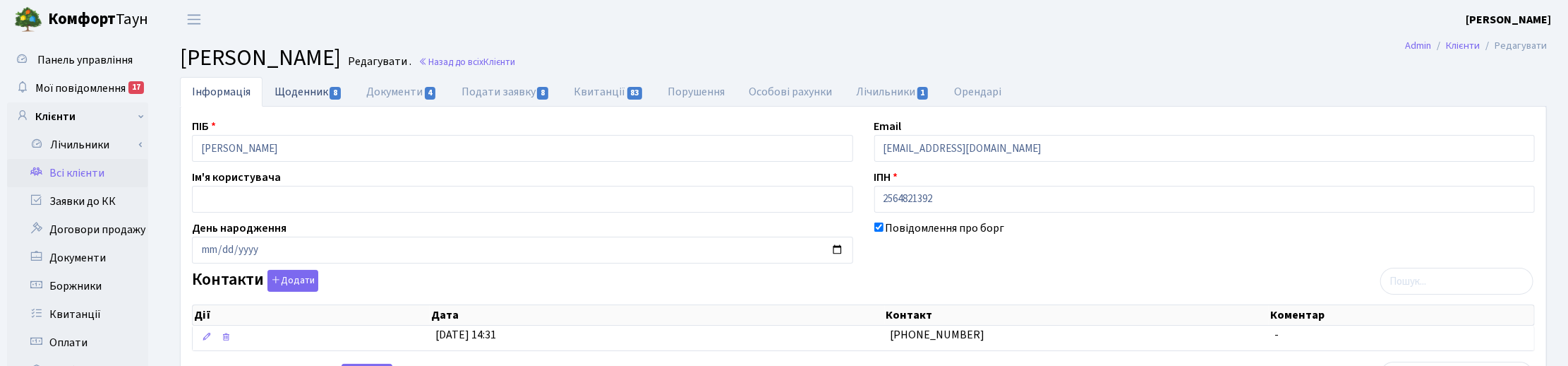
click at [303, 84] on link "Щоденник 8" at bounding box center [308, 92] width 91 height 29
select select "25"
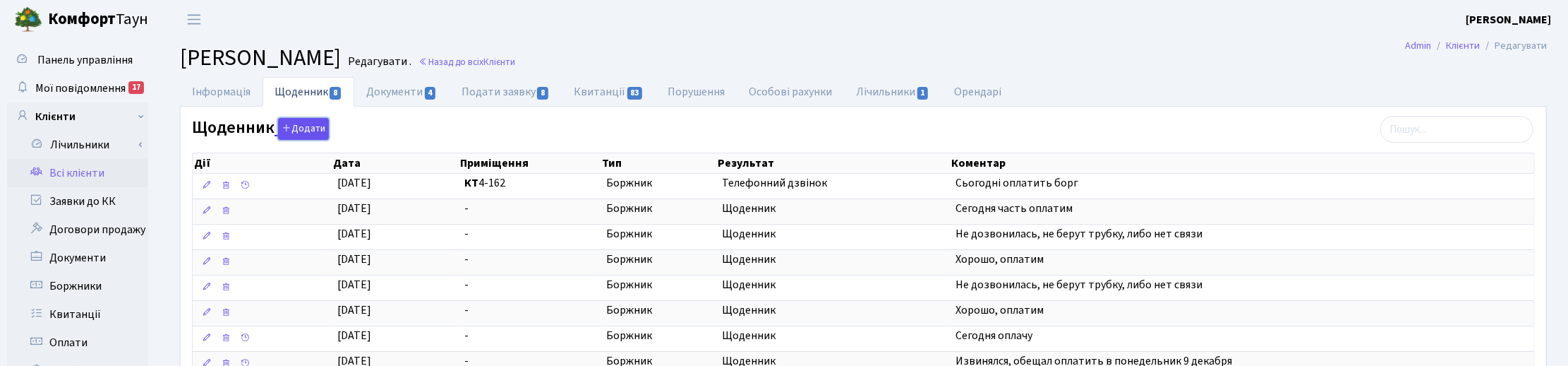
click at [308, 127] on button "Додати" at bounding box center [303, 129] width 51 height 22
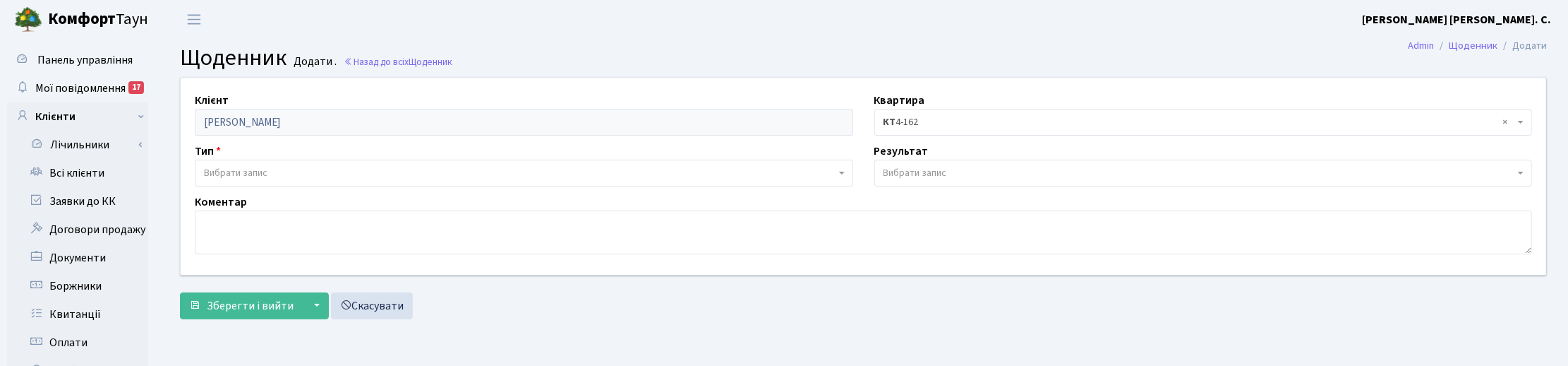
click at [237, 168] on span "Вибрати запис" at bounding box center [236, 173] width 64 height 14
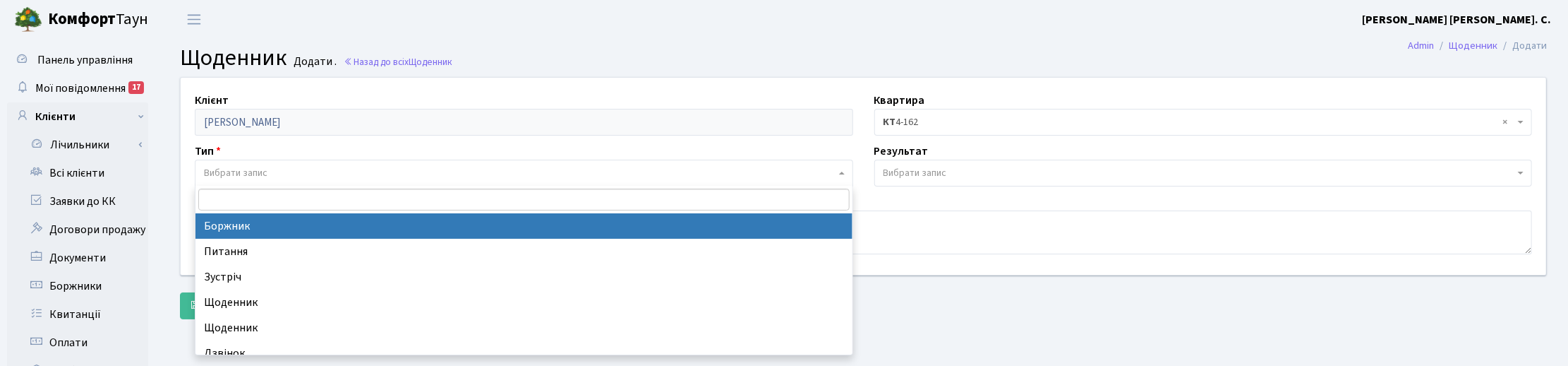
select select "189"
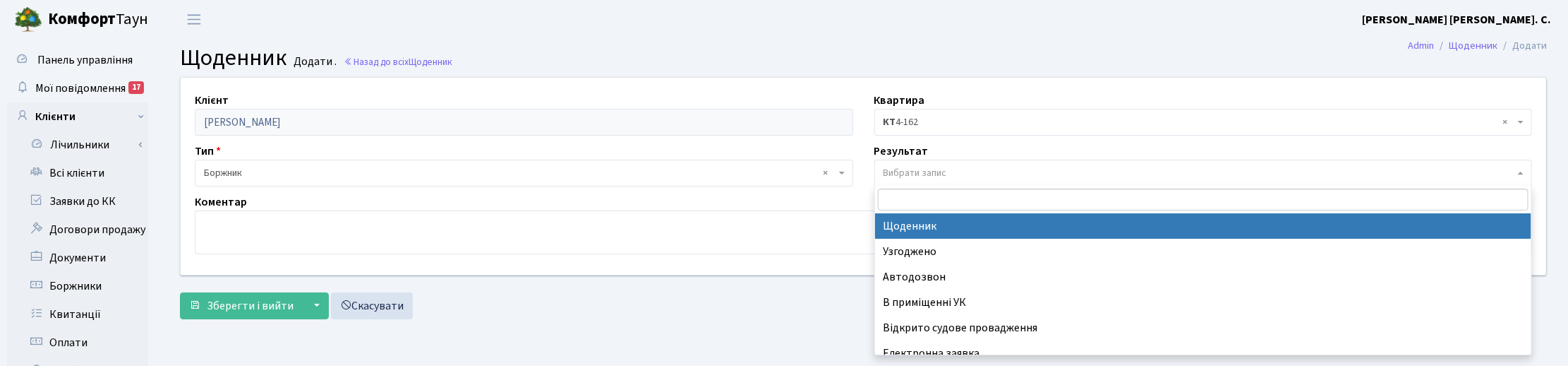
click at [909, 172] on span "Вибрати запис" at bounding box center [915, 173] width 64 height 14
select select "14"
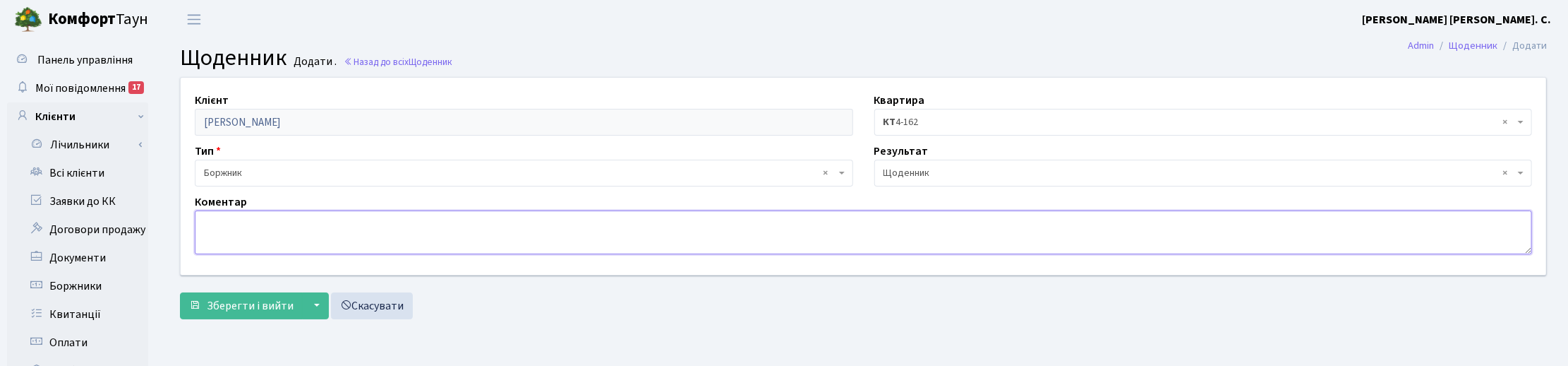
click at [231, 233] on textarea at bounding box center [863, 232] width 1337 height 44
type textarea "[PERSON_NAME]"
type textarea "Оплачено 9 950,00 грн."
click at [251, 305] on span "Зберегти і вийти" at bounding box center [251, 306] width 87 height 16
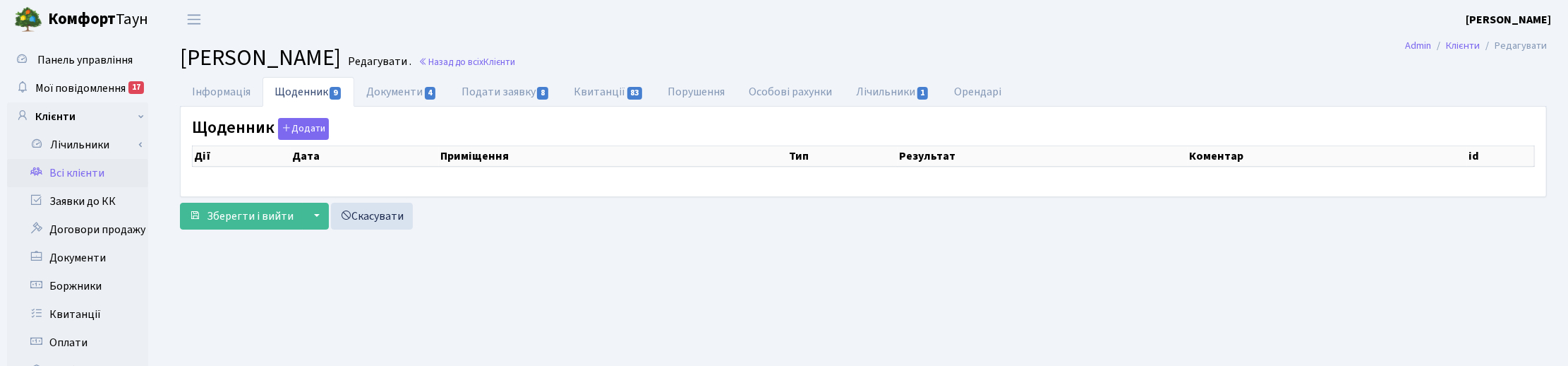
select select "25"
